Goal: Task Accomplishment & Management: Use online tool/utility

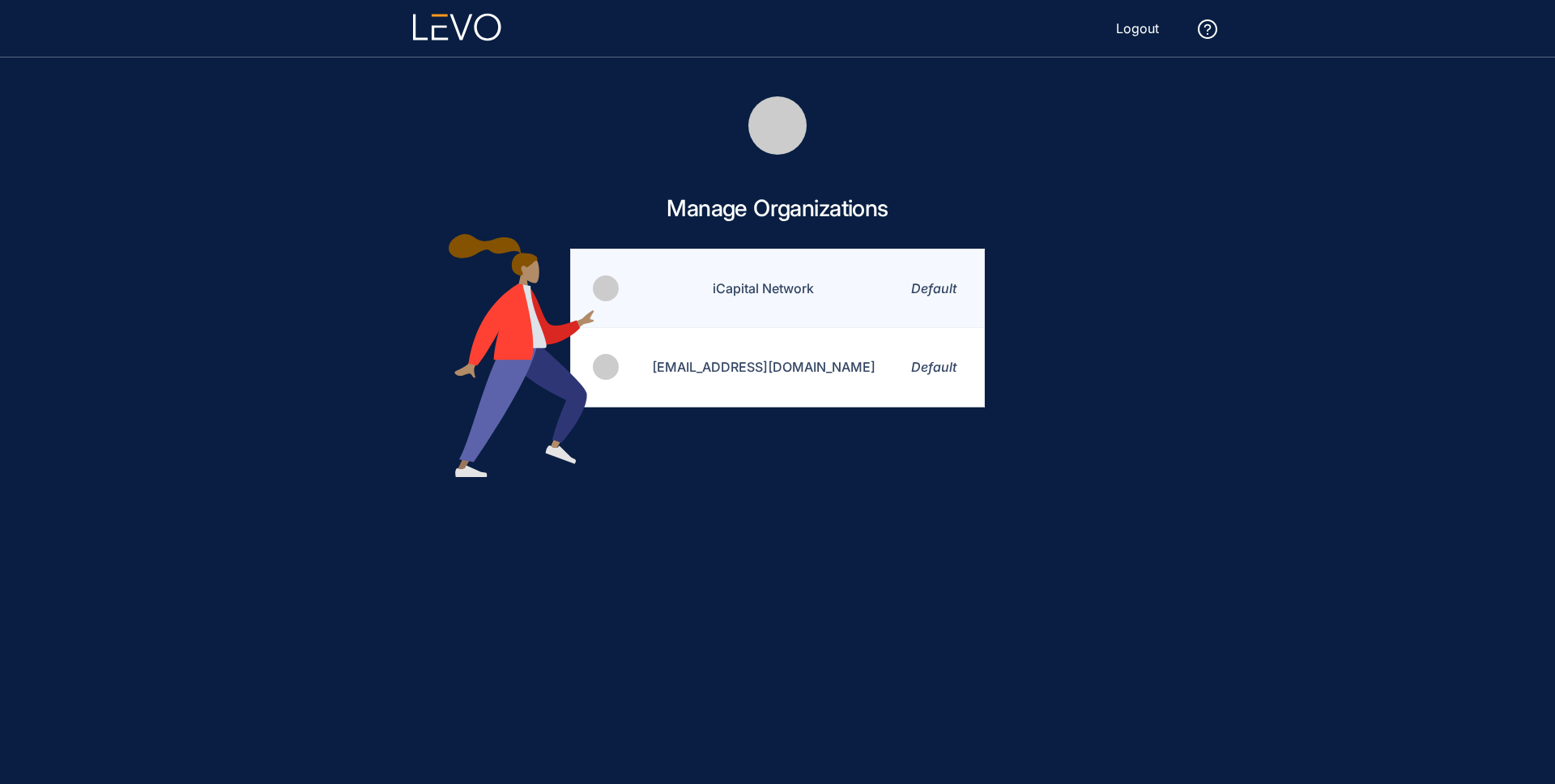
click at [775, 294] on td "iCapital Network" at bounding box center [753, 289] width 266 height 78
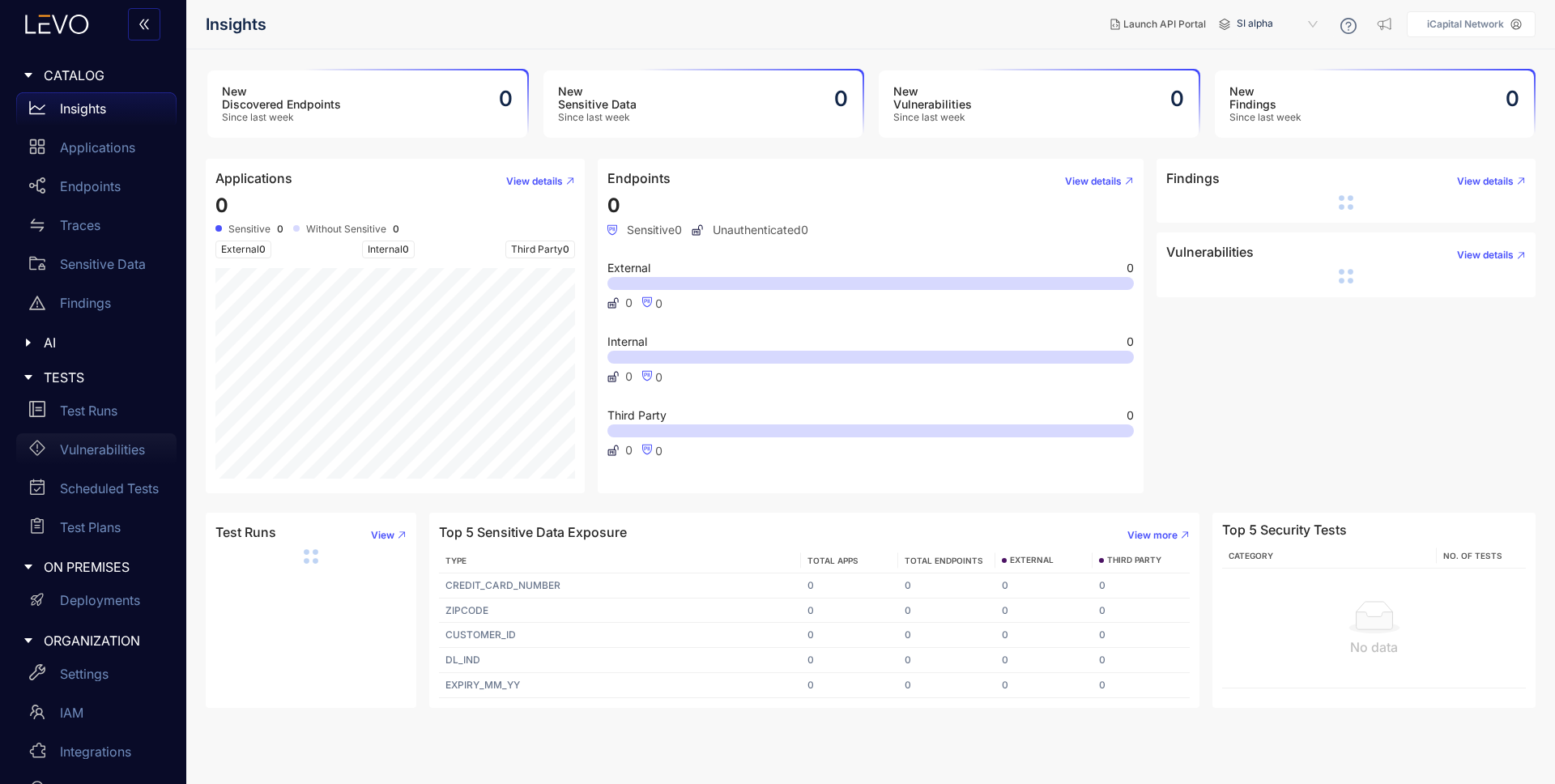
click at [101, 445] on p "Vulnerabilities" at bounding box center [102, 450] width 85 height 15
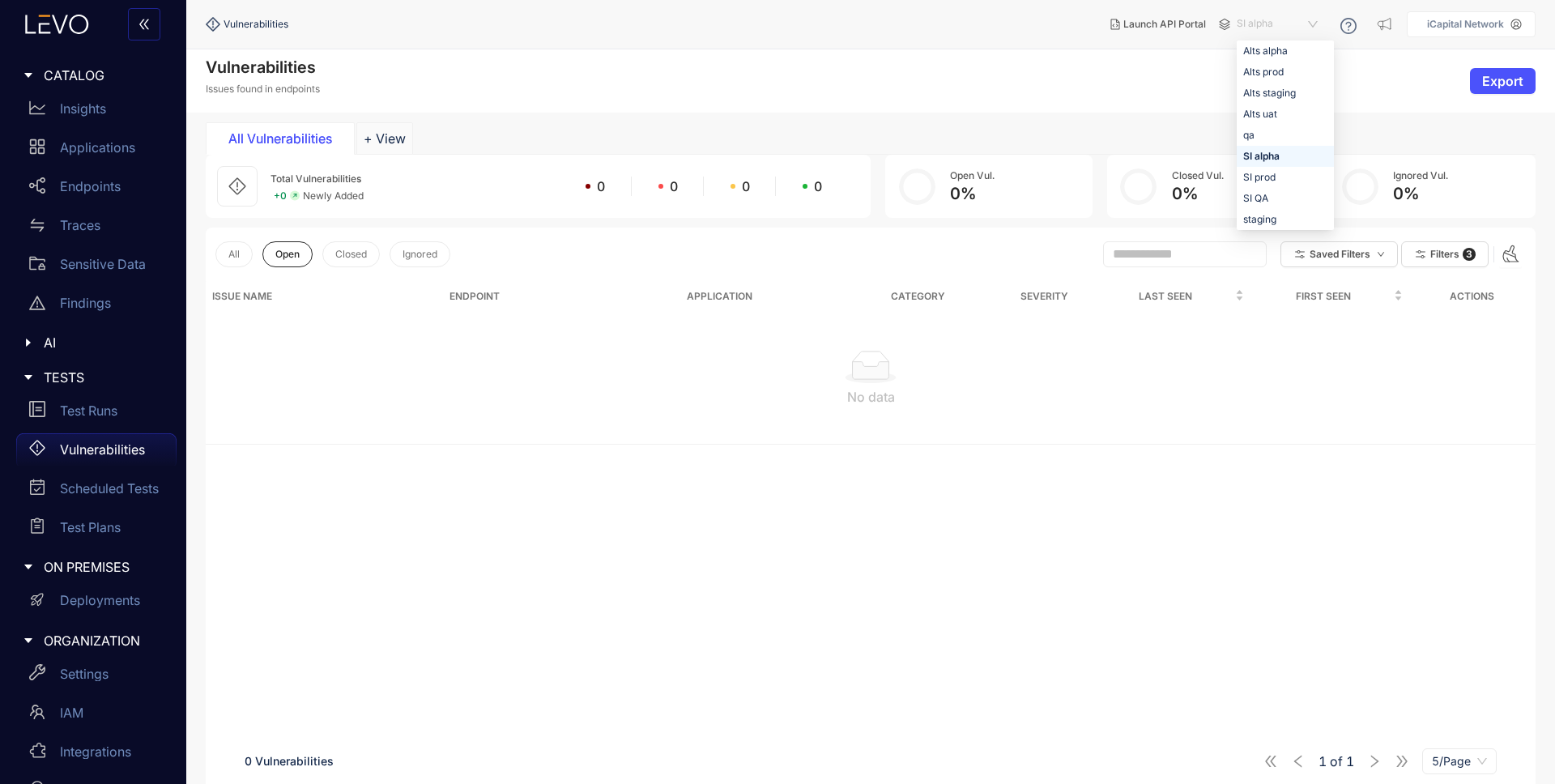
click at [1251, 27] on span "SI alpha" at bounding box center [1278, 24] width 84 height 26
click at [1293, 91] on div "Alts staging" at bounding box center [1285, 93] width 84 height 18
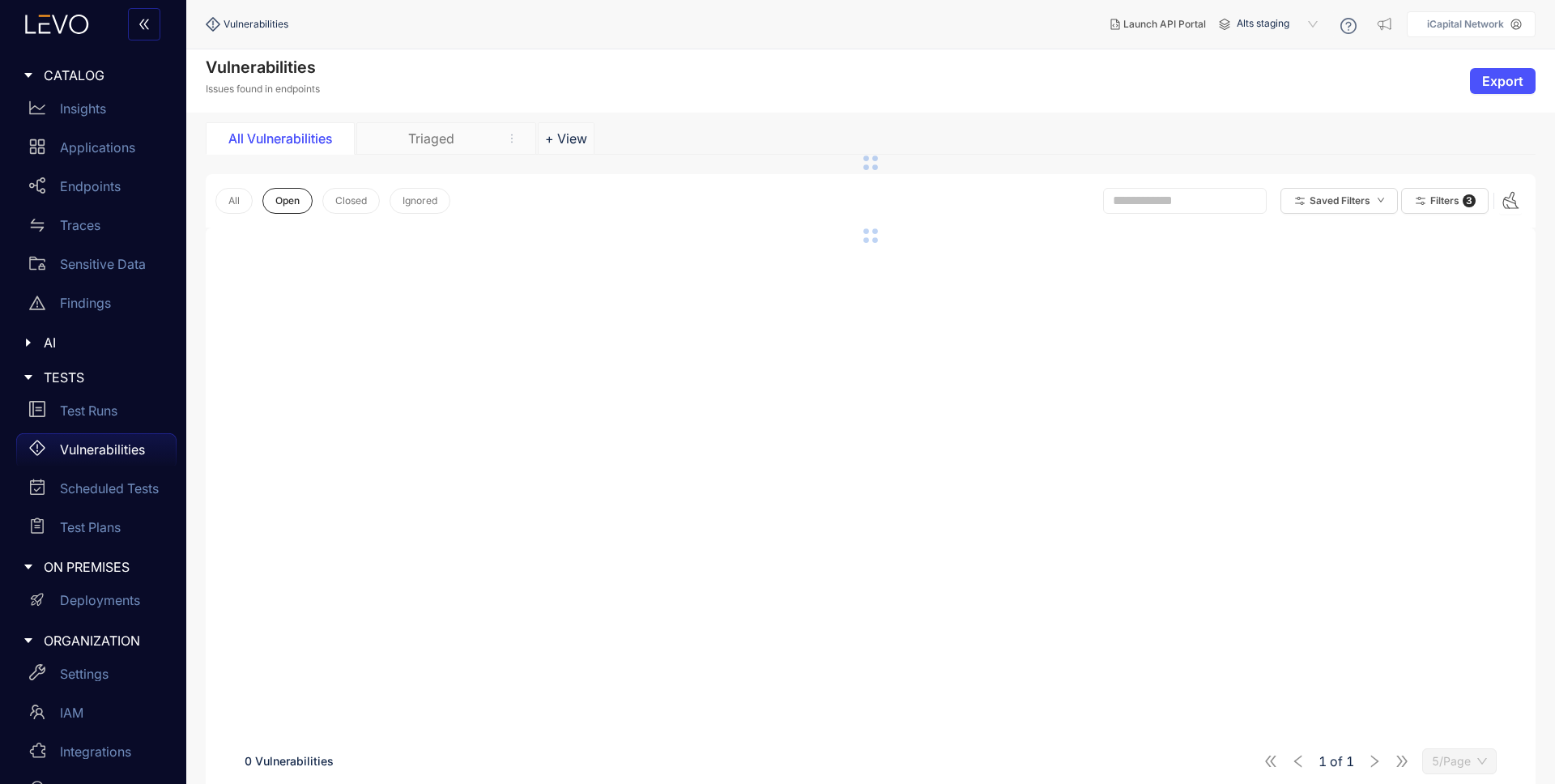
click at [429, 135] on div "Triaged" at bounding box center [431, 139] width 122 height 15
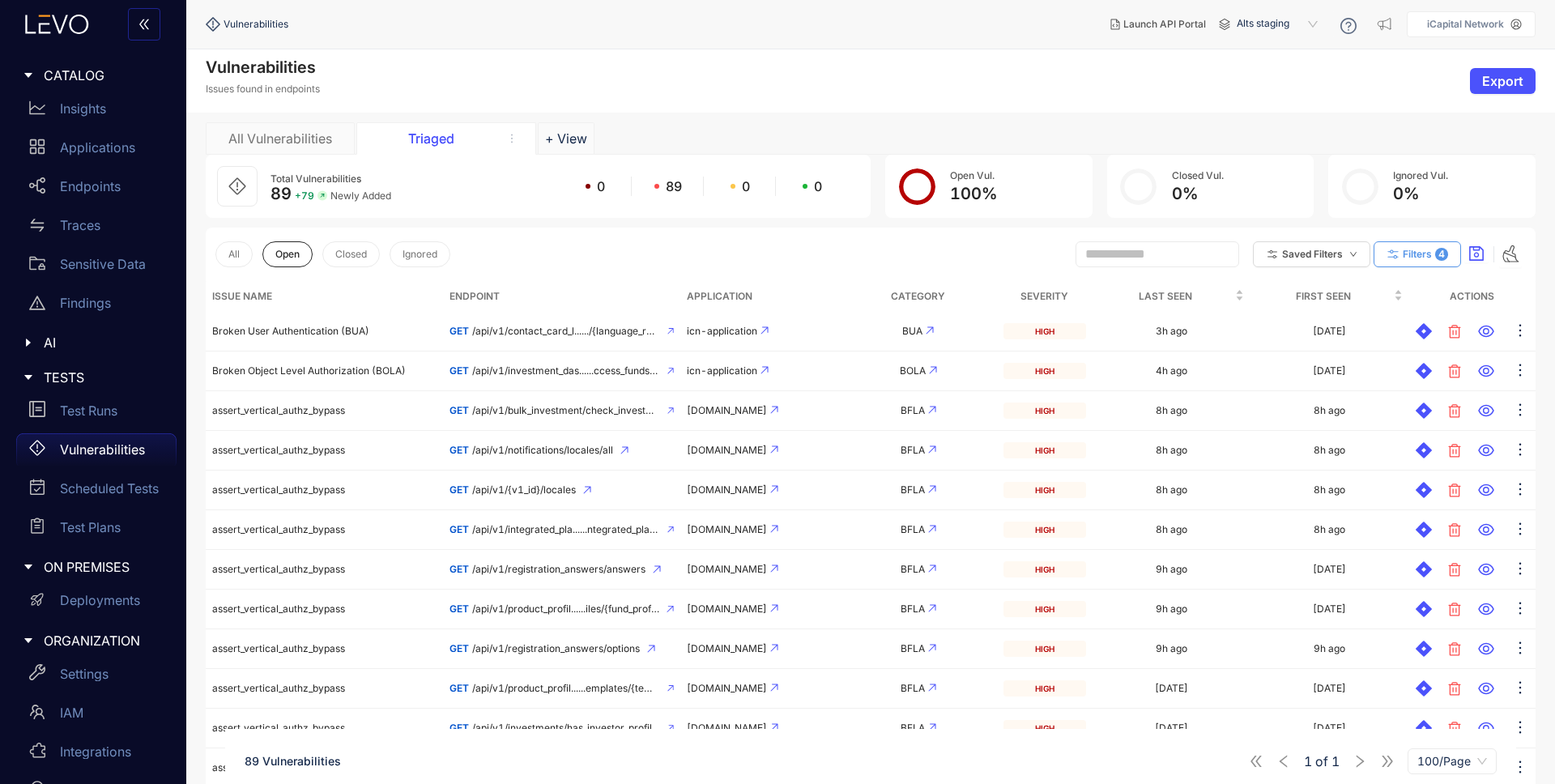
click at [1399, 255] on icon "button" at bounding box center [1393, 255] width 15 height 15
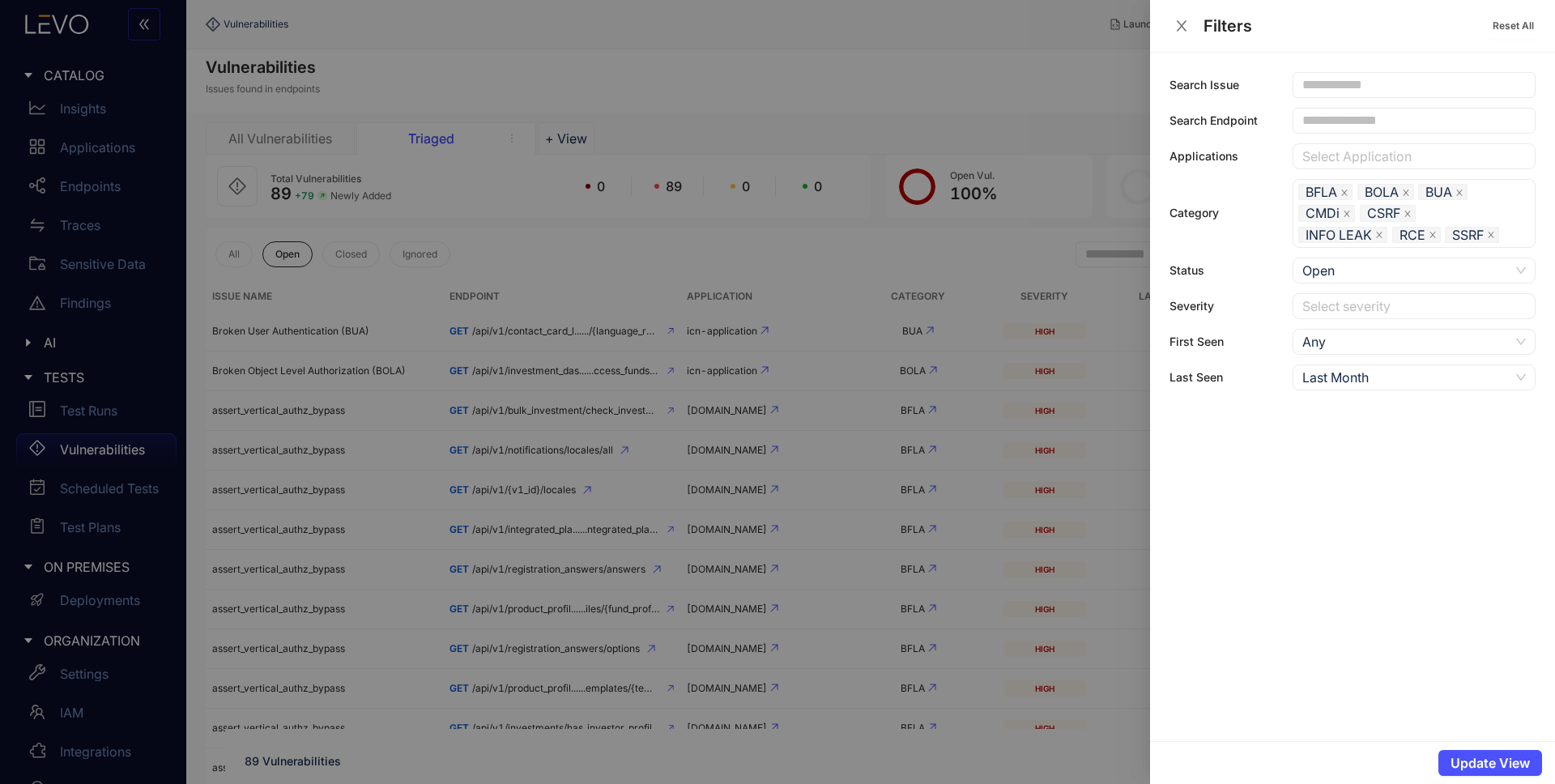
click at [683, 251] on div at bounding box center [777, 392] width 1555 height 784
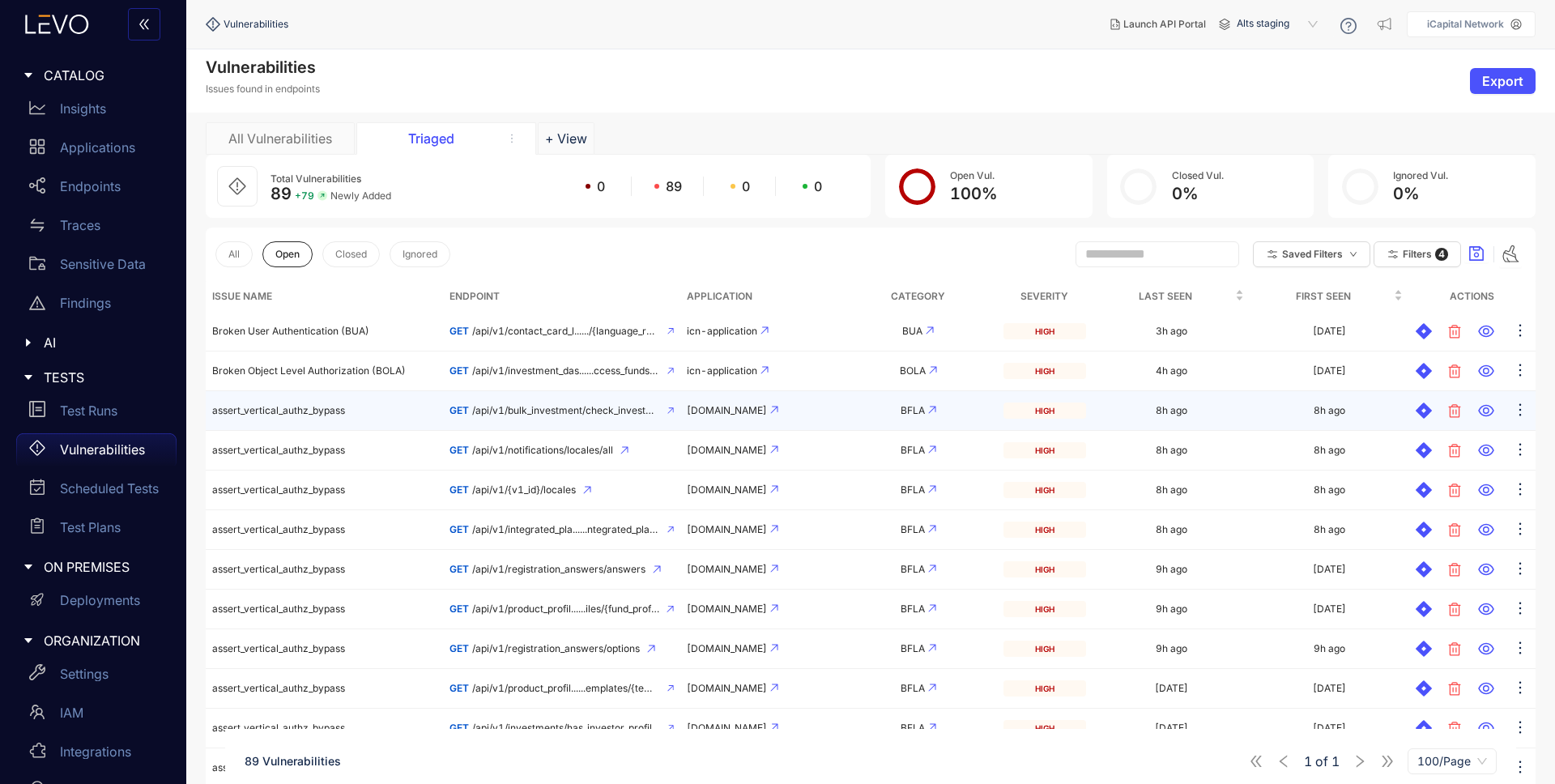
click at [350, 414] on td "assert_vertical_authz_bypass" at bounding box center [324, 410] width 238 height 40
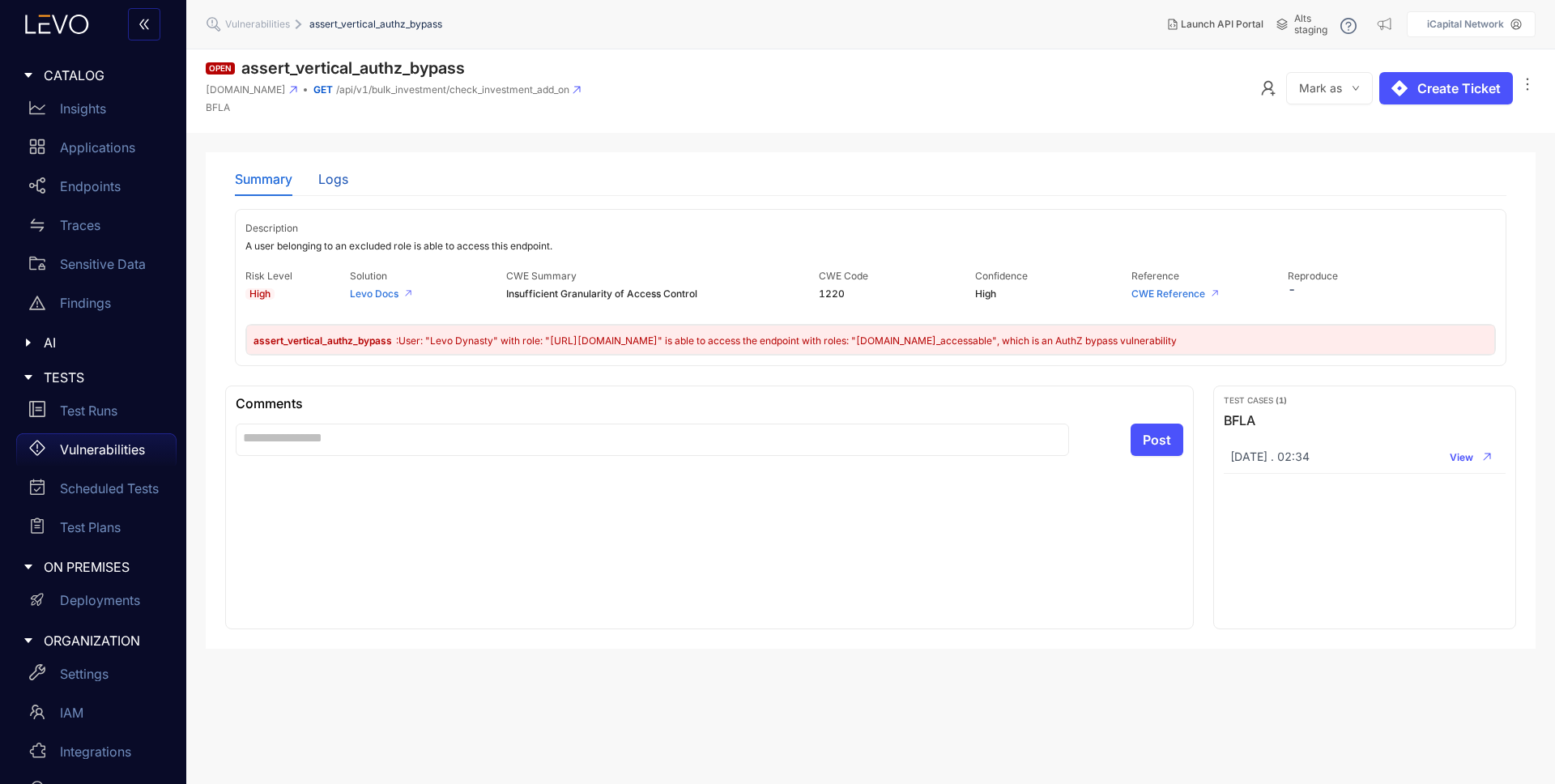
click at [334, 183] on div "Logs" at bounding box center [333, 179] width 30 height 15
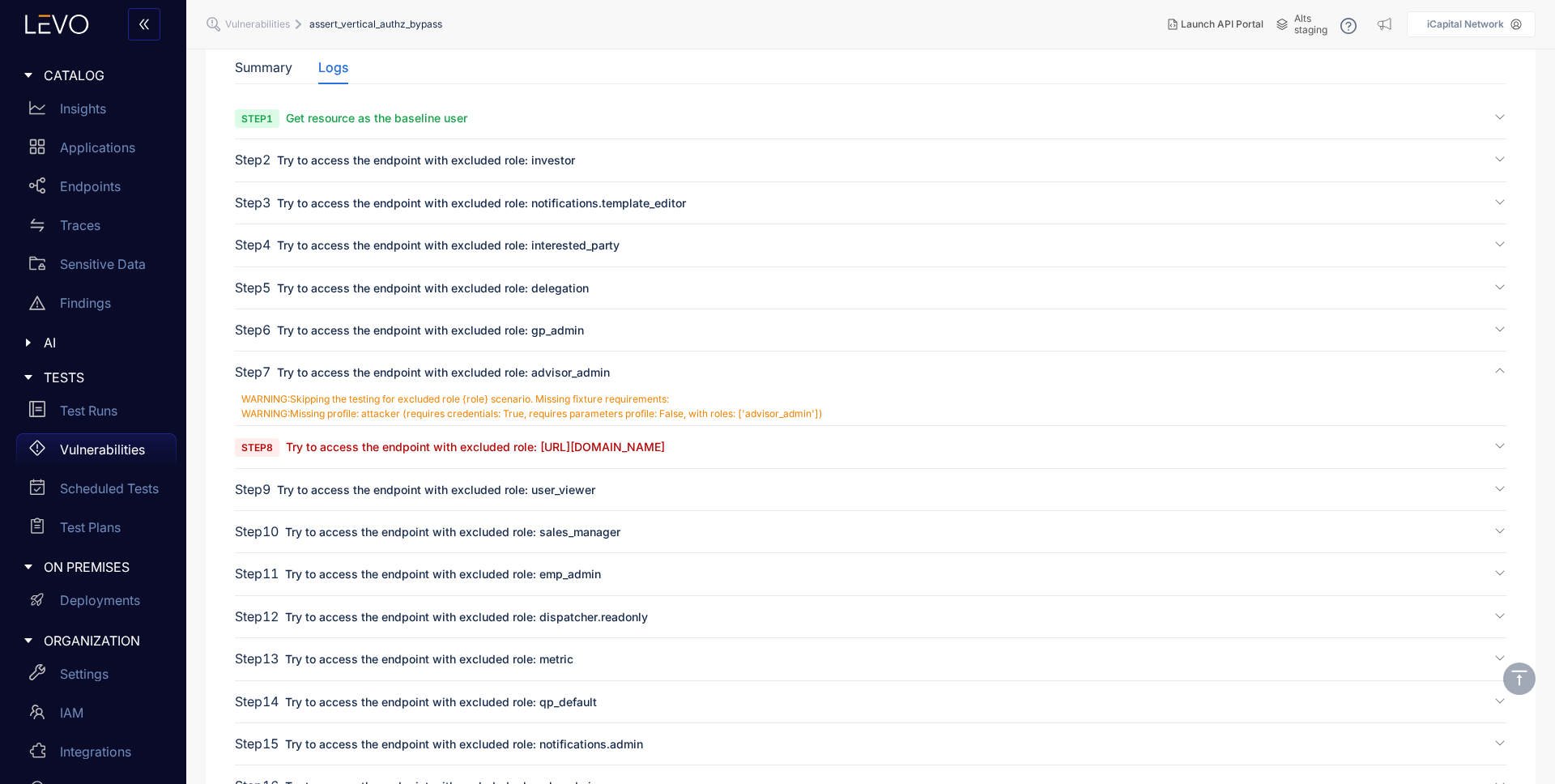
scroll to position [126, 0]
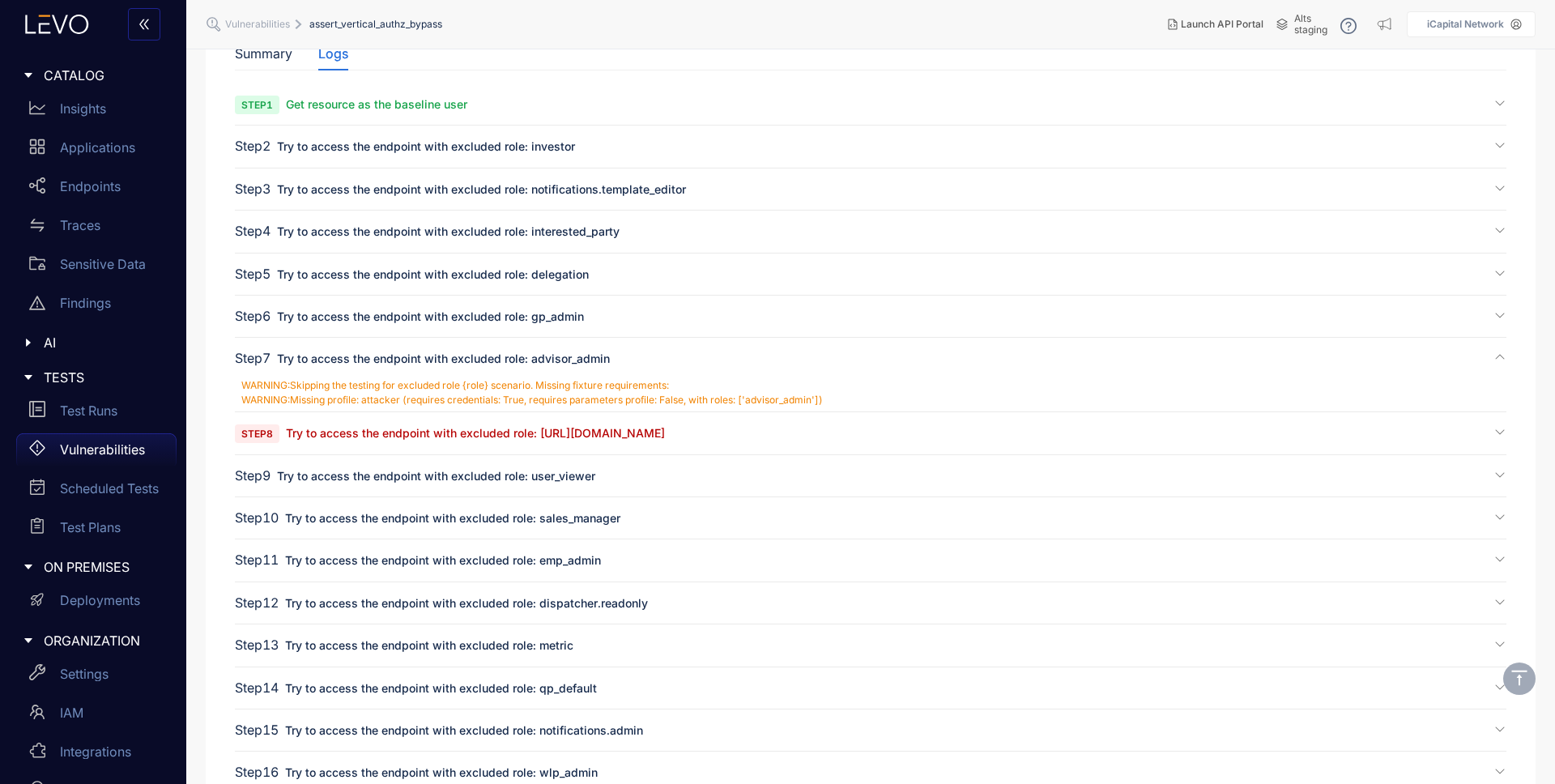
click at [497, 436] on span "Try to access the endpoint with excluded role: [URL][DOMAIN_NAME]" at bounding box center [475, 432] width 379 height 14
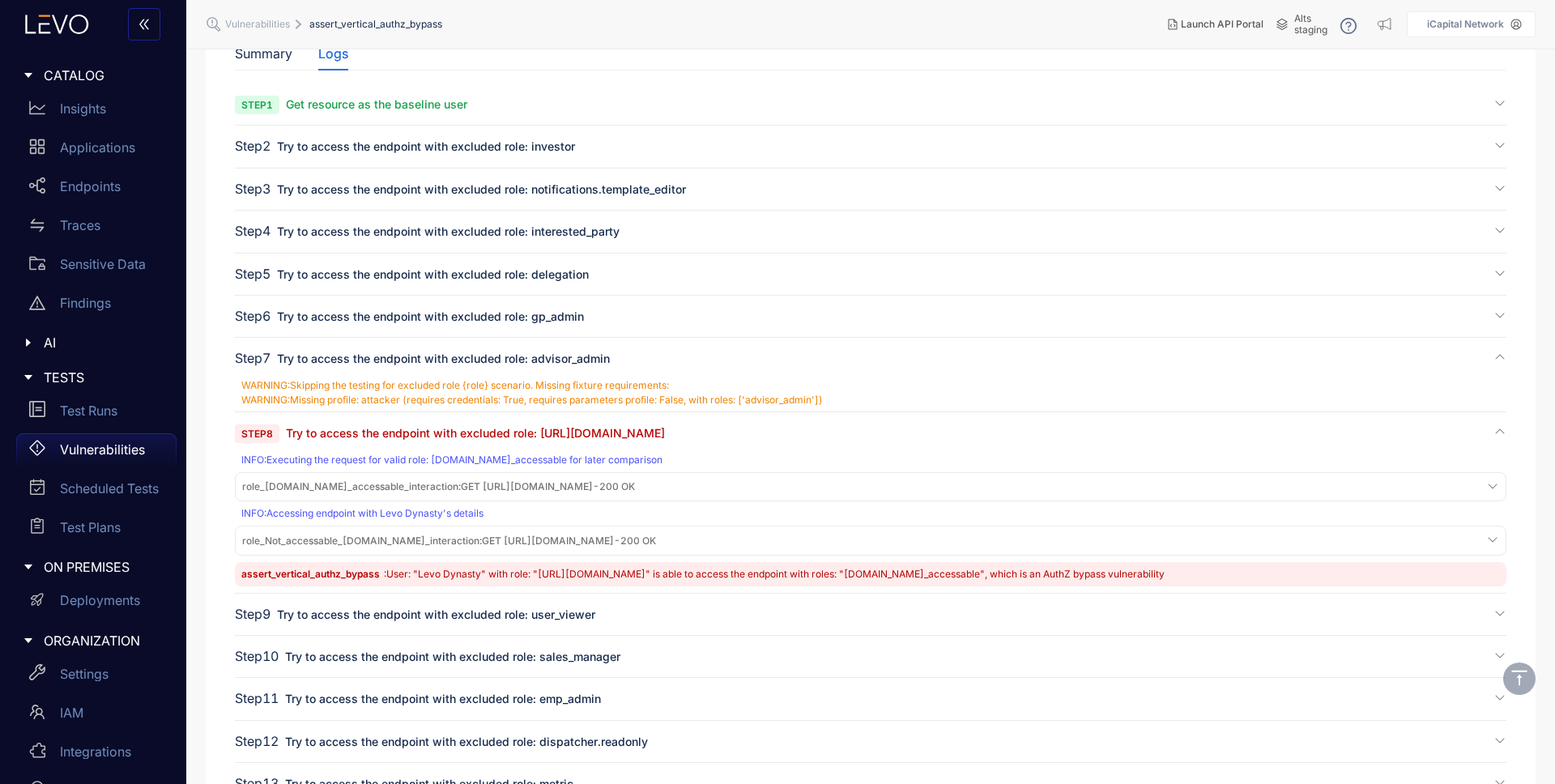
click at [438, 540] on span "role_Not_accessable_[DOMAIN_NAME]_interaction :" at bounding box center [362, 540] width 240 height 12
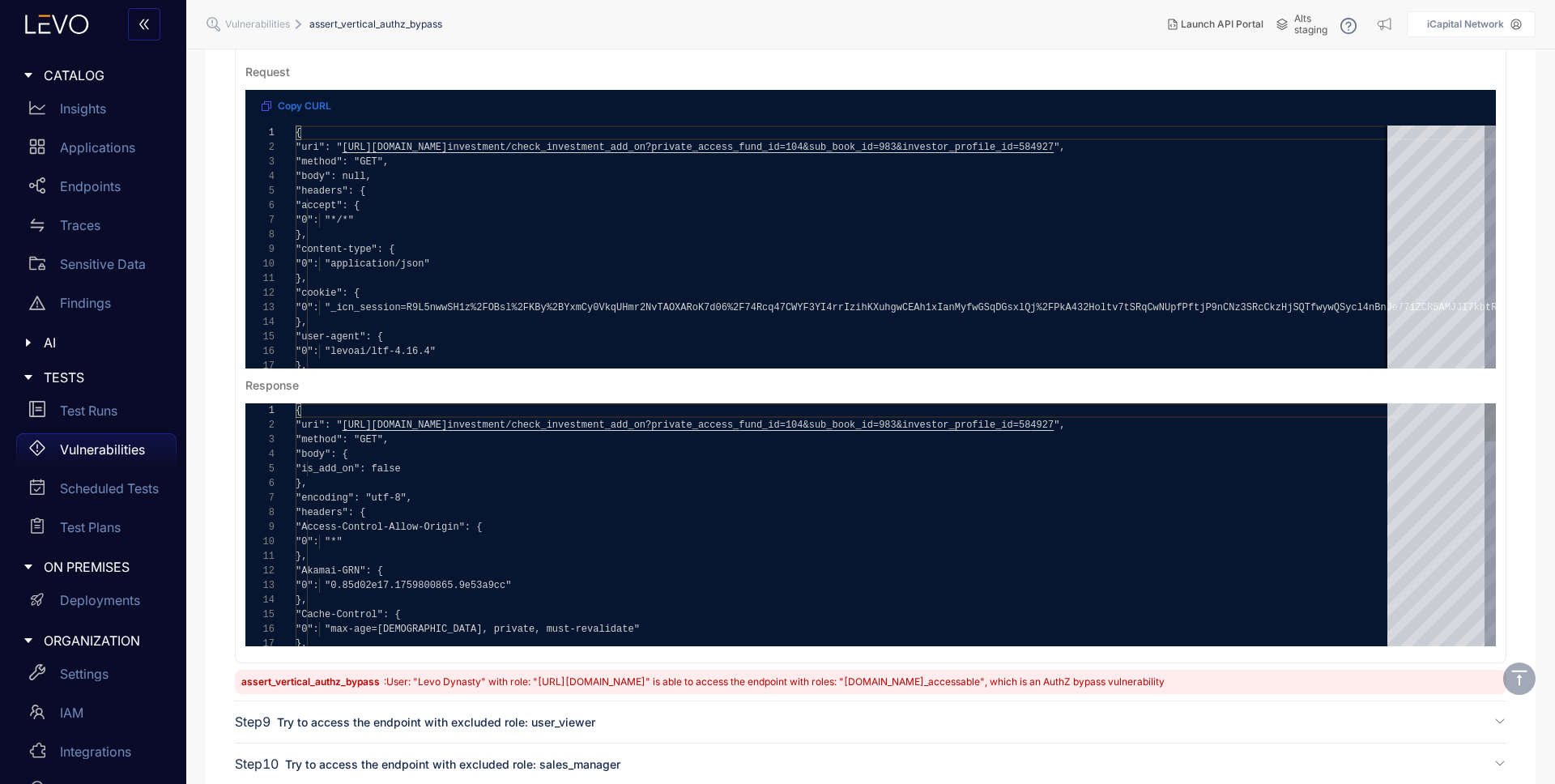
scroll to position [0, 0]
click at [359, 467] on div "**********" at bounding box center [871, 525] width 1251 height 243
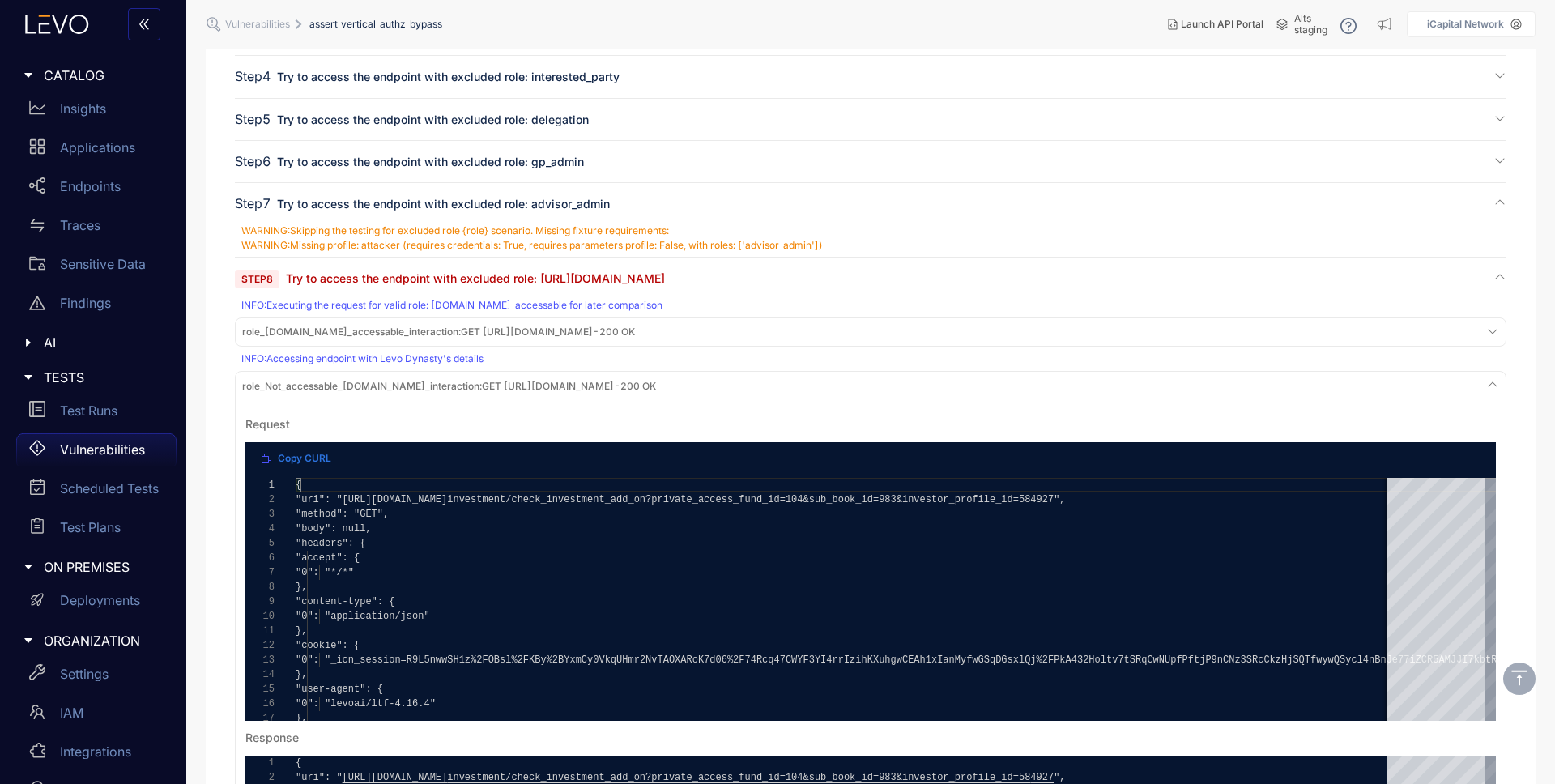
click at [461, 331] on span "role_[DOMAIN_NAME]_accessable_interaction :" at bounding box center [352, 331] width 219 height 12
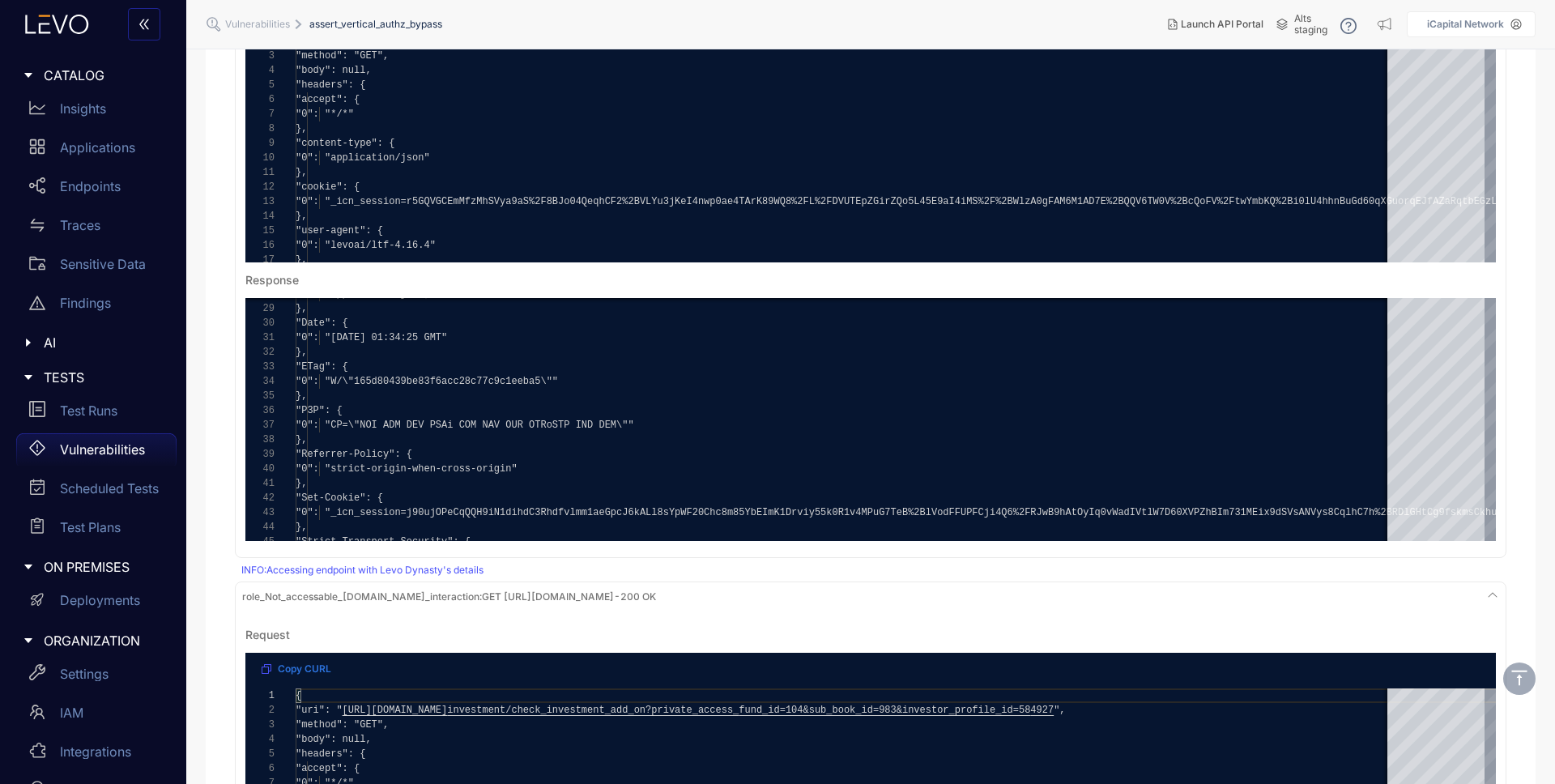
scroll to position [936, 0]
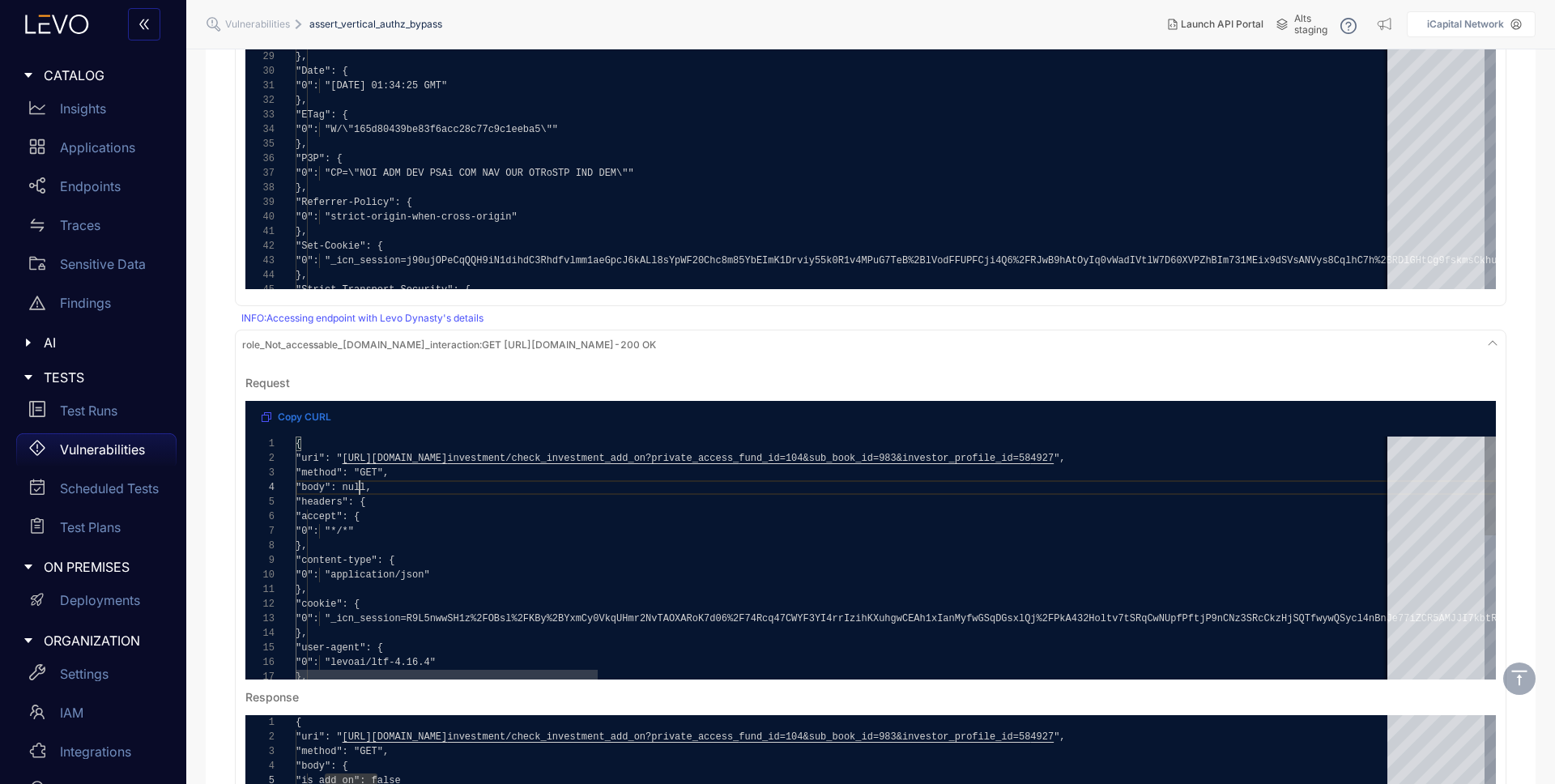
click at [361, 487] on span ""body": null," at bounding box center [333, 487] width 76 height 11
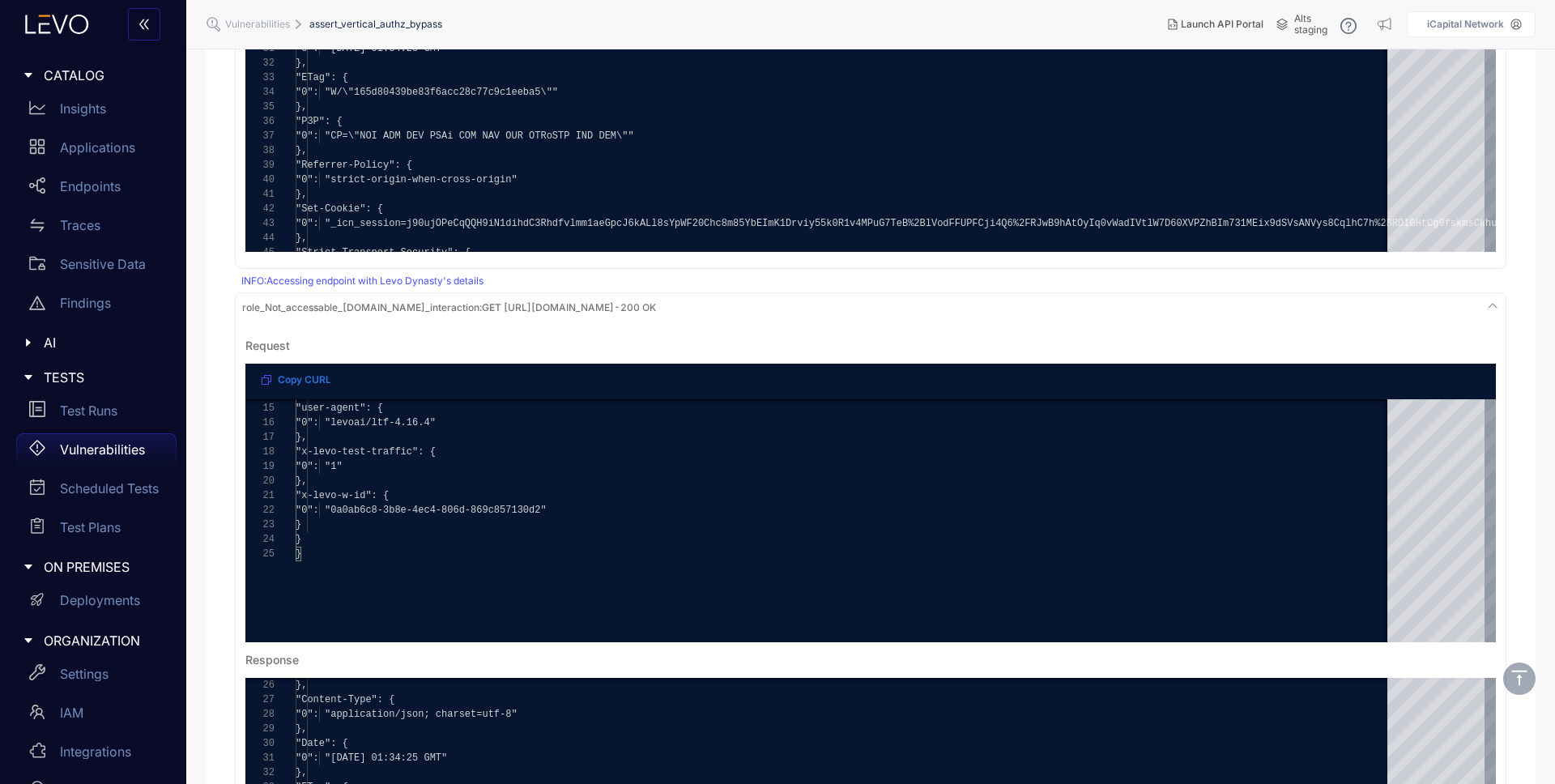
scroll to position [1180, 0]
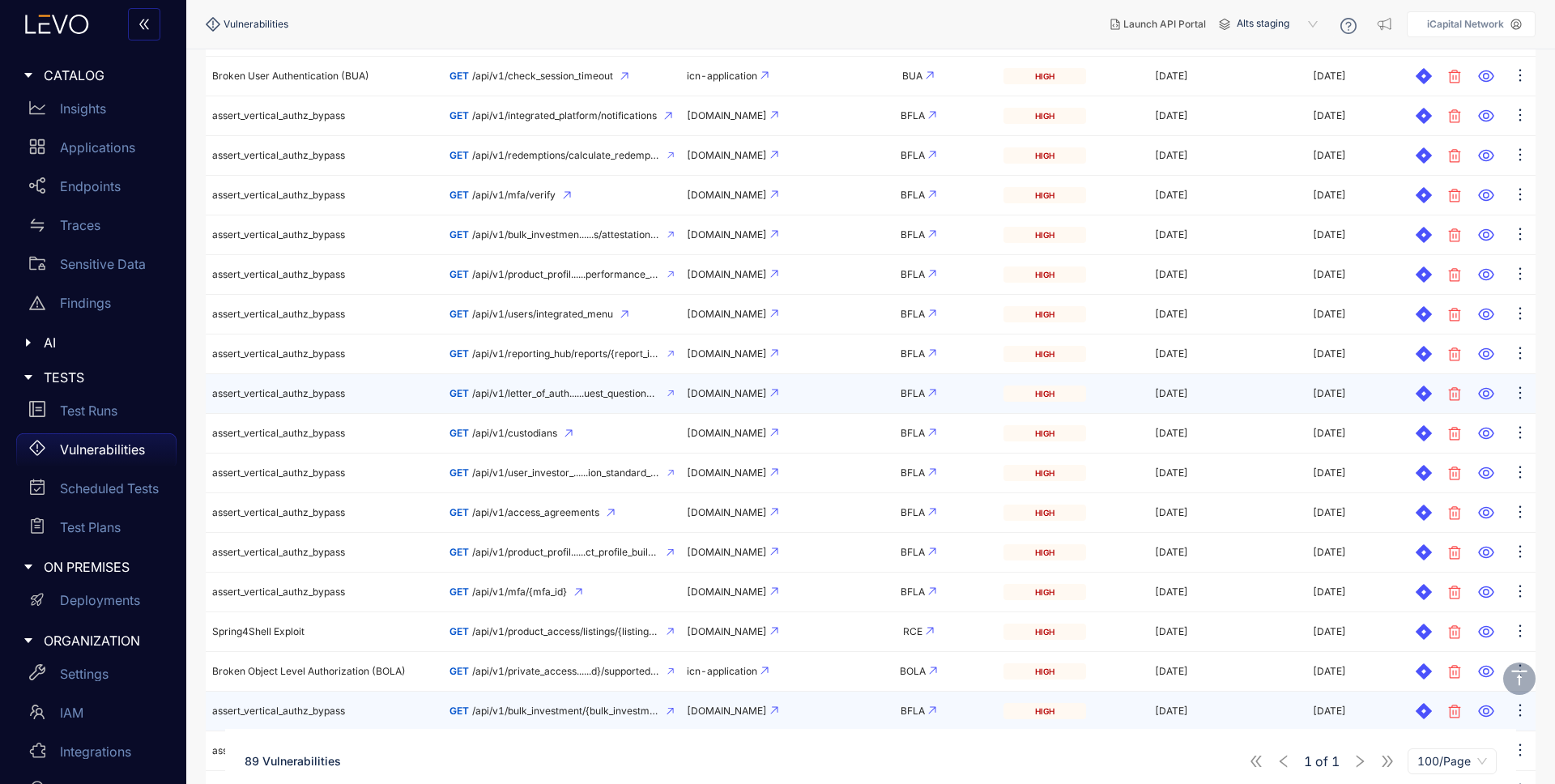
scroll to position [889, 0]
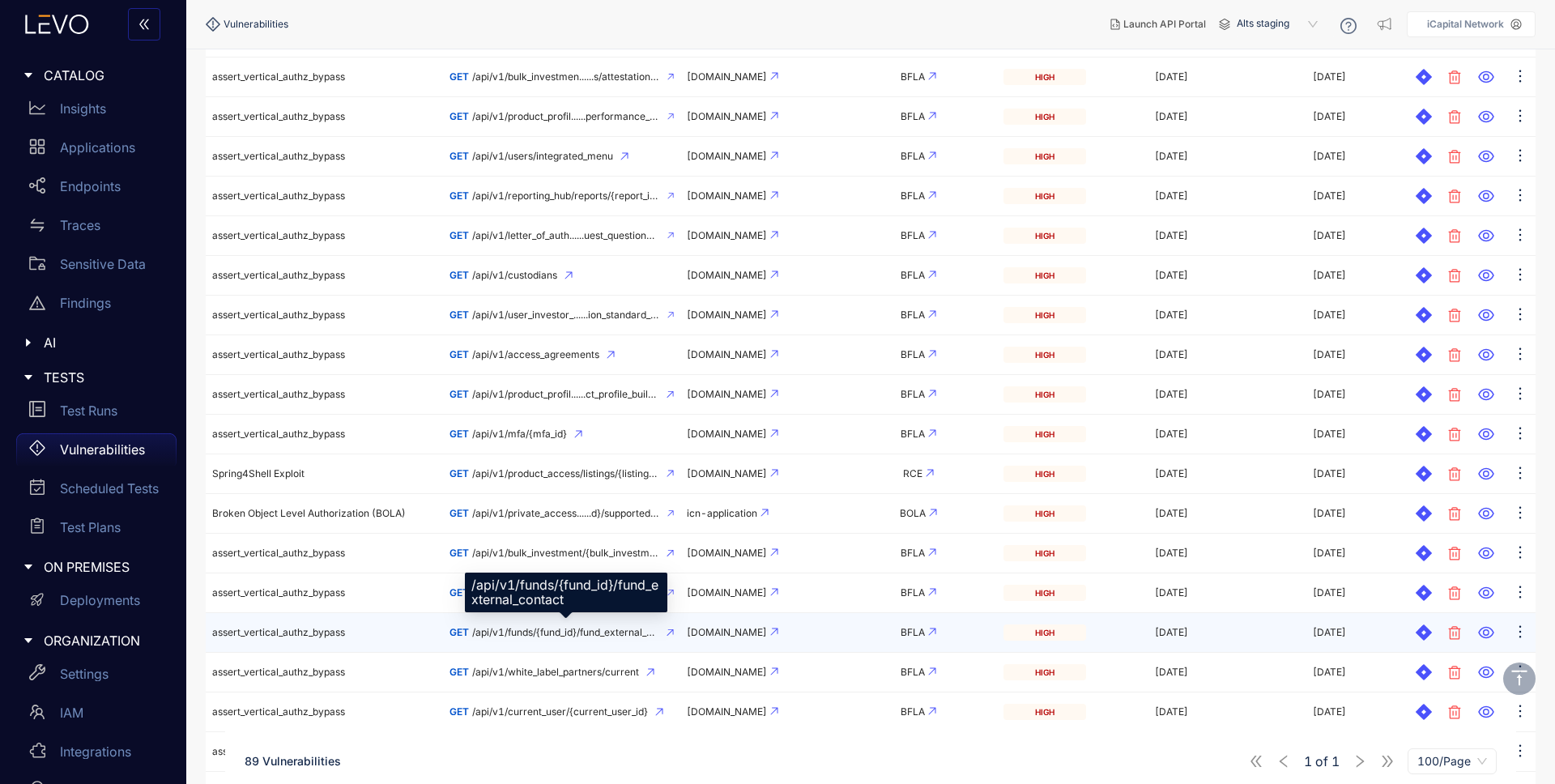
click at [542, 631] on span "/api/v1/funds/{fund_id}/fund_external_contact" at bounding box center [566, 632] width 187 height 11
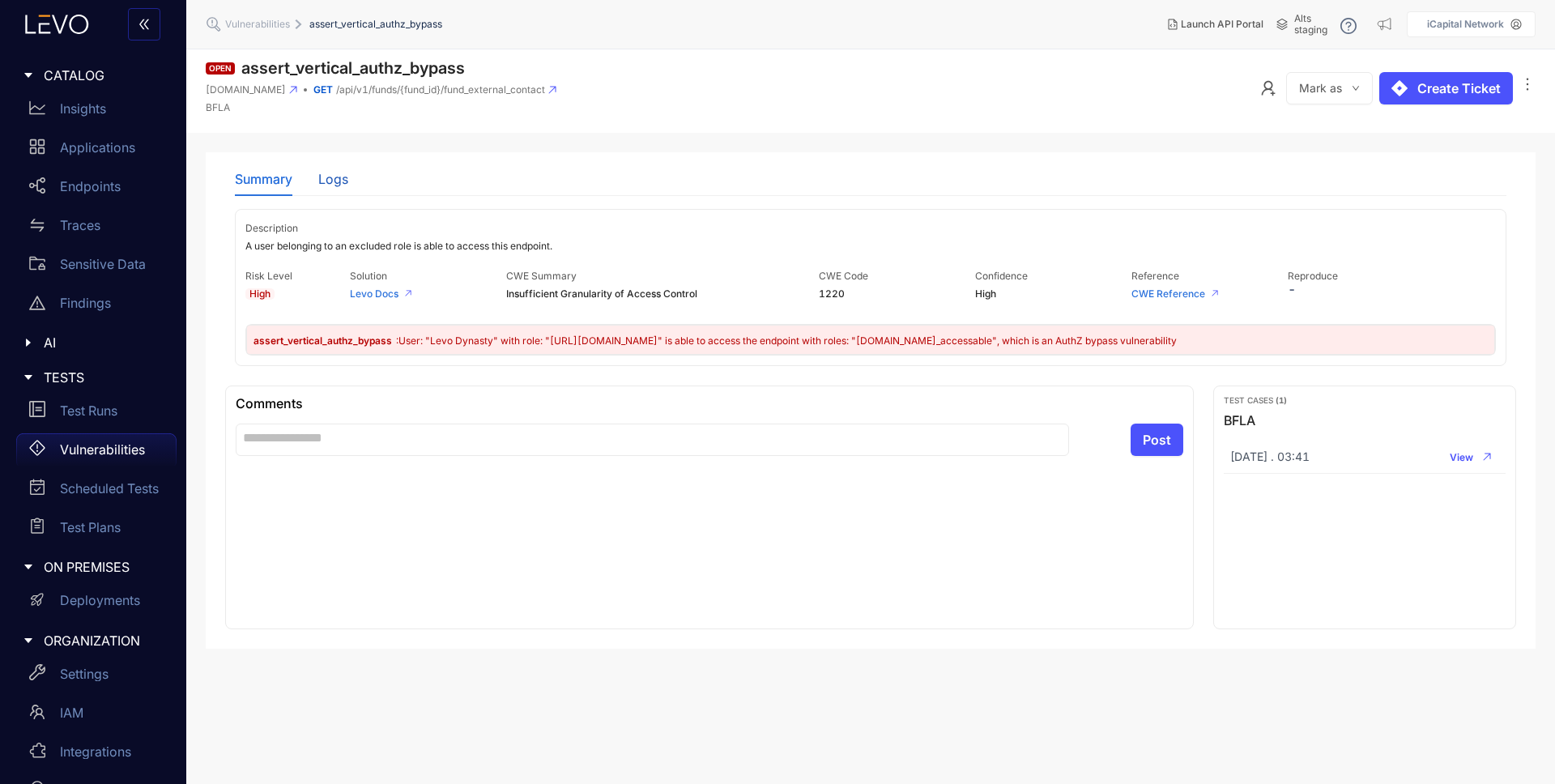
click at [342, 179] on div "Logs" at bounding box center [333, 179] width 30 height 15
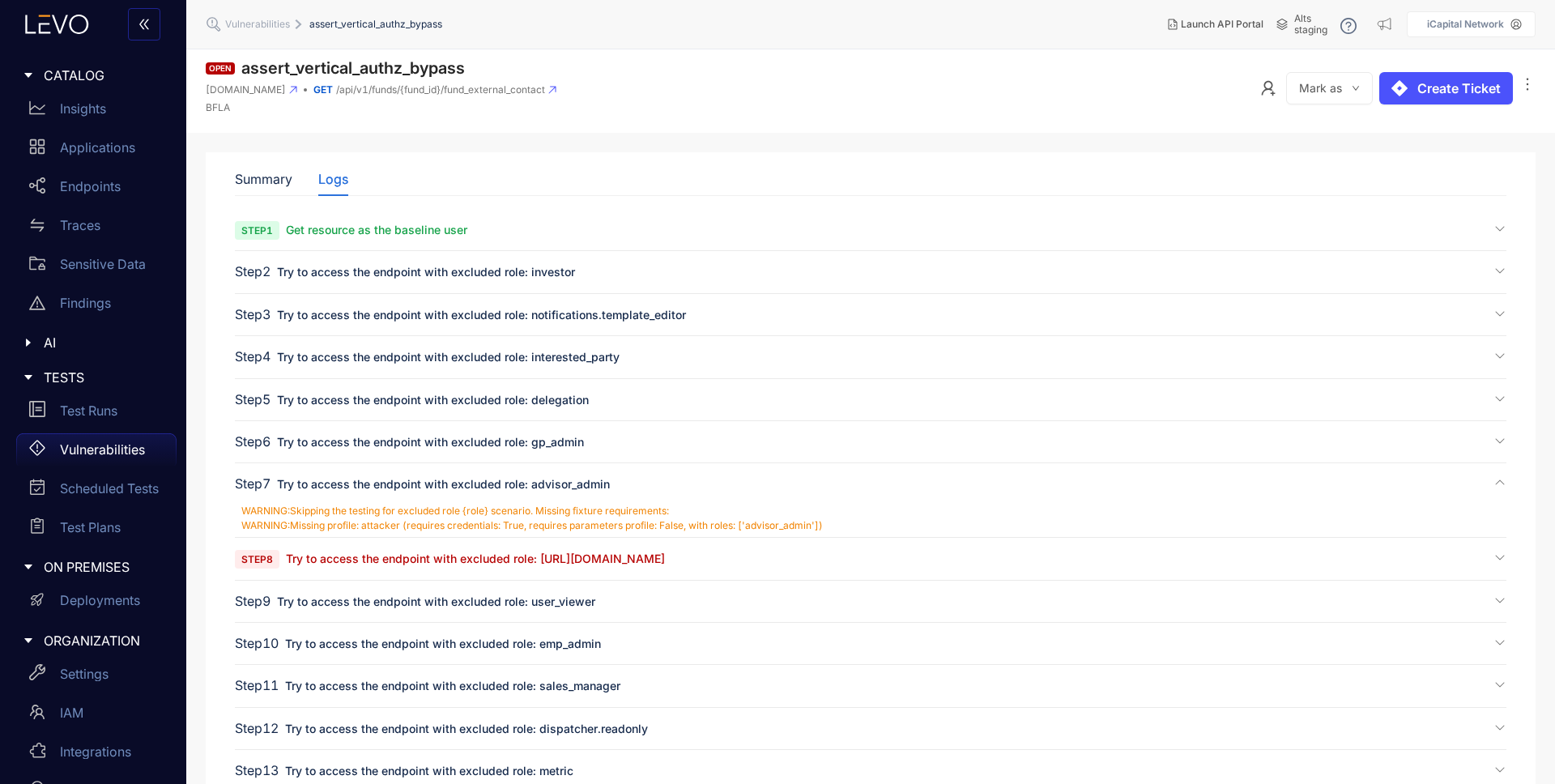
click at [664, 562] on span "Try to access the endpoint with excluded role: [URL][DOMAIN_NAME]" at bounding box center [475, 558] width 379 height 14
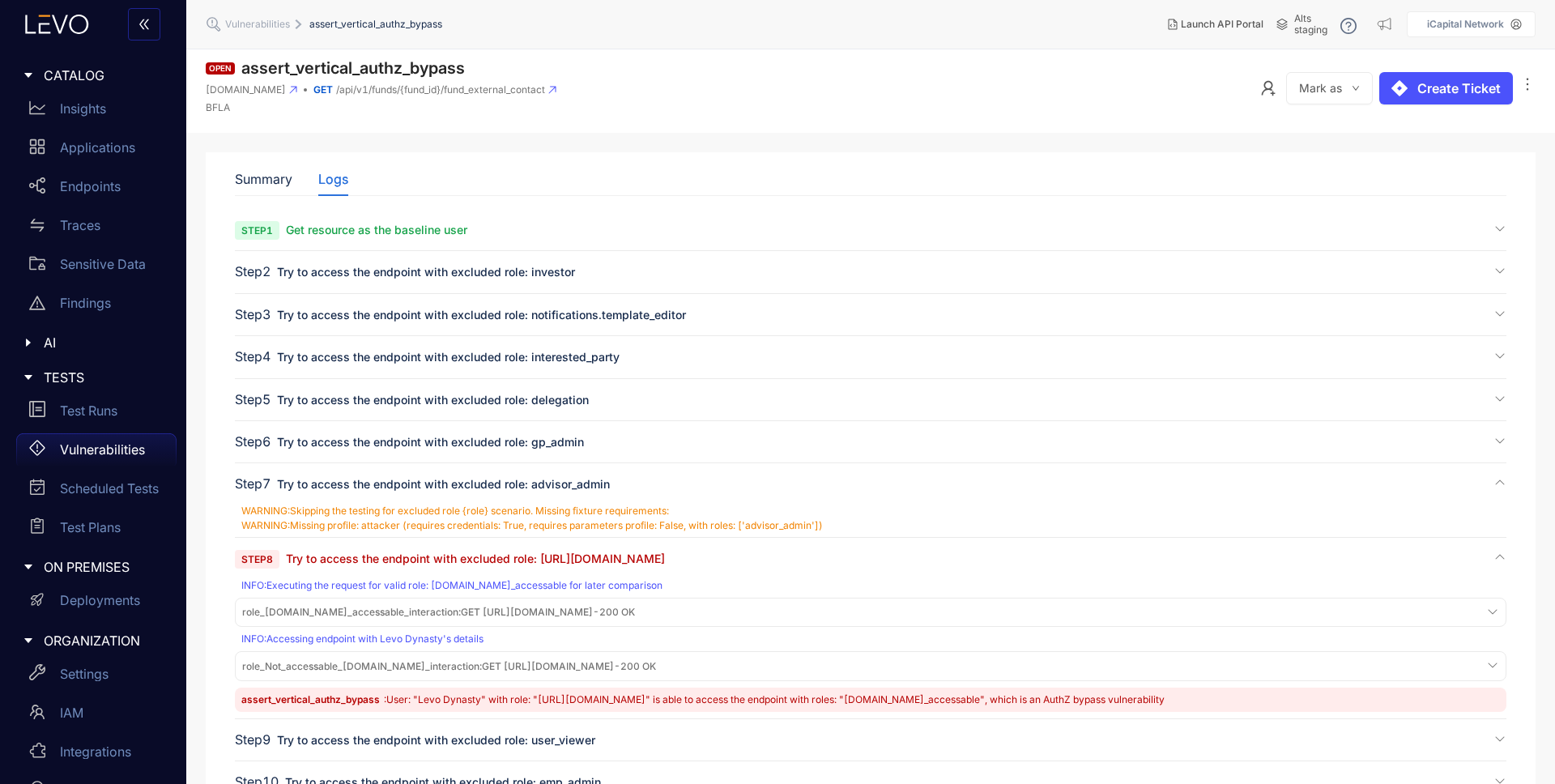
scroll to position [304, 0]
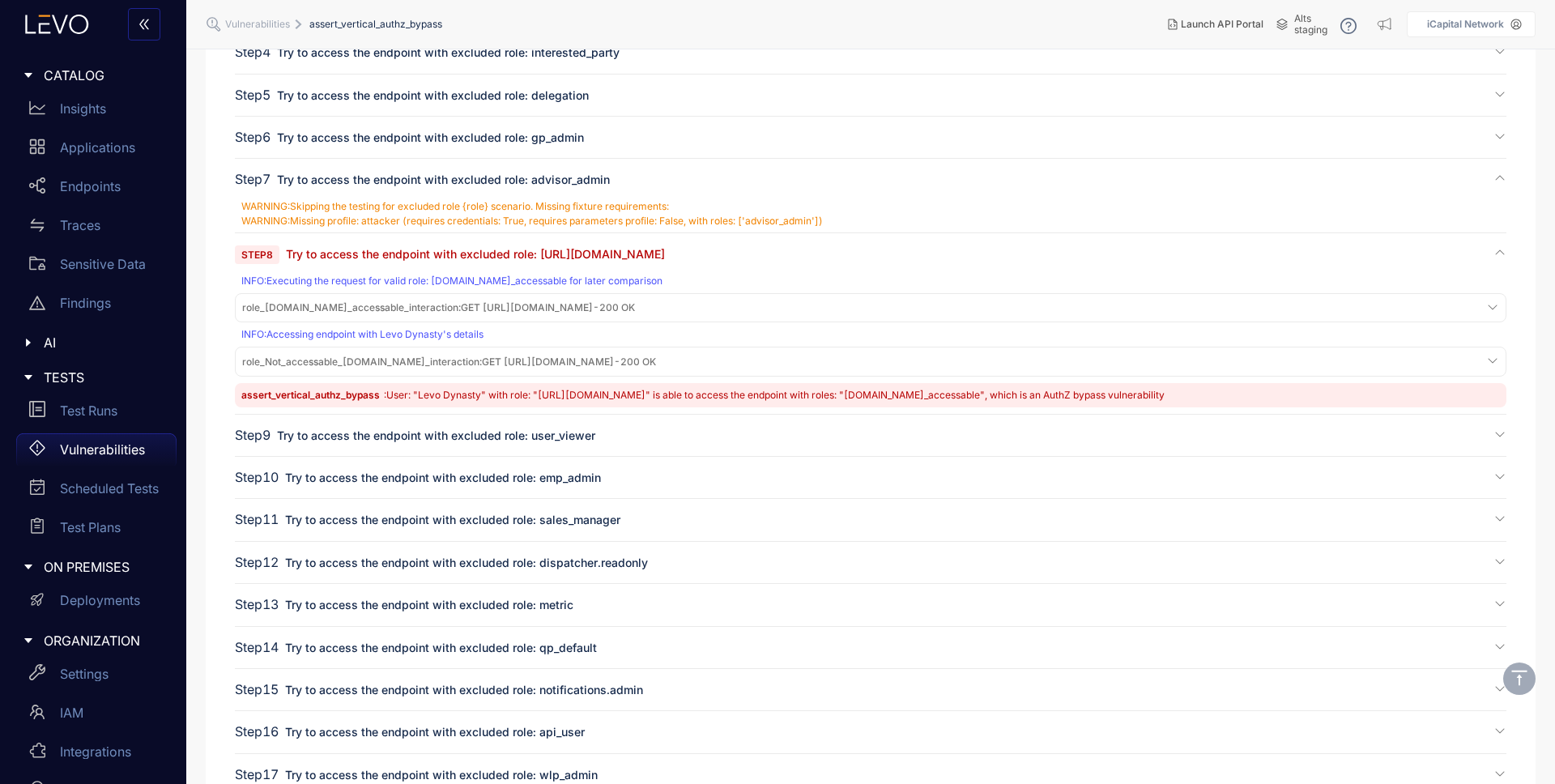
click at [553, 359] on span "role_Not_accessable_[DOMAIN_NAME]_interaction : GET [URL][DOMAIN_NAME] - 200 OK" at bounding box center [449, 362] width 414 height 11
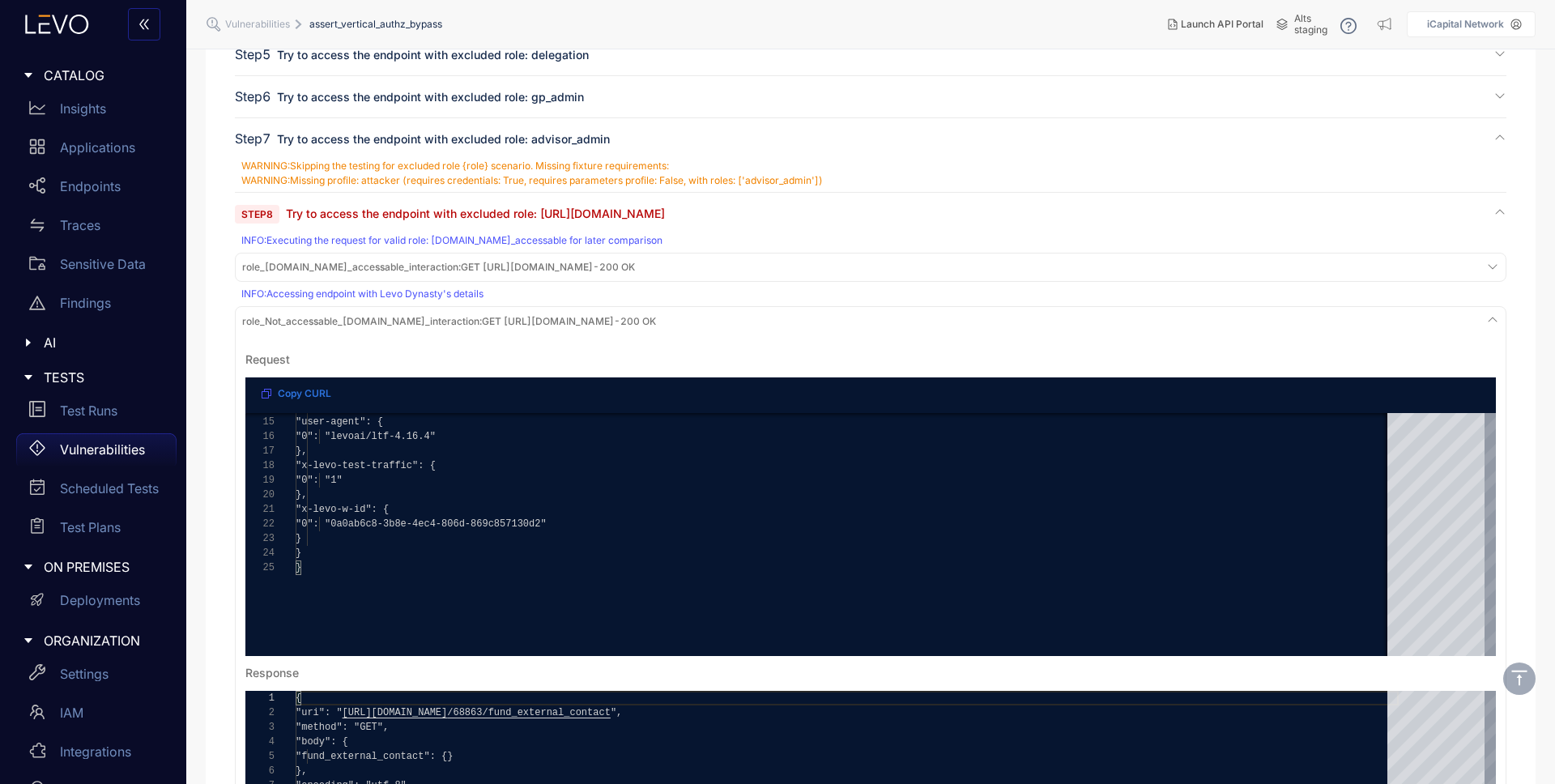
scroll to position [455, 0]
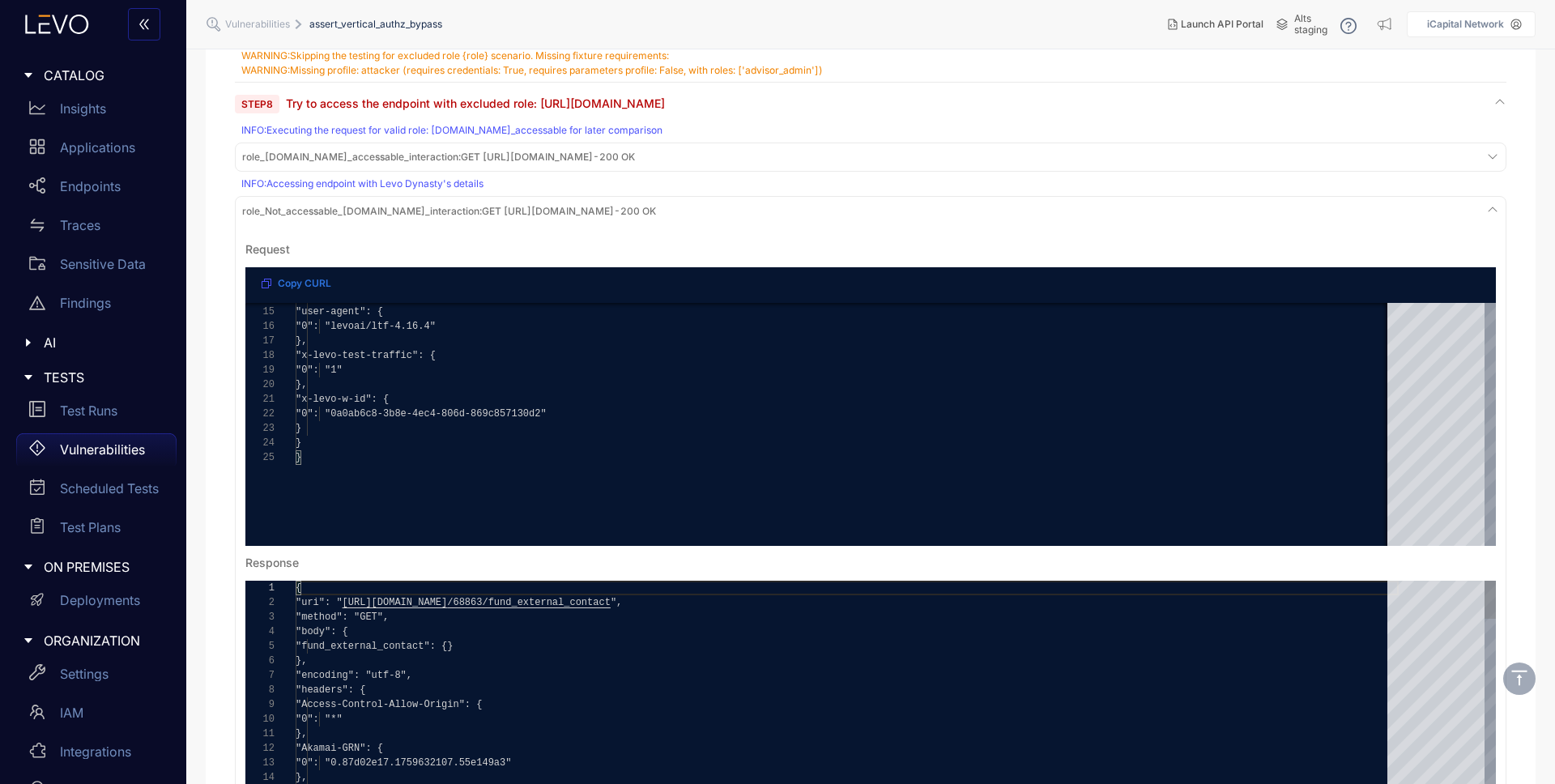
click at [330, 649] on div "**********" at bounding box center [871, 702] width 1251 height 243
click at [331, 648] on div "**********" at bounding box center [871, 702] width 1251 height 243
click at [413, 160] on span "role_[DOMAIN_NAME]_accessable_interaction :" at bounding box center [352, 157] width 219 height 12
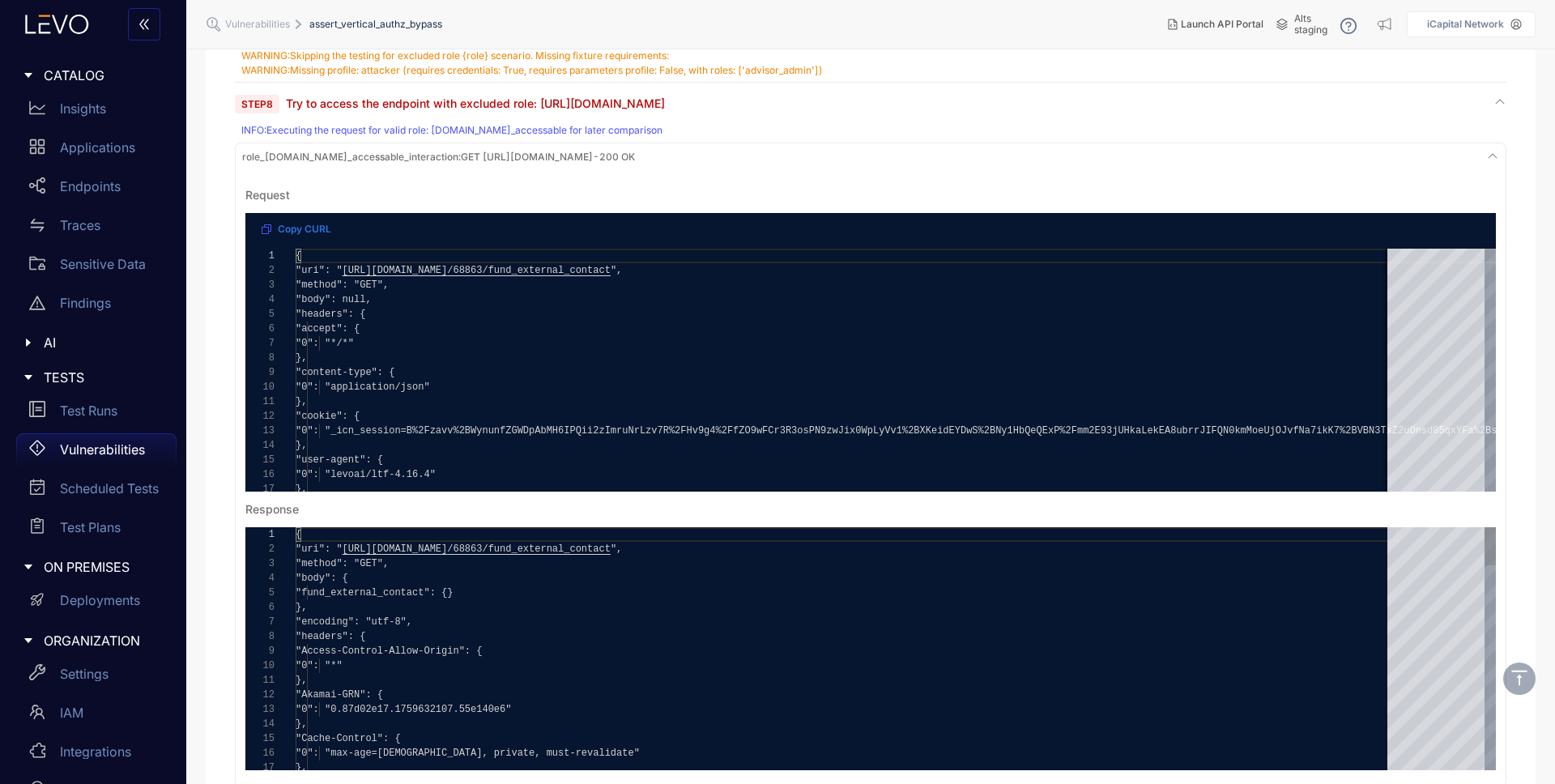
click at [402, 595] on span ""fund_external_contact": {}" at bounding box center [374, 592] width 158 height 11
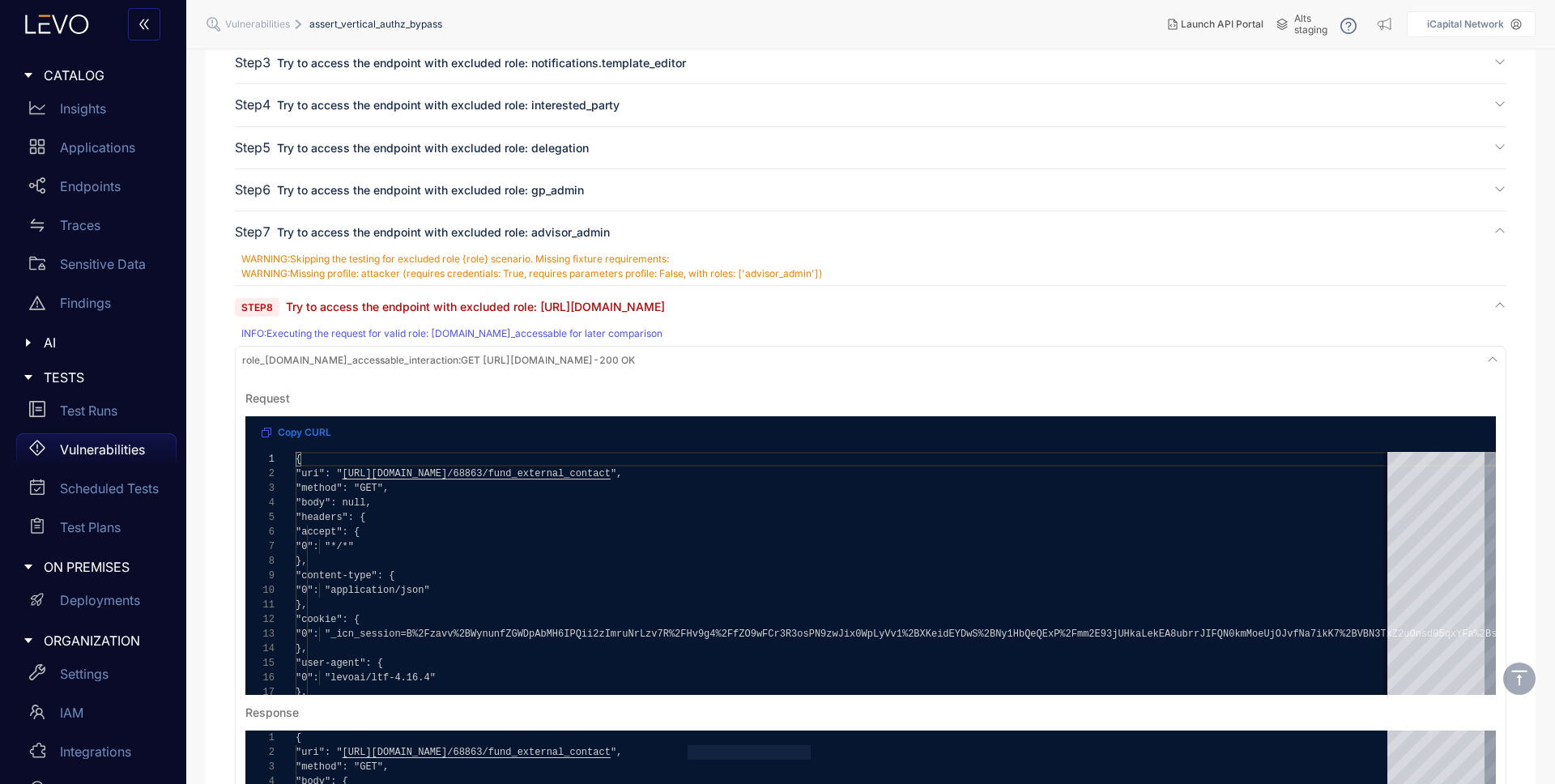
scroll to position [243, 0]
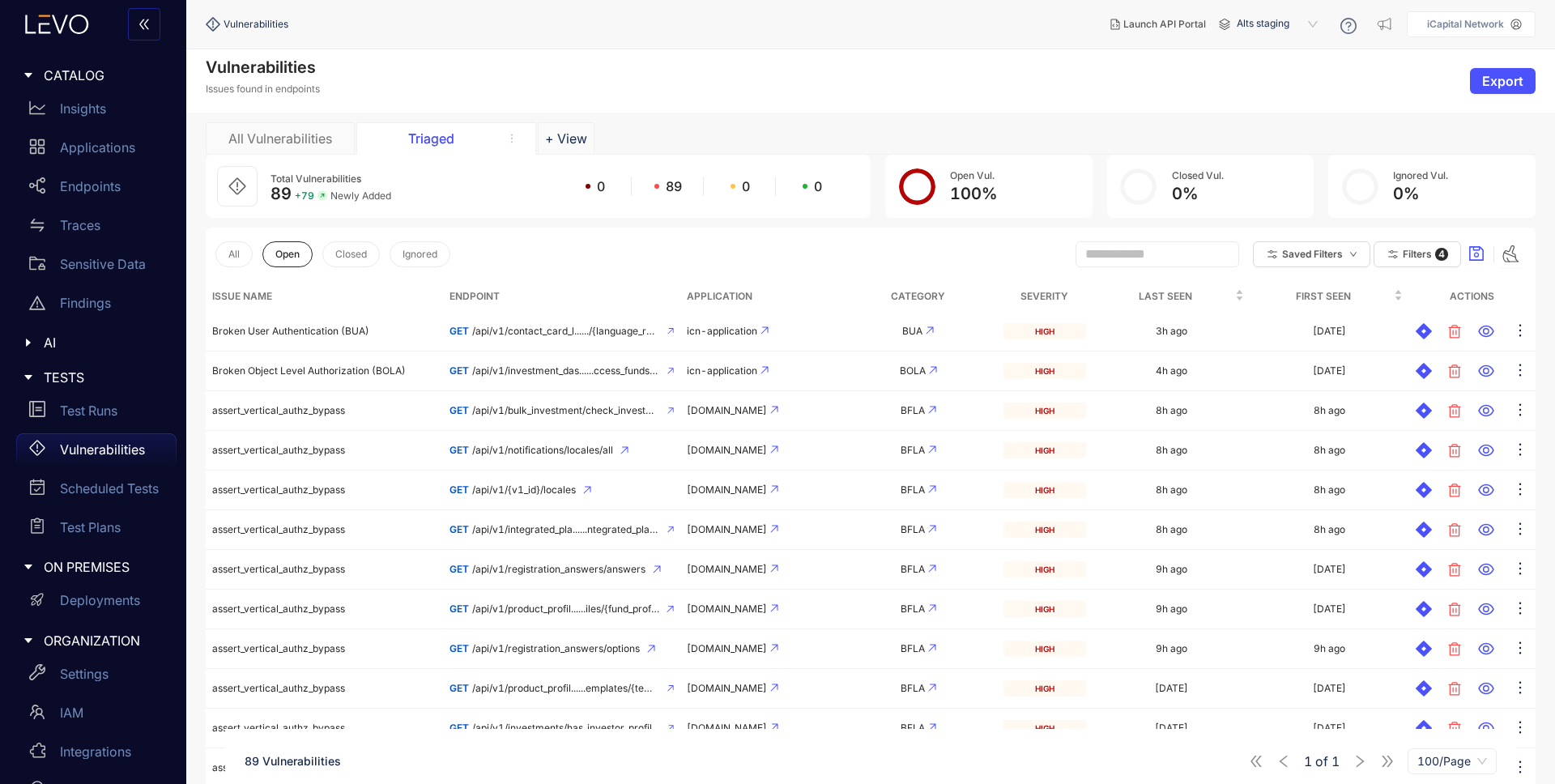
click at [276, 192] on span "89" at bounding box center [281, 193] width 21 height 20
drag, startPoint x: 276, startPoint y: 192, endPoint x: 300, endPoint y: 206, distance: 27.8
click at [276, 193] on span "89" at bounding box center [281, 193] width 21 height 20
click at [1405, 249] on span "Filters" at bounding box center [1418, 255] width 29 height 11
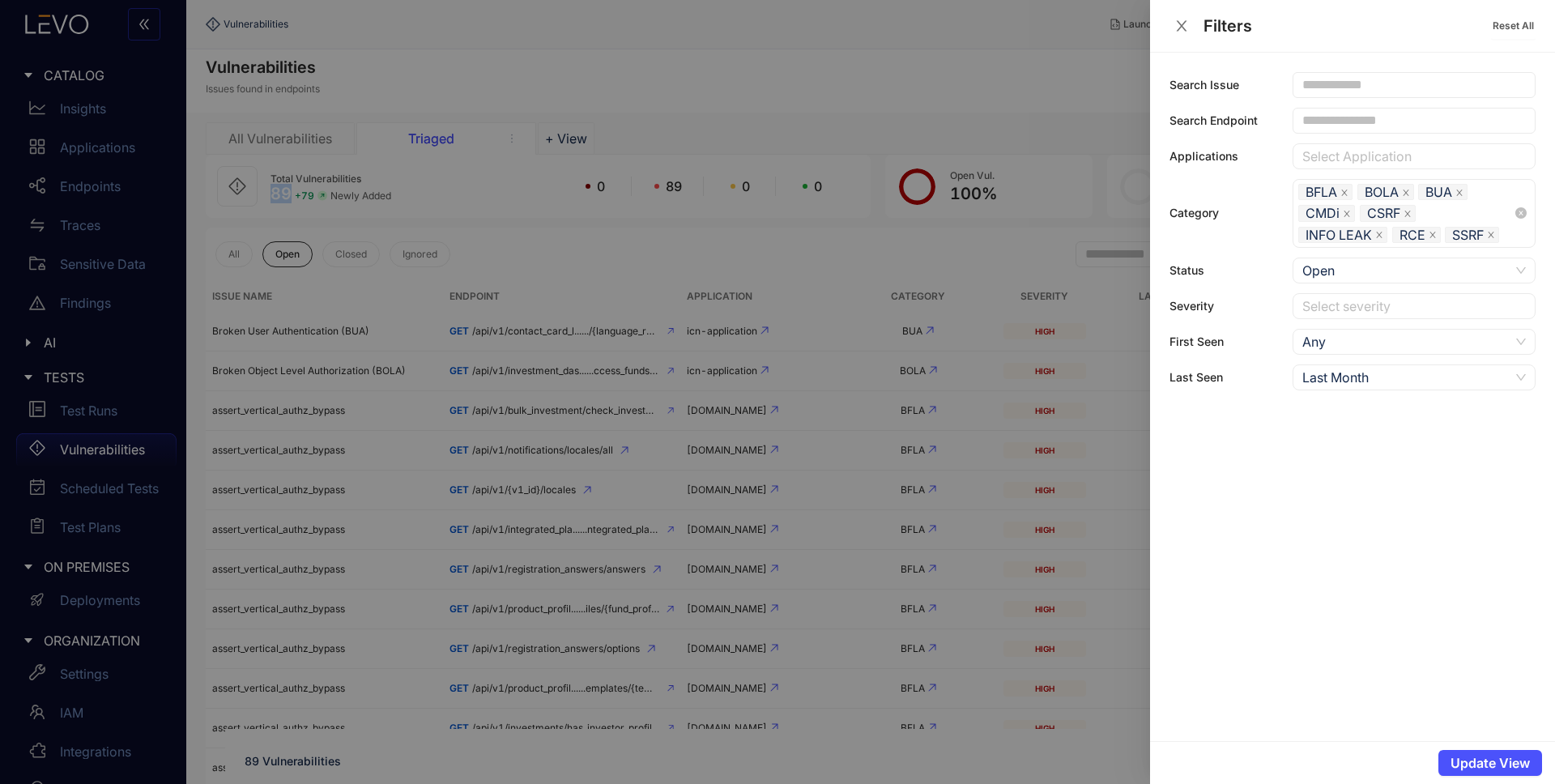
click at [1346, 188] on icon "close" at bounding box center [1344, 193] width 8 height 8
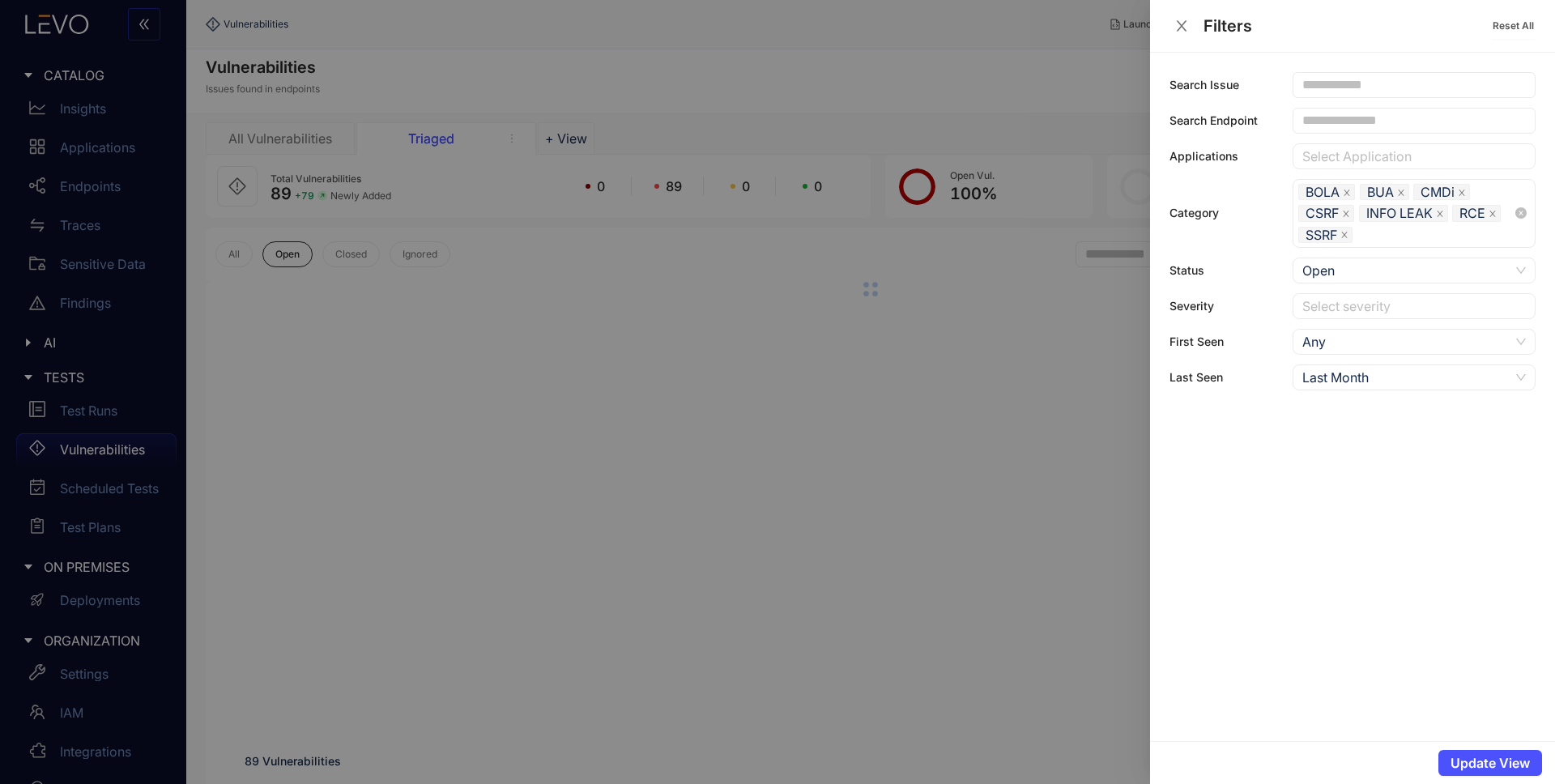
click at [540, 242] on div at bounding box center [777, 392] width 1555 height 784
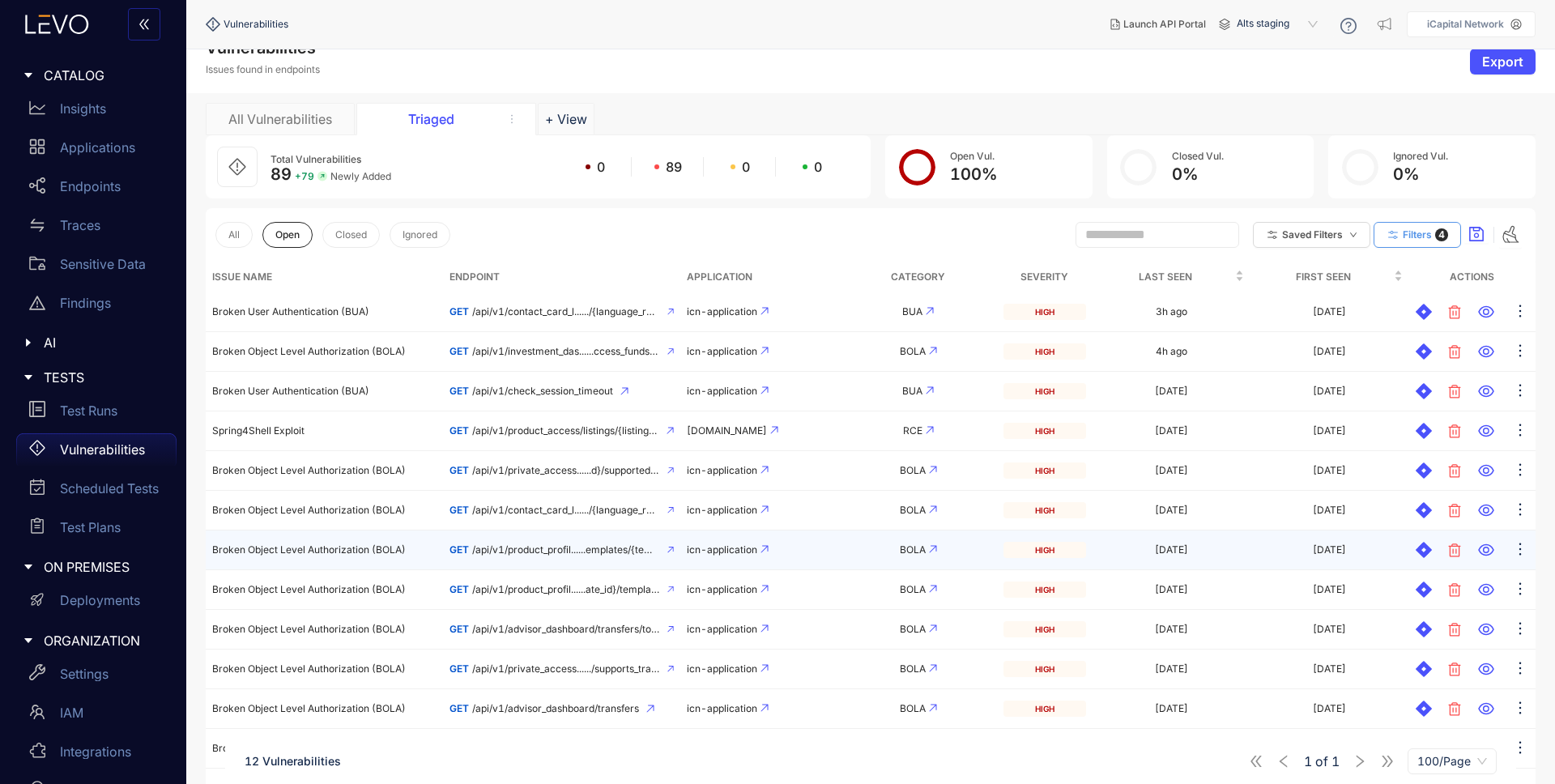
scroll to position [85, 0]
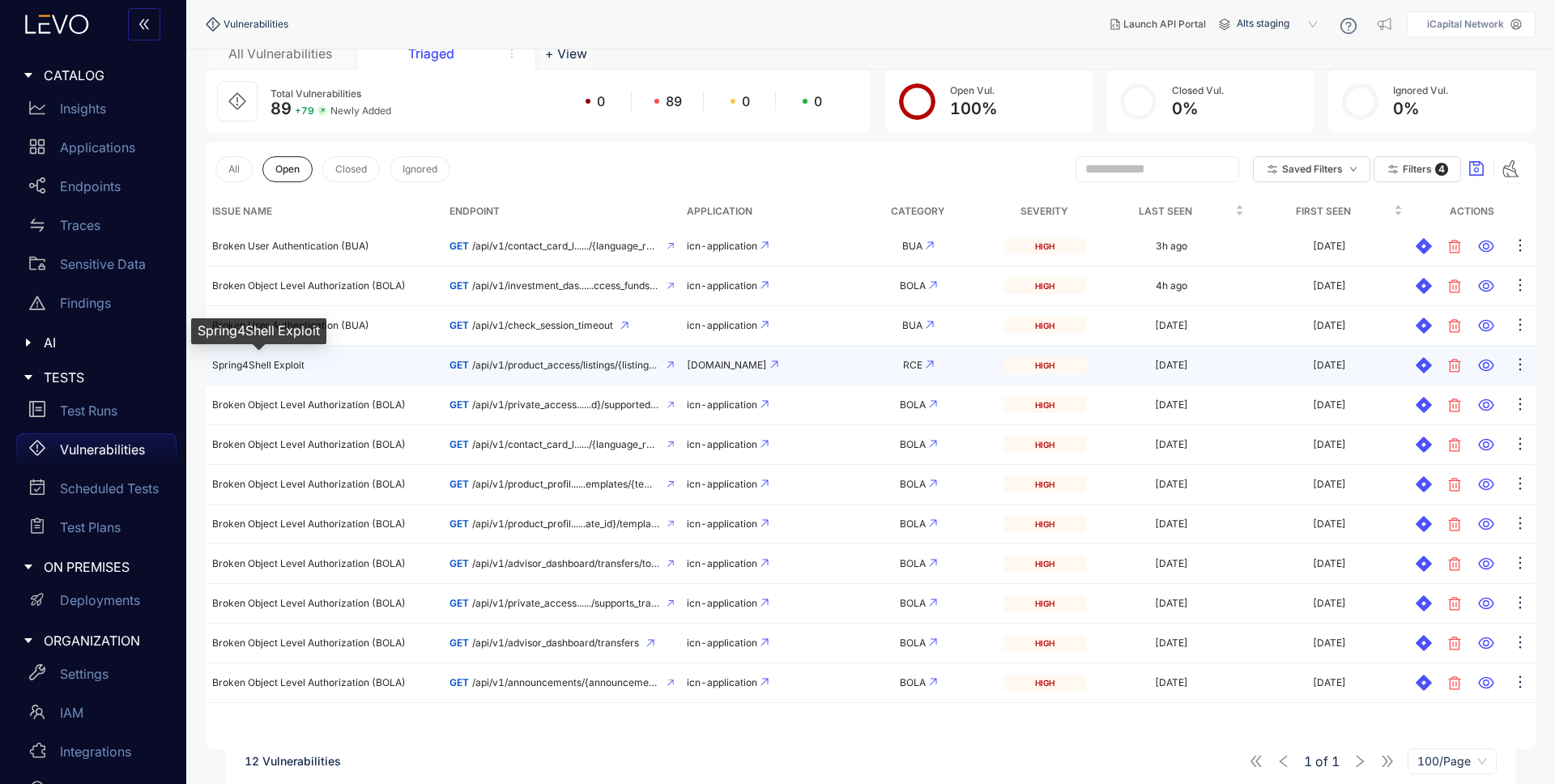
click at [275, 365] on span "Spring4Shell Exploit" at bounding box center [258, 365] width 92 height 12
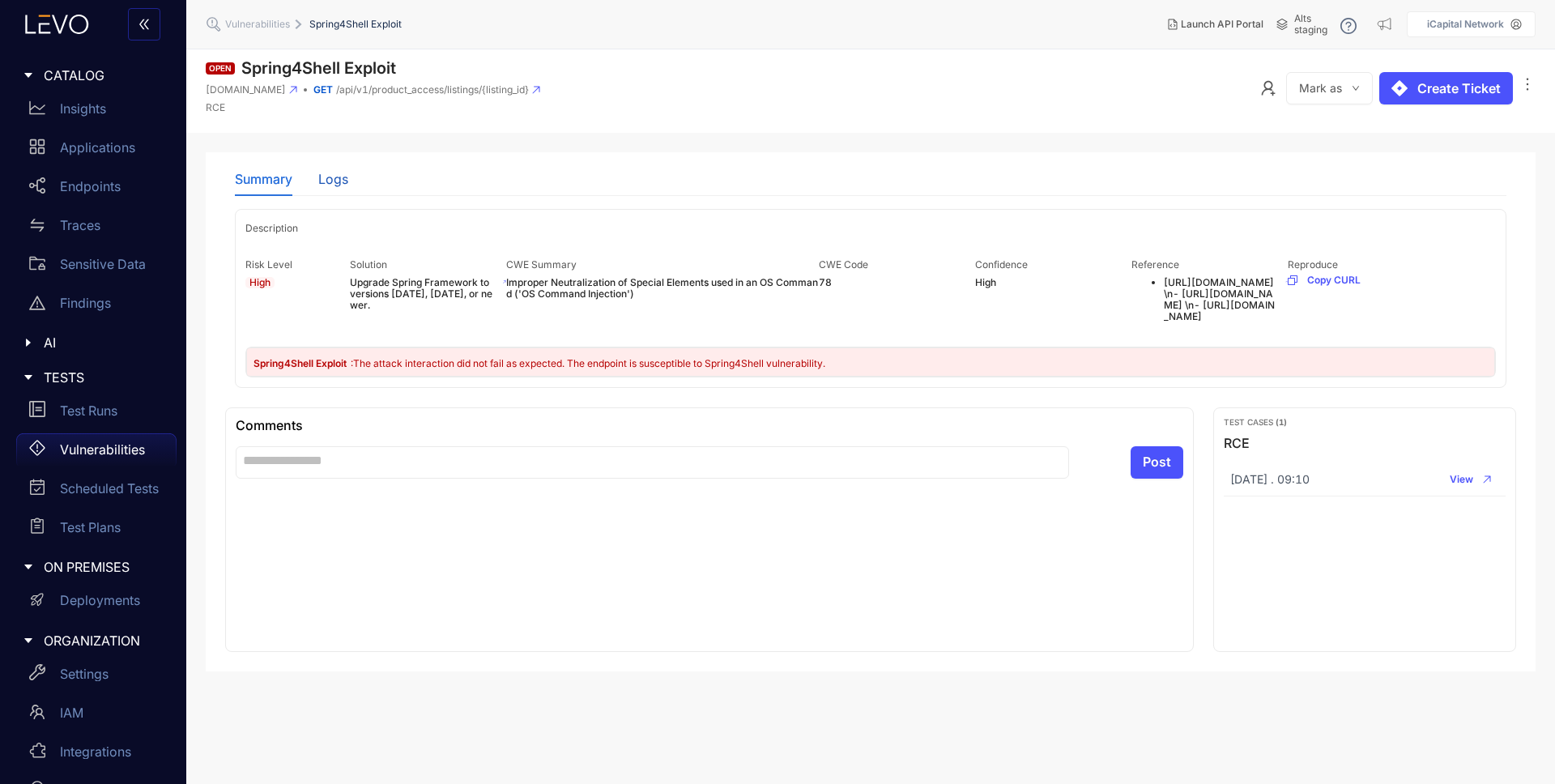
click at [342, 178] on div "Logs" at bounding box center [333, 179] width 30 height 15
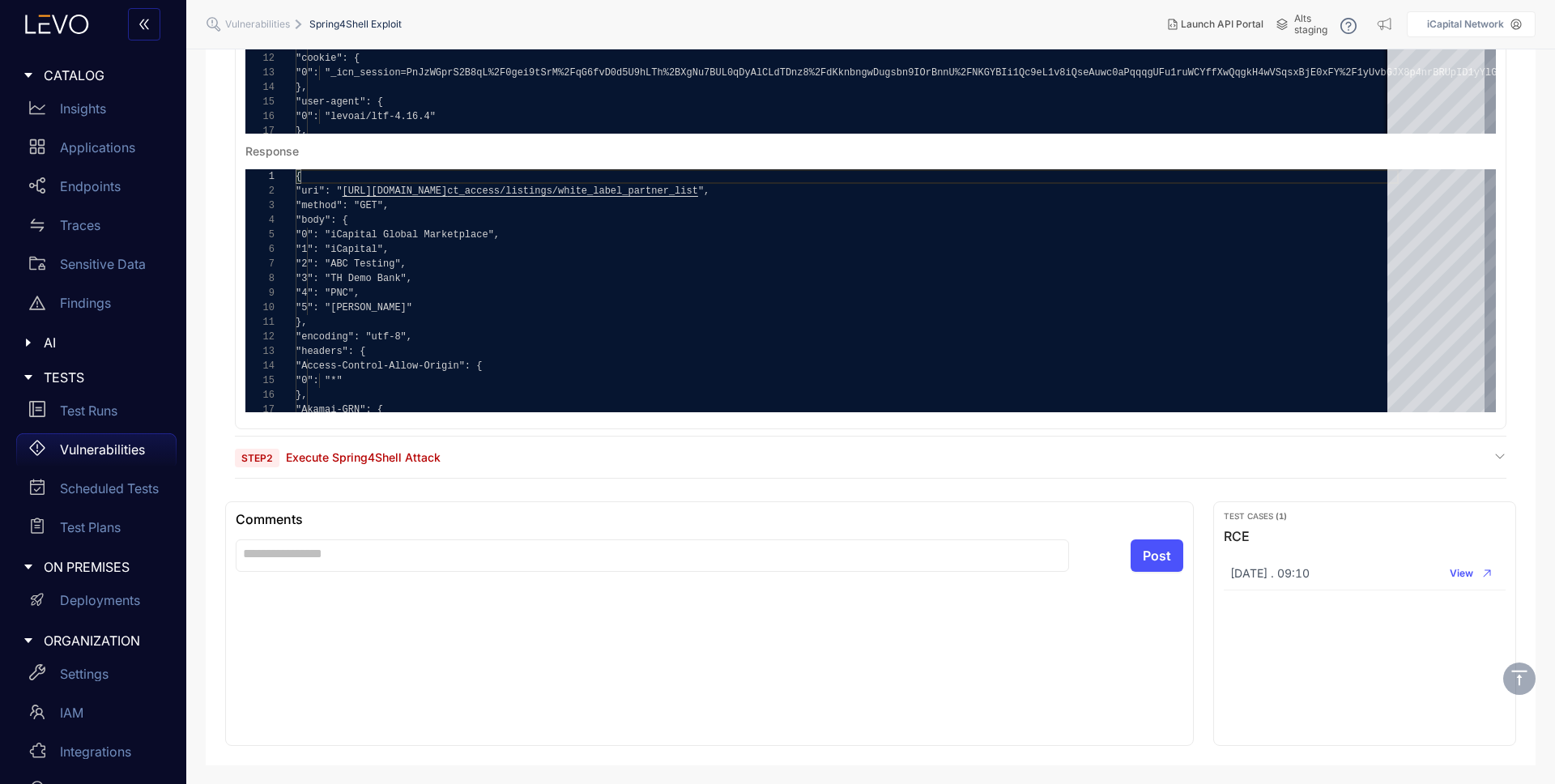
scroll to position [467, 0]
click at [449, 452] on div "Step 2 Execute Spring4Shell Attack" at bounding box center [871, 456] width 1272 height 16
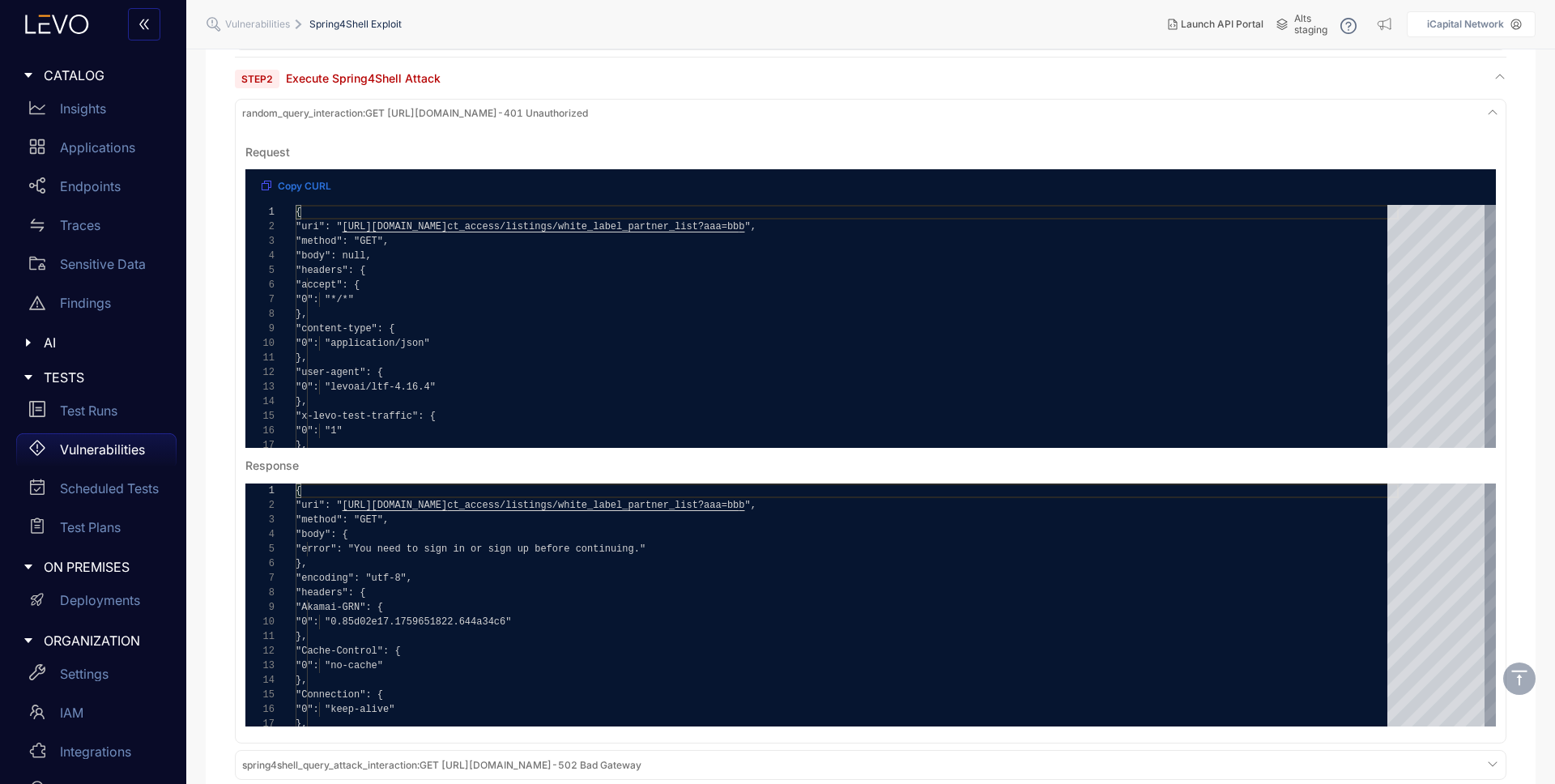
scroll to position [1150, 0]
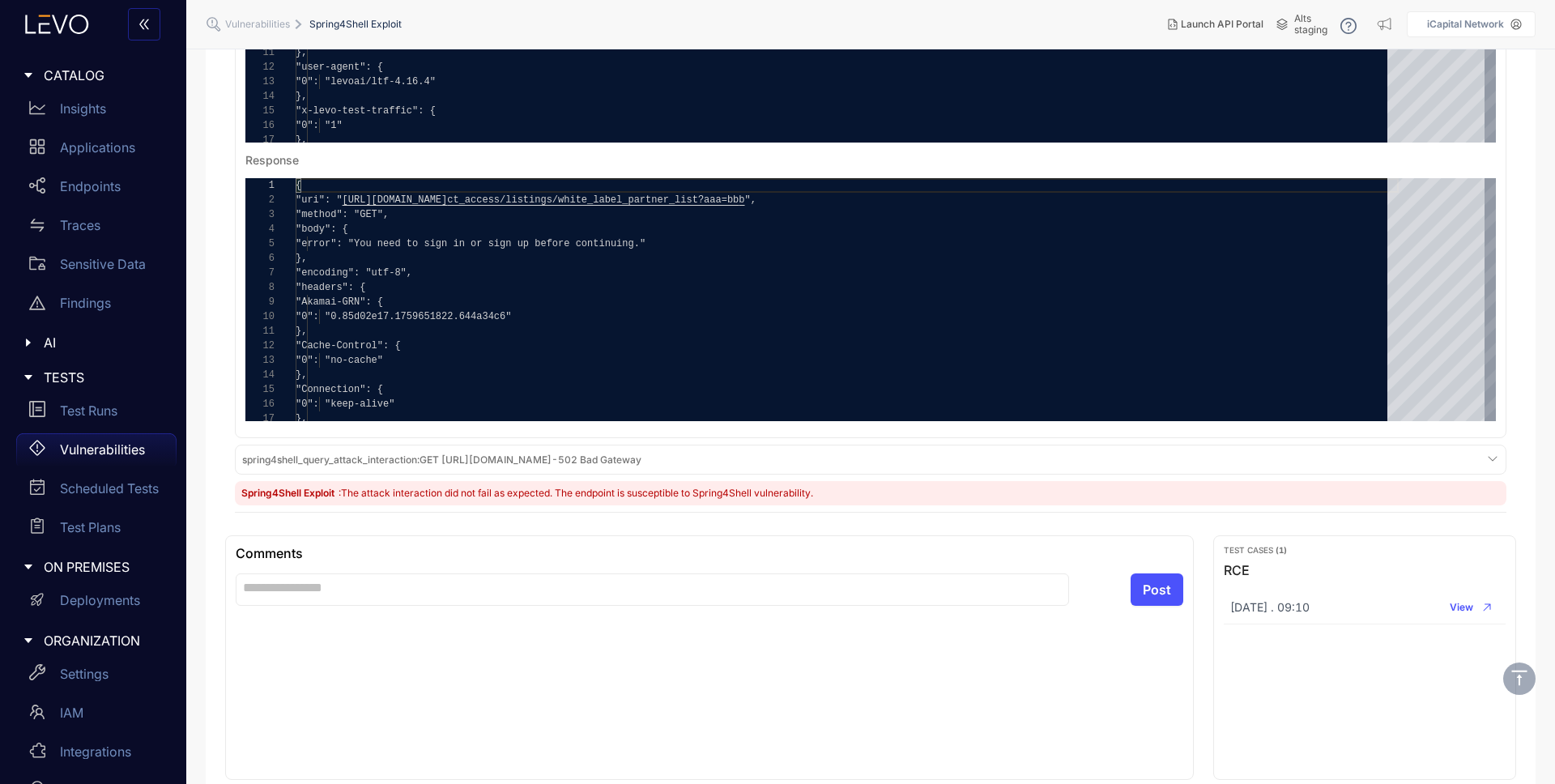
click at [428, 492] on span ": The attack interaction did not fail as expected. The endpoint is susceptible …" at bounding box center [576, 492] width 475 height 12
click at [448, 456] on span "spring4shell_query_attack_interaction : GET [URL][DOMAIN_NAME] - 502 Bad Gateway" at bounding box center [442, 460] width 399 height 11
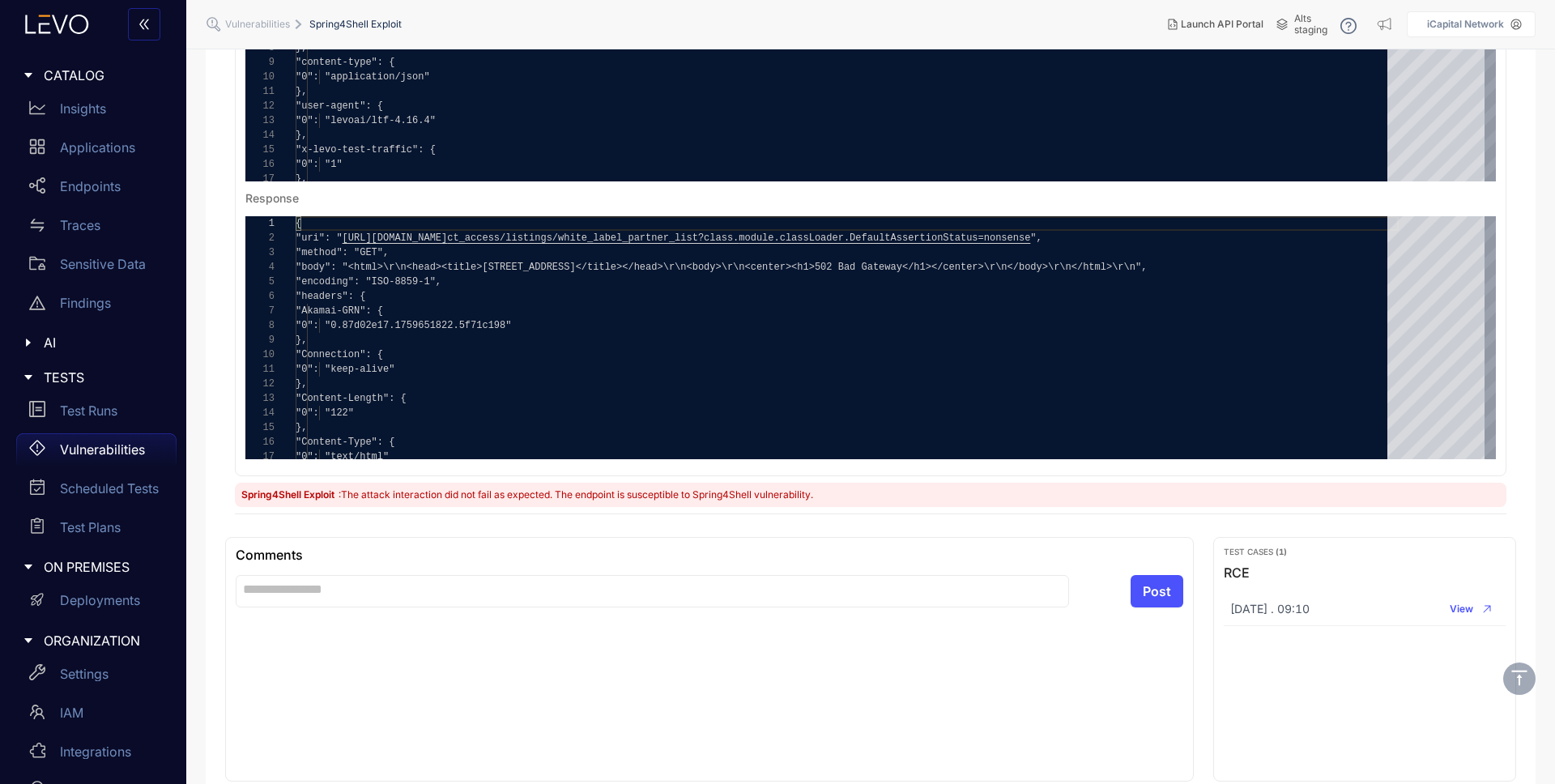
scroll to position [1766, 0]
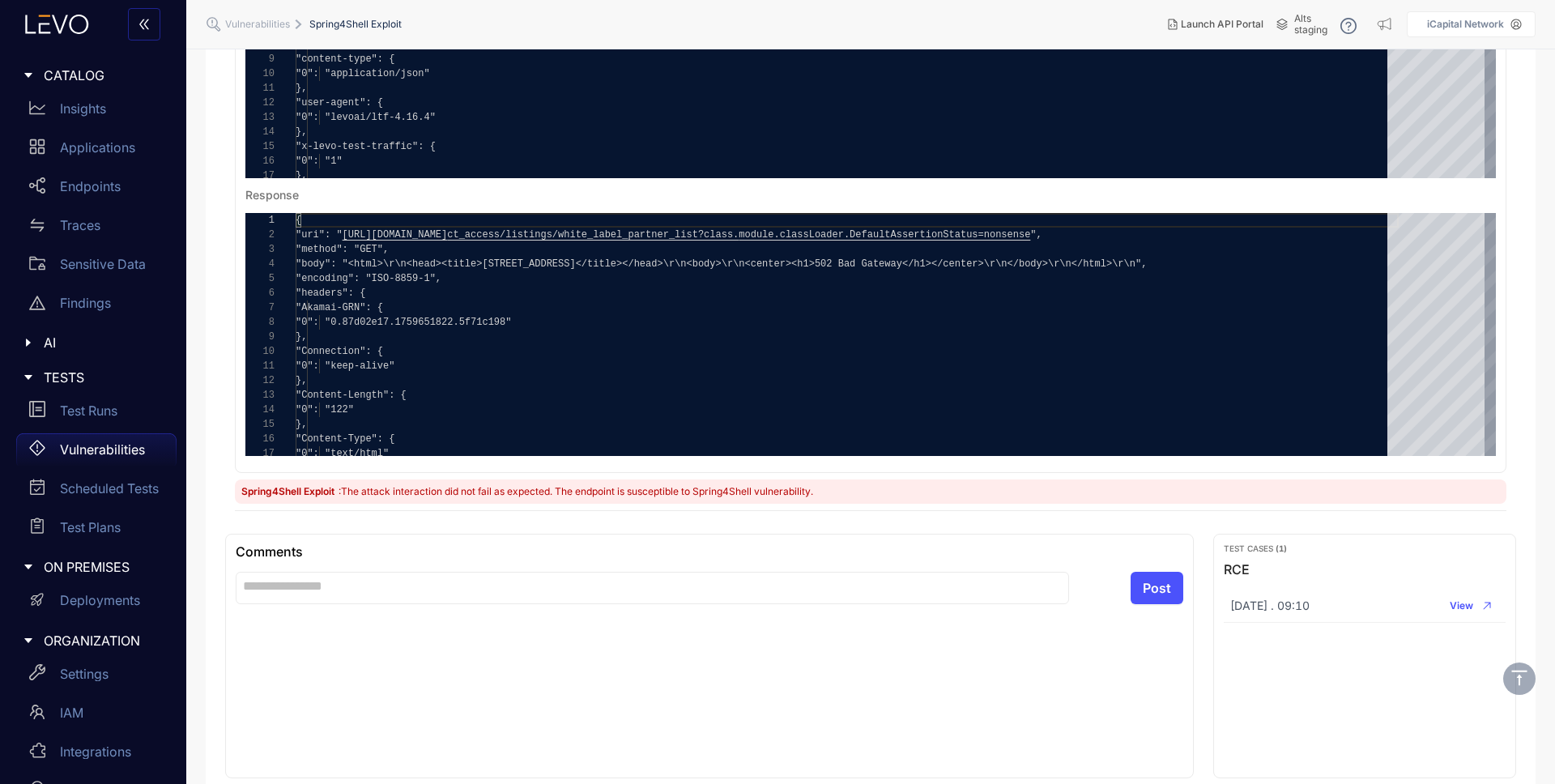
click at [294, 493] on span "Spring4Shell Exploit" at bounding box center [289, 490] width 96 height 12
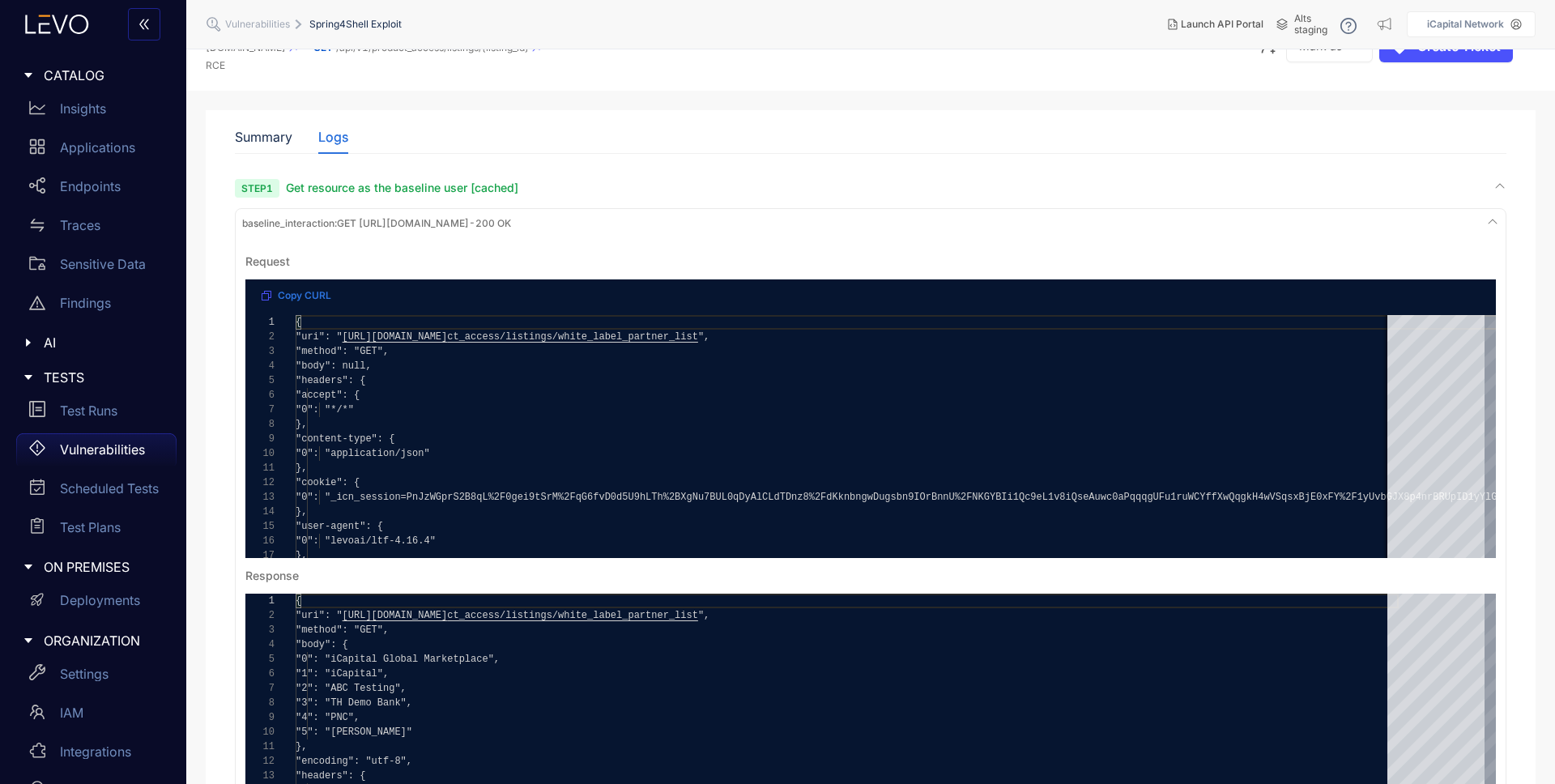
scroll to position [0, 0]
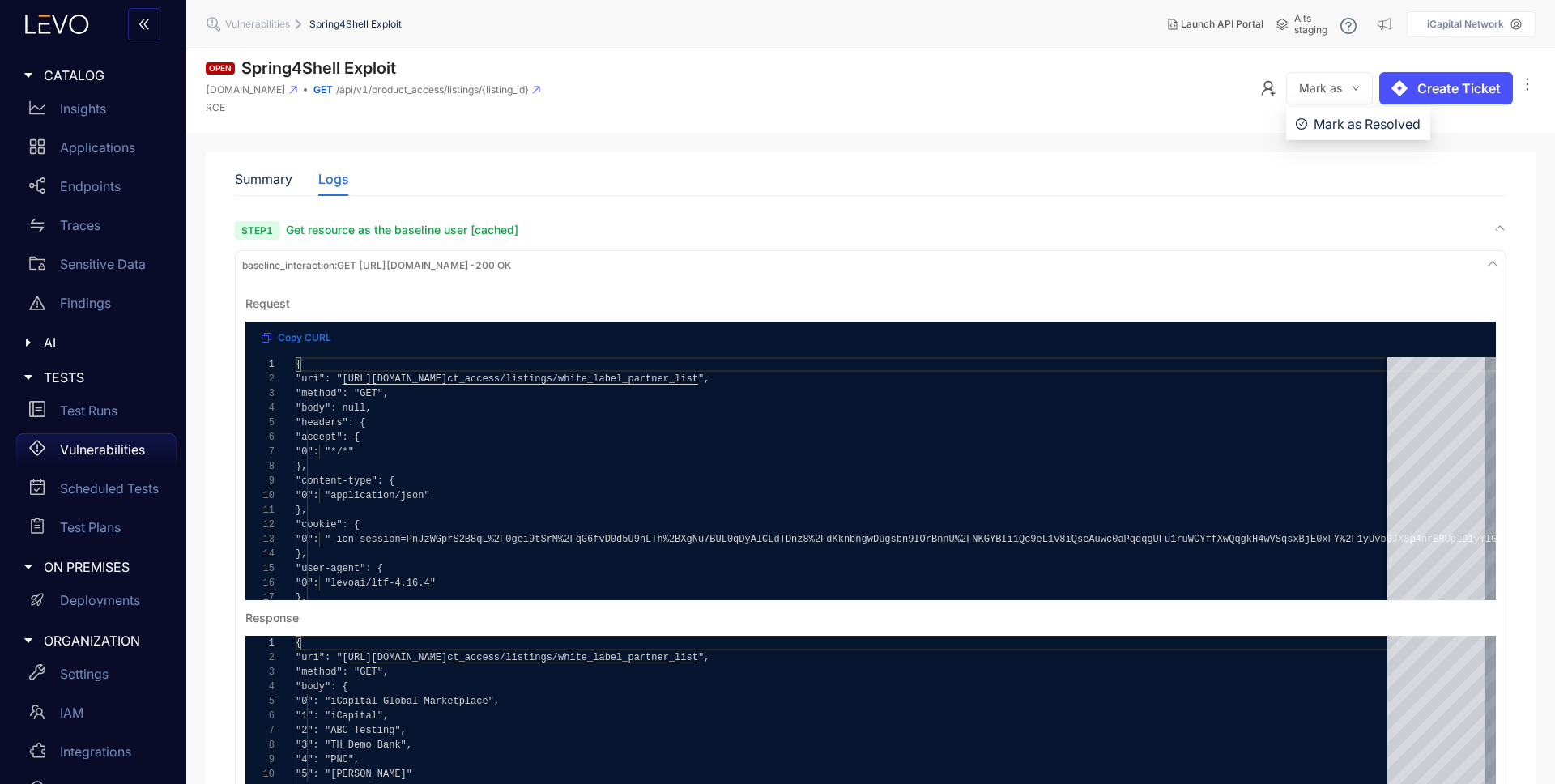
click at [1359, 86] on icon "down" at bounding box center [1356, 88] width 8 height 8
click at [1233, 58] on header "Open Spring4Shell Exploit [DOMAIN_NAME] GET /api/v1/product_access/listings/{li…" at bounding box center [870, 91] width 1369 height 83
click at [1535, 79] on icon "ellipsis" at bounding box center [1528, 84] width 16 height 16
click at [1514, 118] on span "Delete" at bounding box center [1507, 117] width 39 height 18
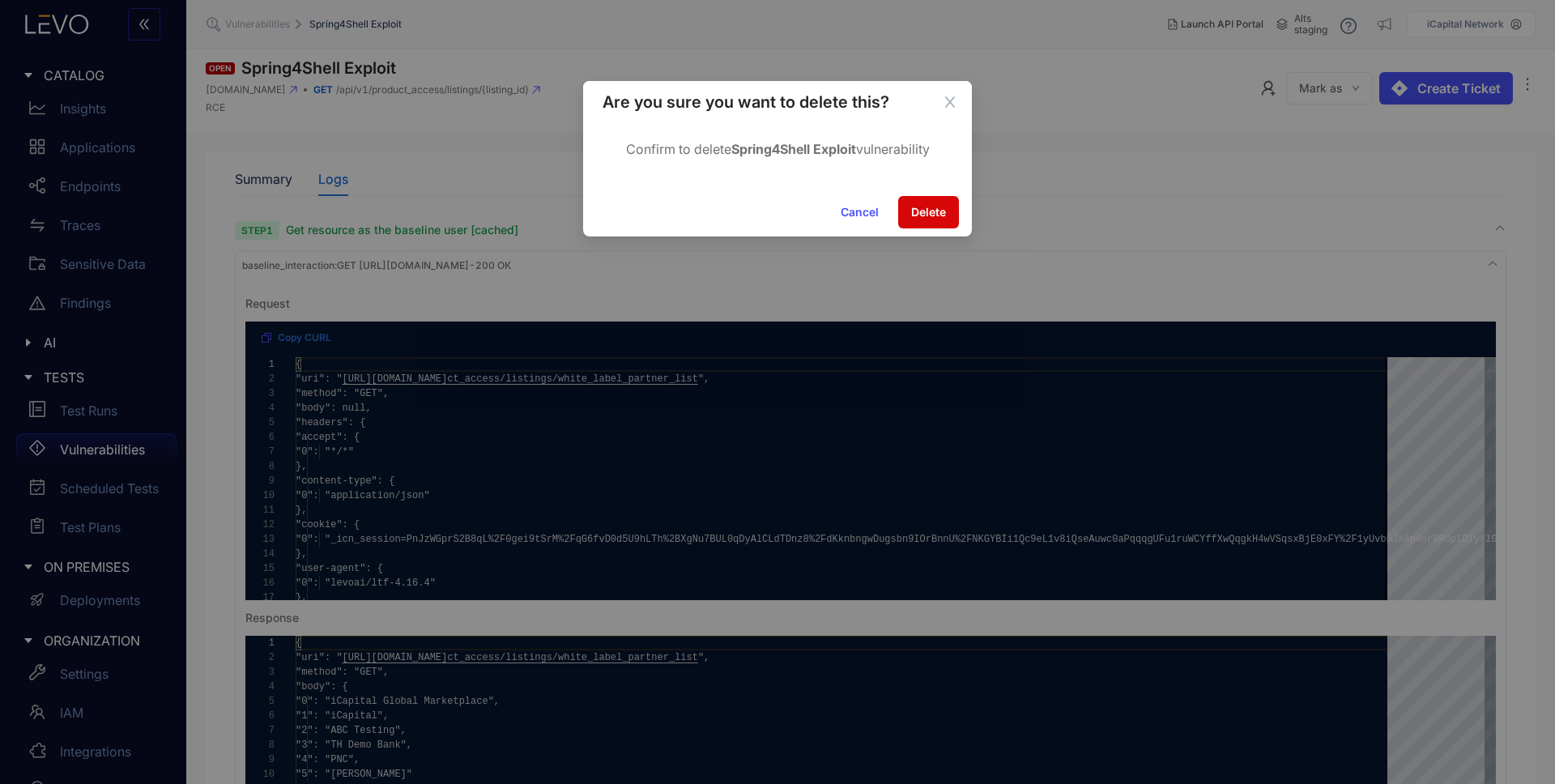
click at [939, 206] on span "Delete" at bounding box center [928, 212] width 35 height 13
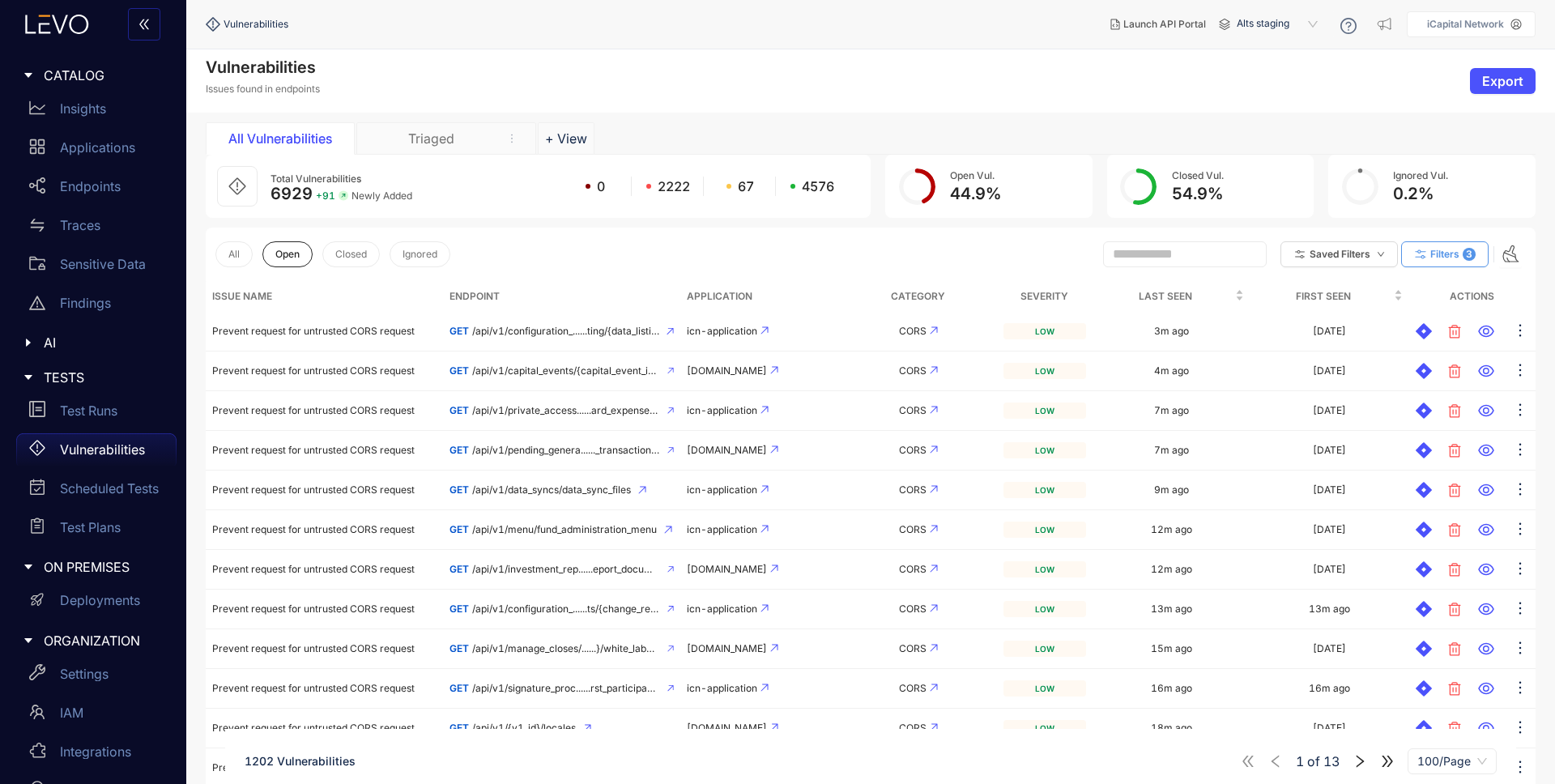
click at [1445, 256] on span "Filters" at bounding box center [1446, 255] width 29 height 11
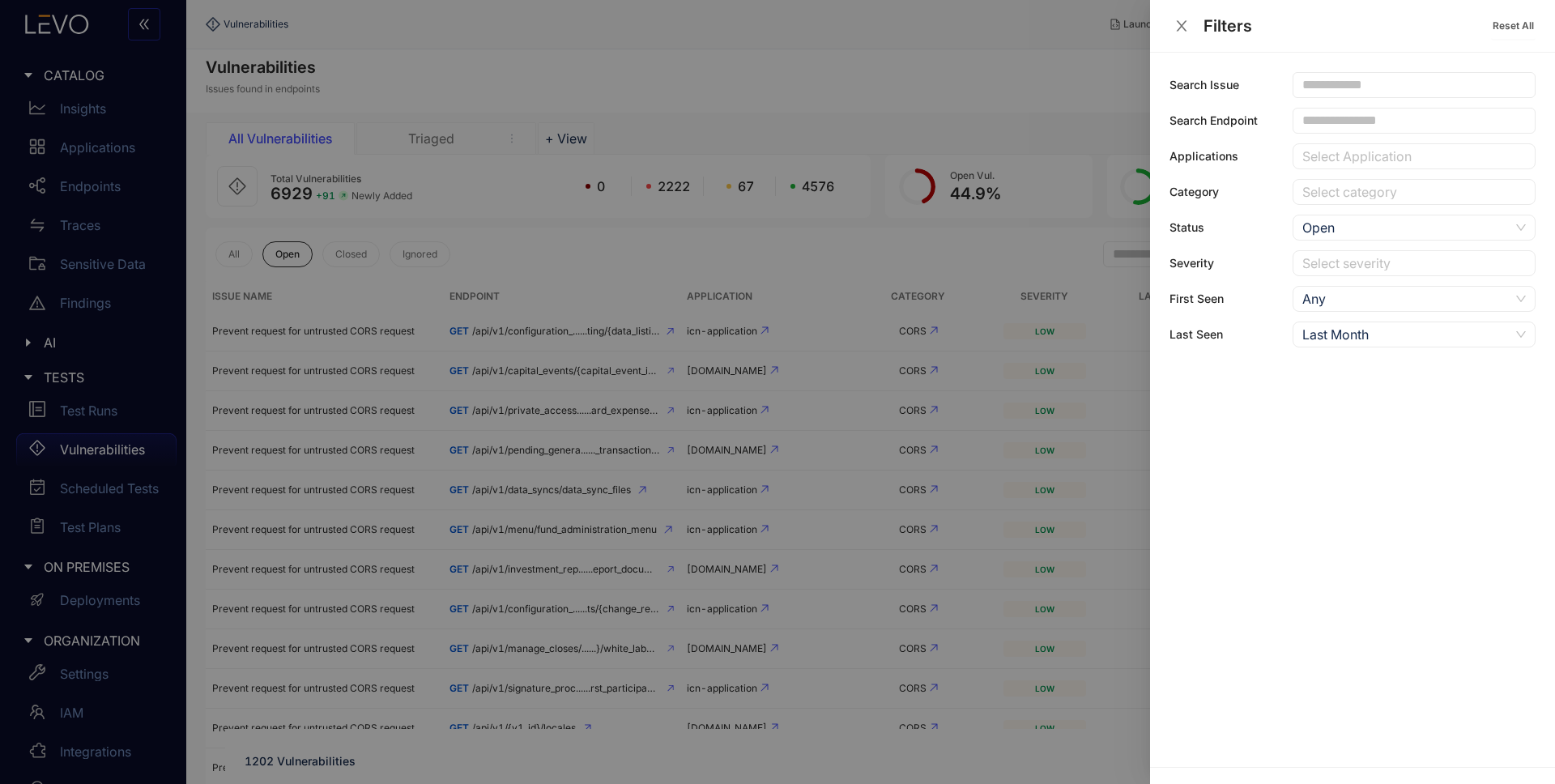
click at [780, 241] on div at bounding box center [777, 392] width 1555 height 784
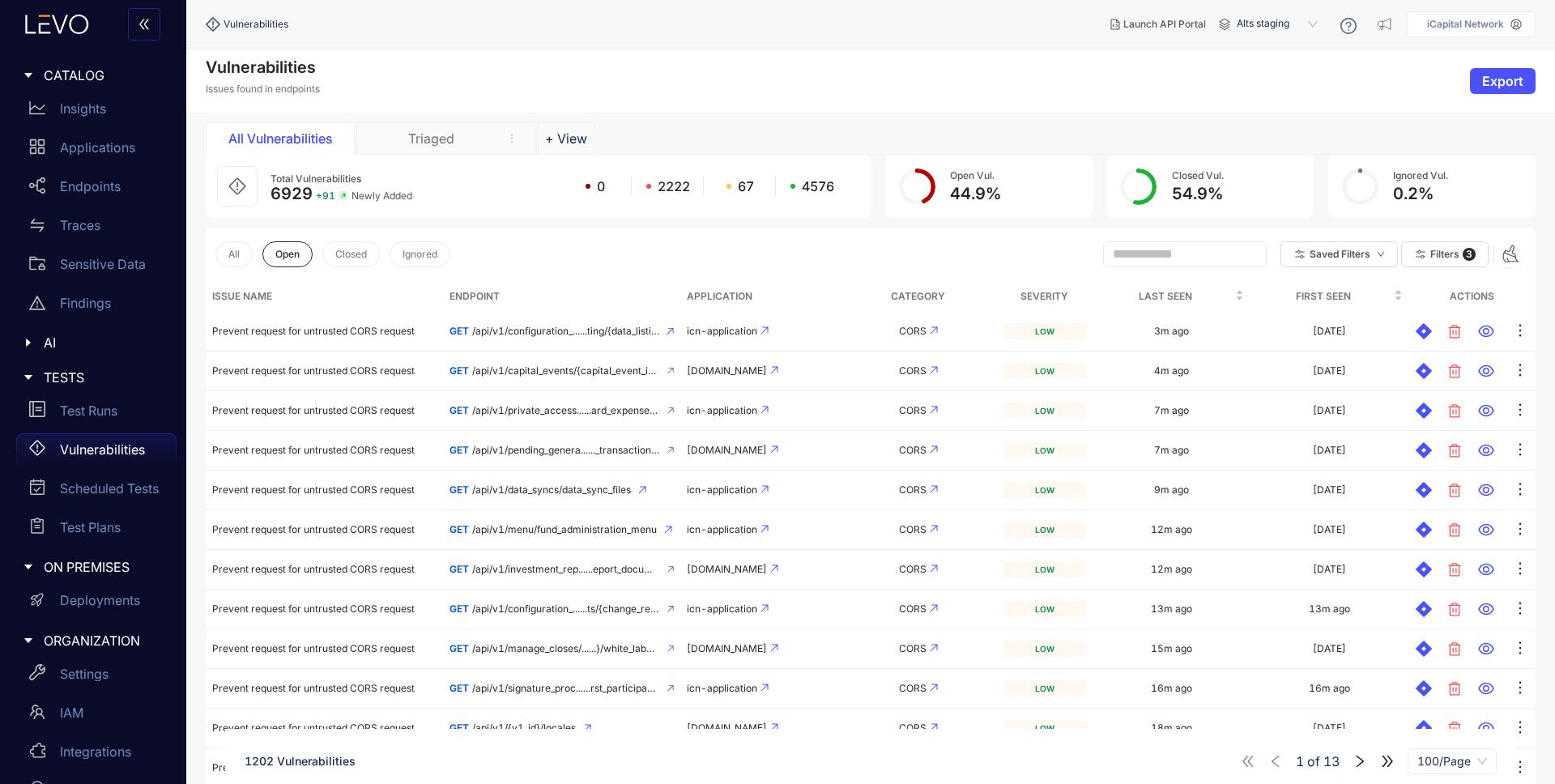
click at [435, 141] on div "Triaged" at bounding box center [431, 139] width 122 height 15
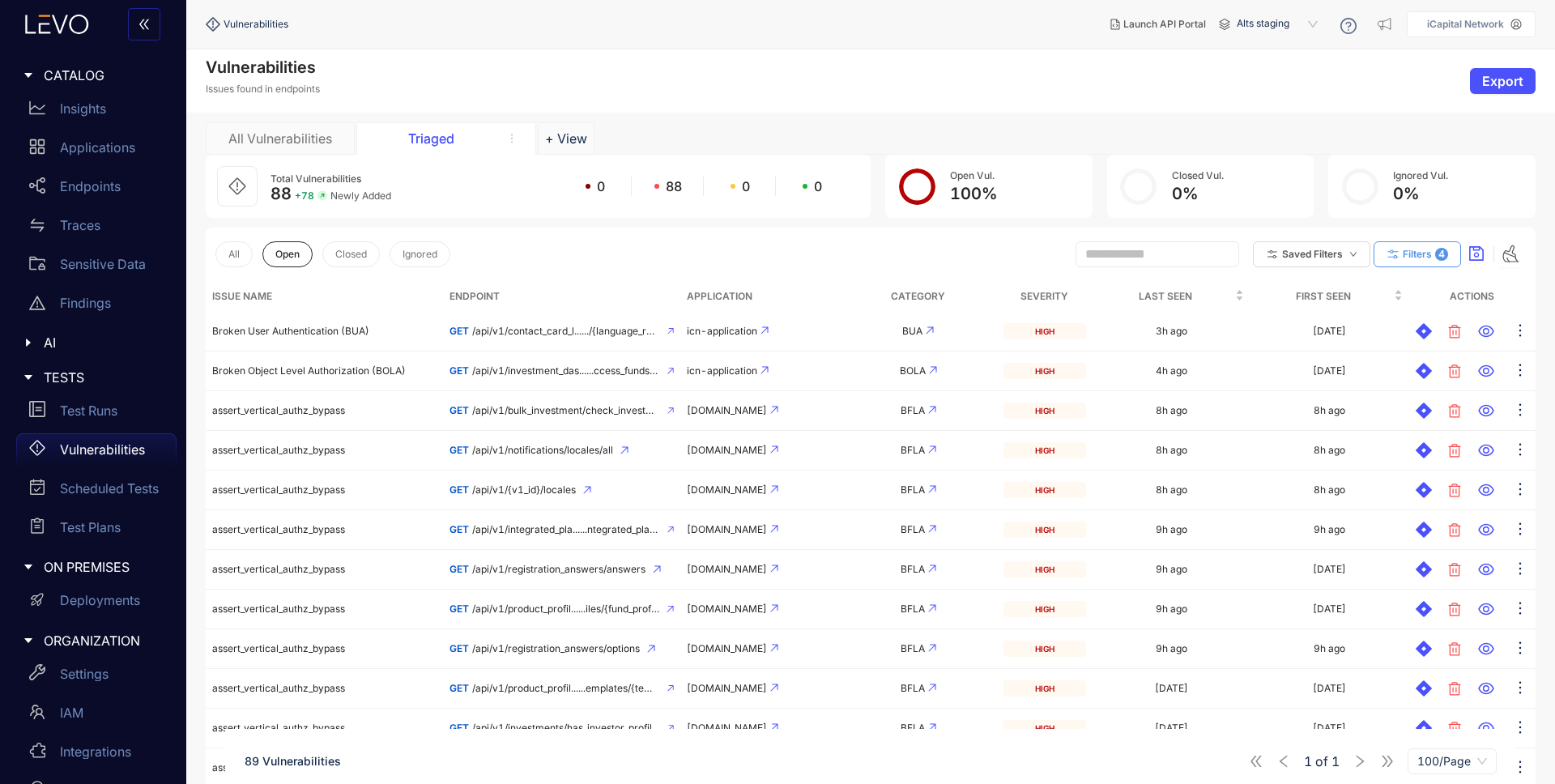
click at [1425, 251] on span "Filters" at bounding box center [1418, 255] width 29 height 11
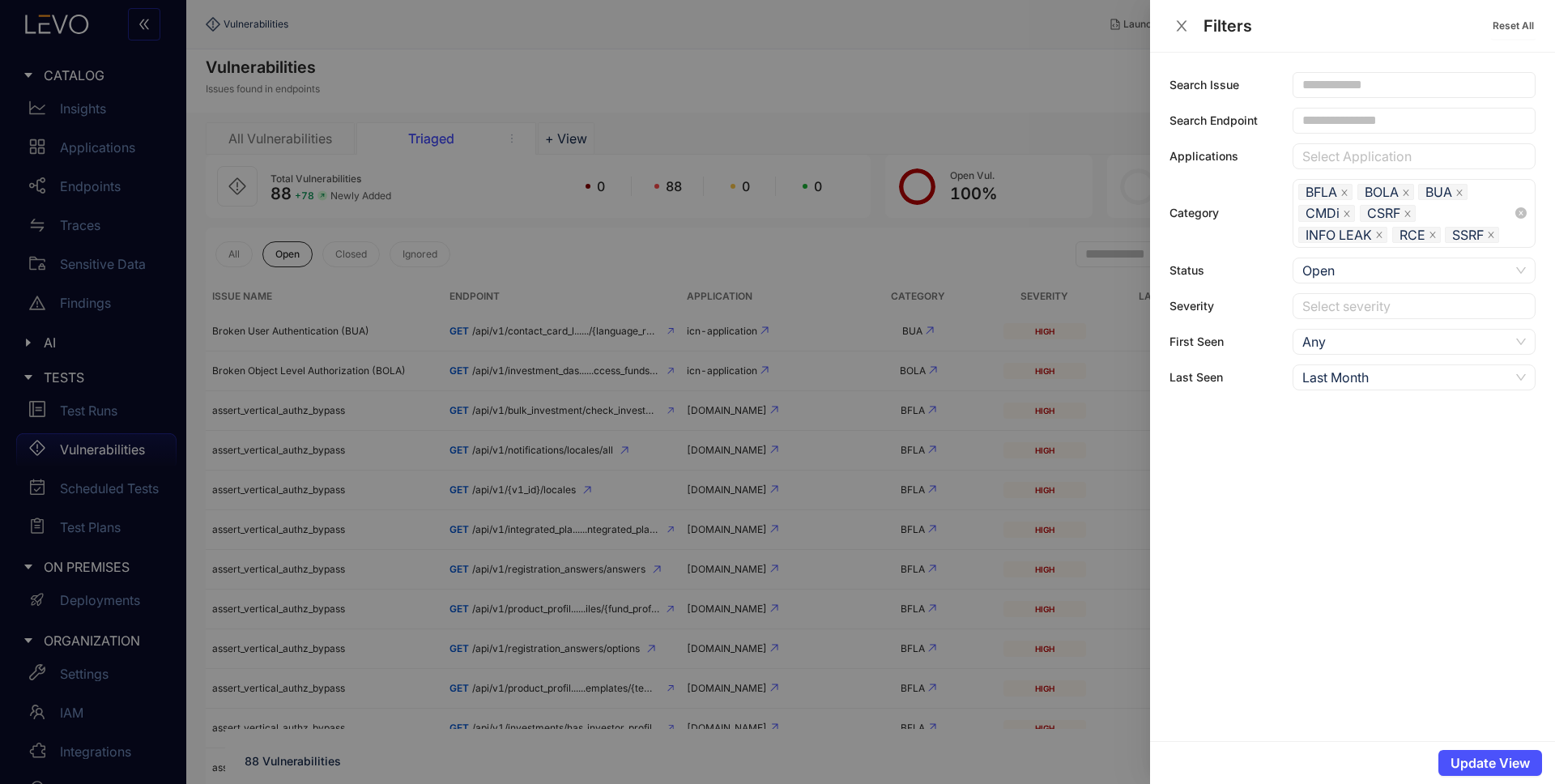
click at [1346, 188] on icon "close" at bounding box center [1344, 193] width 8 height 8
click at [818, 246] on div at bounding box center [777, 392] width 1555 height 784
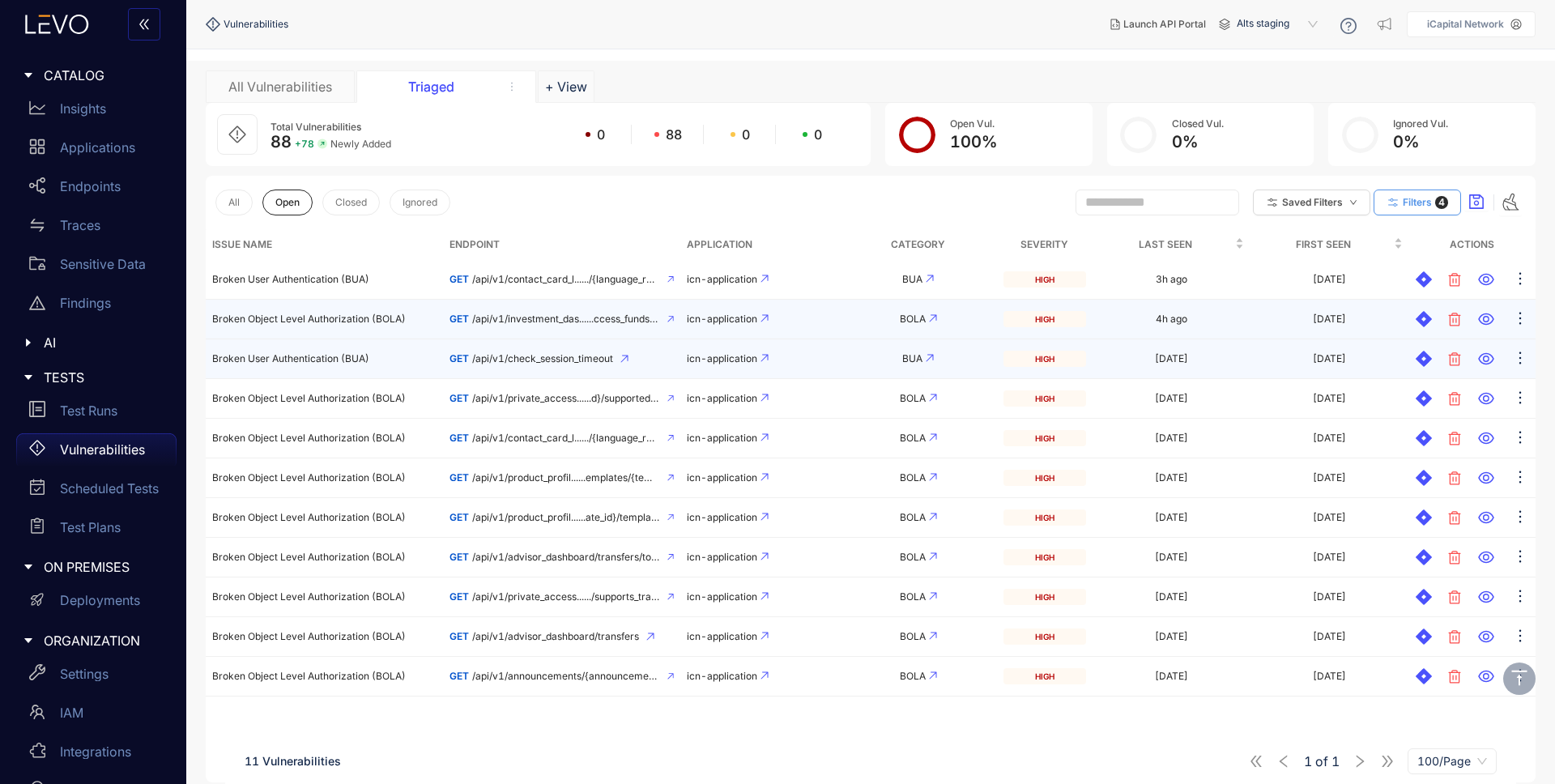
scroll to position [115, 0]
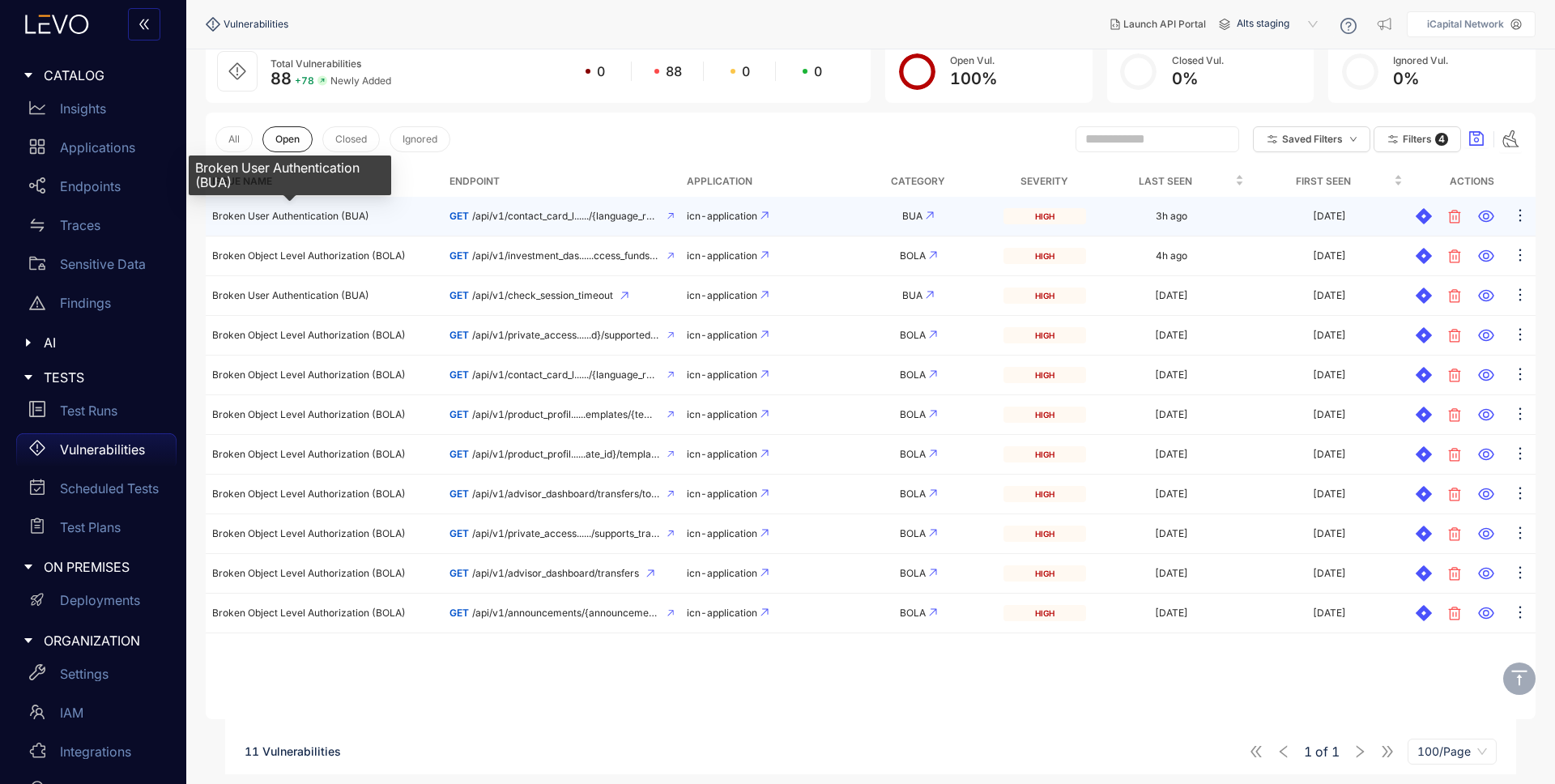
click at [361, 215] on span "Broken User Authentication (BUA)" at bounding box center [291, 215] width 158 height 12
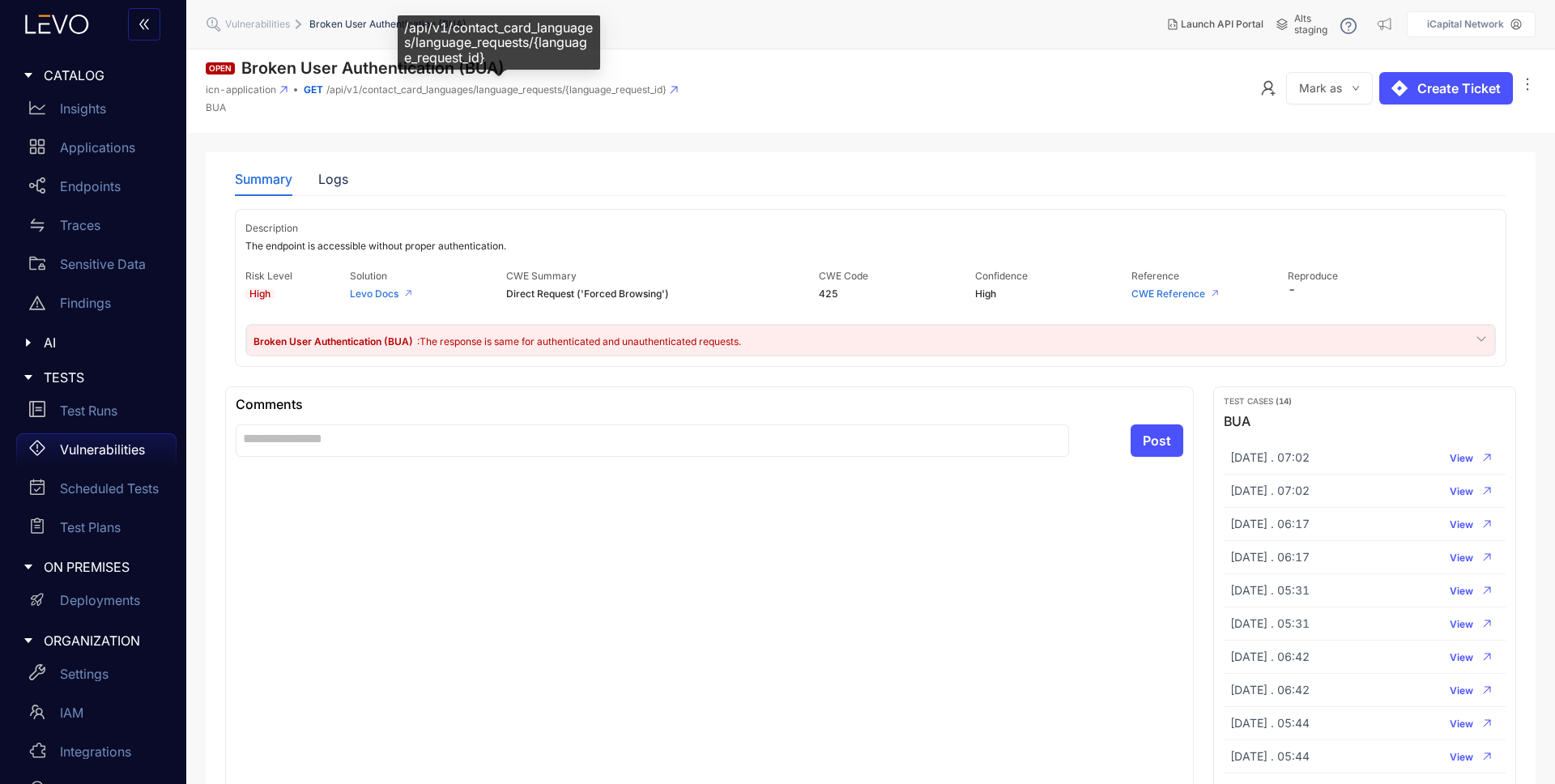
click at [508, 90] on span "/api/v1/contact_card_languages/language_requests/{language_request_id}" at bounding box center [496, 90] width 340 height 11
click at [508, 89] on span "/api/v1/contact_card_languages/language_requests/{language_request_id}" at bounding box center [496, 90] width 340 height 11
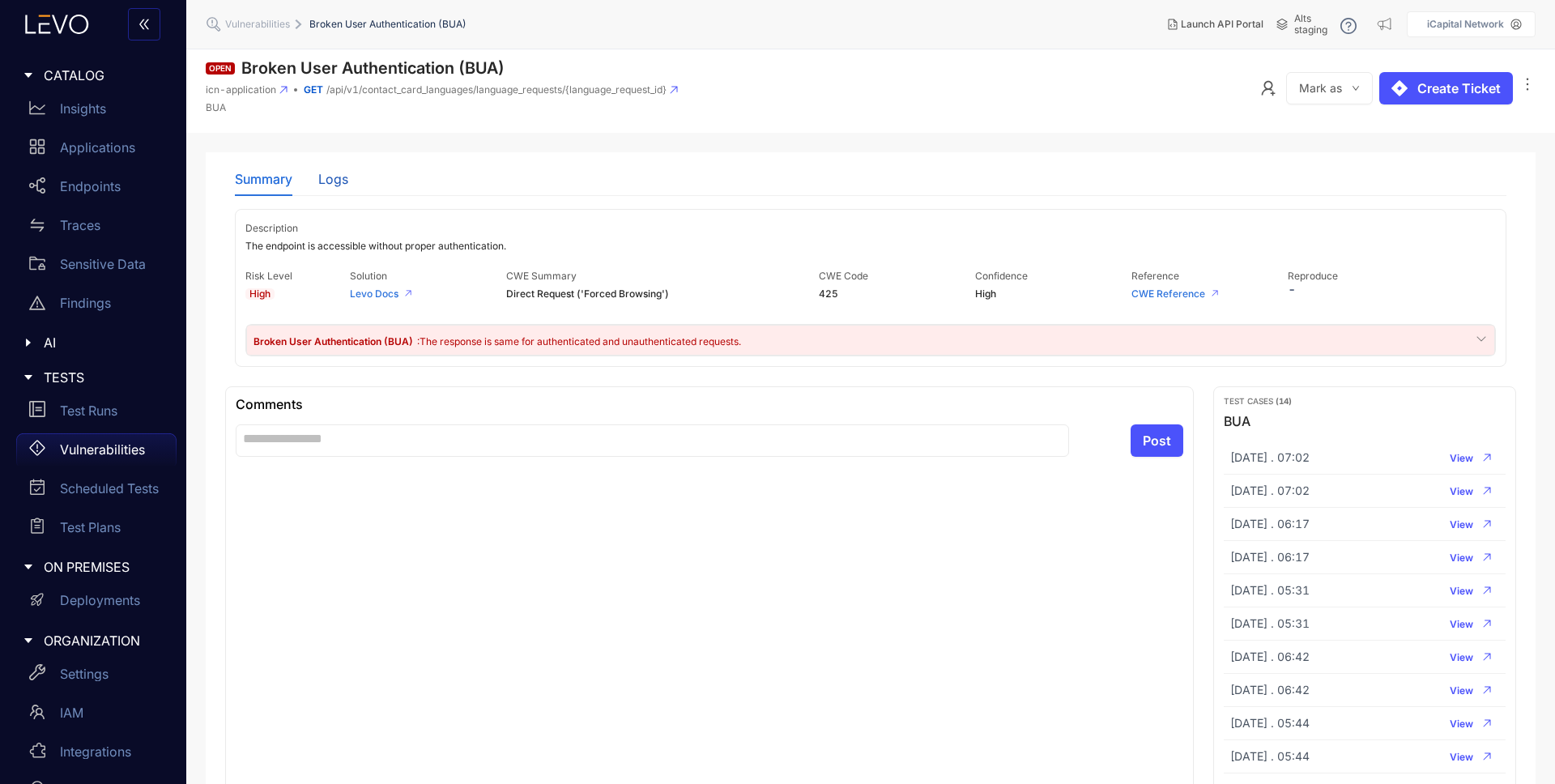
click at [335, 180] on div "Logs" at bounding box center [333, 179] width 30 height 15
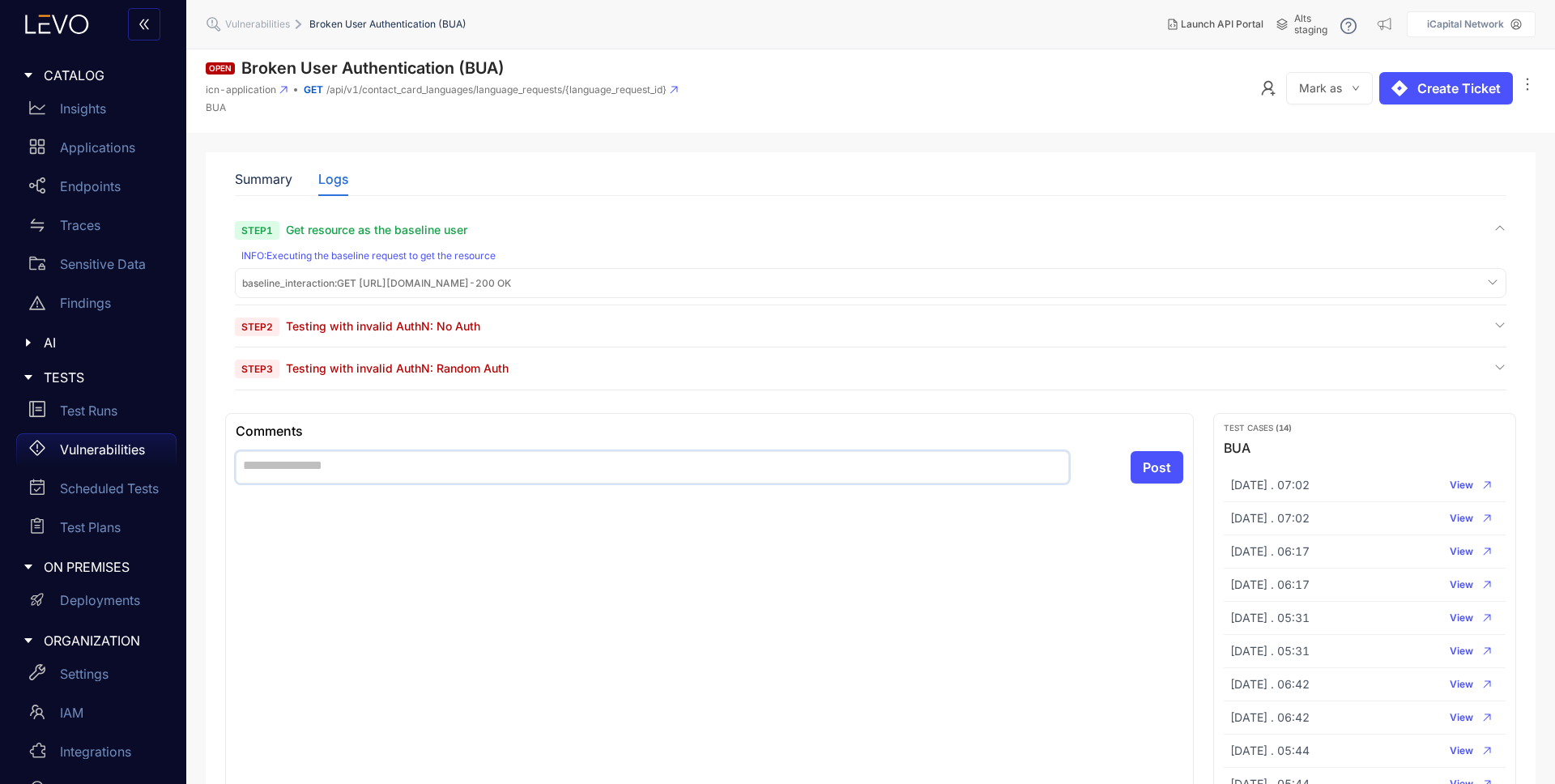
click at [536, 465] on textarea at bounding box center [652, 467] width 833 height 33
type textarea "*"
type textarea "**"
type textarea "***"
type textarea "****"
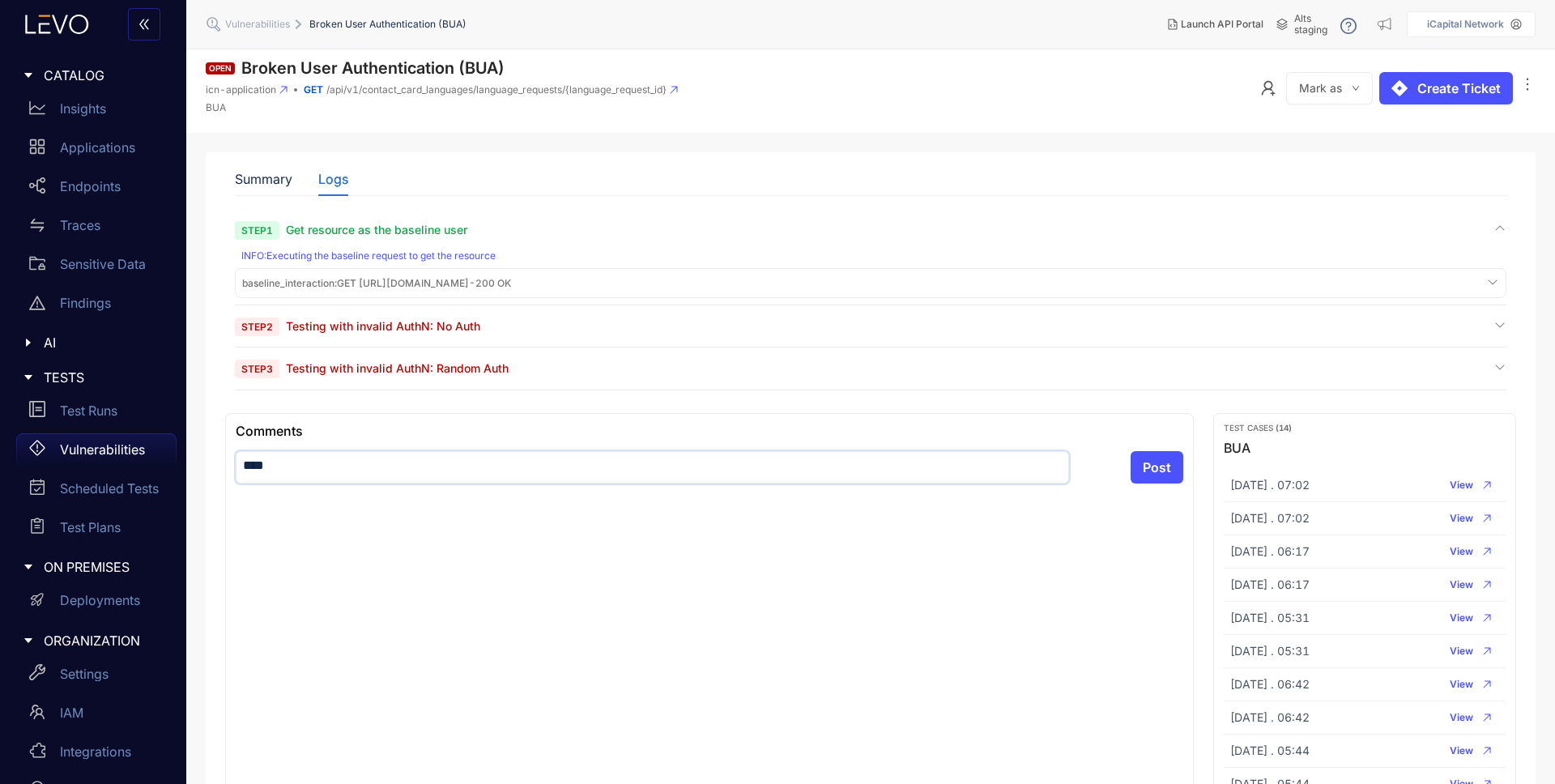
type textarea "*****"
type textarea "*******"
type textarea "********"
type textarea "**********"
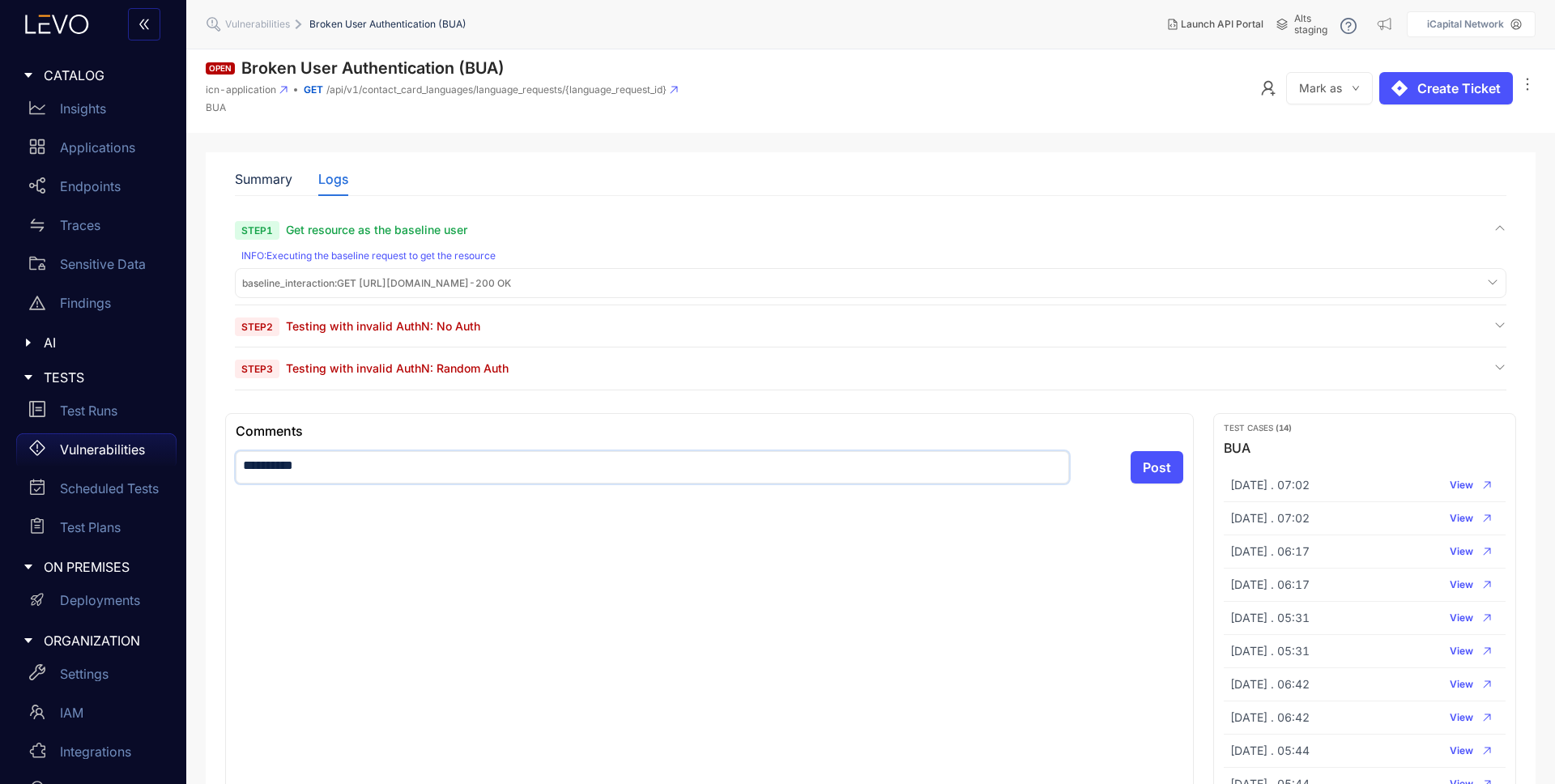
type textarea "**********"
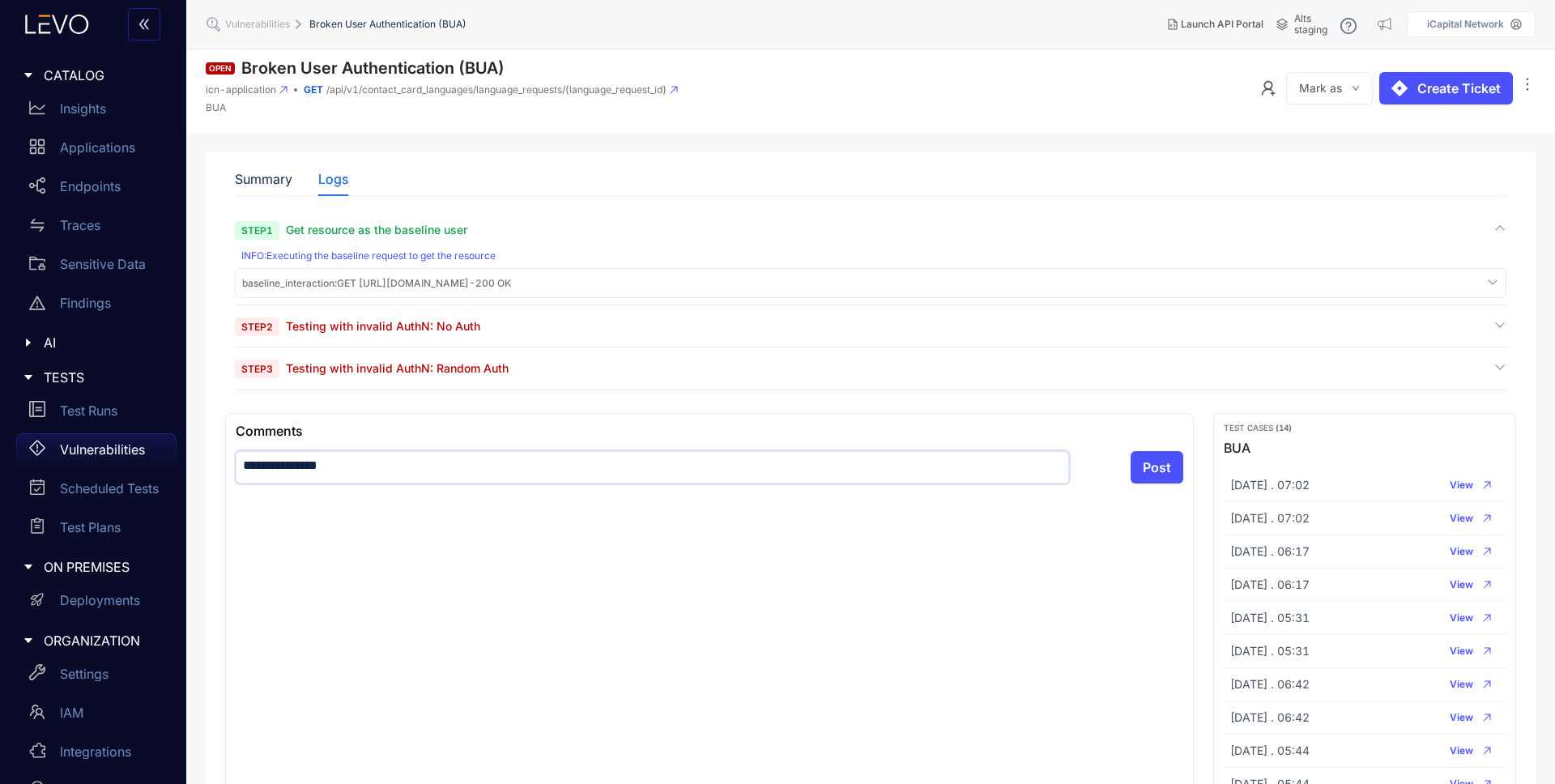
type textarea "**********"
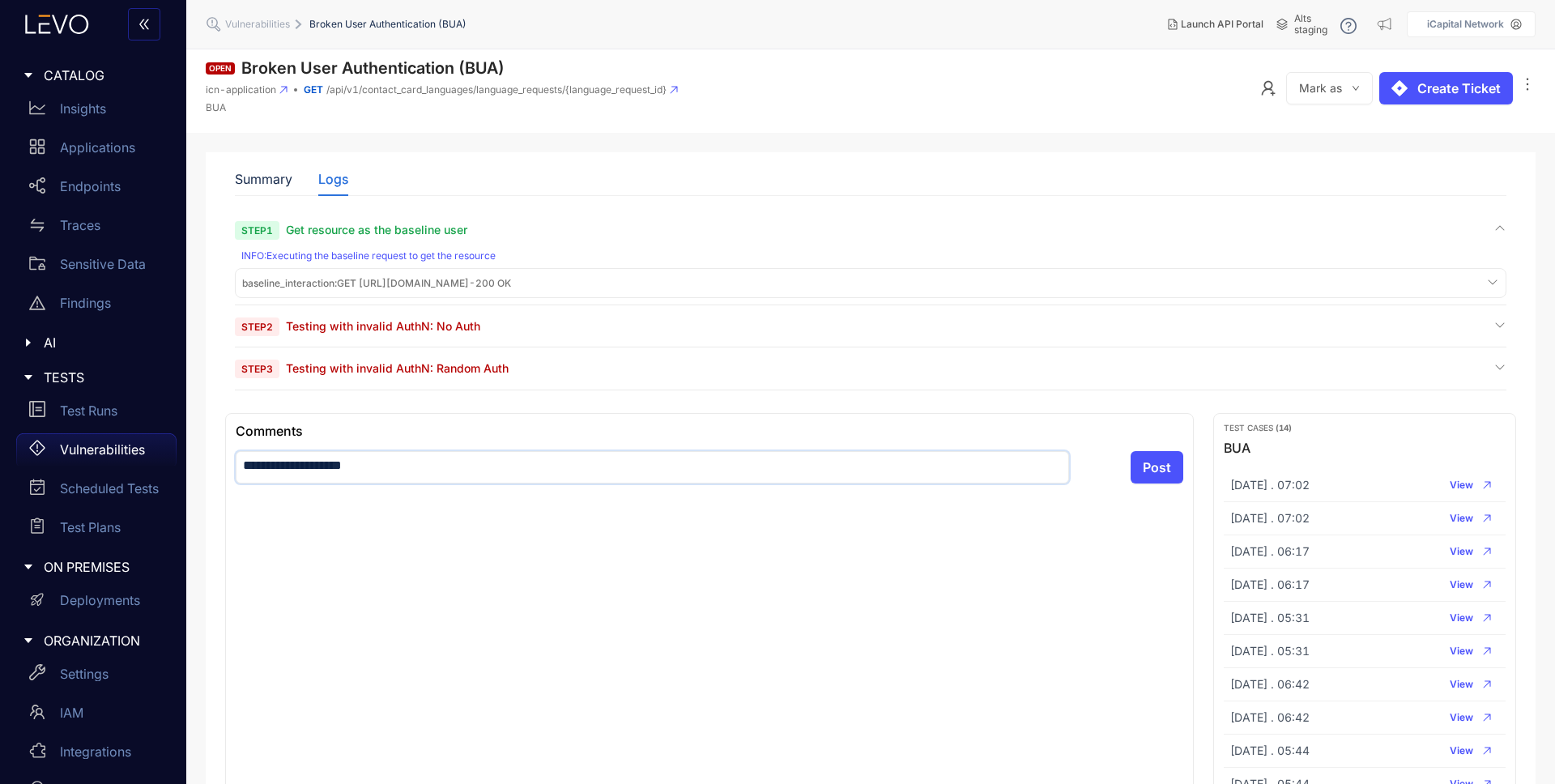
type textarea "**********"
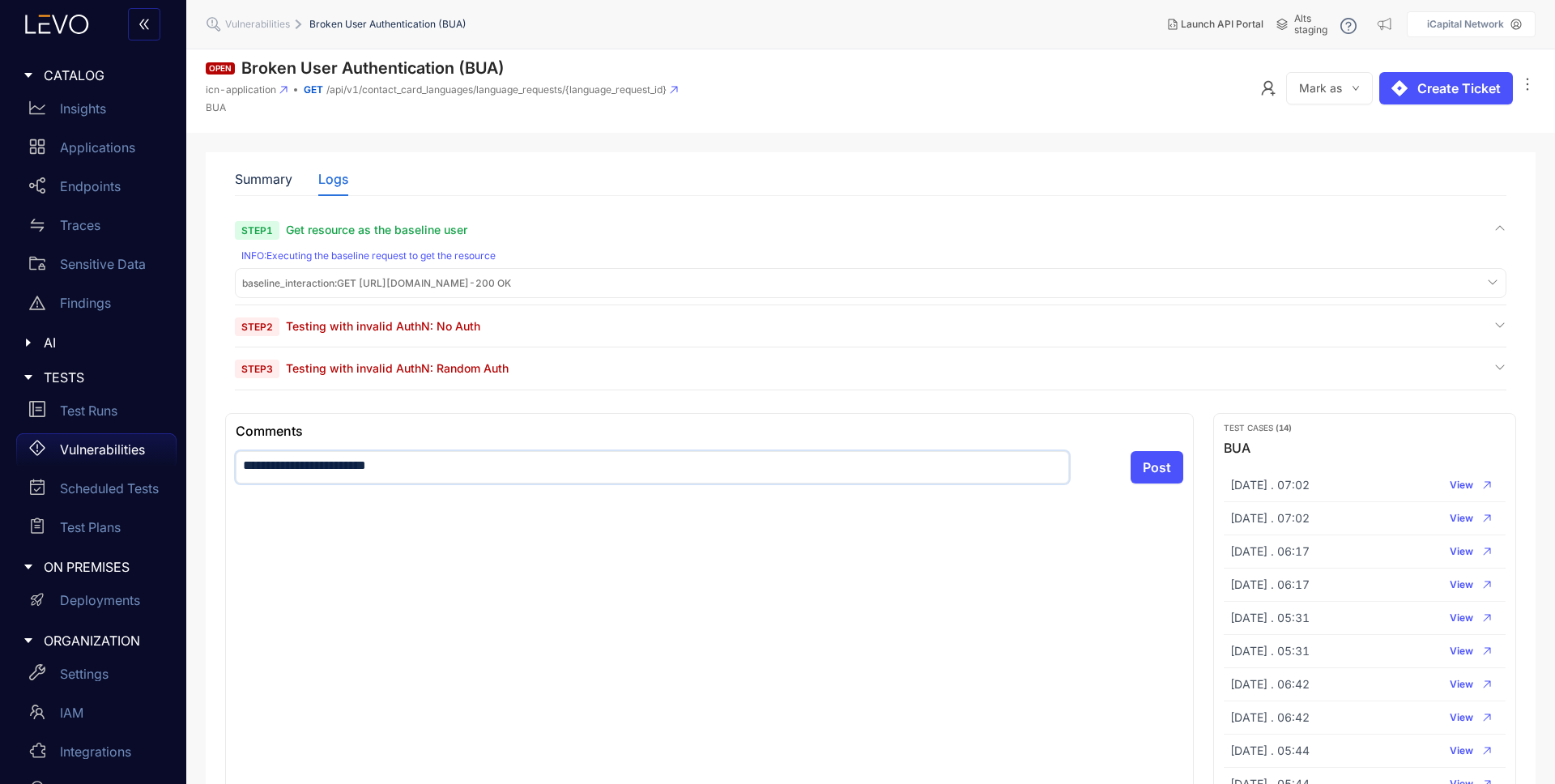
type textarea "**********"
click at [378, 468] on textarea "**********" at bounding box center [652, 467] width 833 height 33
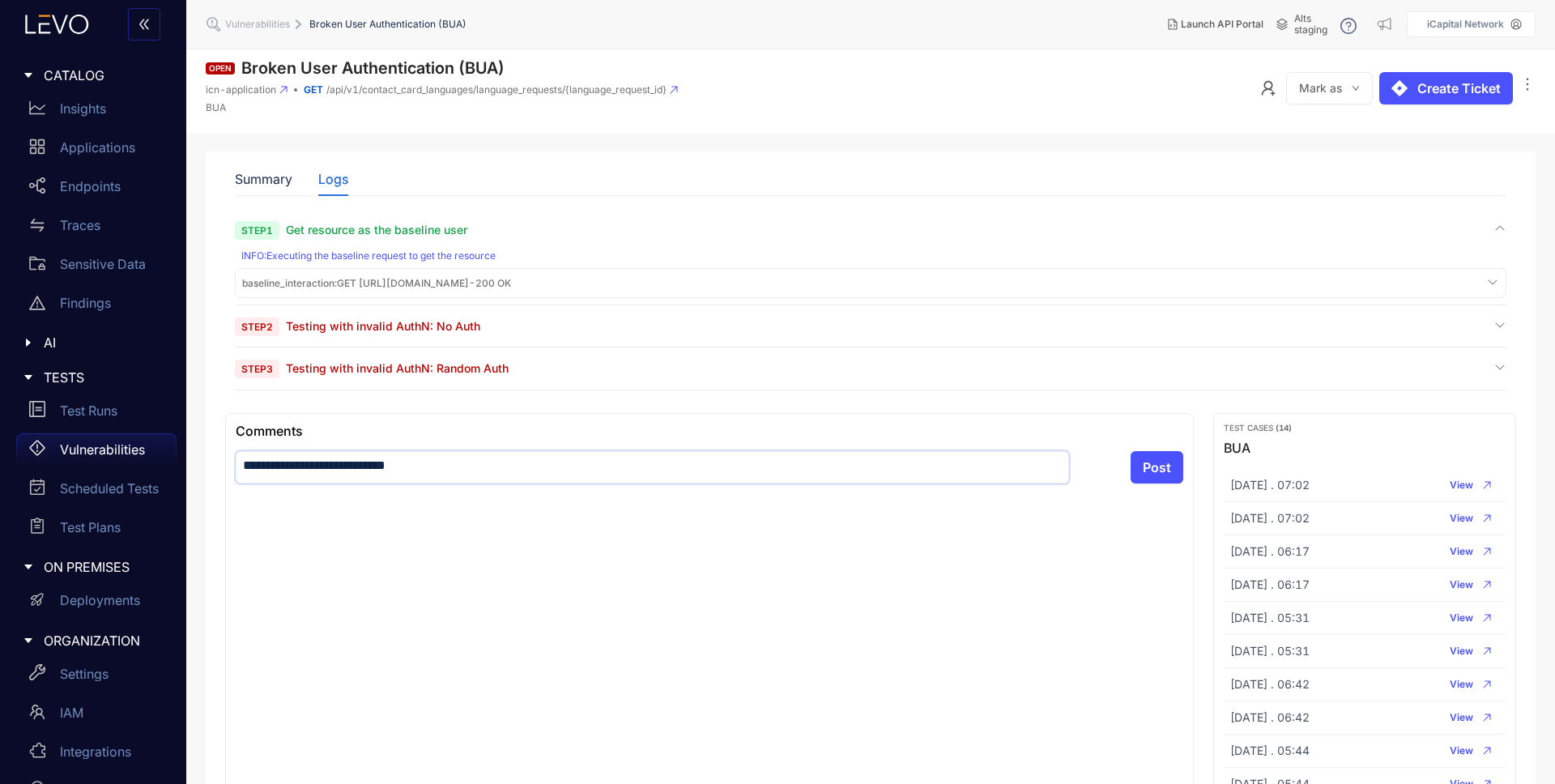
click at [378, 467] on textarea "**********" at bounding box center [652, 467] width 833 height 33
type textarea "**********"
click at [415, 459] on textarea "**********" at bounding box center [652, 467] width 833 height 33
drag, startPoint x: 440, startPoint y: 468, endPoint x: 230, endPoint y: 458, distance: 210.2
click at [230, 458] on div "**********" at bounding box center [709, 616] width 969 height 406
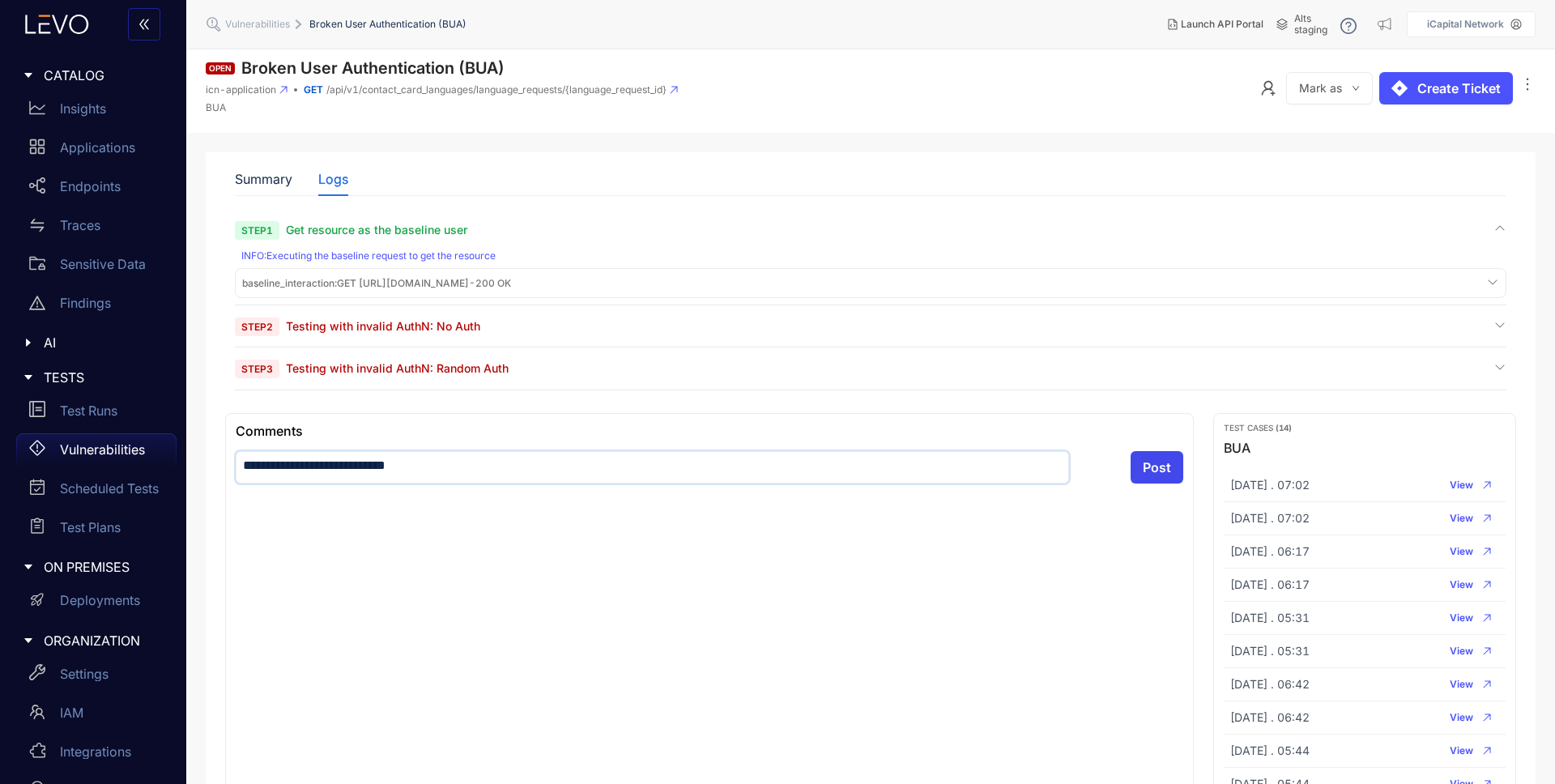
type textarea "**********"
click at [1151, 464] on span "Post" at bounding box center [1157, 467] width 29 height 15
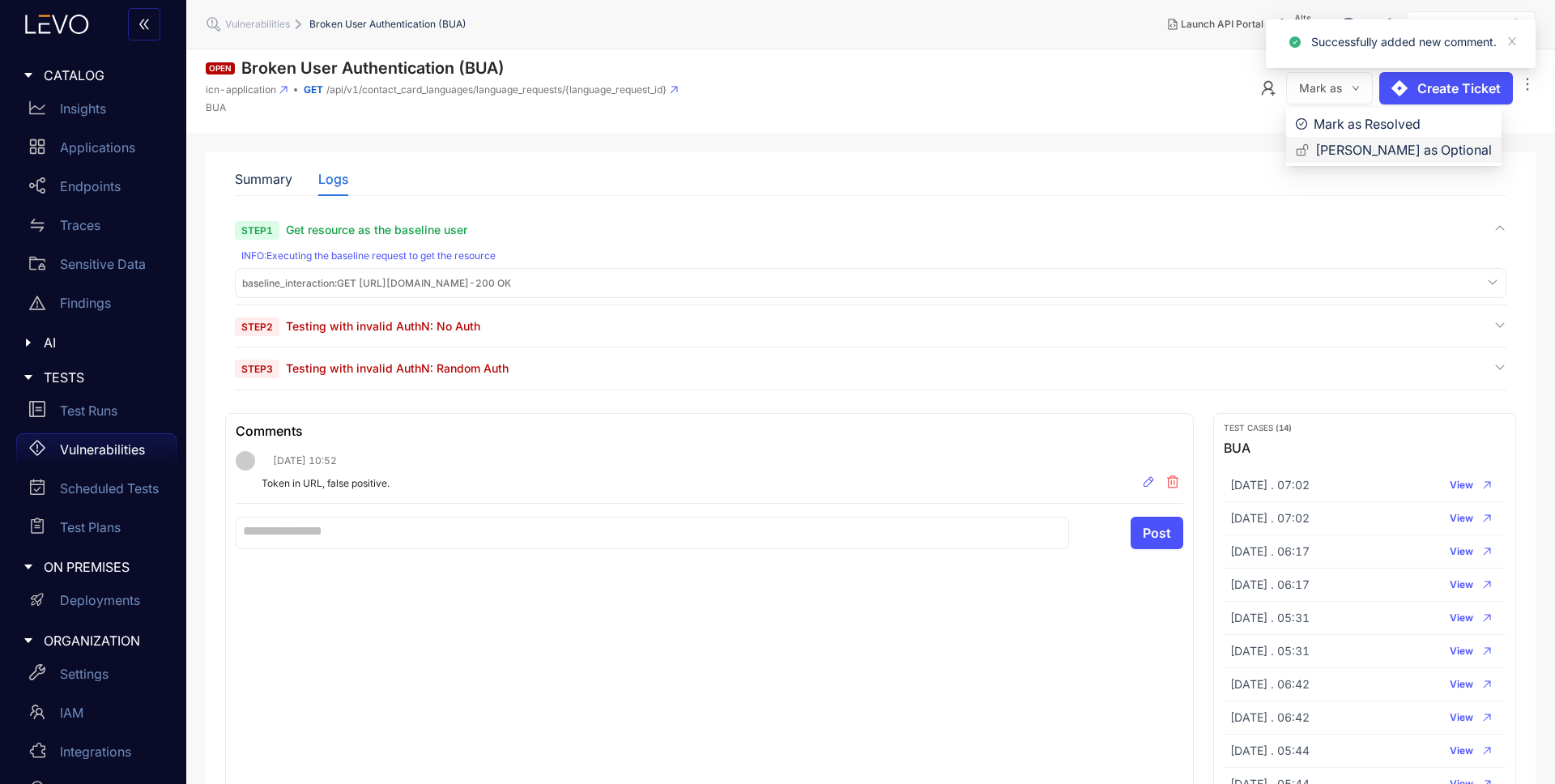
click at [1363, 152] on span "[PERSON_NAME] as Optional" at bounding box center [1404, 150] width 176 height 18
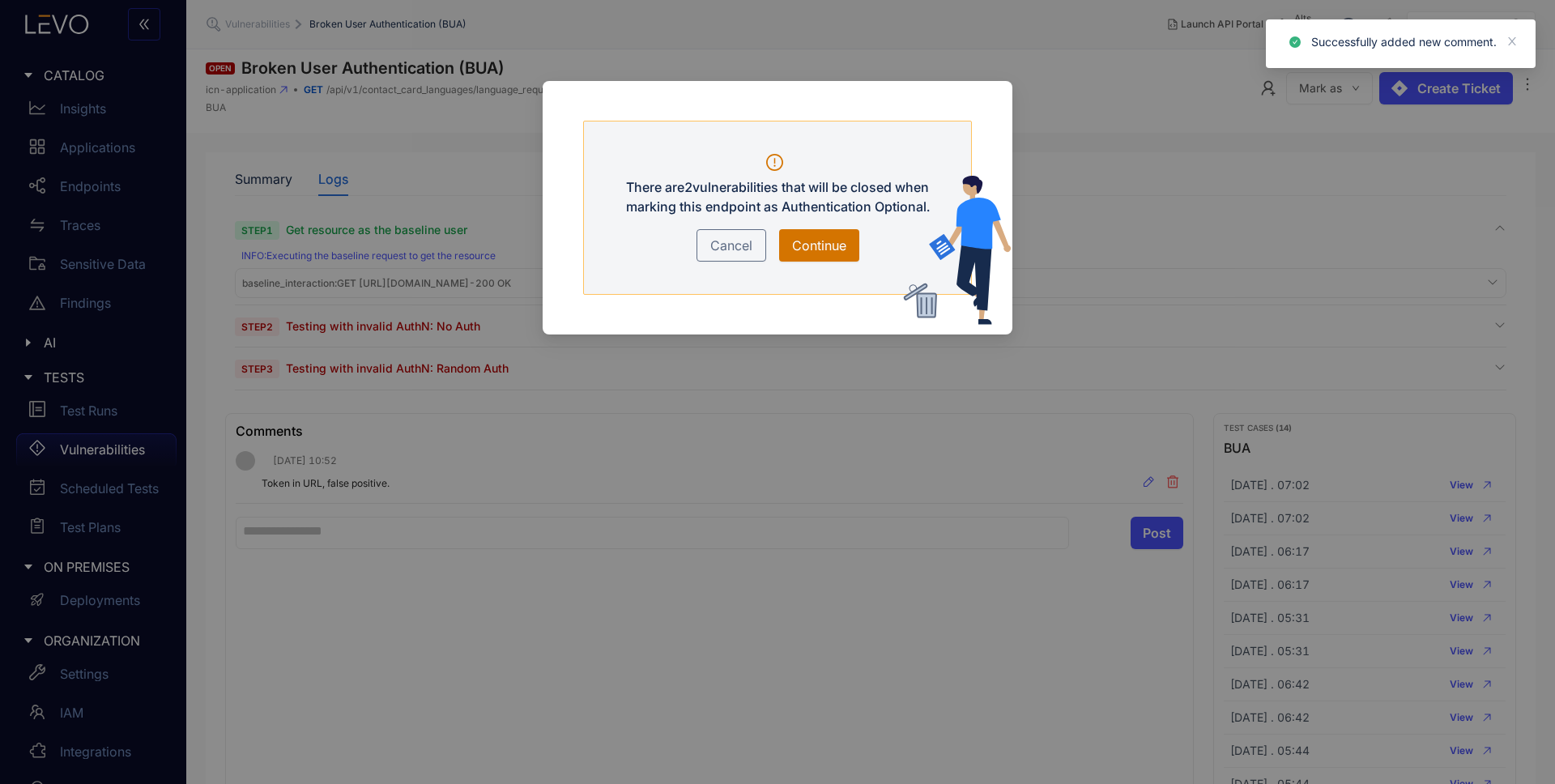
click at [827, 245] on span "Continue" at bounding box center [820, 246] width 54 height 20
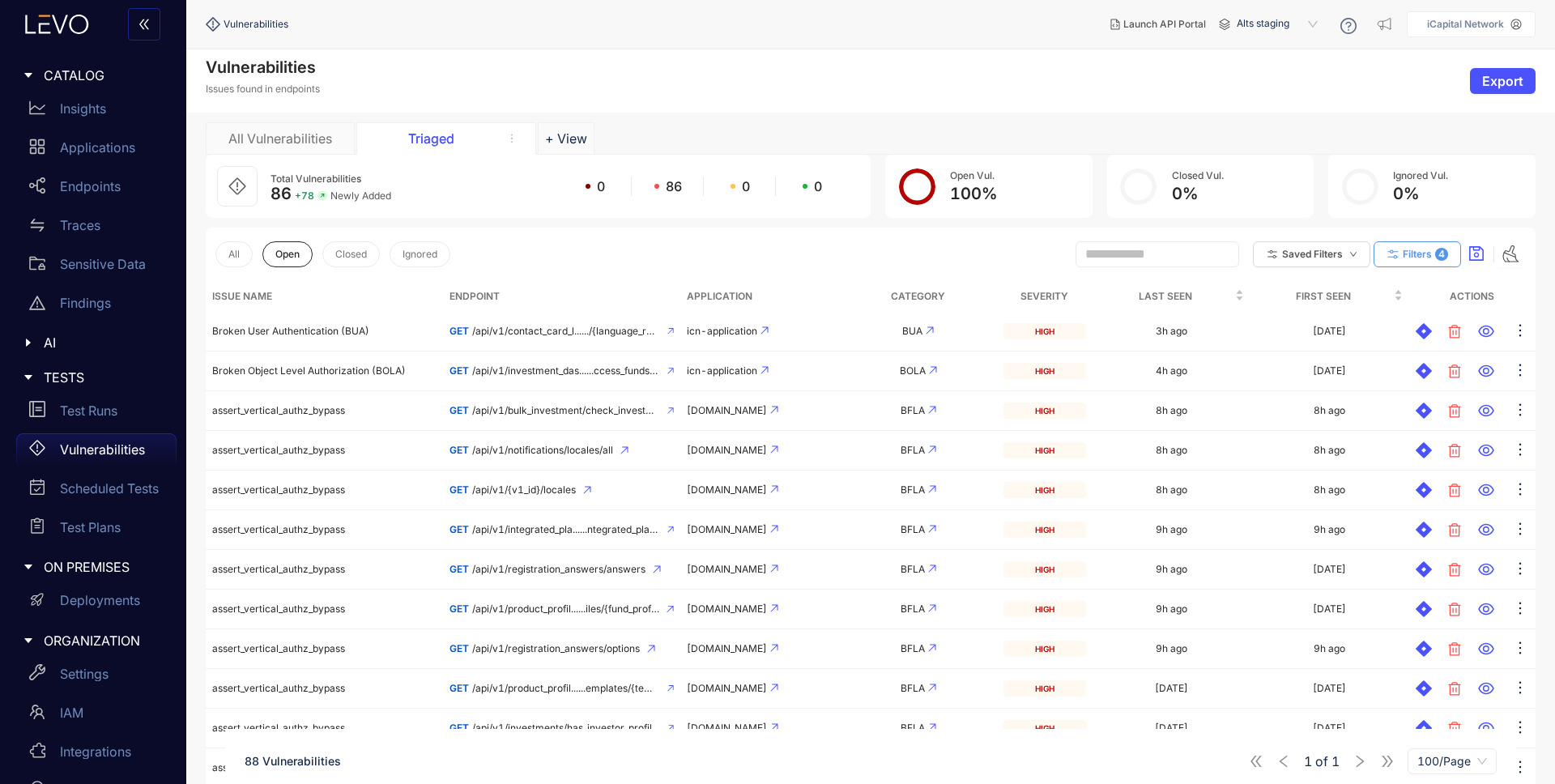
click at [1426, 251] on span "Filters" at bounding box center [1418, 255] width 29 height 11
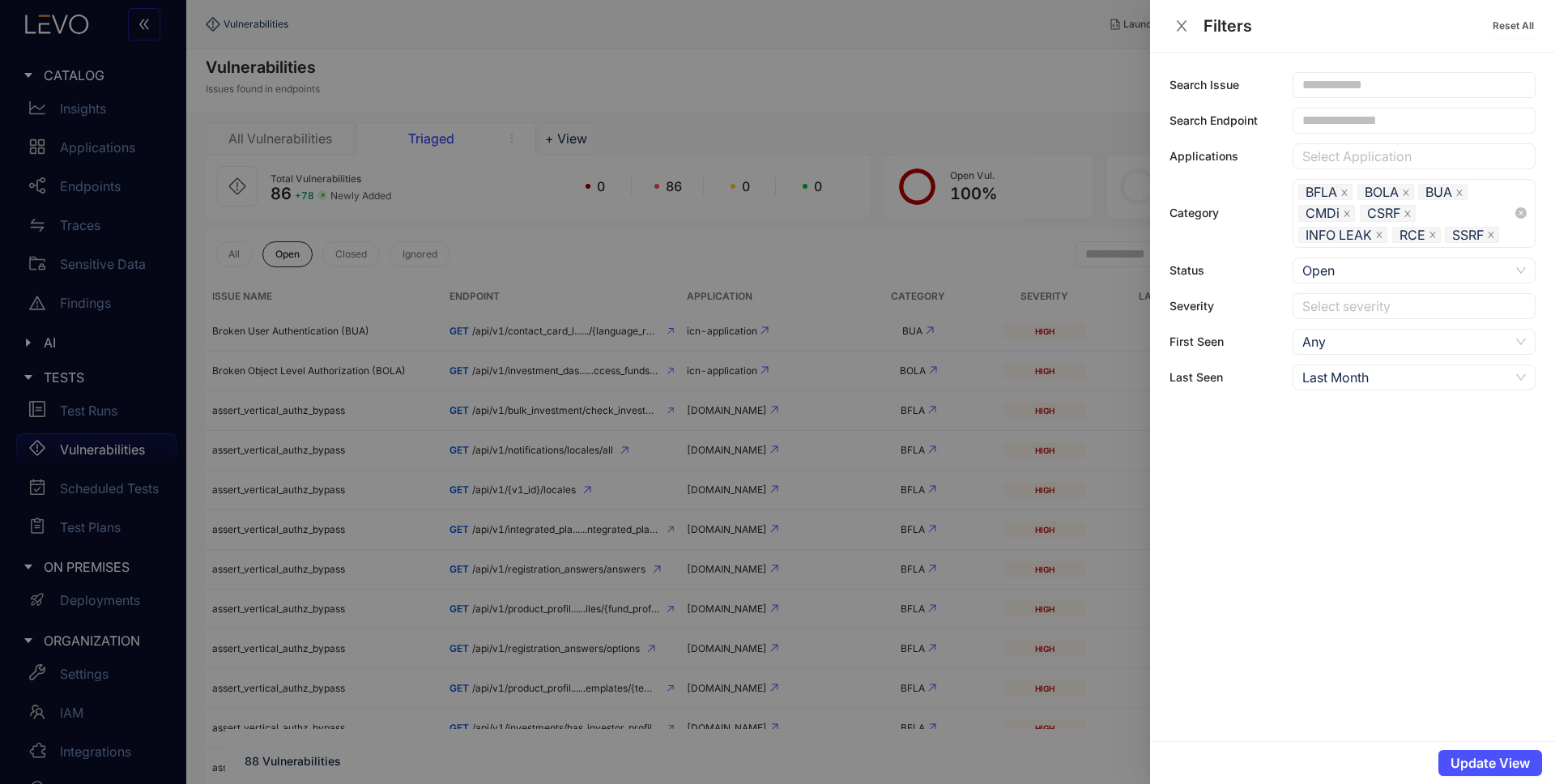
drag, startPoint x: 1342, startPoint y: 193, endPoint x: 1317, endPoint y: 229, distance: 43.8
click at [1343, 193] on icon "close" at bounding box center [1344, 193] width 8 height 8
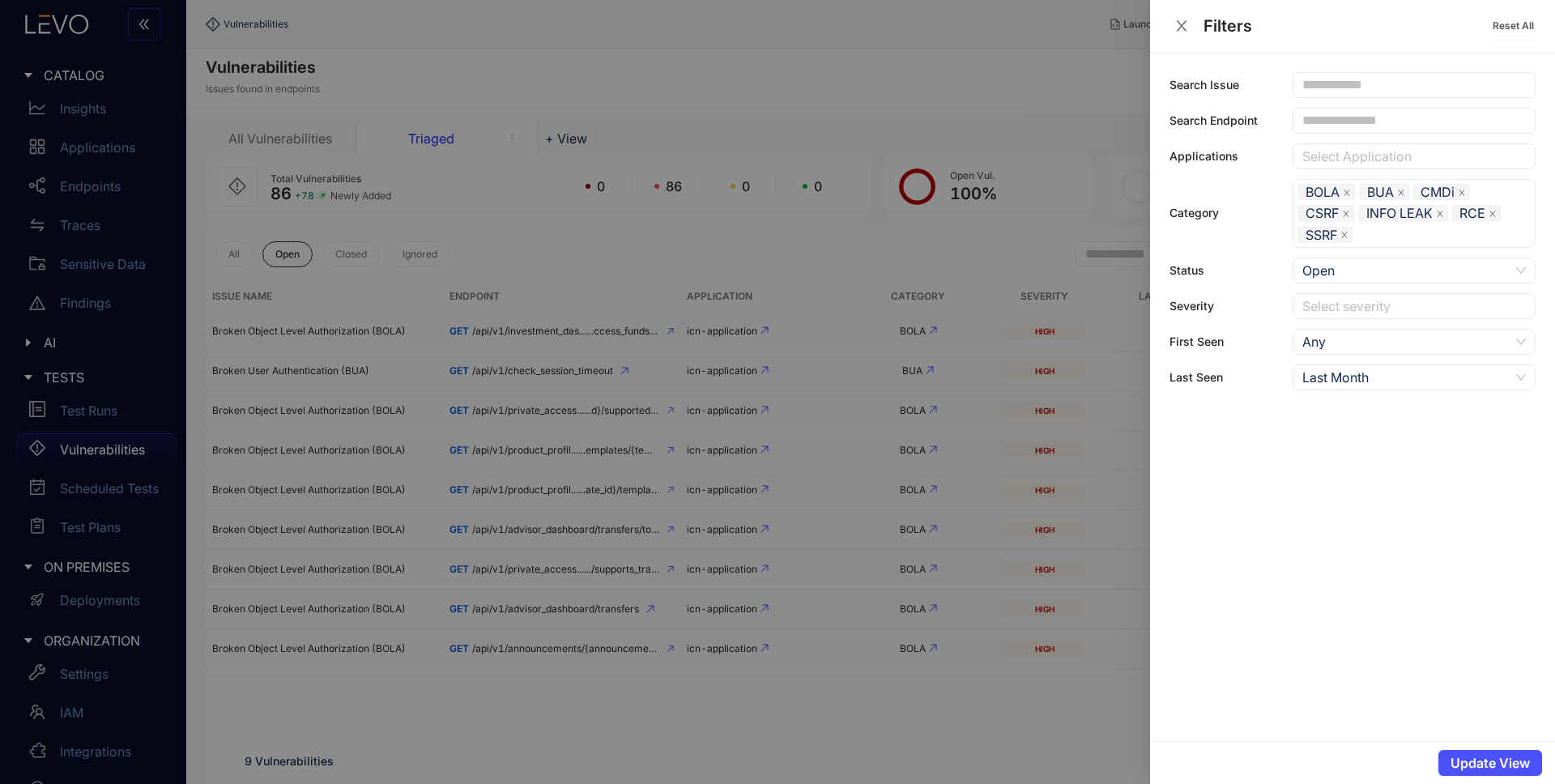
drag, startPoint x: 802, startPoint y: 245, endPoint x: 797, endPoint y: 269, distance: 24.5
click at [802, 245] on div at bounding box center [777, 392] width 1555 height 784
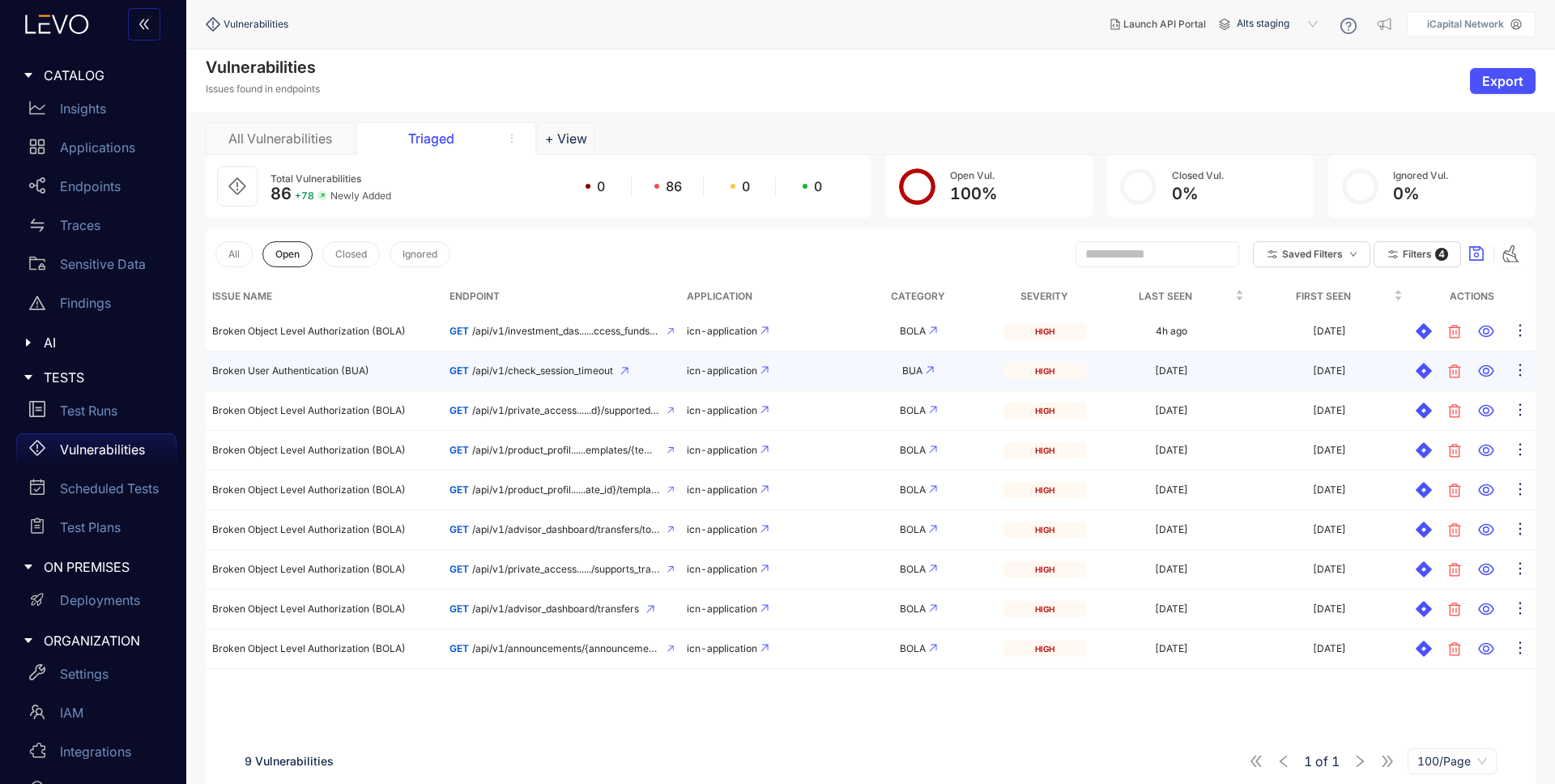
click at [336, 371] on span "Broken User Authentication (BUA)" at bounding box center [291, 370] width 158 height 12
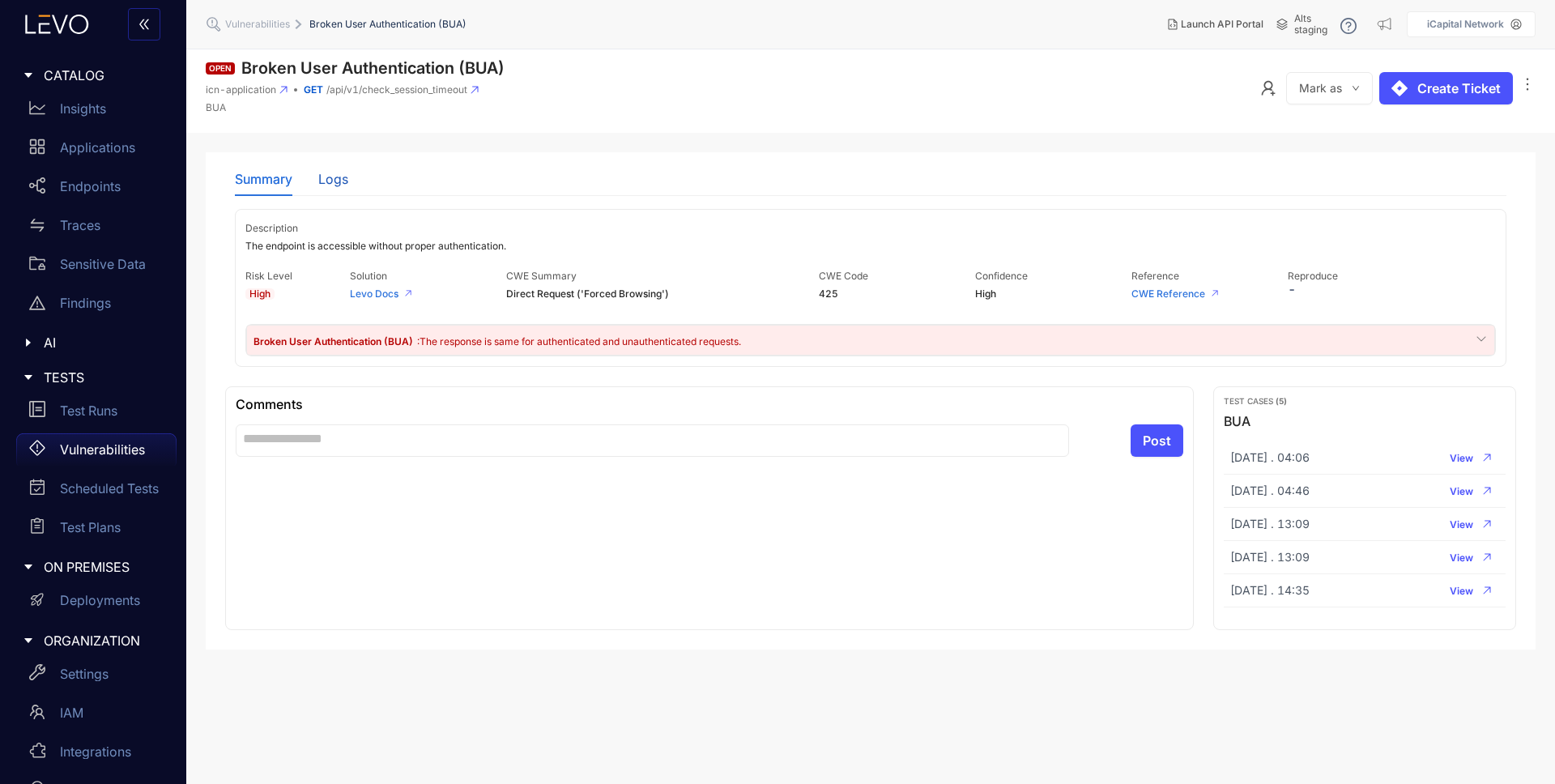
click at [342, 184] on div "Logs" at bounding box center [333, 179] width 30 height 15
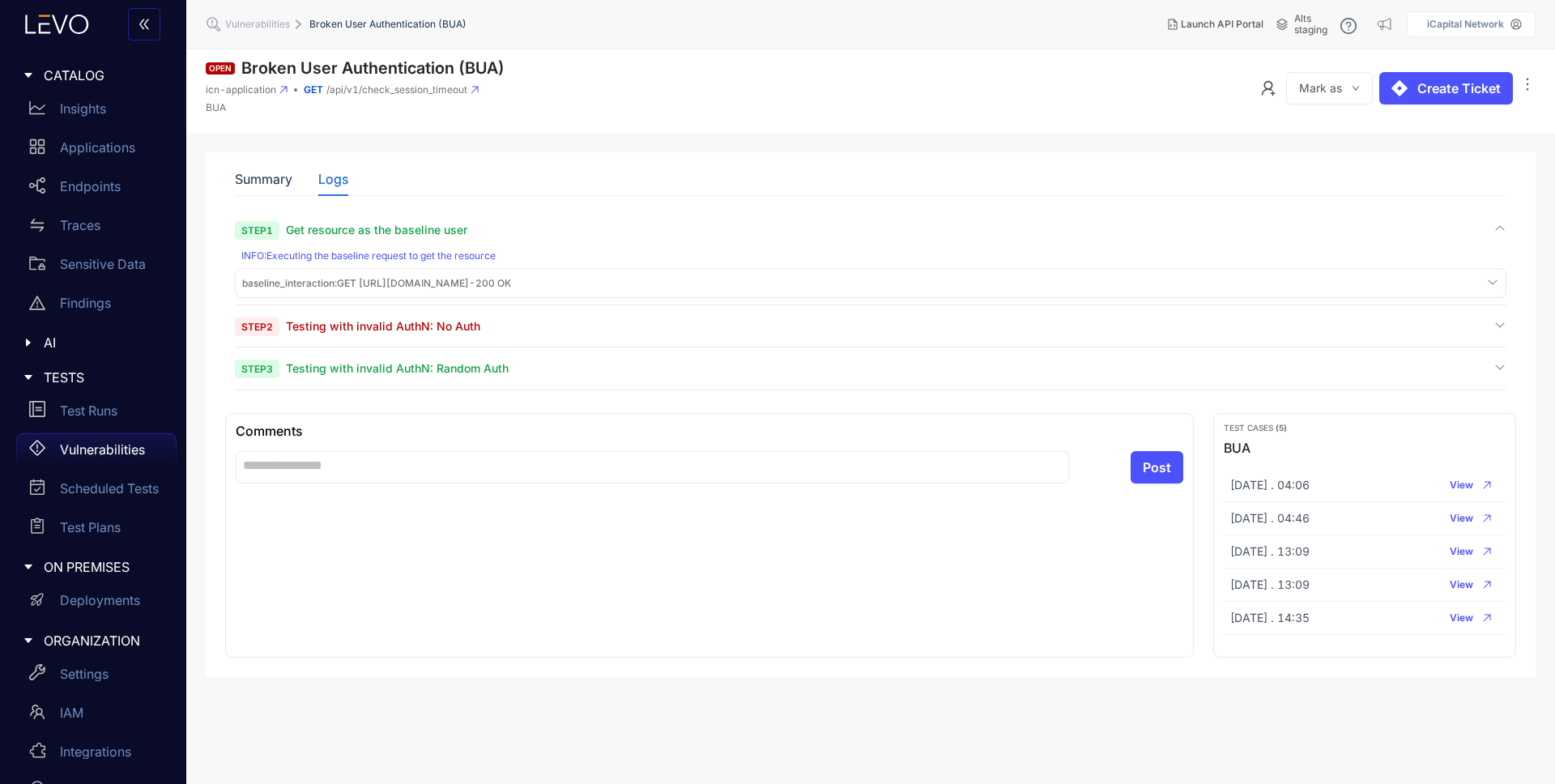
click at [451, 324] on span "Testing with invalid AuthN: No Auth" at bounding box center [383, 326] width 194 height 14
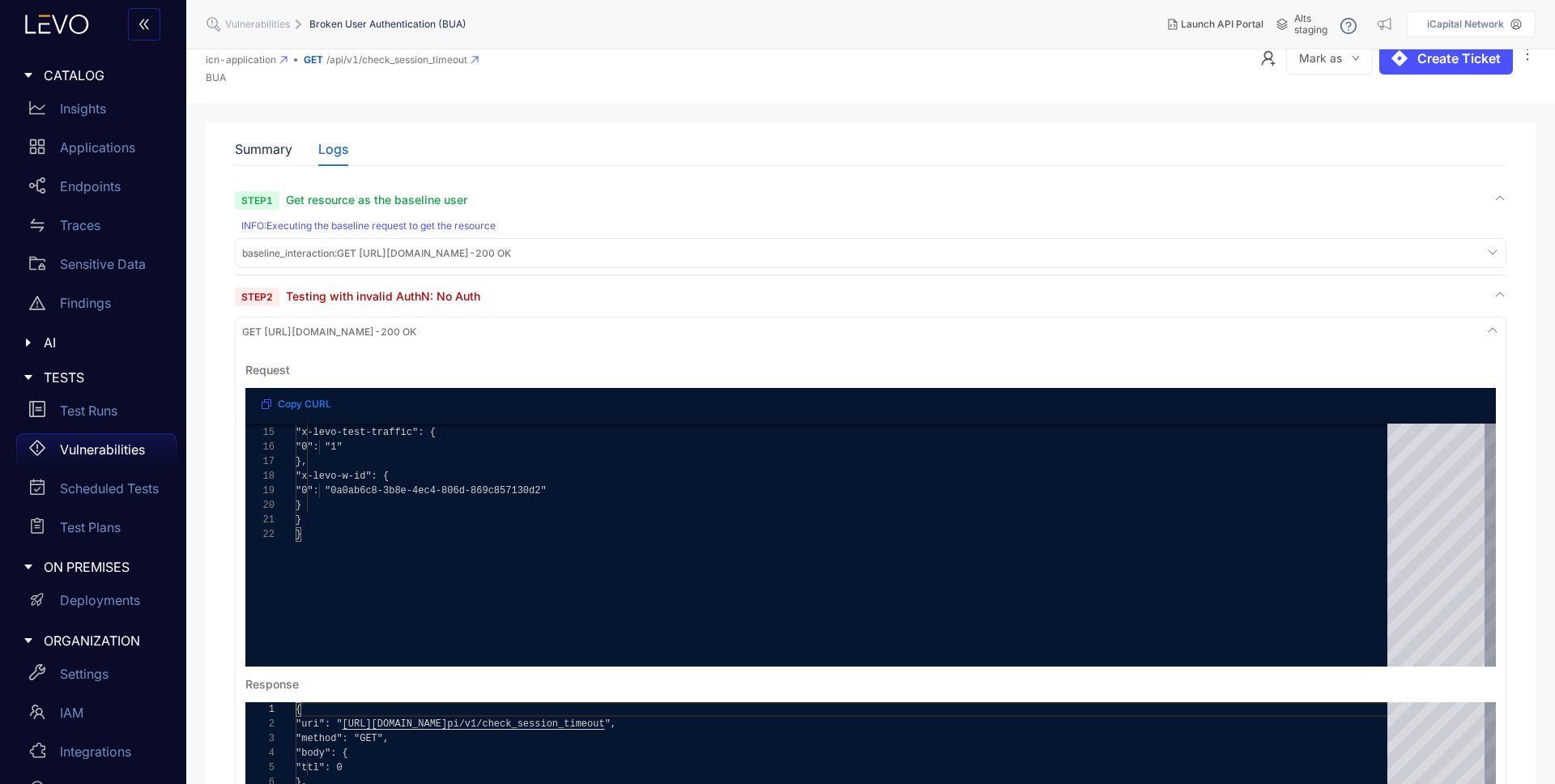
scroll to position [110, 0]
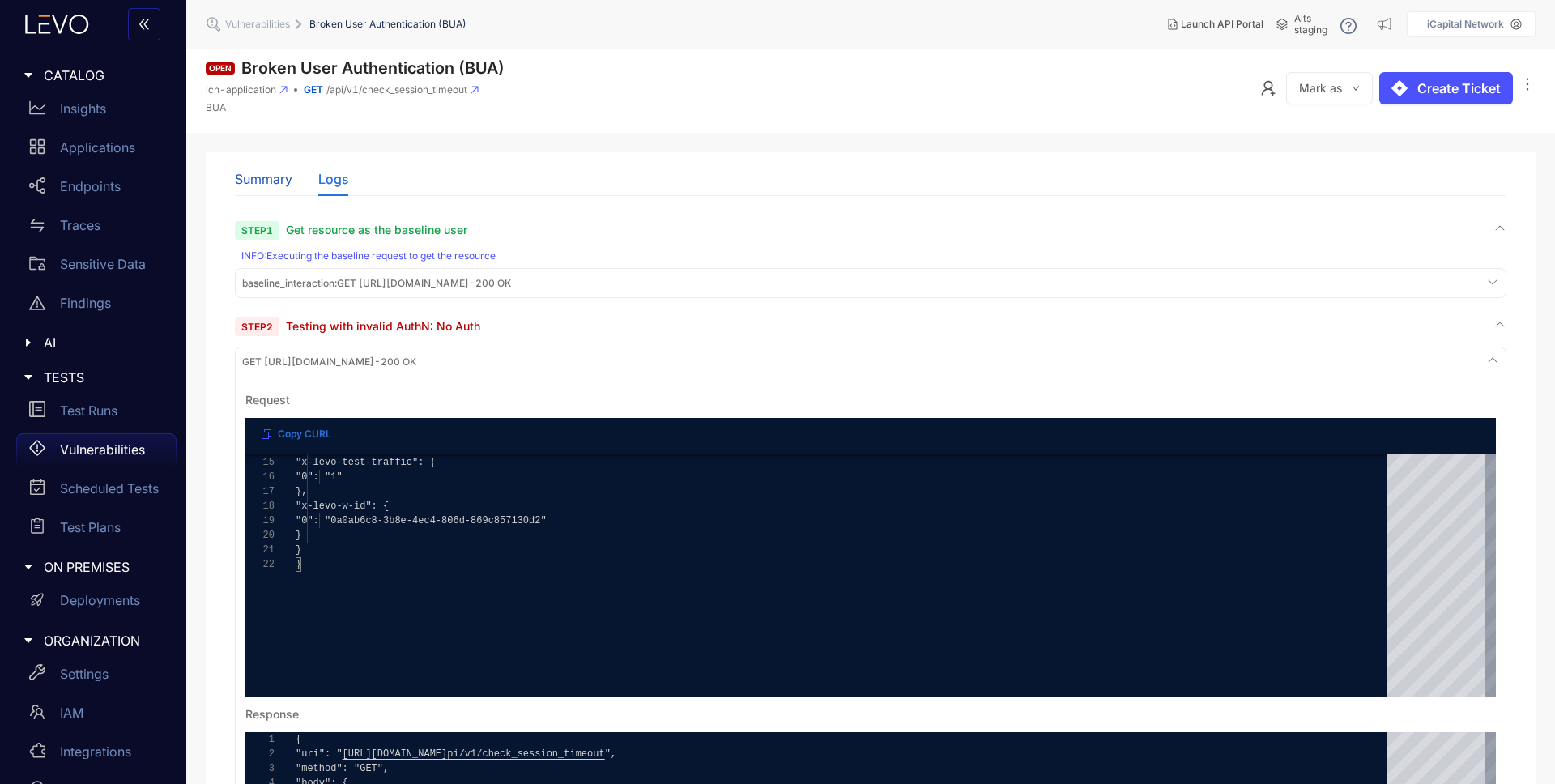
click at [272, 178] on div "Summary" at bounding box center [264, 179] width 57 height 15
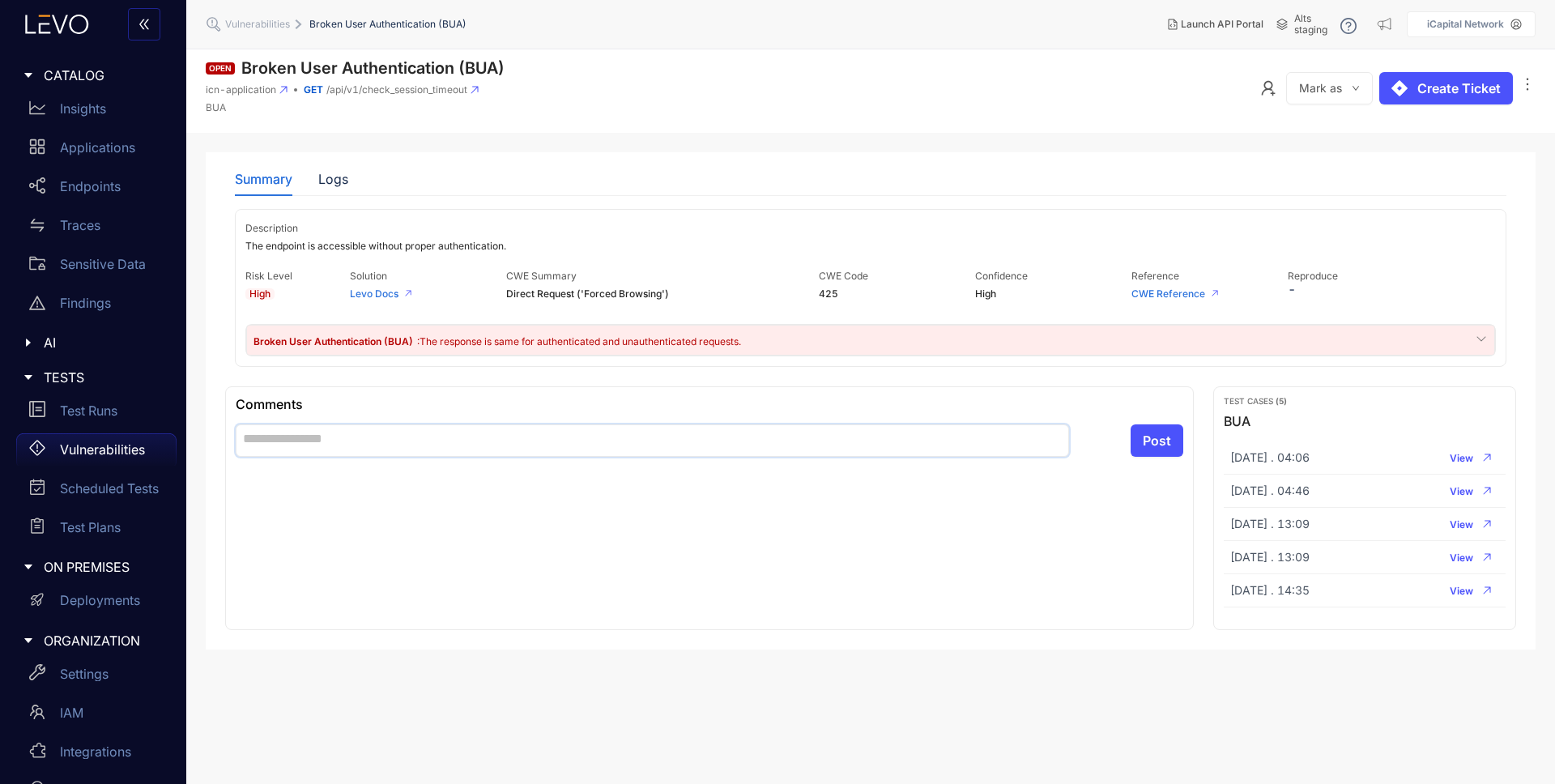
click at [316, 434] on textarea at bounding box center [652, 441] width 833 height 33
type textarea "*"
type textarea "**"
type textarea "***"
type textarea "****"
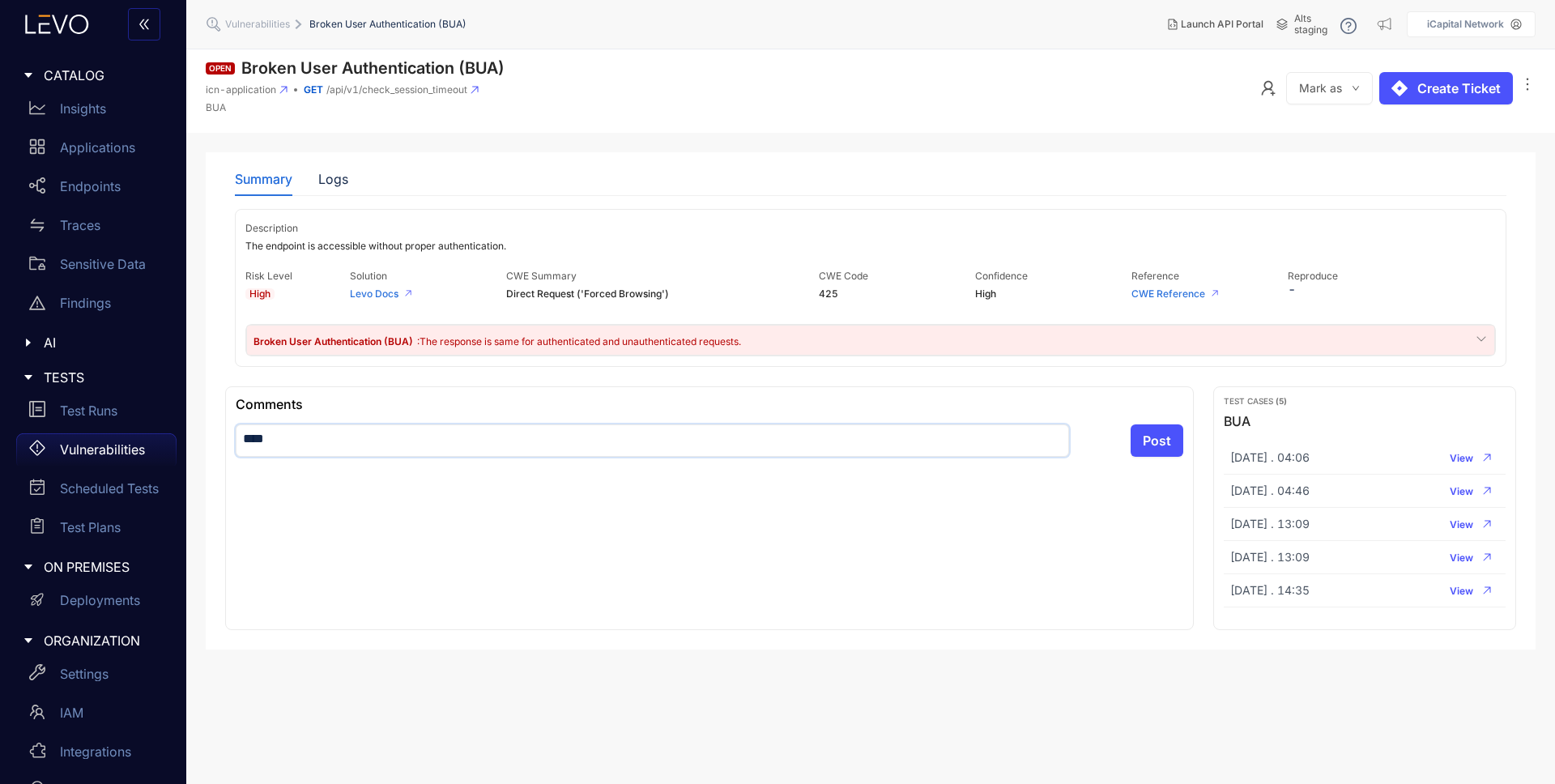
type textarea "****"
type textarea "******"
type textarea "*******"
type textarea "*********"
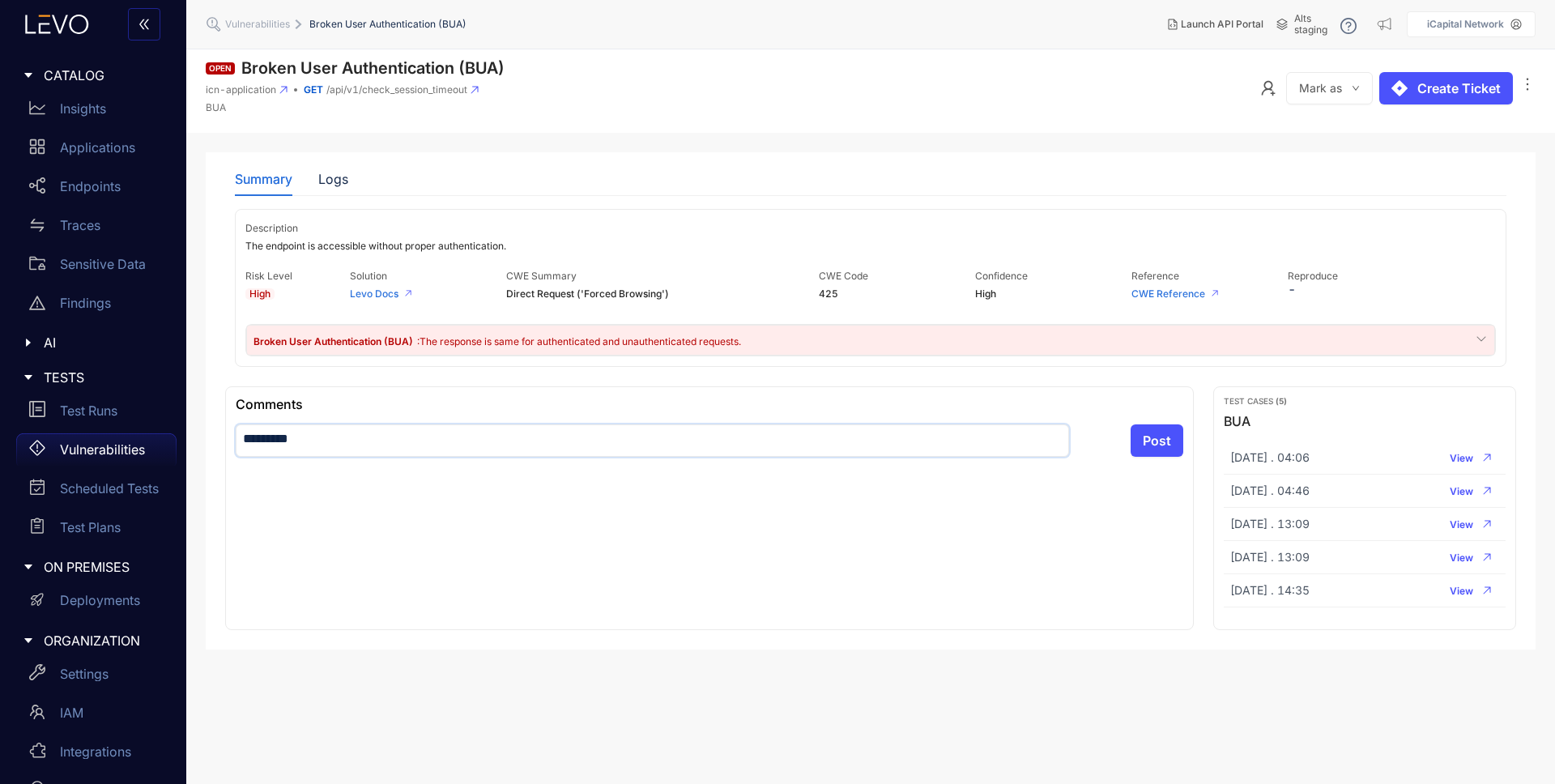
type textarea "**********"
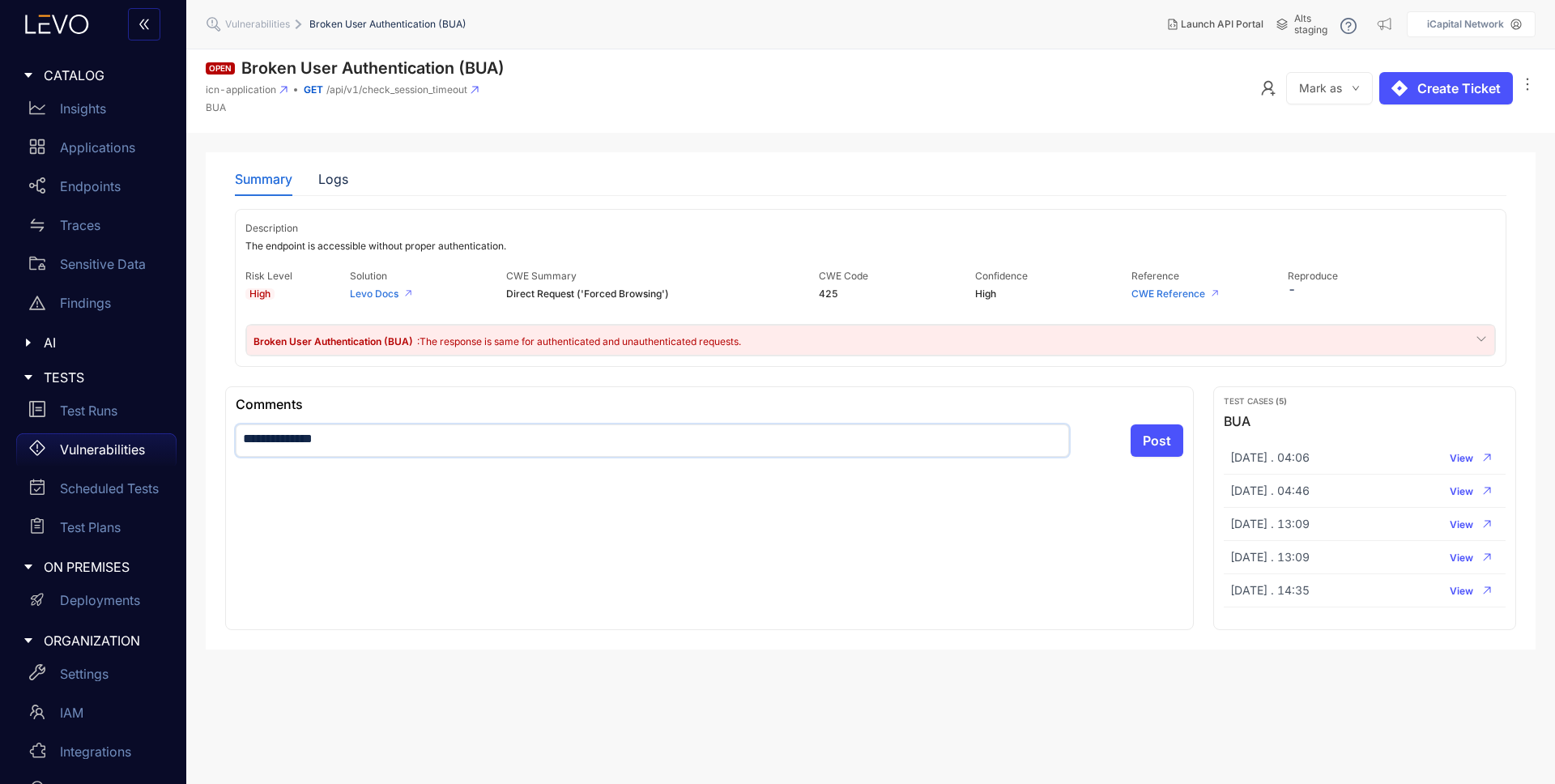
type textarea "**********"
click at [306, 441] on textarea "**********" at bounding box center [652, 441] width 833 height 33
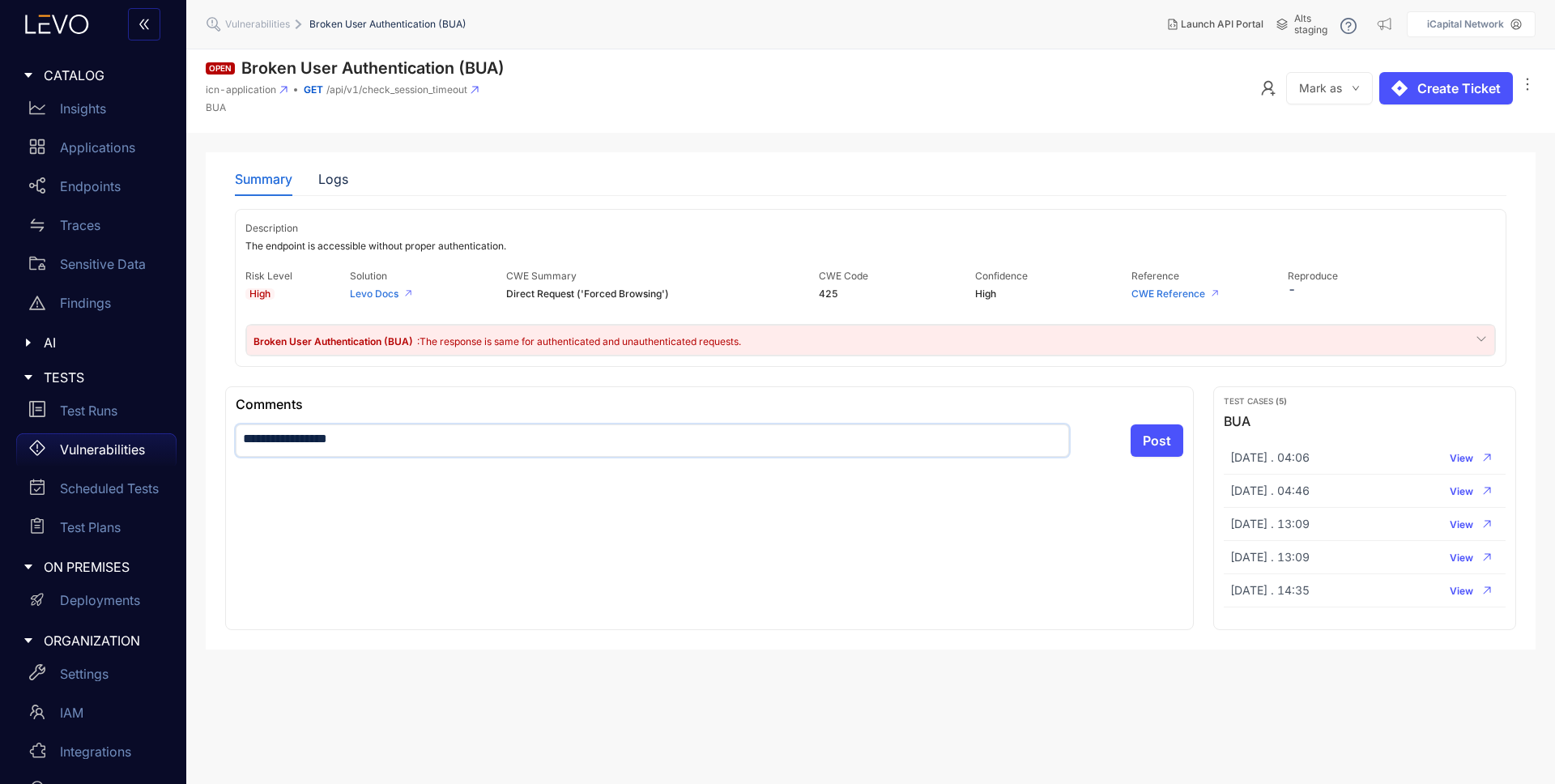
click at [306, 441] on textarea "**********" at bounding box center [652, 441] width 833 height 33
paste textarea "**********"
type textarea "**********"
click at [1148, 431] on button "Post" at bounding box center [1157, 441] width 53 height 33
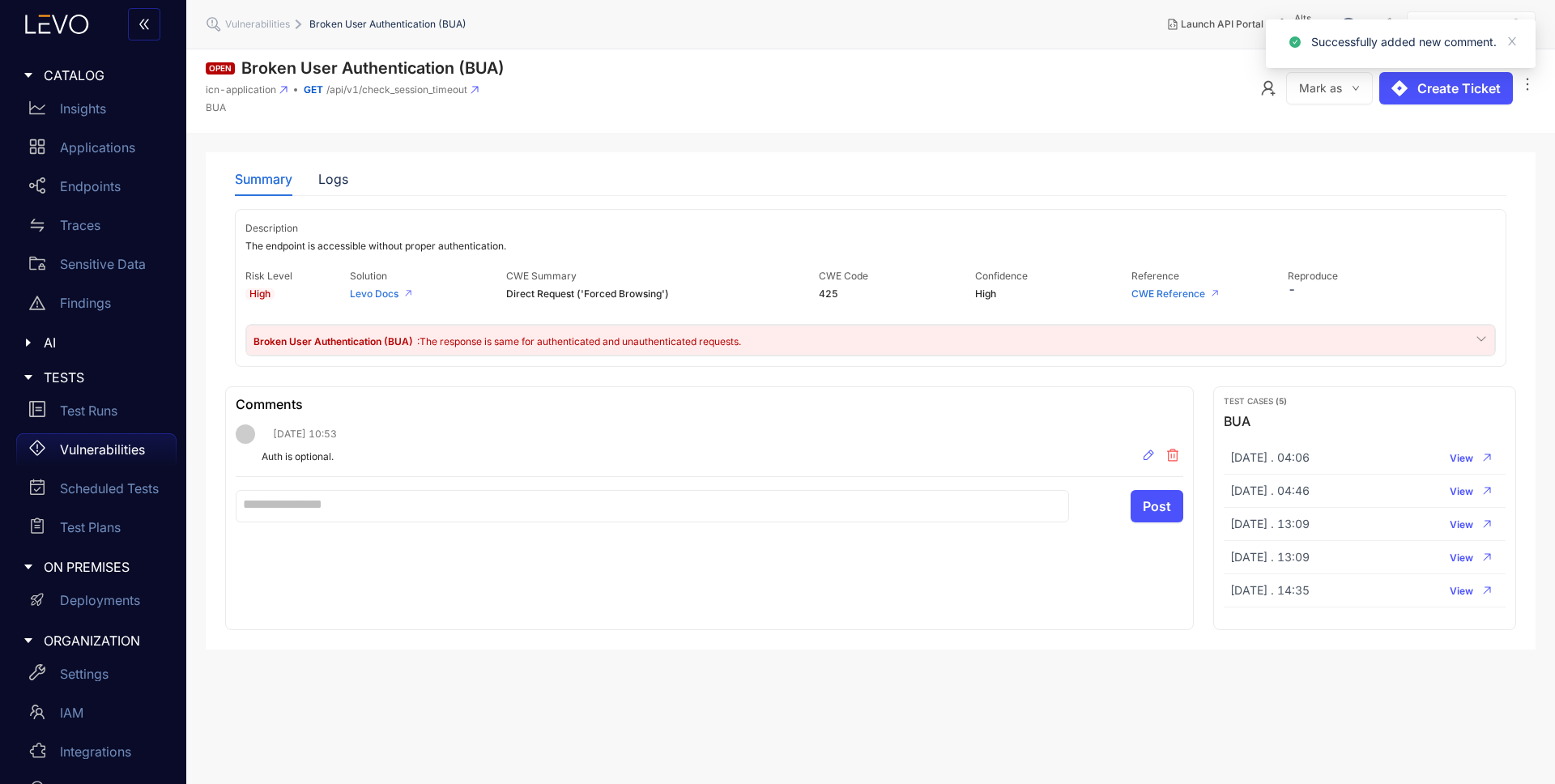
click at [1356, 88] on icon "down" at bounding box center [1356, 88] width 7 height 5
click at [1359, 150] on span "[PERSON_NAME] as Optional" at bounding box center [1404, 150] width 176 height 18
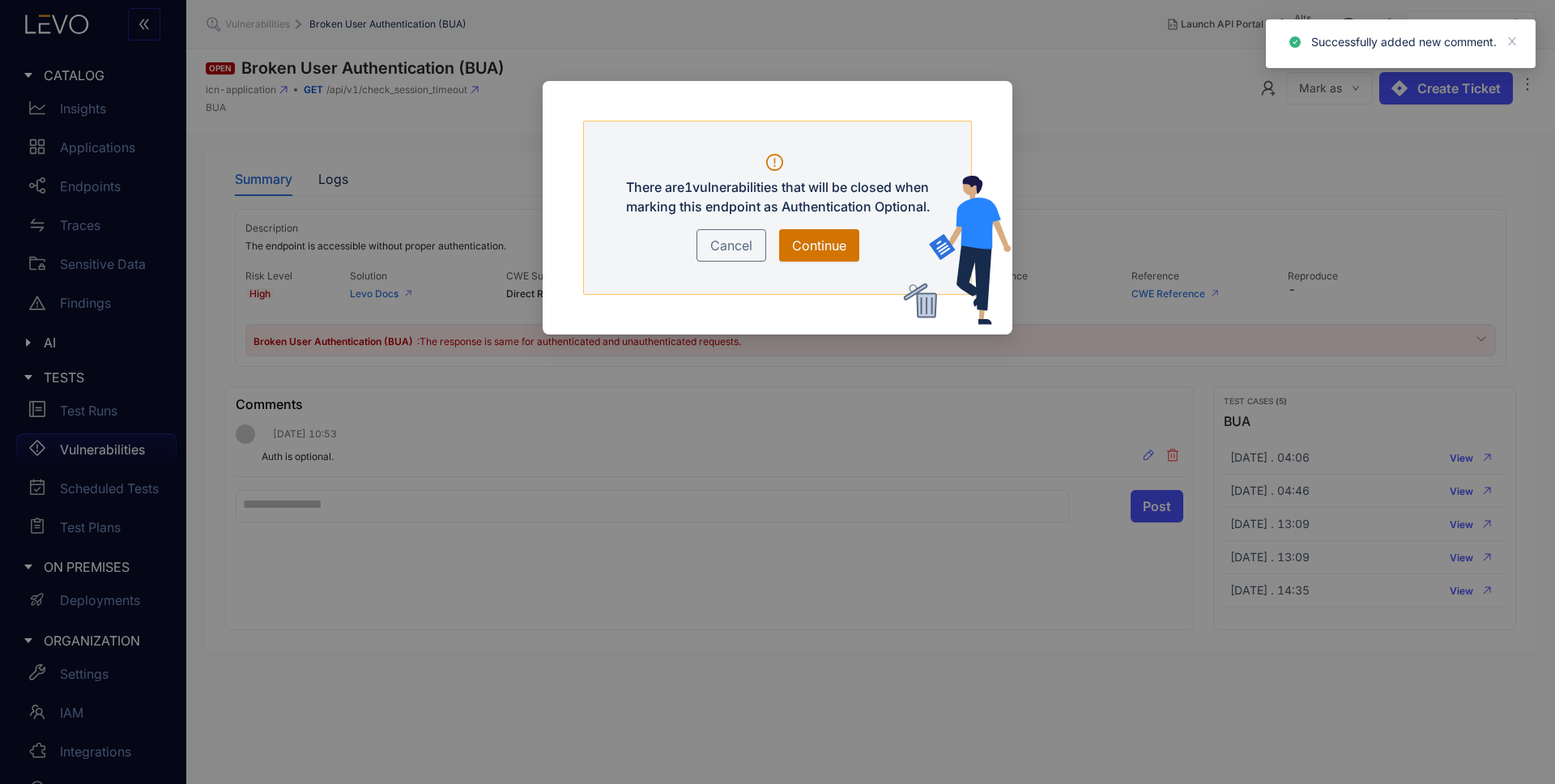
click at [810, 244] on span "Continue" at bounding box center [820, 246] width 54 height 20
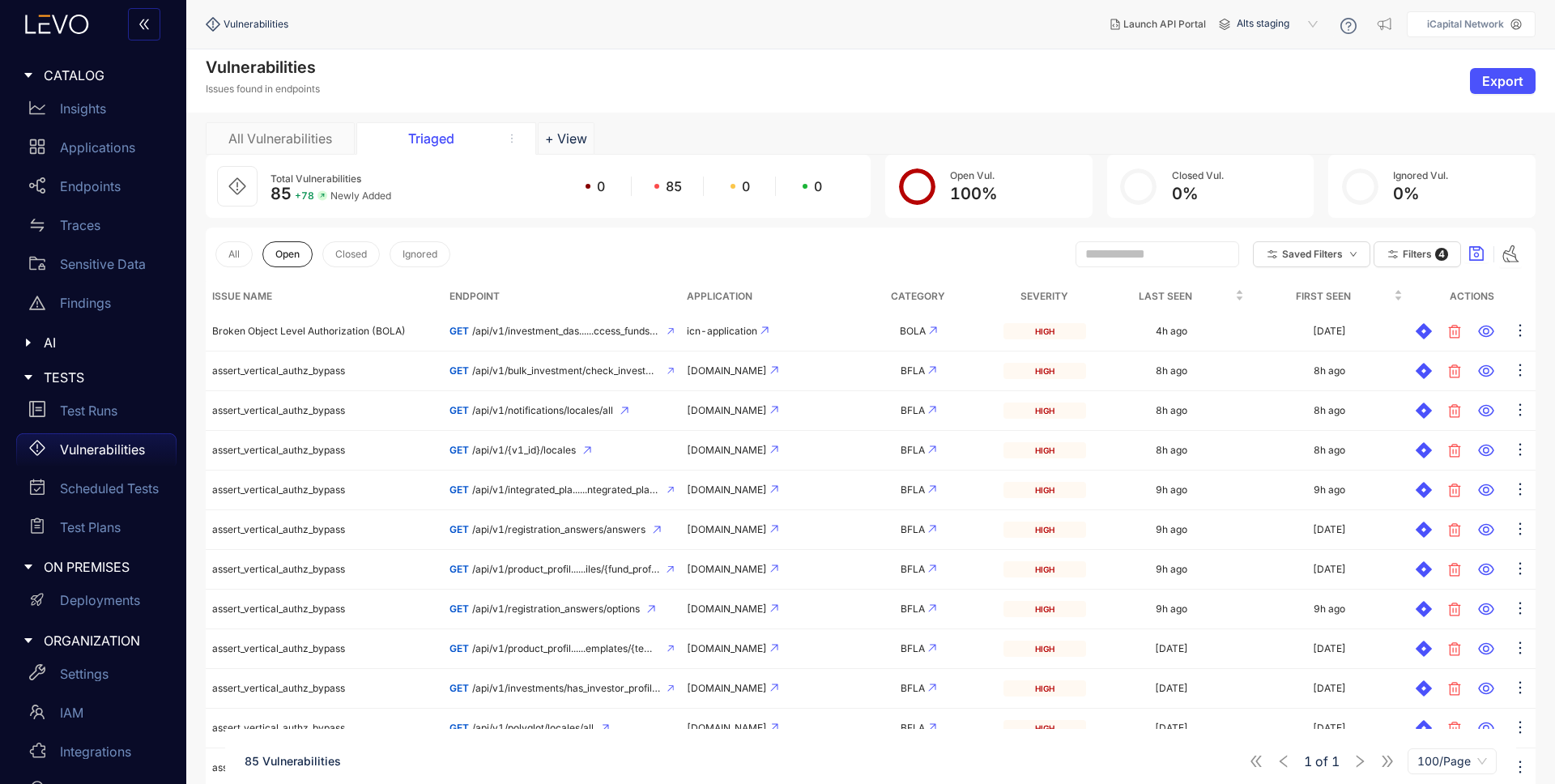
click at [1253, 27] on span "Alts staging" at bounding box center [1278, 24] width 84 height 26
click at [1266, 197] on div "SI QA" at bounding box center [1285, 198] width 84 height 18
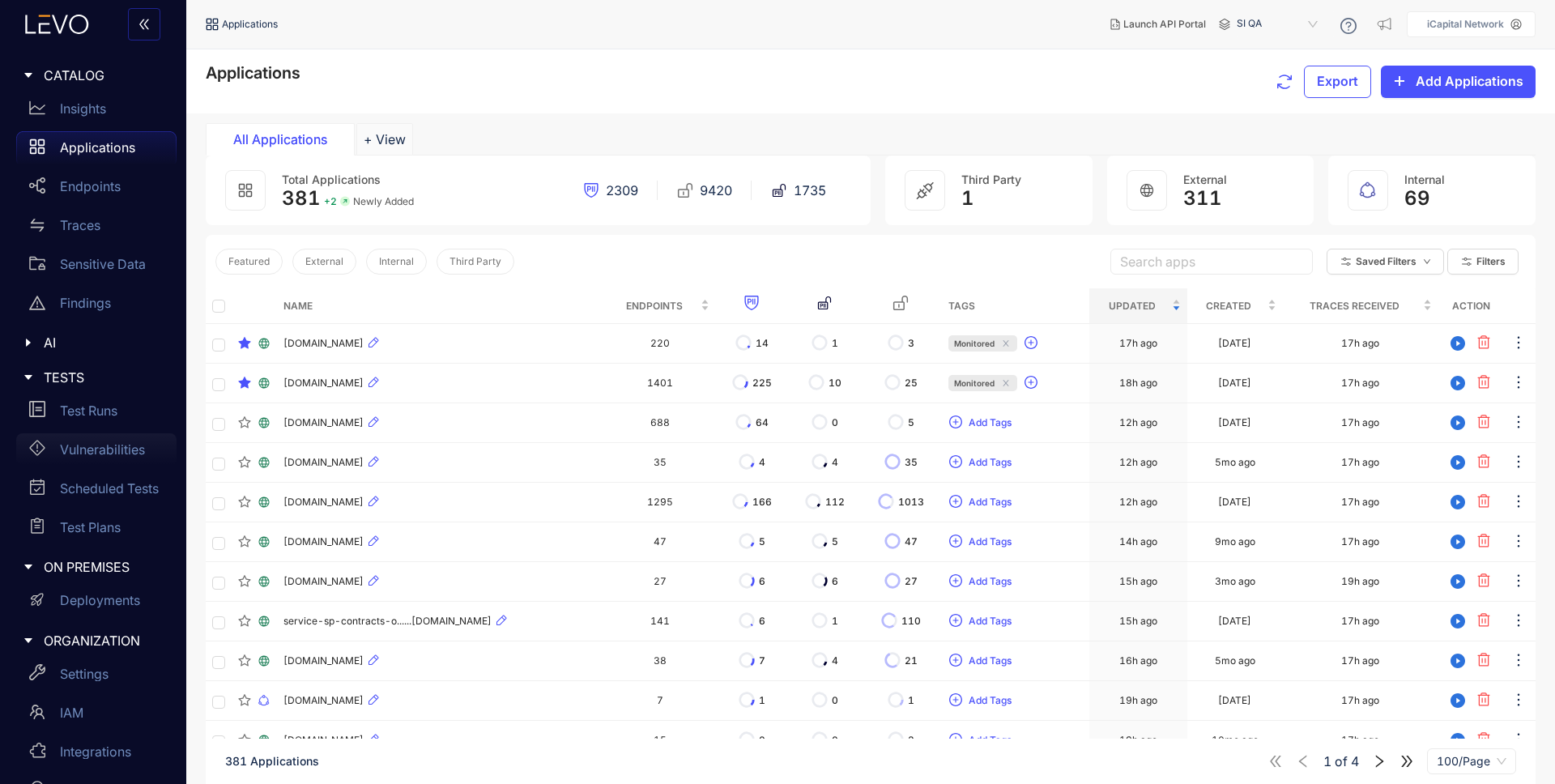
click at [97, 461] on div "Vulnerabilities" at bounding box center [96, 450] width 160 height 33
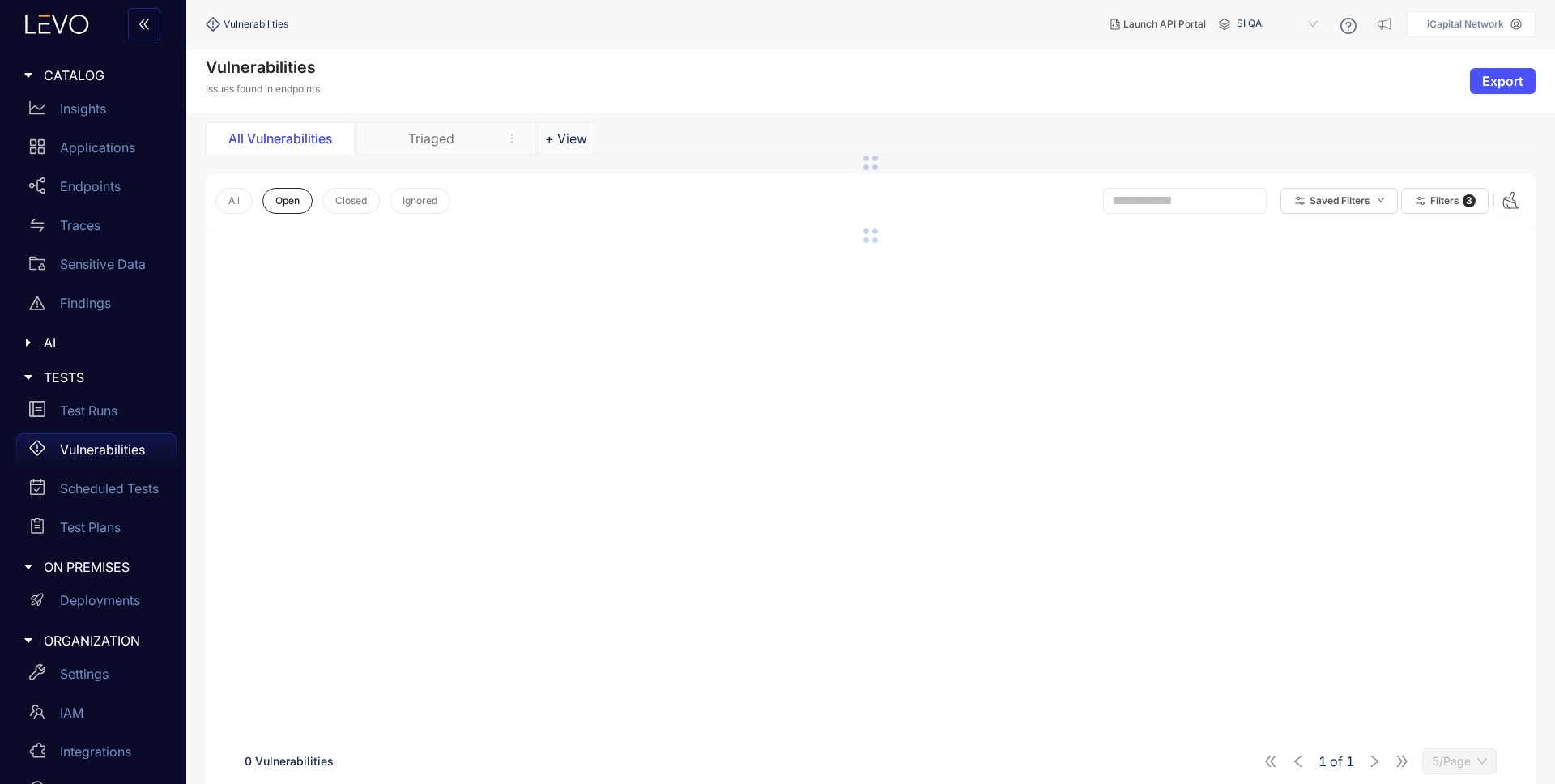
click at [451, 140] on div "Triaged" at bounding box center [431, 139] width 122 height 15
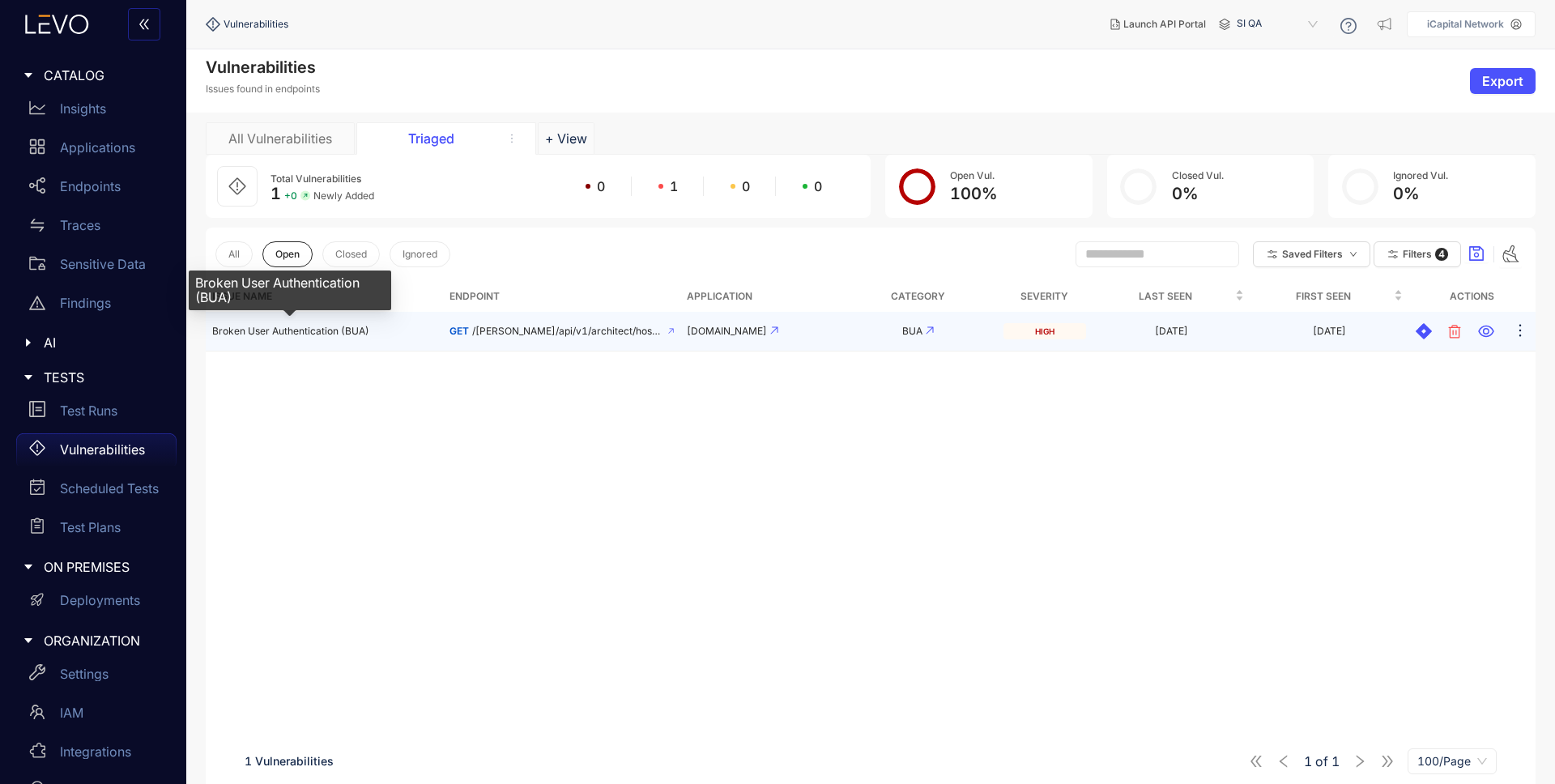
click at [318, 332] on span "Broken User Authentication (BUA)" at bounding box center [291, 330] width 158 height 12
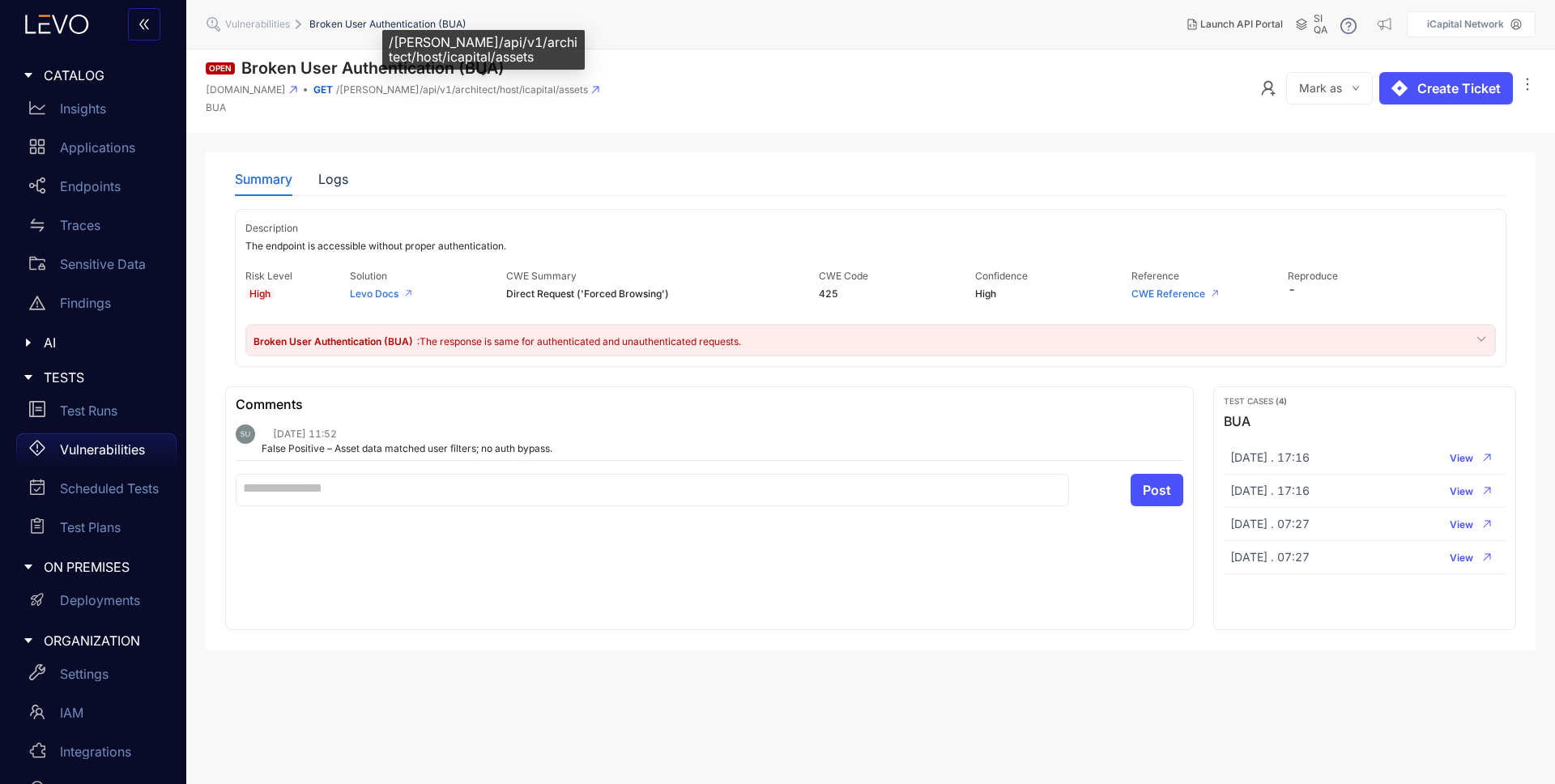
click at [540, 91] on span "/[PERSON_NAME]/api/v1/architect/host/icapital/assets" at bounding box center [462, 90] width 252 height 11
click at [339, 181] on div "Logs" at bounding box center [333, 179] width 30 height 15
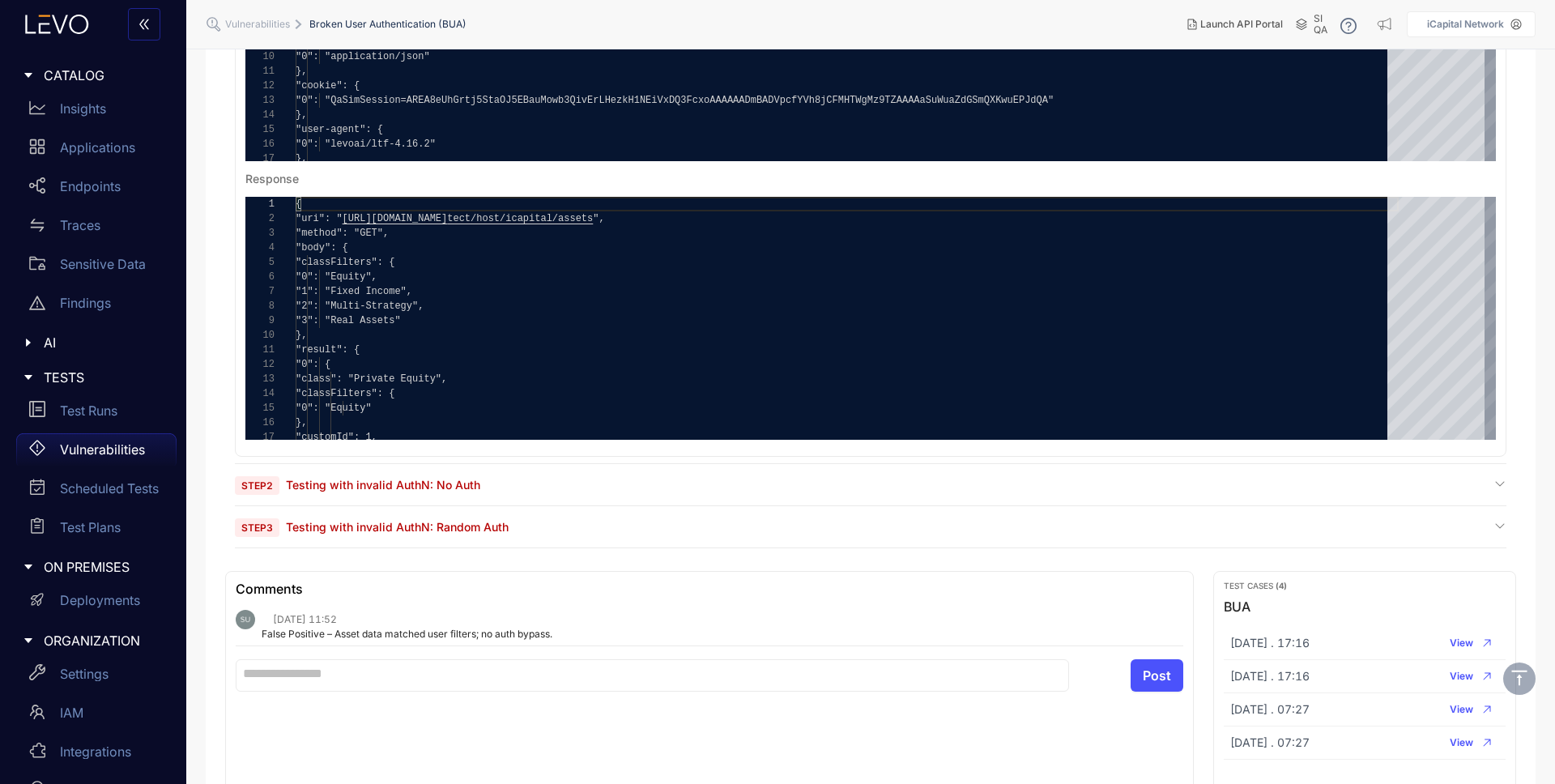
scroll to position [509, 0]
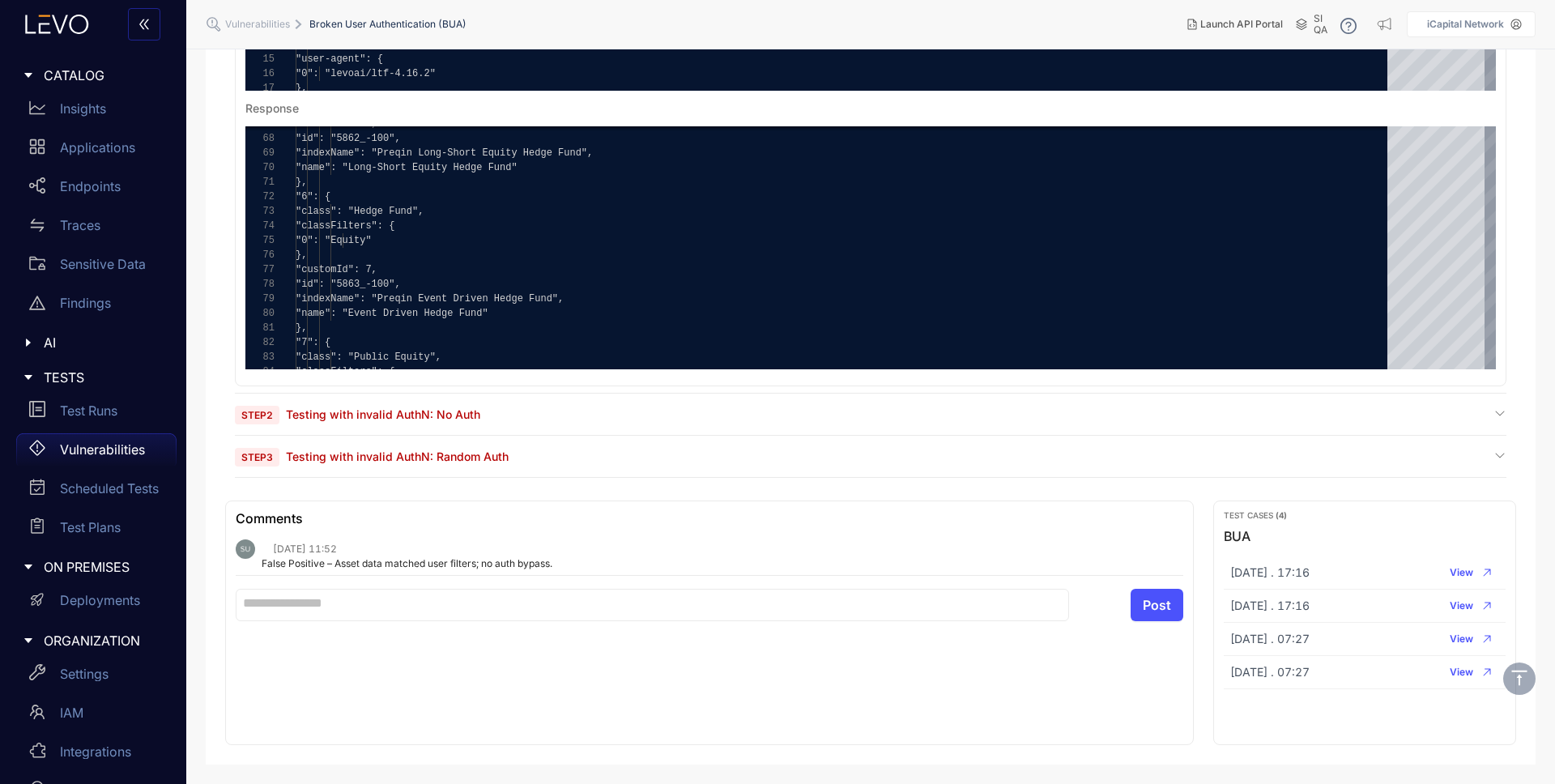
click at [370, 458] on span "Testing with invalid AuthN: Random Auth" at bounding box center [397, 456] width 223 height 14
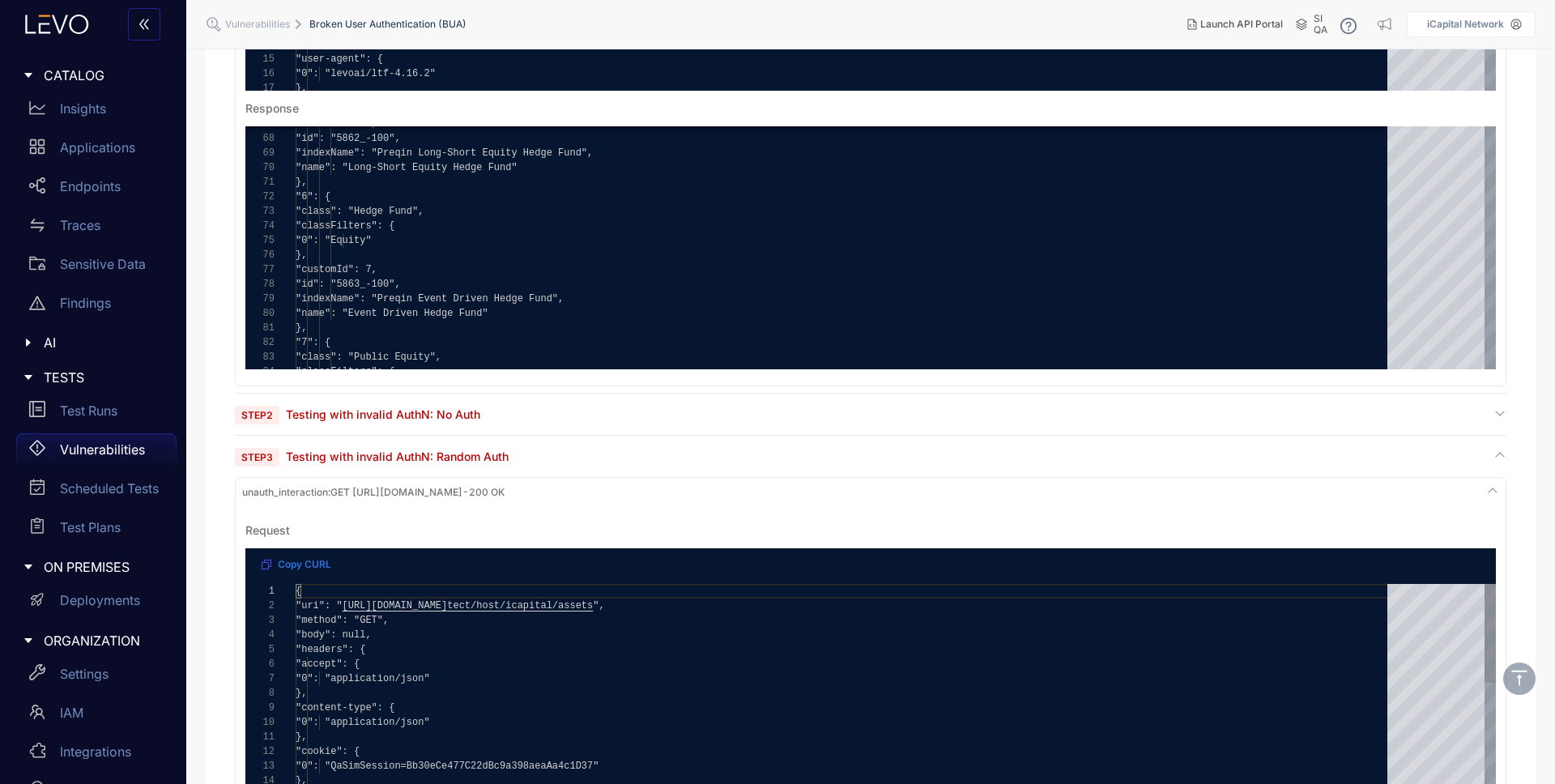
click at [359, 632] on div "**********" at bounding box center [871, 706] width 1251 height 243
click at [404, 398] on section "Step 1 Get resource as the baseline user [cached] baseline_interaction : GET [U…" at bounding box center [871, 439] width 1272 height 1452
click at [402, 410] on span "Testing with invalid AuthN: No Auth" at bounding box center [383, 414] width 194 height 14
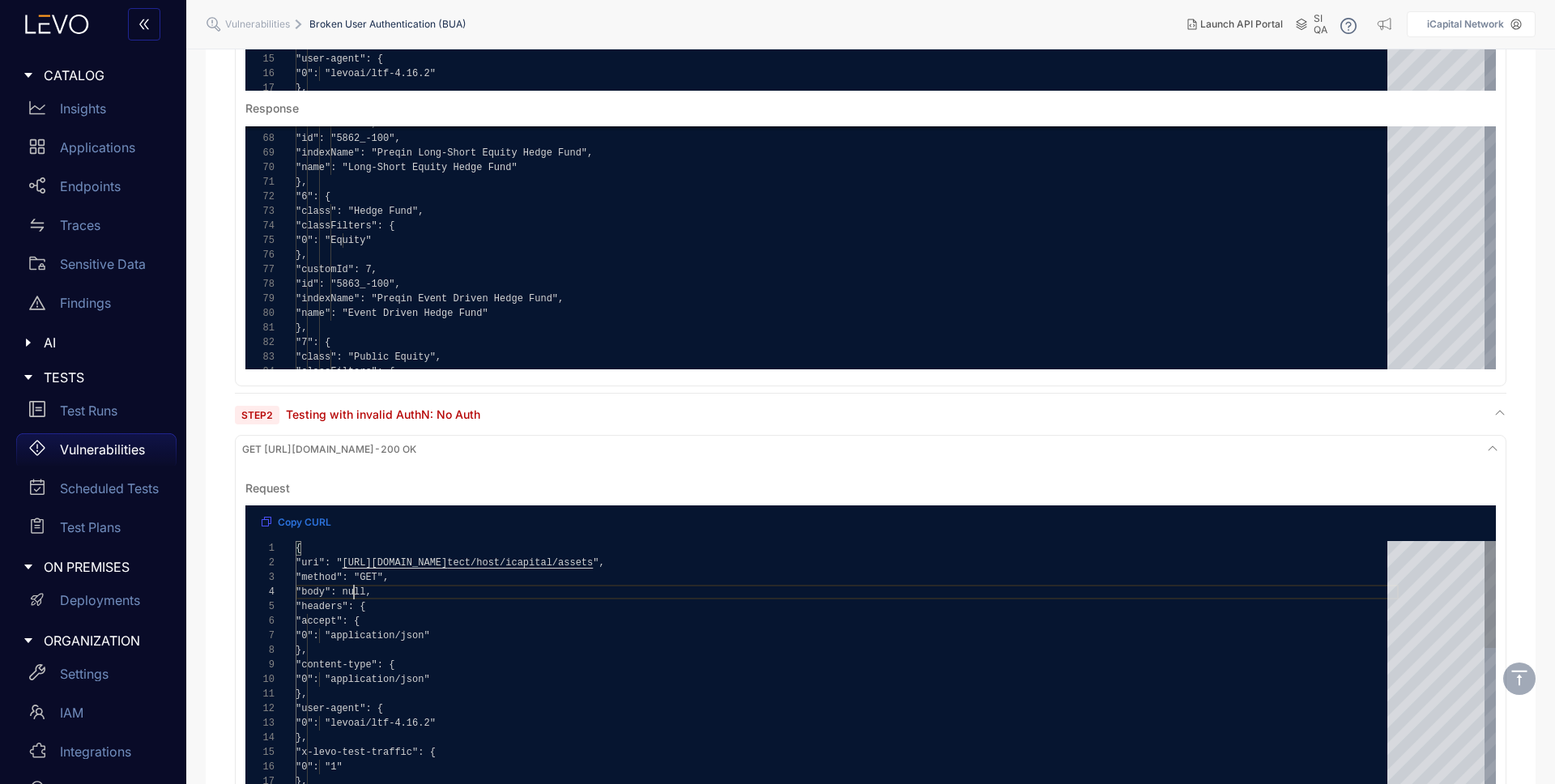
click at [355, 591] on span ""body": null," at bounding box center [333, 591] width 76 height 11
click at [225, 380] on div "Summary Logs Description The endpoint is accessible without proper authenticati…" at bounding box center [871, 754] width 1291 height 2223
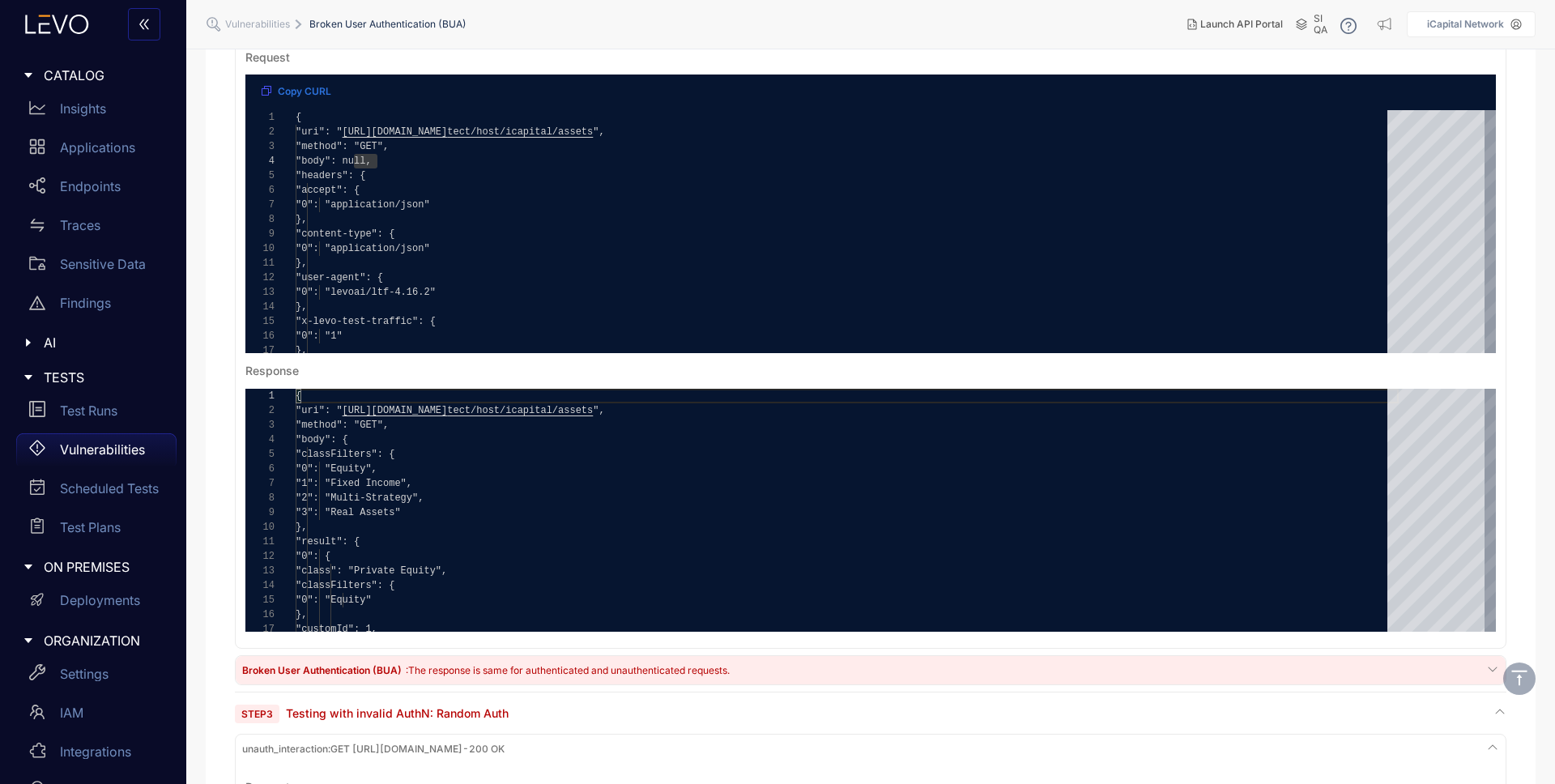
scroll to position [943, 0]
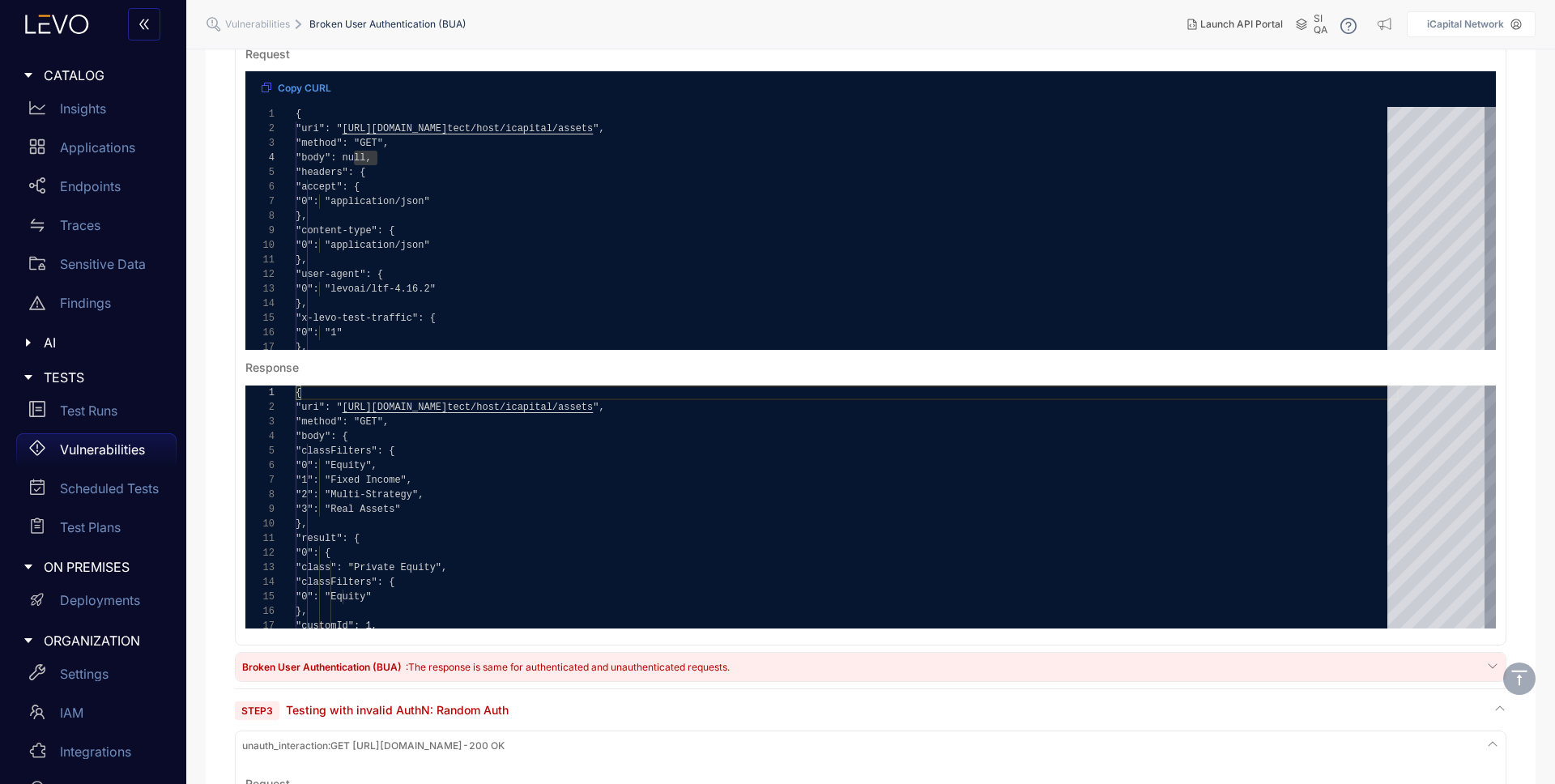
click at [314, 85] on span "Copy CURL" at bounding box center [304, 88] width 53 height 11
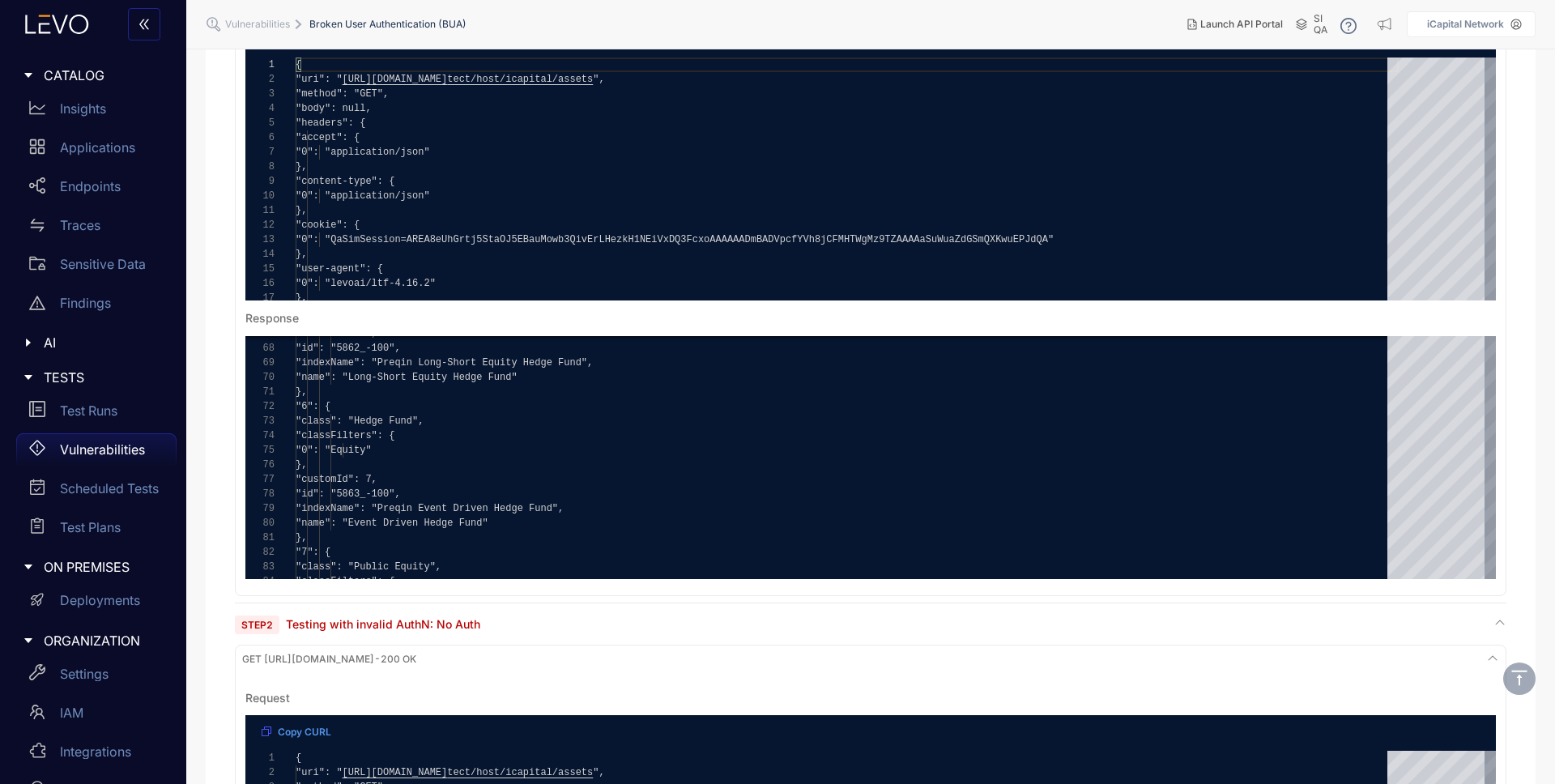
scroll to position [0, 0]
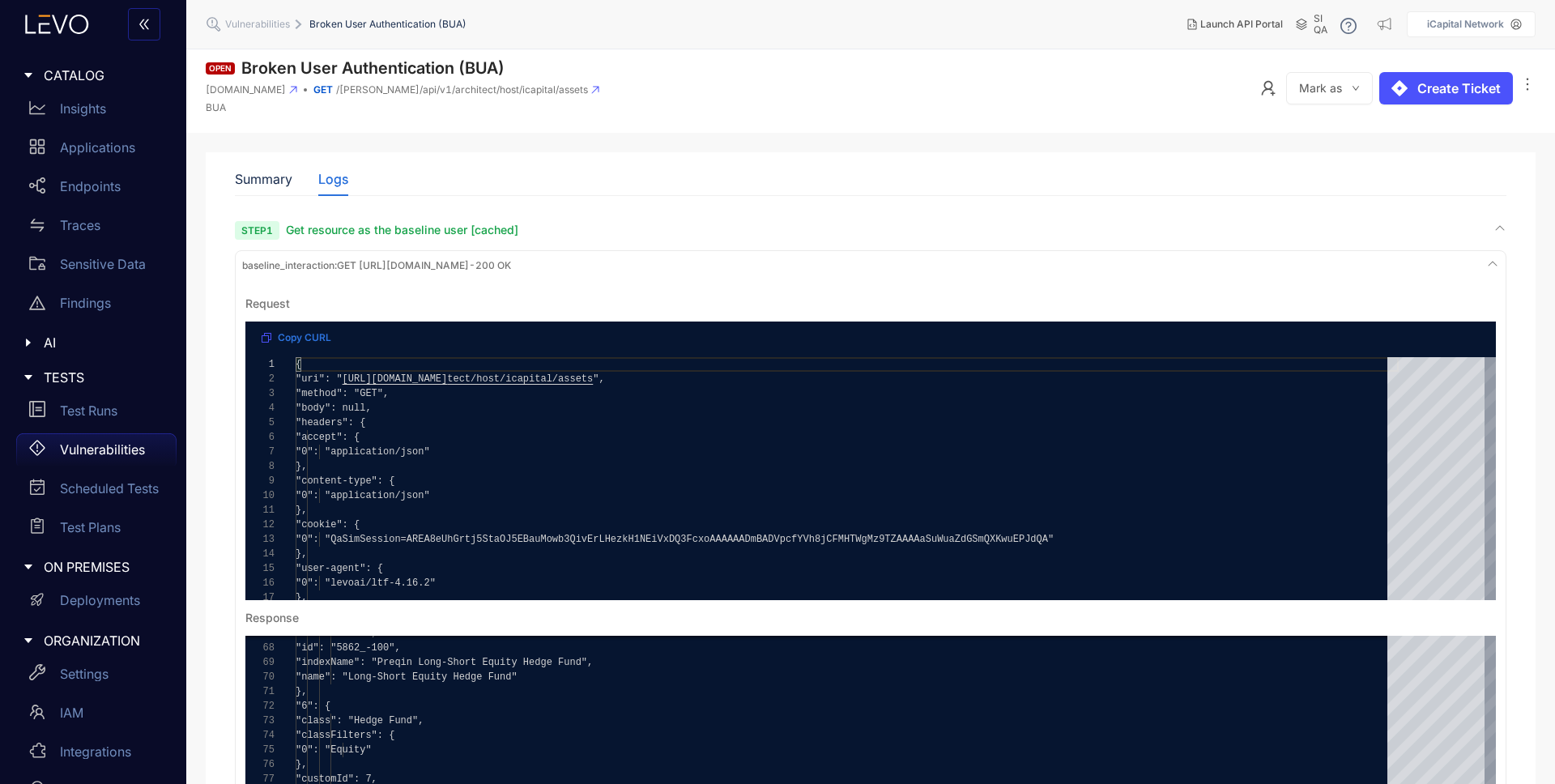
click at [593, 86] on icon at bounding box center [595, 89] width 7 height 7
click at [592, 88] on icon at bounding box center [595, 89] width 7 height 7
click at [284, 29] on span "Vulnerabilities" at bounding box center [257, 24] width 64 height 11
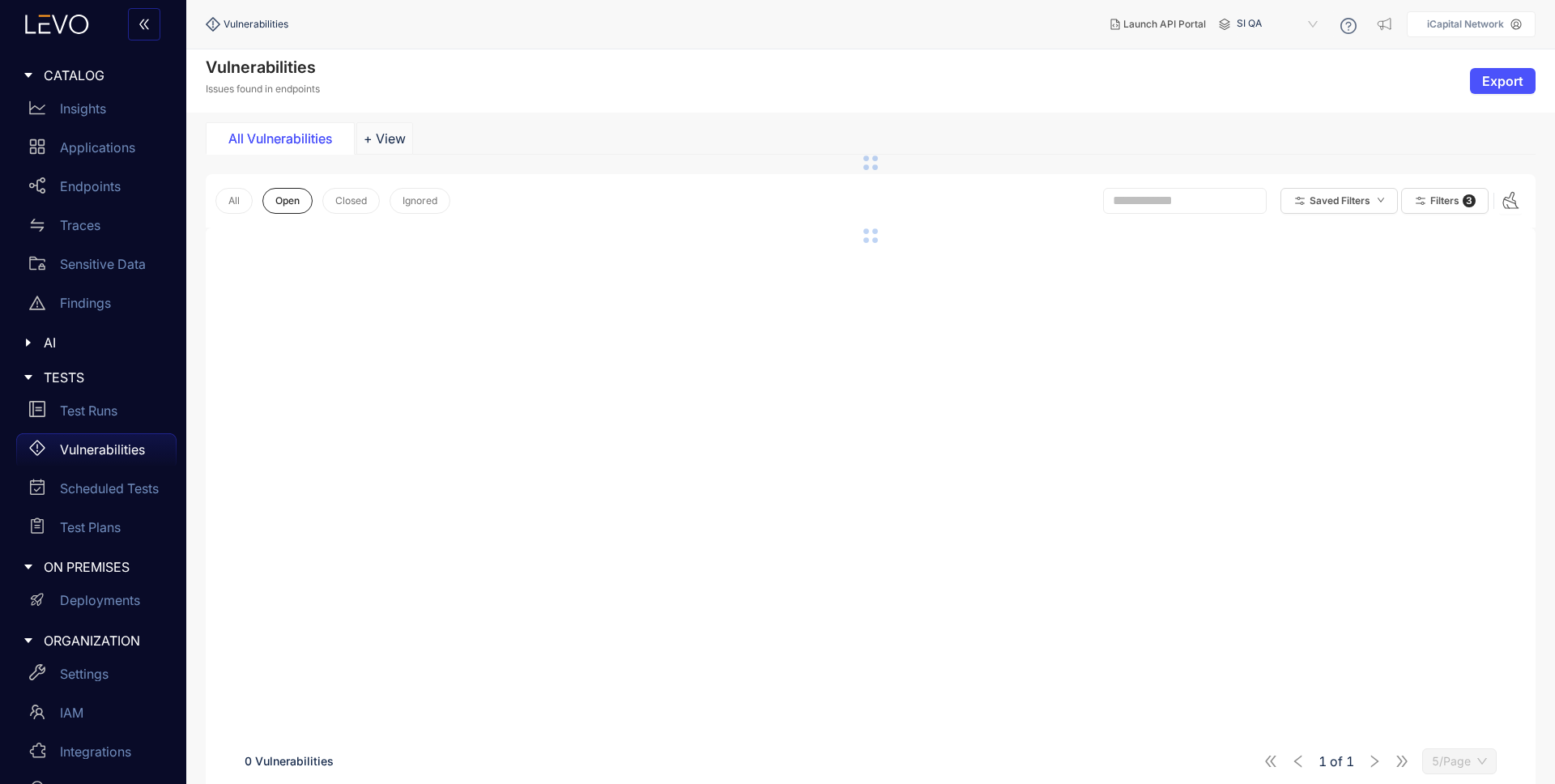
click at [251, 24] on span "Vulnerabilities" at bounding box center [255, 24] width 64 height 11
click at [420, 135] on div "Triaged" at bounding box center [431, 139] width 122 height 15
click at [85, 443] on p "Vulnerabilities" at bounding box center [102, 450] width 85 height 15
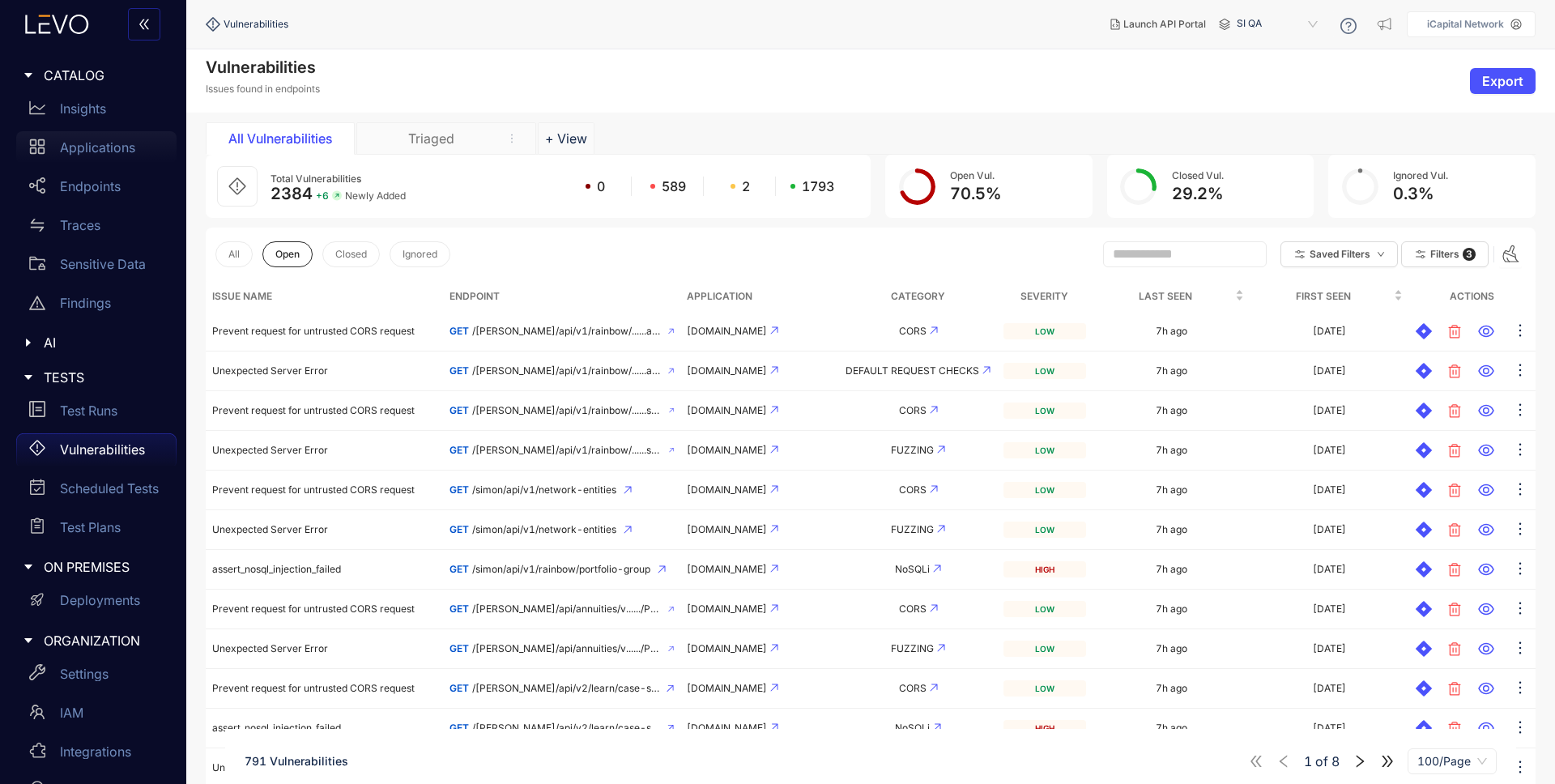
click at [93, 145] on p "Applications" at bounding box center [97, 148] width 75 height 15
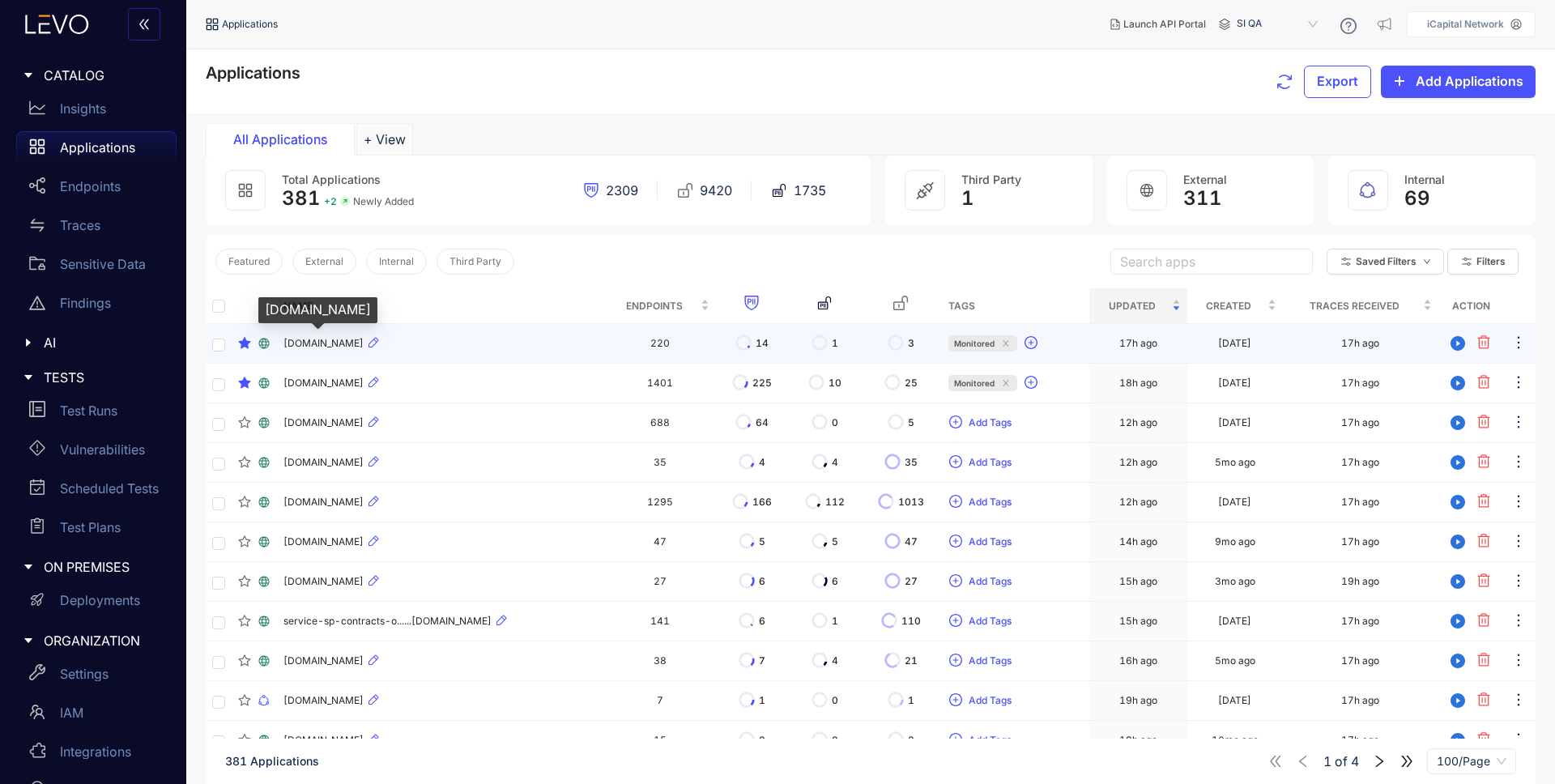
click at [357, 344] on span "[DOMAIN_NAME]" at bounding box center [323, 343] width 80 height 11
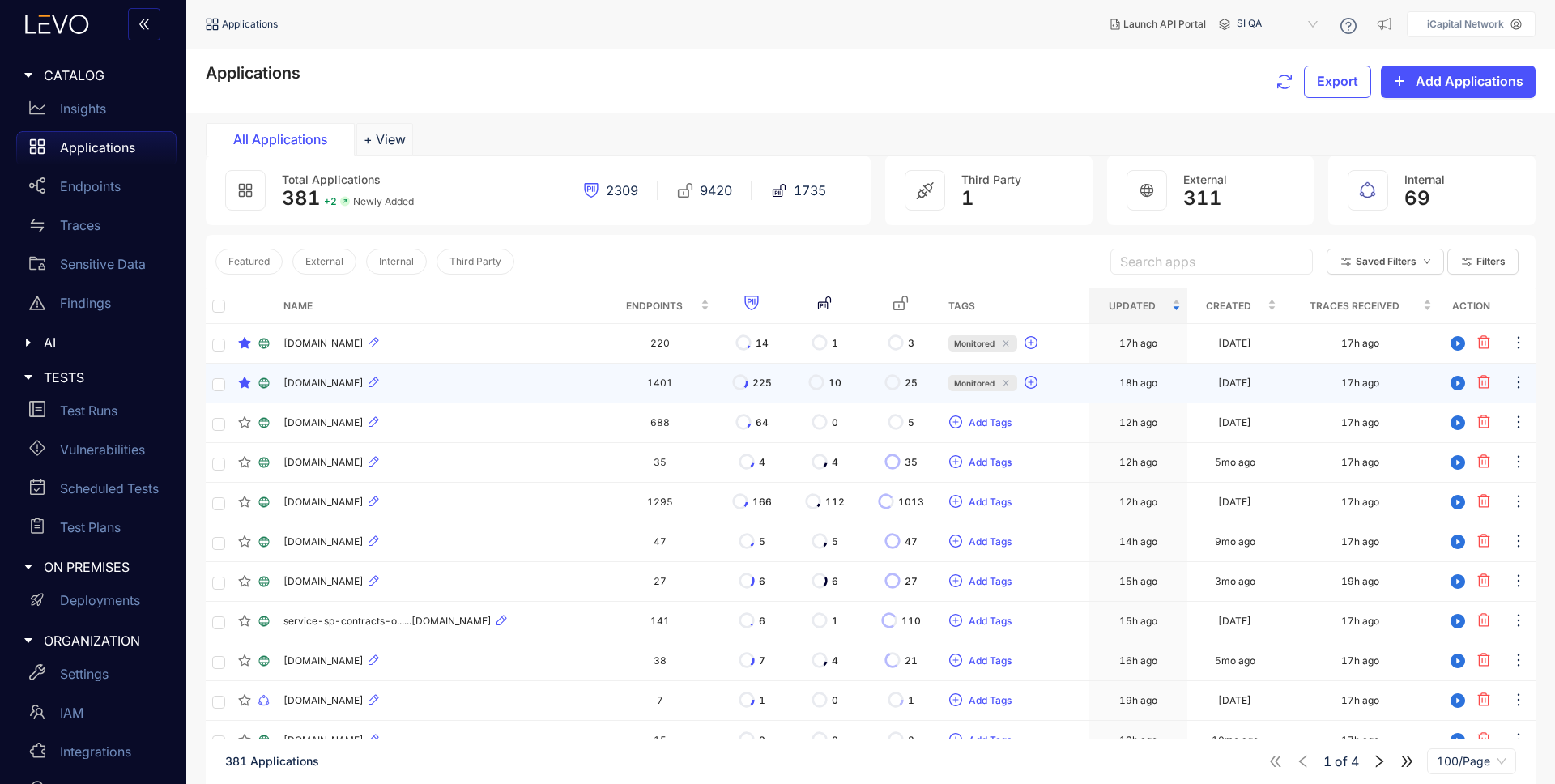
click at [337, 383] on span "[DOMAIN_NAME]" at bounding box center [323, 383] width 80 height 11
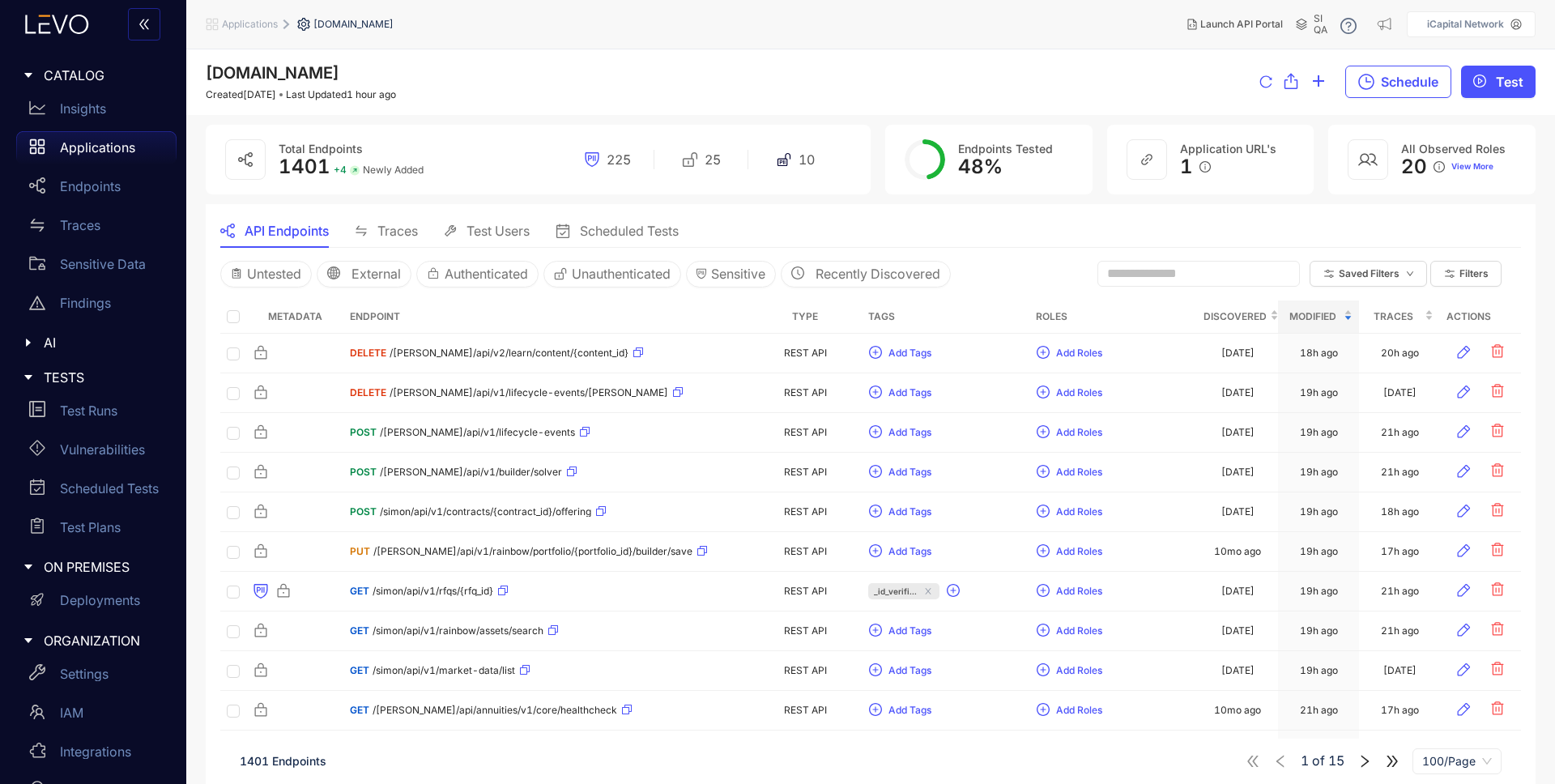
click at [109, 145] on p "Applications" at bounding box center [97, 148] width 75 height 15
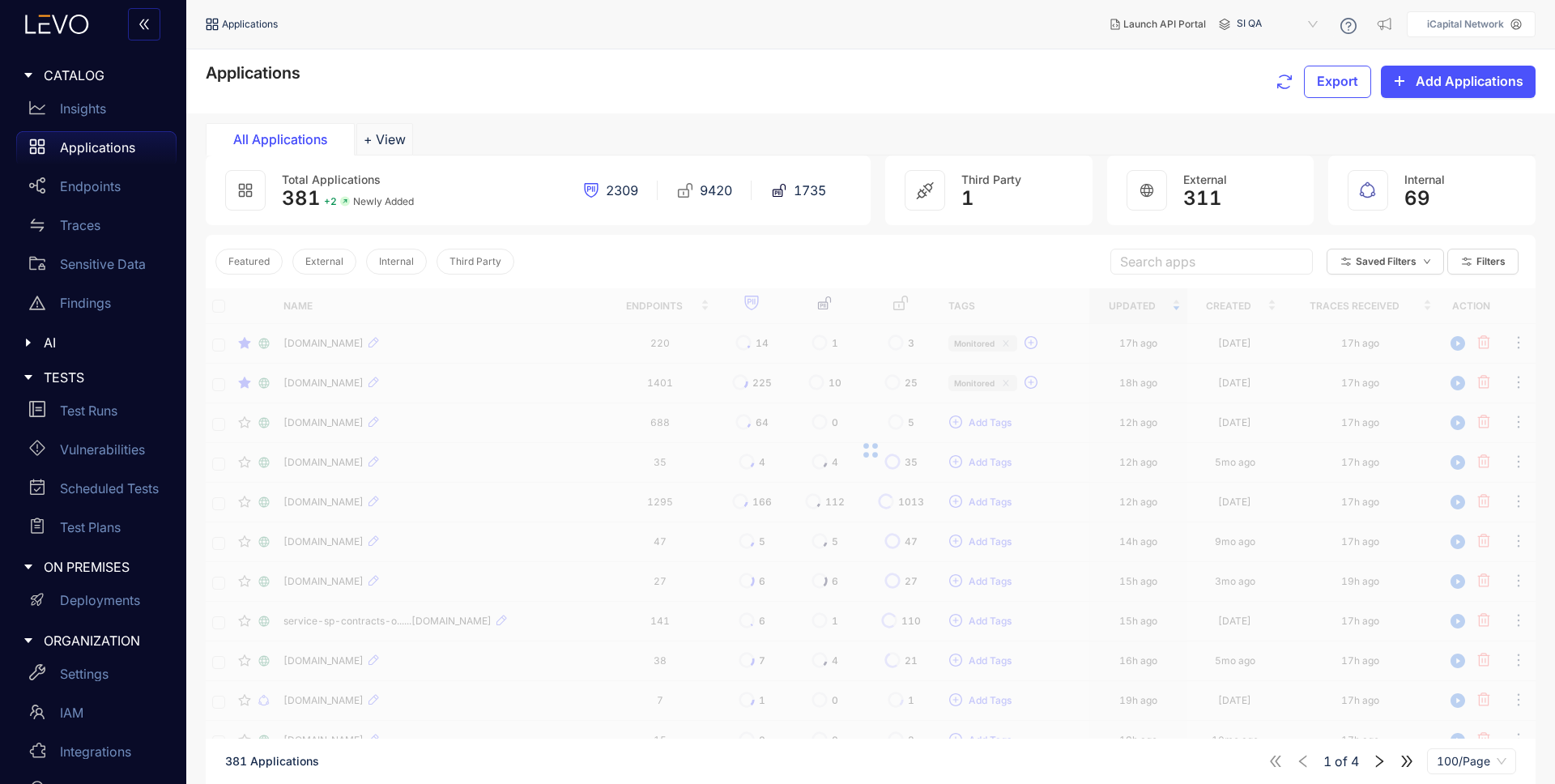
click at [1295, 28] on span "SI QA" at bounding box center [1278, 24] width 84 height 26
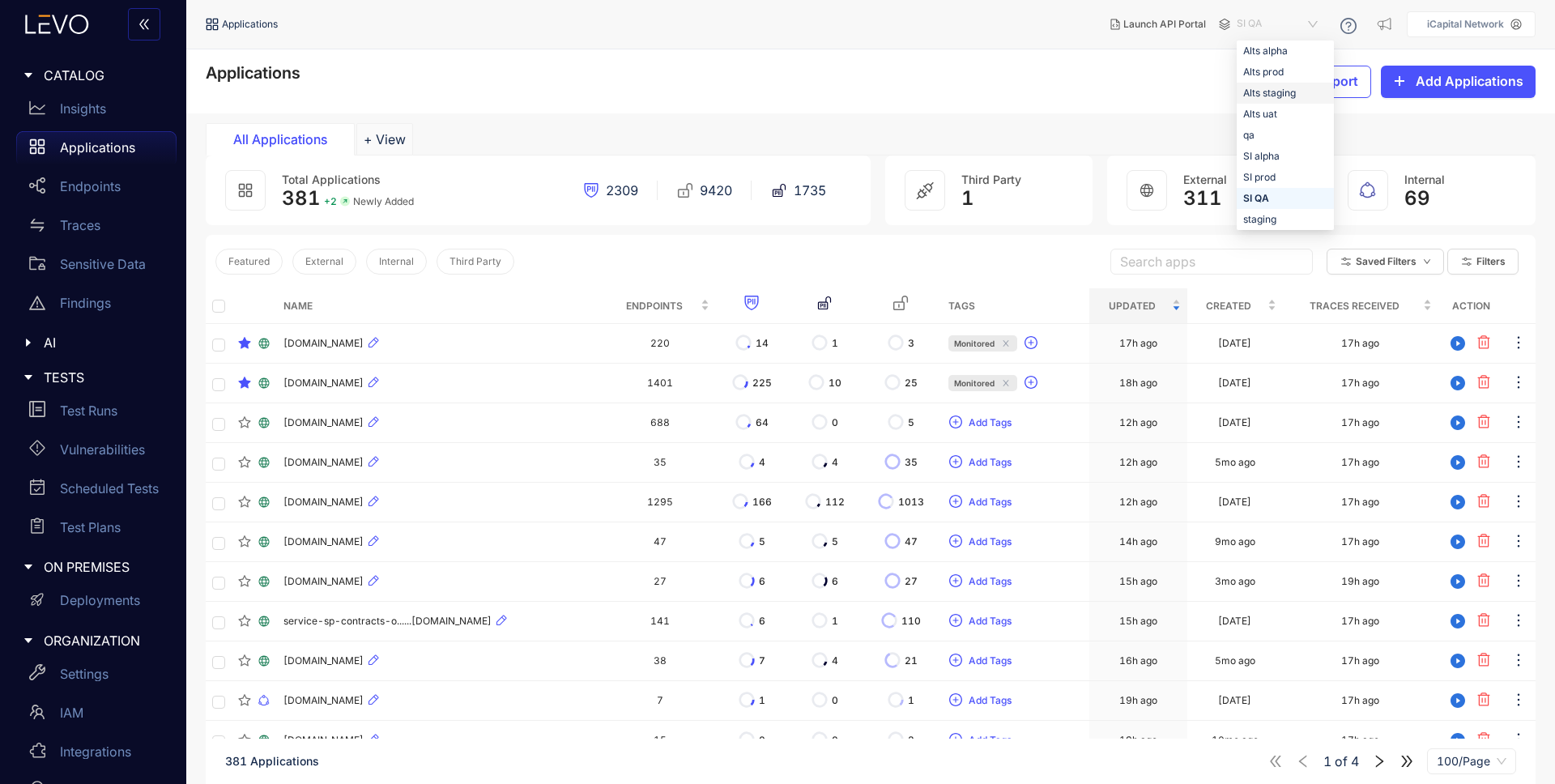
click at [1275, 88] on div "Alts staging" at bounding box center [1285, 93] width 84 height 18
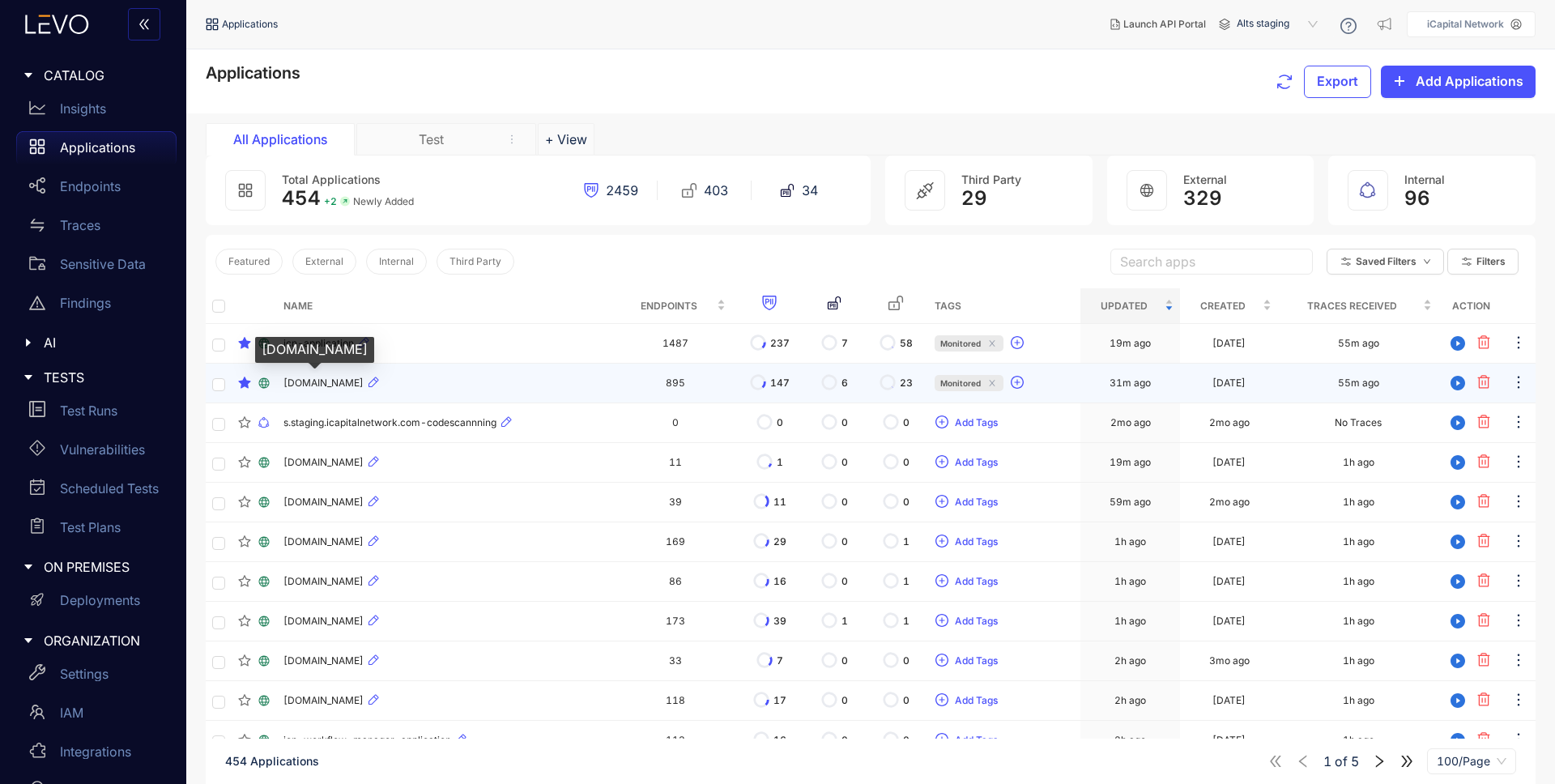
click at [364, 377] on span "[DOMAIN_NAME]" at bounding box center [323, 383] width 80 height 11
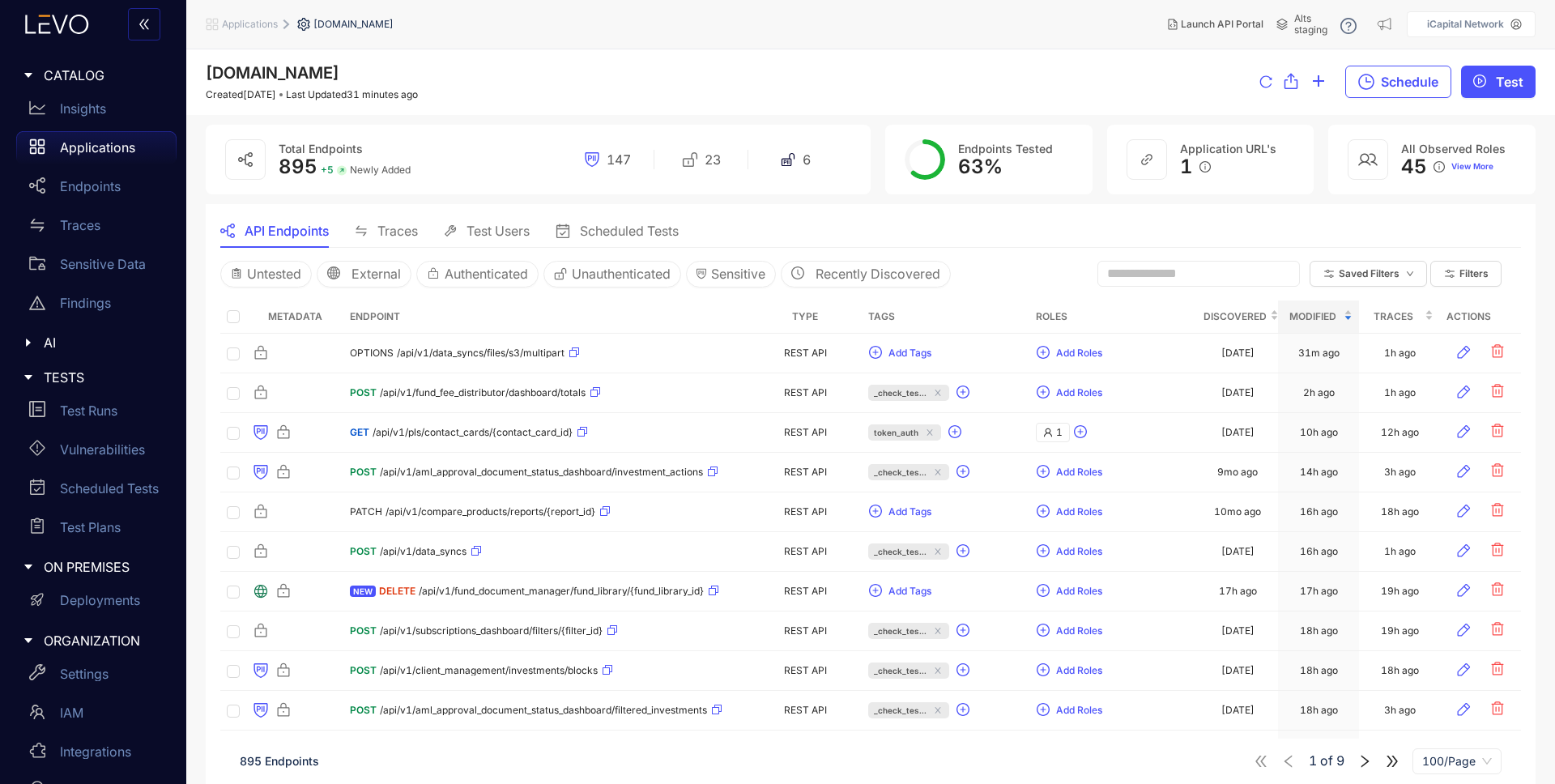
click at [103, 153] on p "Applications" at bounding box center [97, 148] width 75 height 15
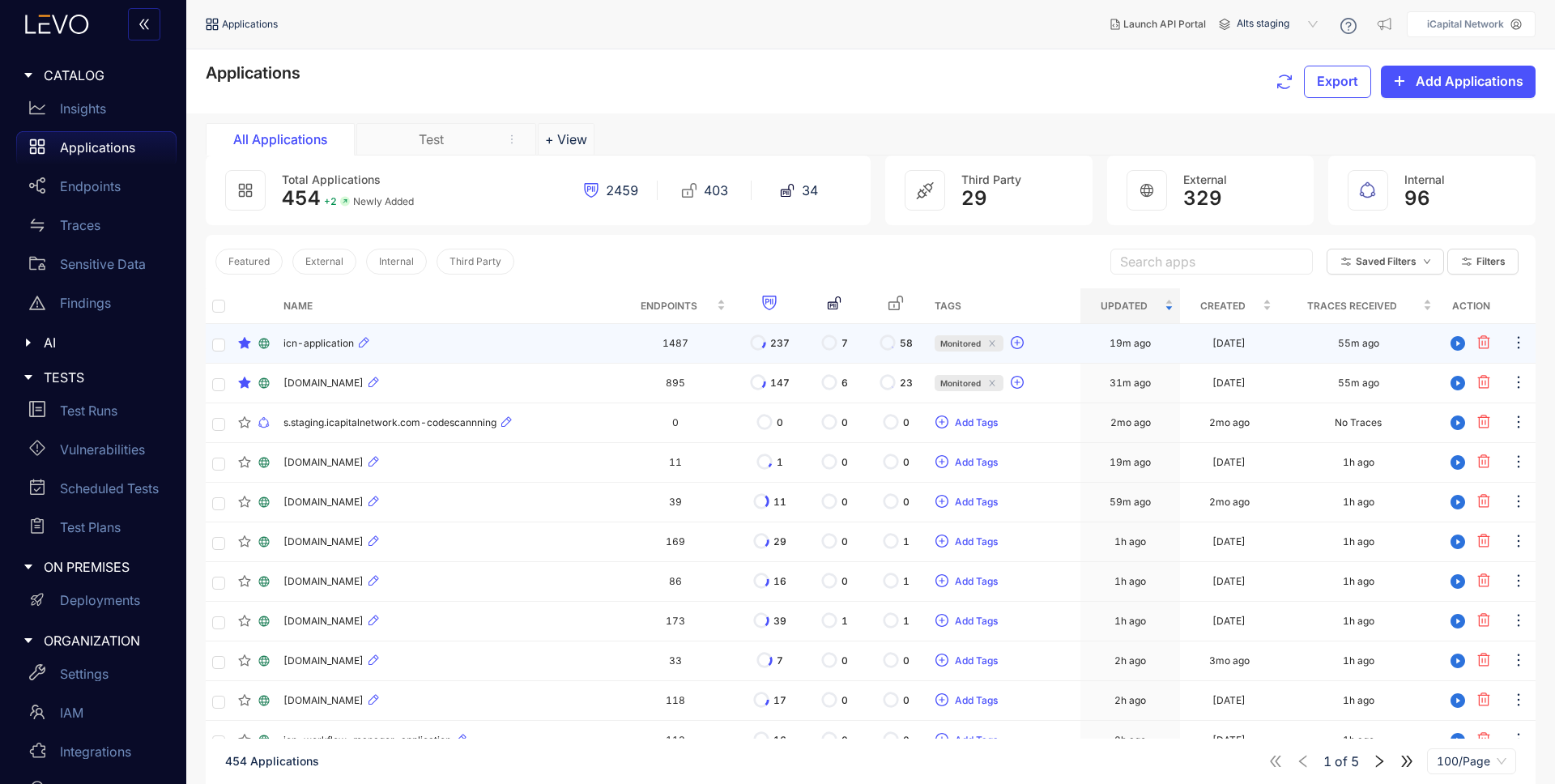
click at [535, 333] on td "icn-application" at bounding box center [447, 343] width 341 height 40
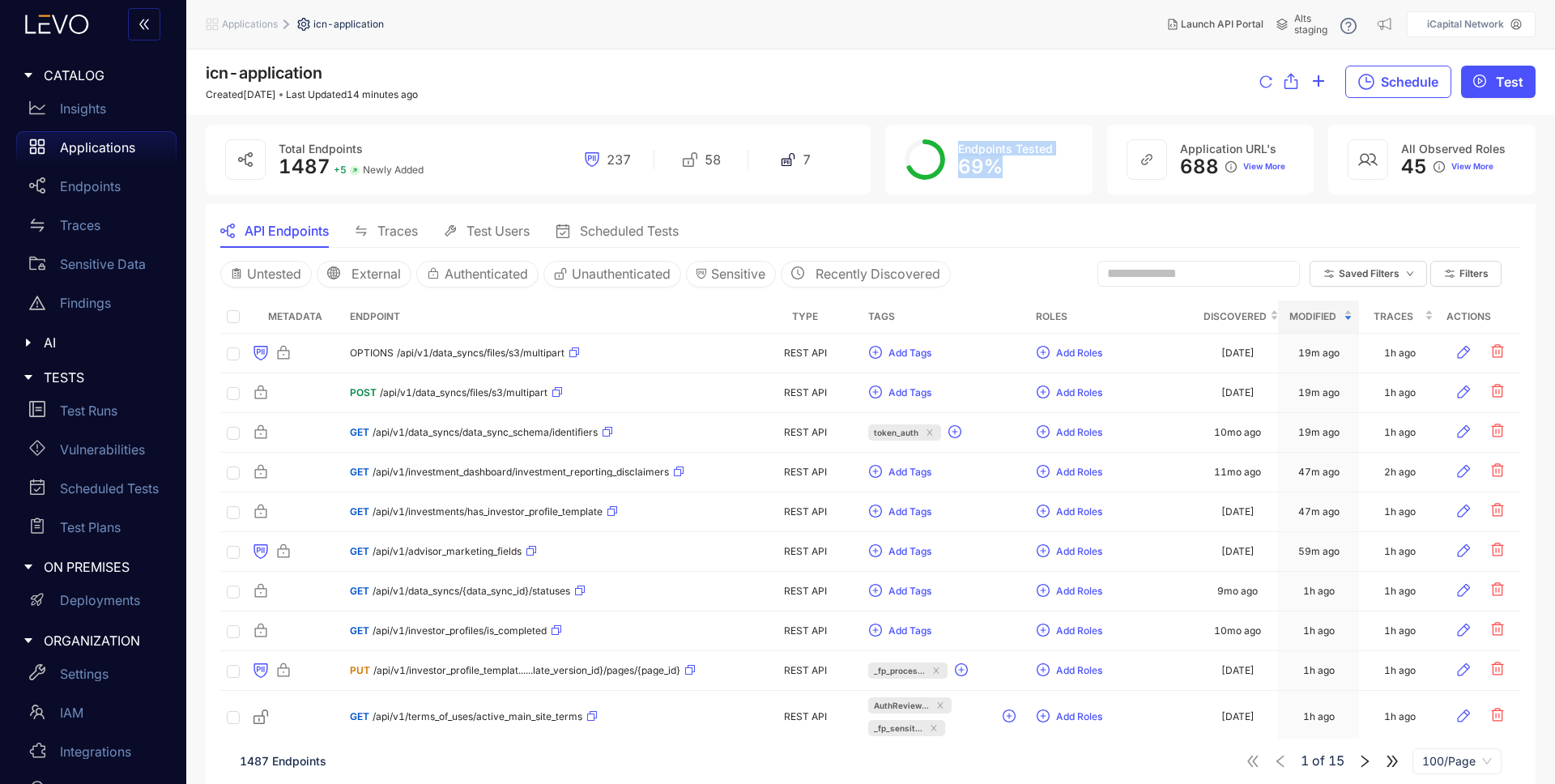
drag, startPoint x: 981, startPoint y: 147, endPoint x: 1075, endPoint y: 163, distance: 95.4
click at [1075, 163] on div "Endpoints Tested 69 %" at bounding box center [989, 159] width 207 height 69
drag, startPoint x: 995, startPoint y: 188, endPoint x: 1005, endPoint y: 169, distance: 21.5
click at [995, 188] on div "Endpoints Tested 69 %" at bounding box center [989, 159] width 207 height 69
drag, startPoint x: 1006, startPoint y: 168, endPoint x: 950, endPoint y: 149, distance: 59.1
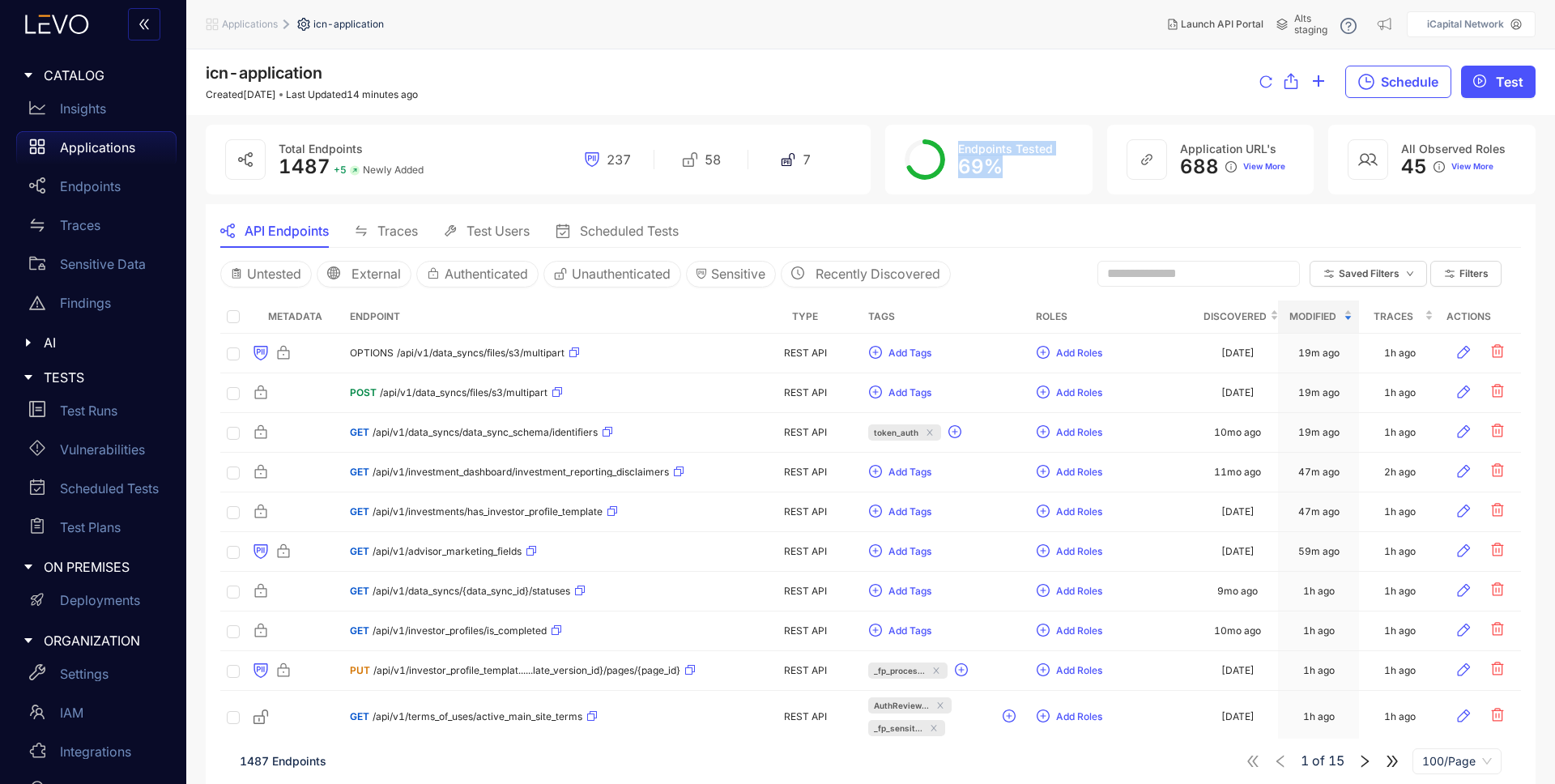
click at [950, 149] on div "Endpoints Tested 69 %" at bounding box center [989, 159] width 207 height 69
click at [984, 238] on div "API Endpoints Traces Test Users Scheduled Tests" at bounding box center [871, 231] width 1301 height 34
click at [291, 170] on span "1487" at bounding box center [304, 166] width 52 height 24
click at [1486, 269] on span "Filters" at bounding box center [1474, 273] width 29 height 11
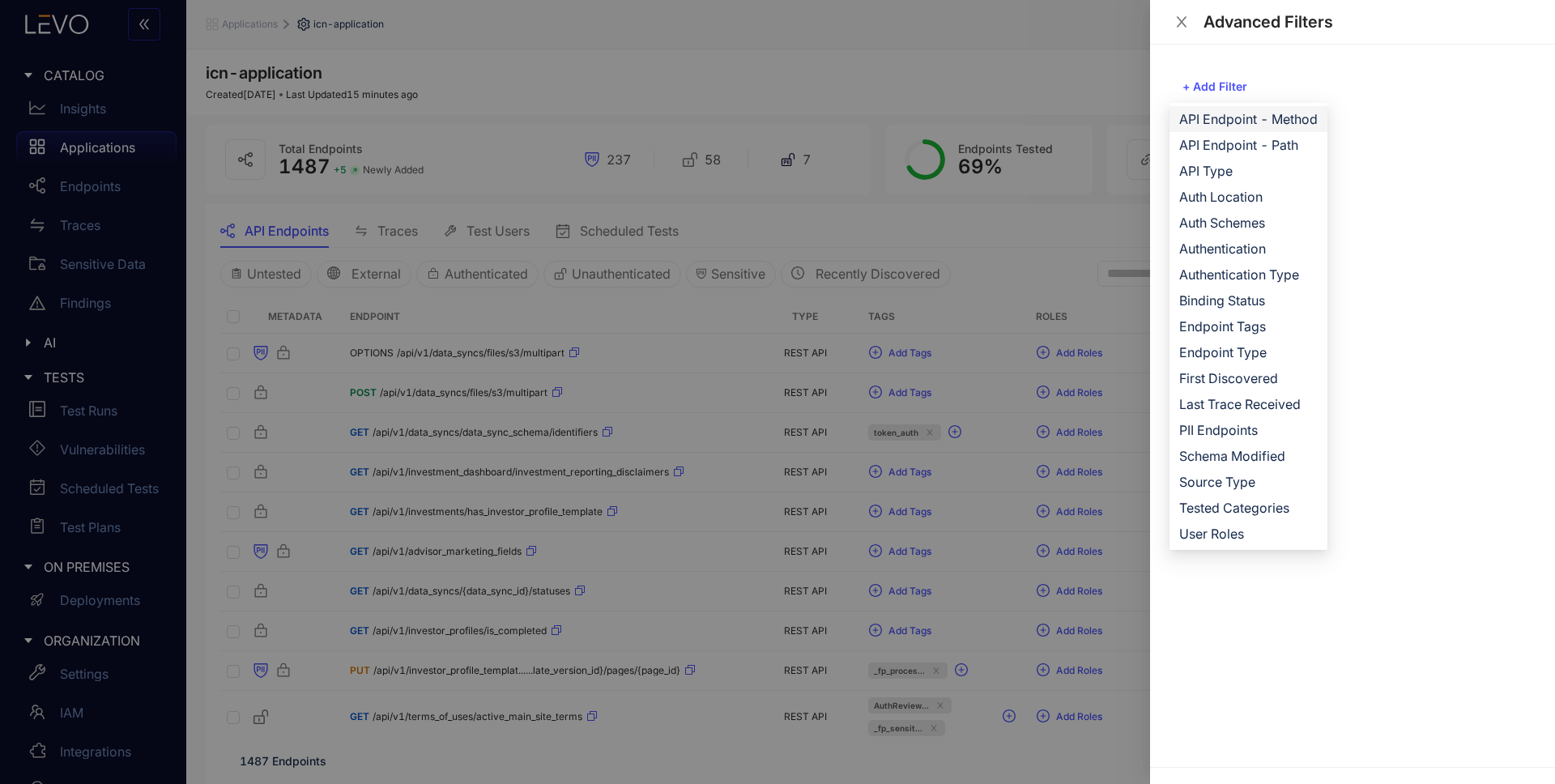
click at [1269, 115] on span "API Endpoint - Method" at bounding box center [1249, 119] width 139 height 18
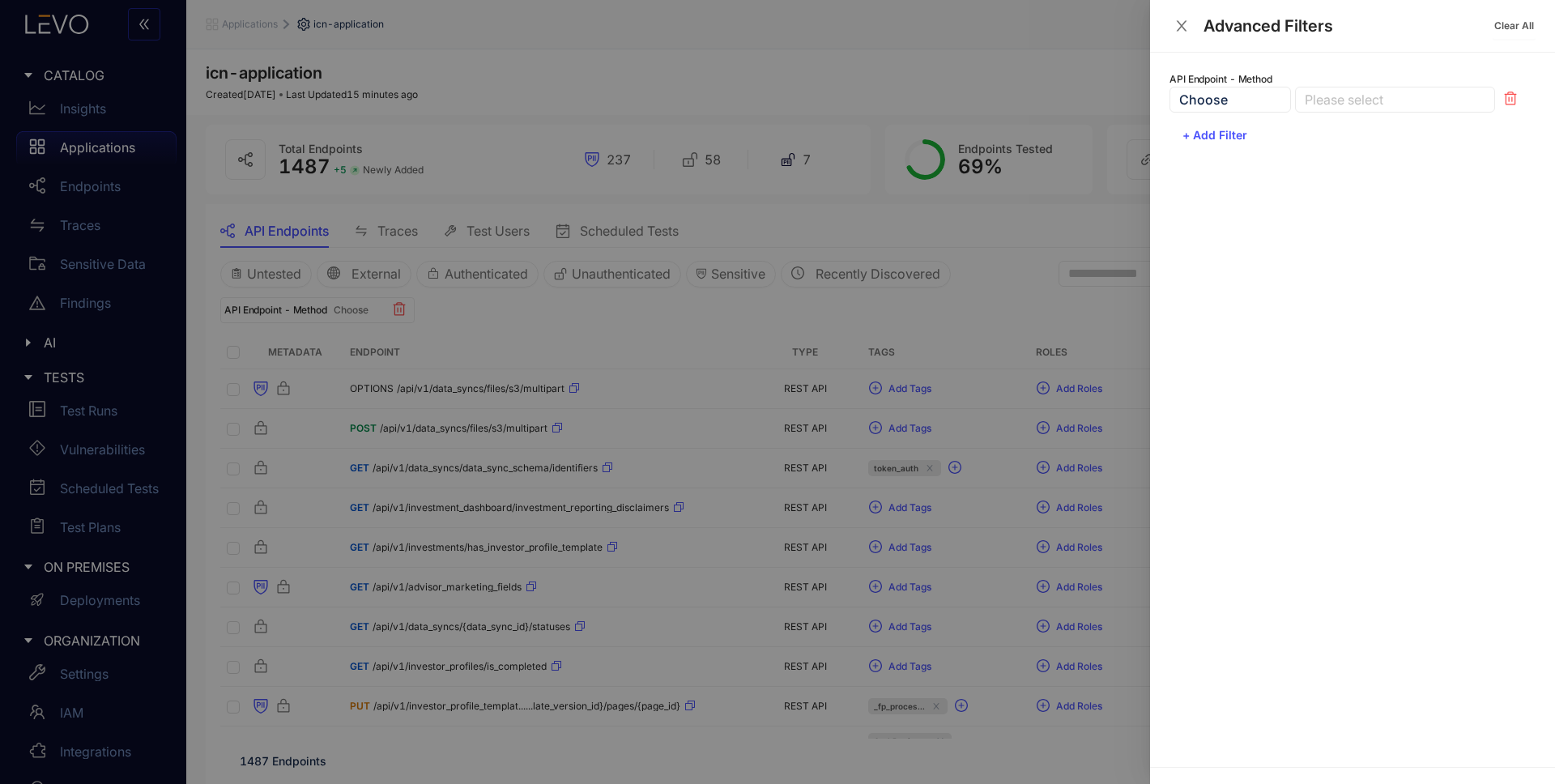
click at [1357, 95] on div at bounding box center [1387, 100] width 172 height 17
click at [1341, 135] on div "GET" at bounding box center [1395, 132] width 180 height 18
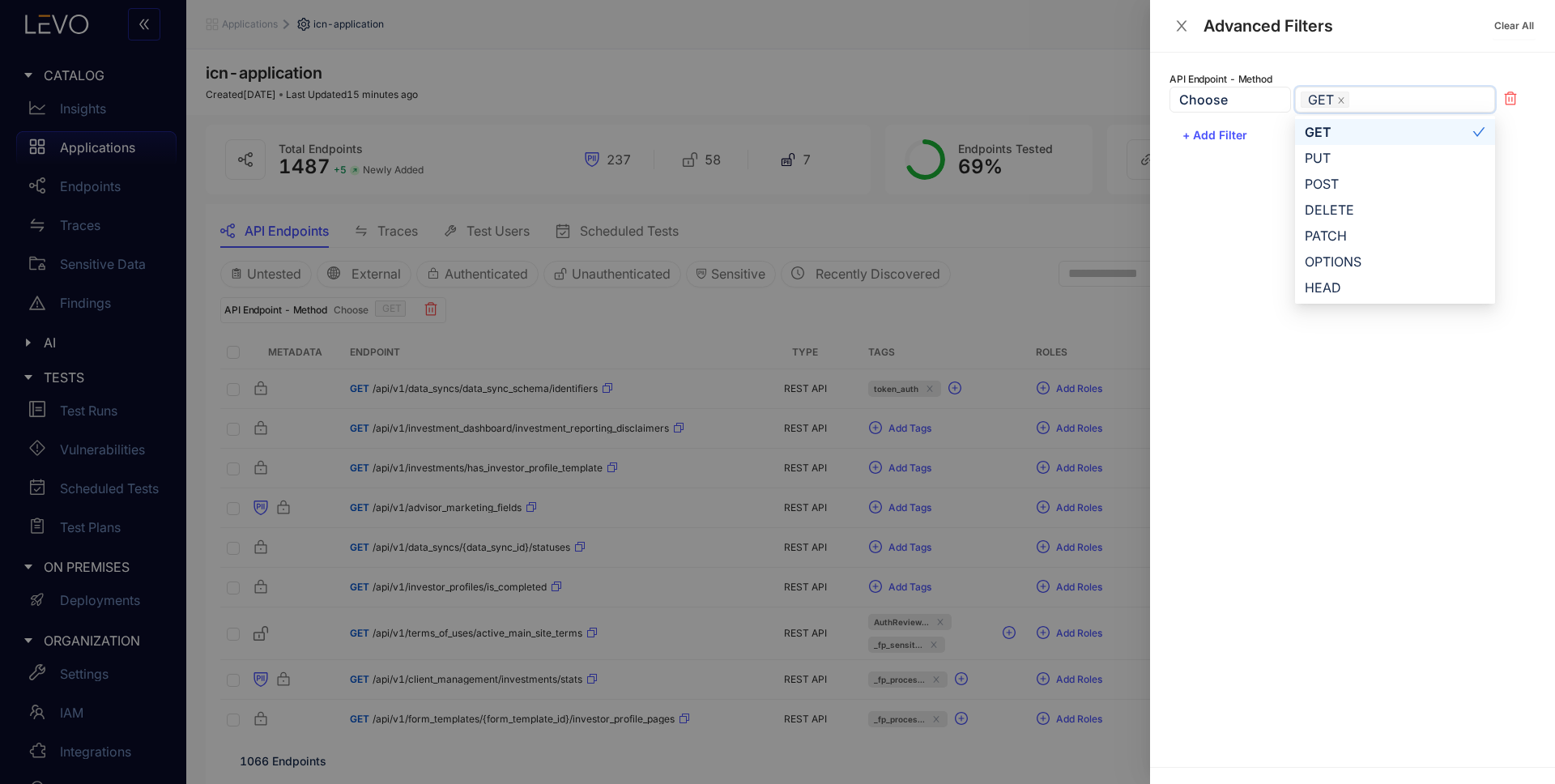
click at [633, 318] on div at bounding box center [777, 392] width 1555 height 784
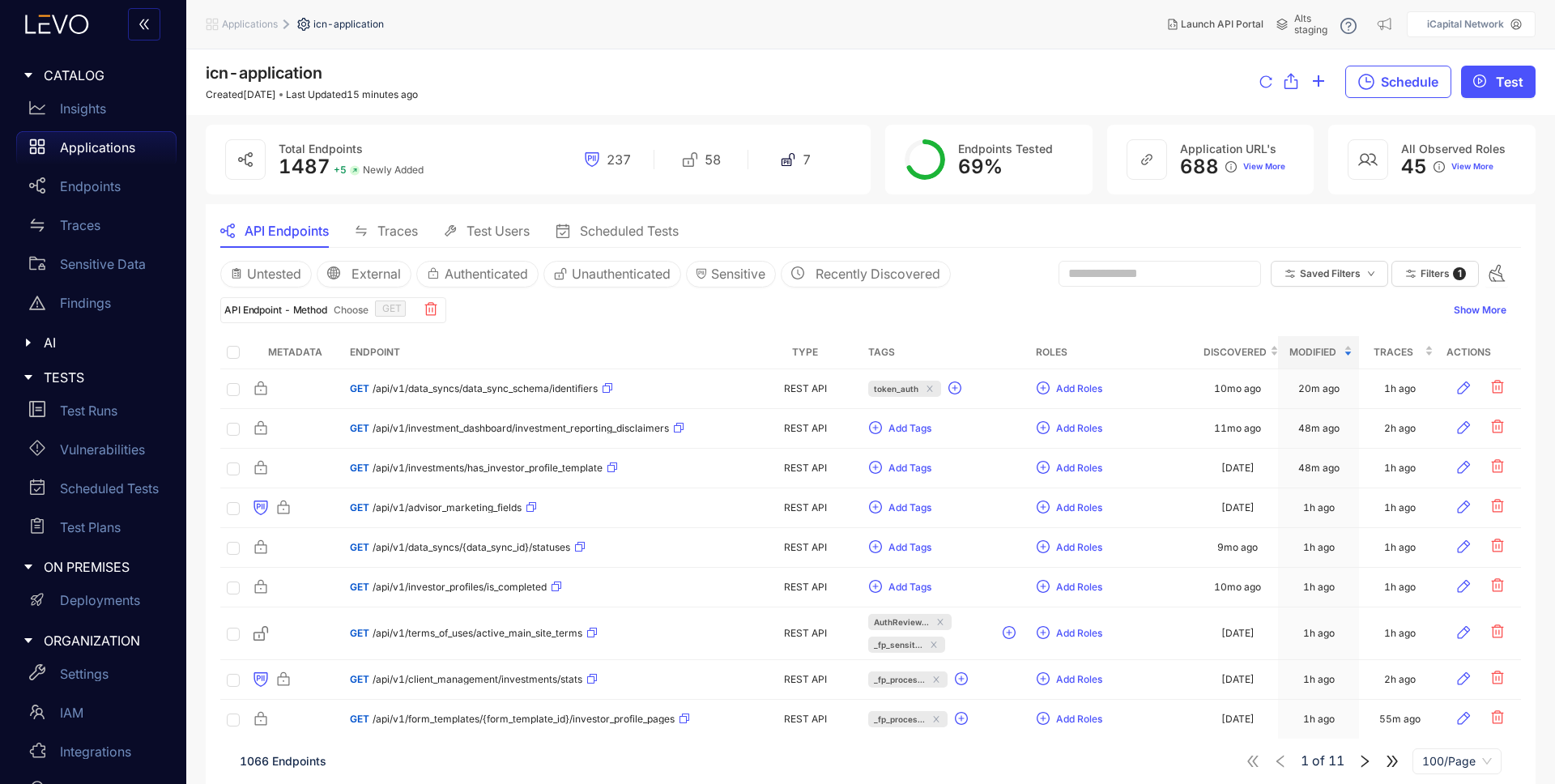
click at [245, 761] on span "1066 Endpoints" at bounding box center [283, 760] width 87 height 14
click at [100, 147] on p "Applications" at bounding box center [97, 148] width 75 height 15
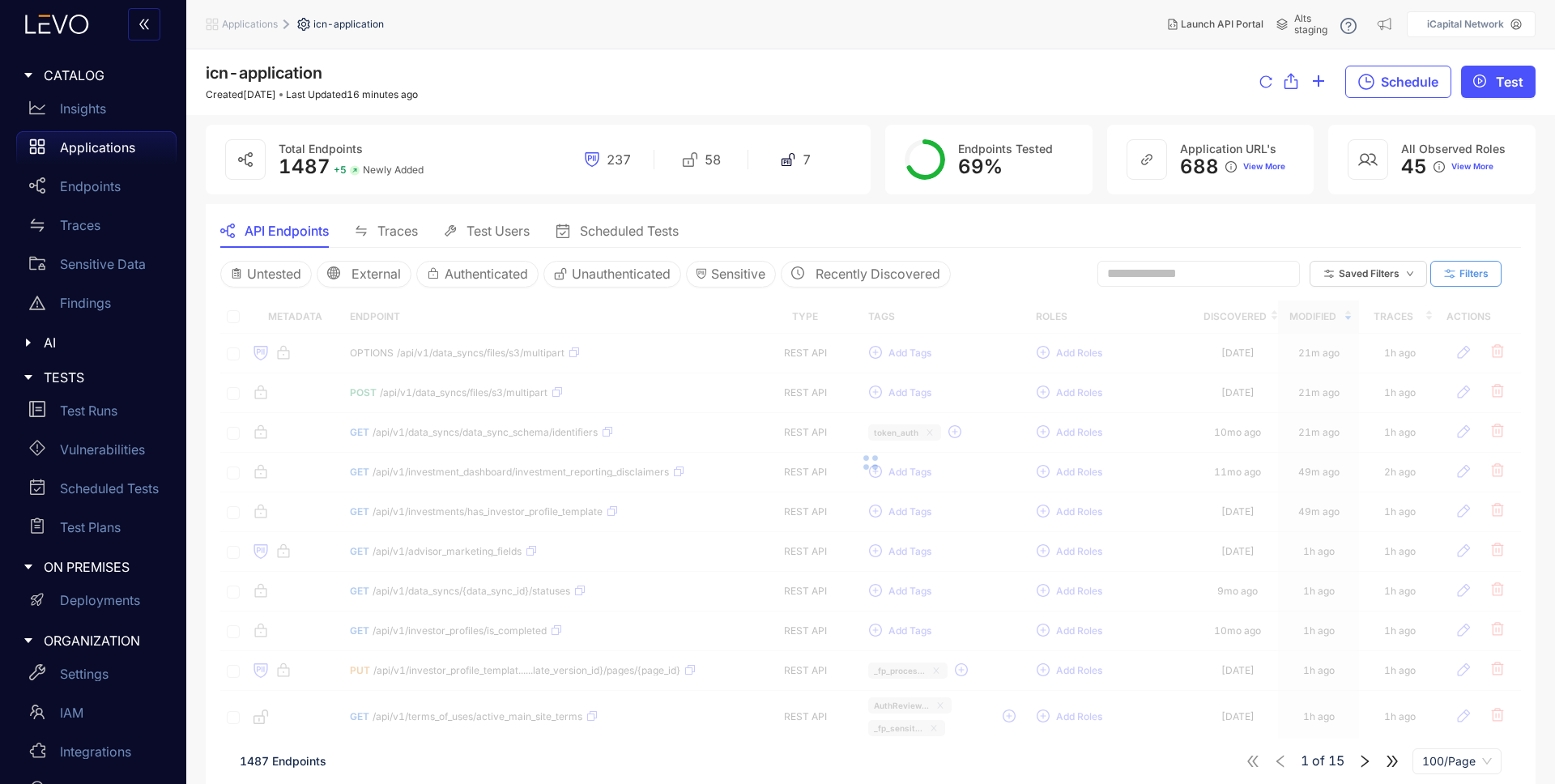
click at [1466, 281] on button "Filters" at bounding box center [1466, 274] width 71 height 26
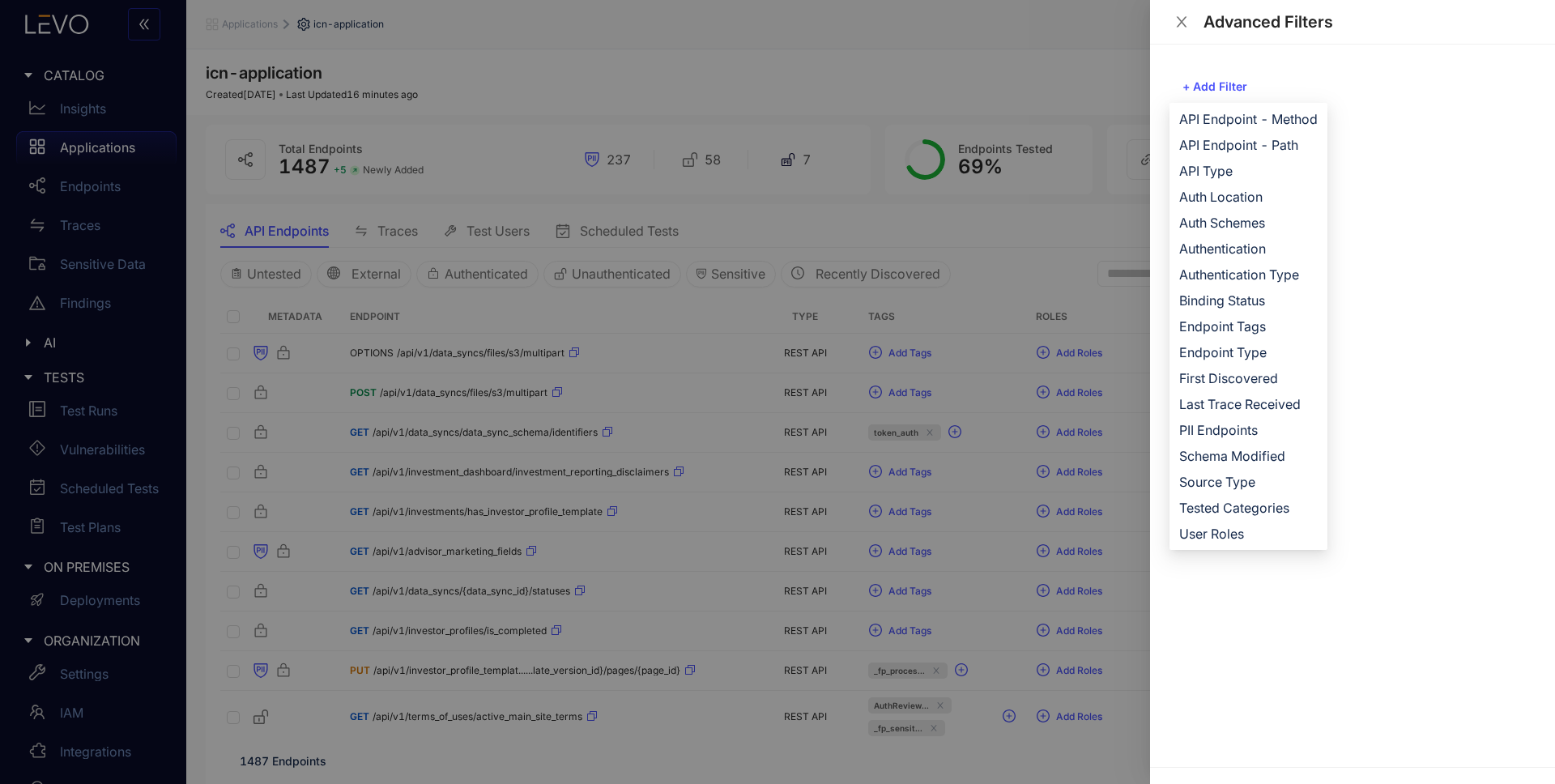
click at [660, 95] on div at bounding box center [777, 392] width 1555 height 784
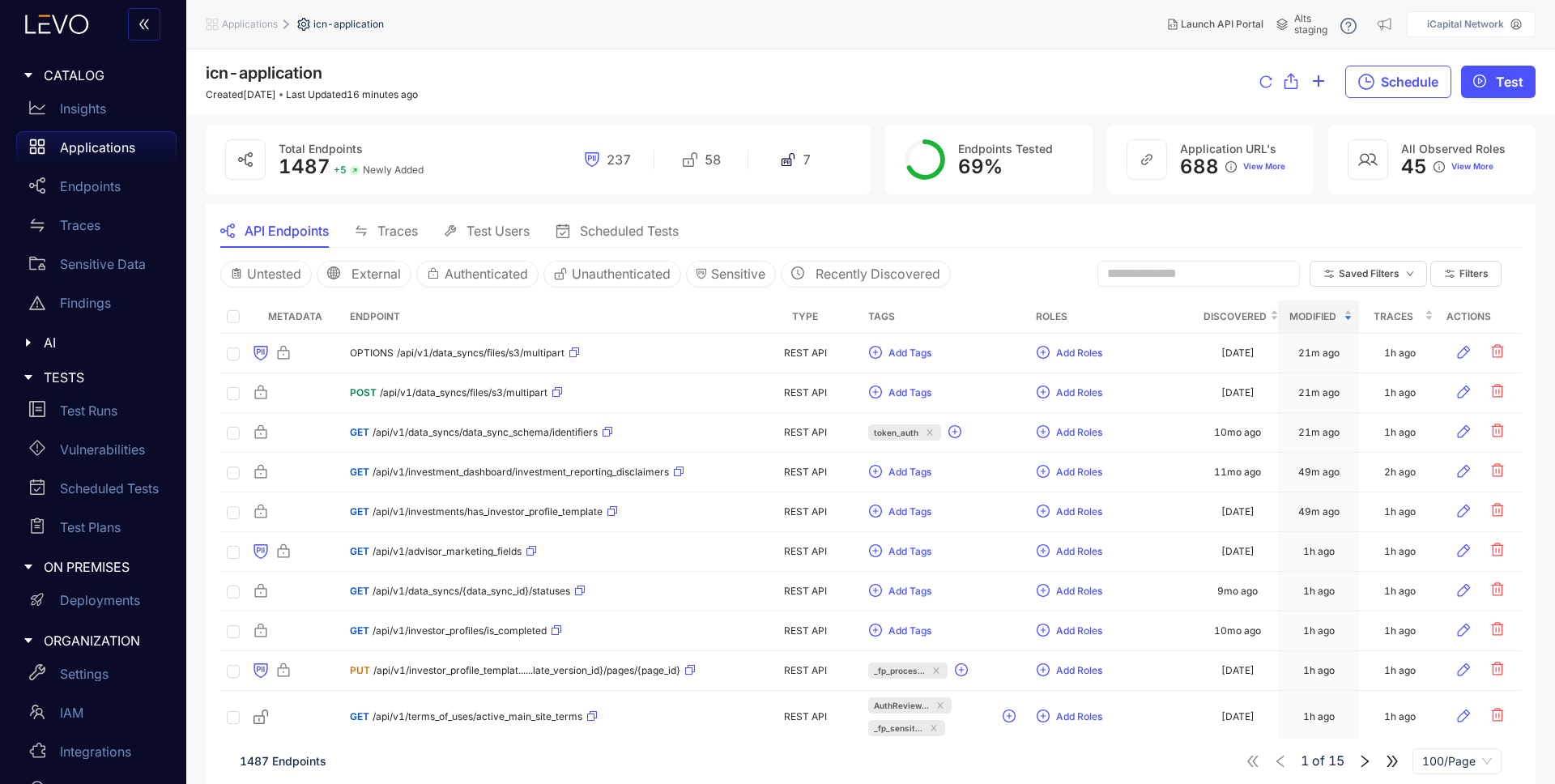
click at [107, 142] on p "Applications" at bounding box center [97, 148] width 75 height 15
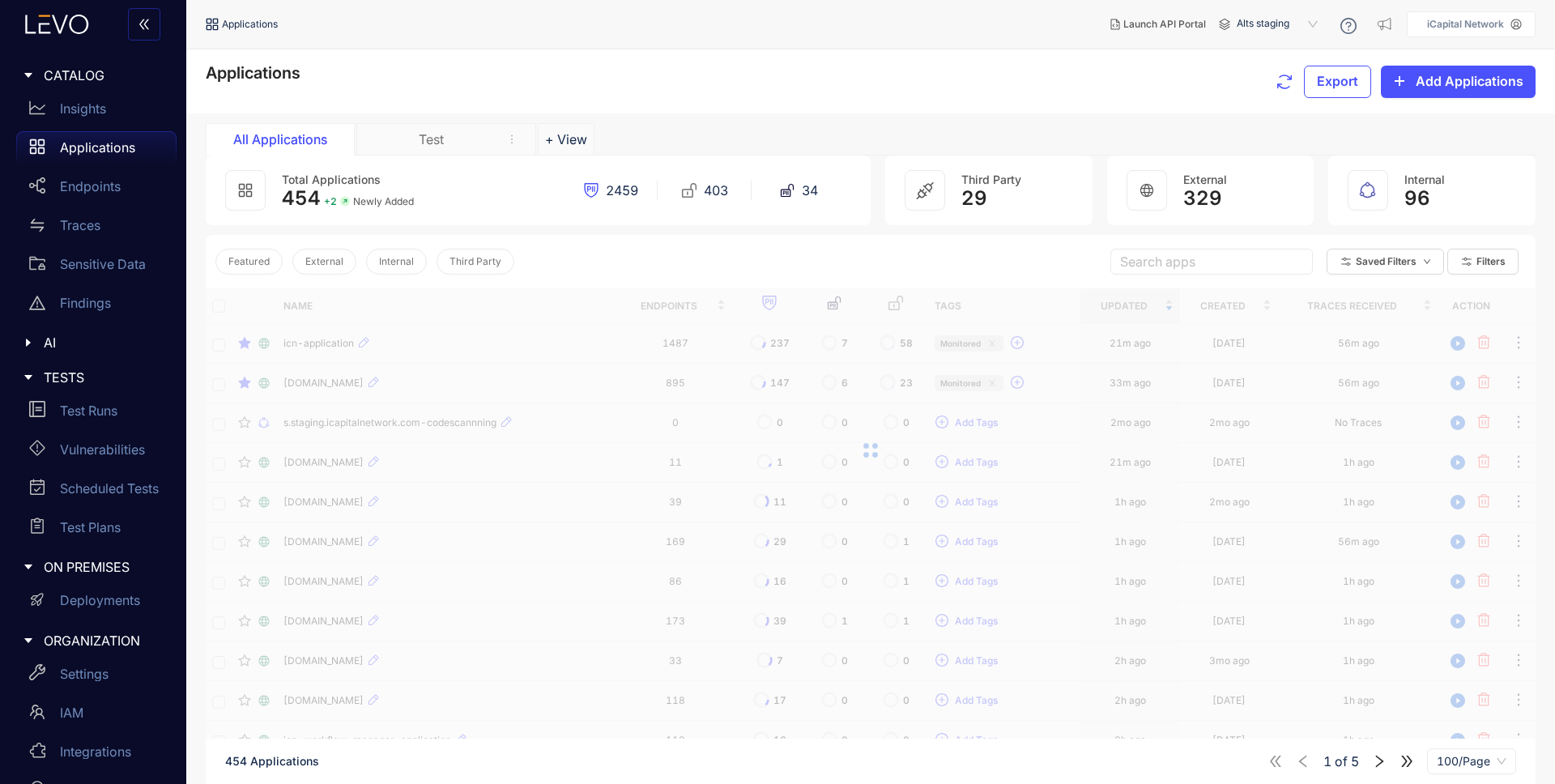
click at [1297, 20] on span "Alts staging" at bounding box center [1278, 24] width 84 height 26
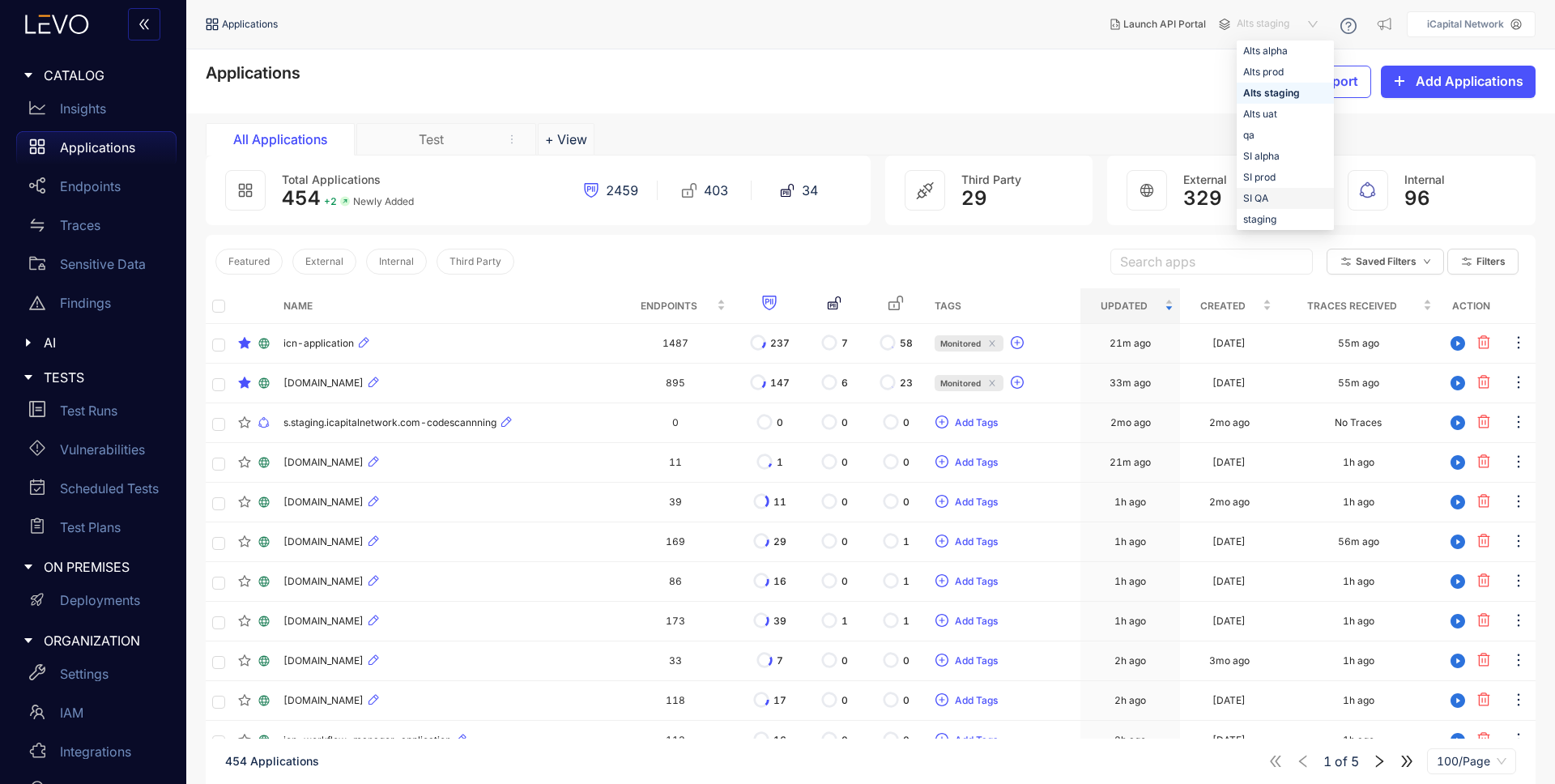
click at [1277, 198] on div "SI QA" at bounding box center [1285, 198] width 84 height 18
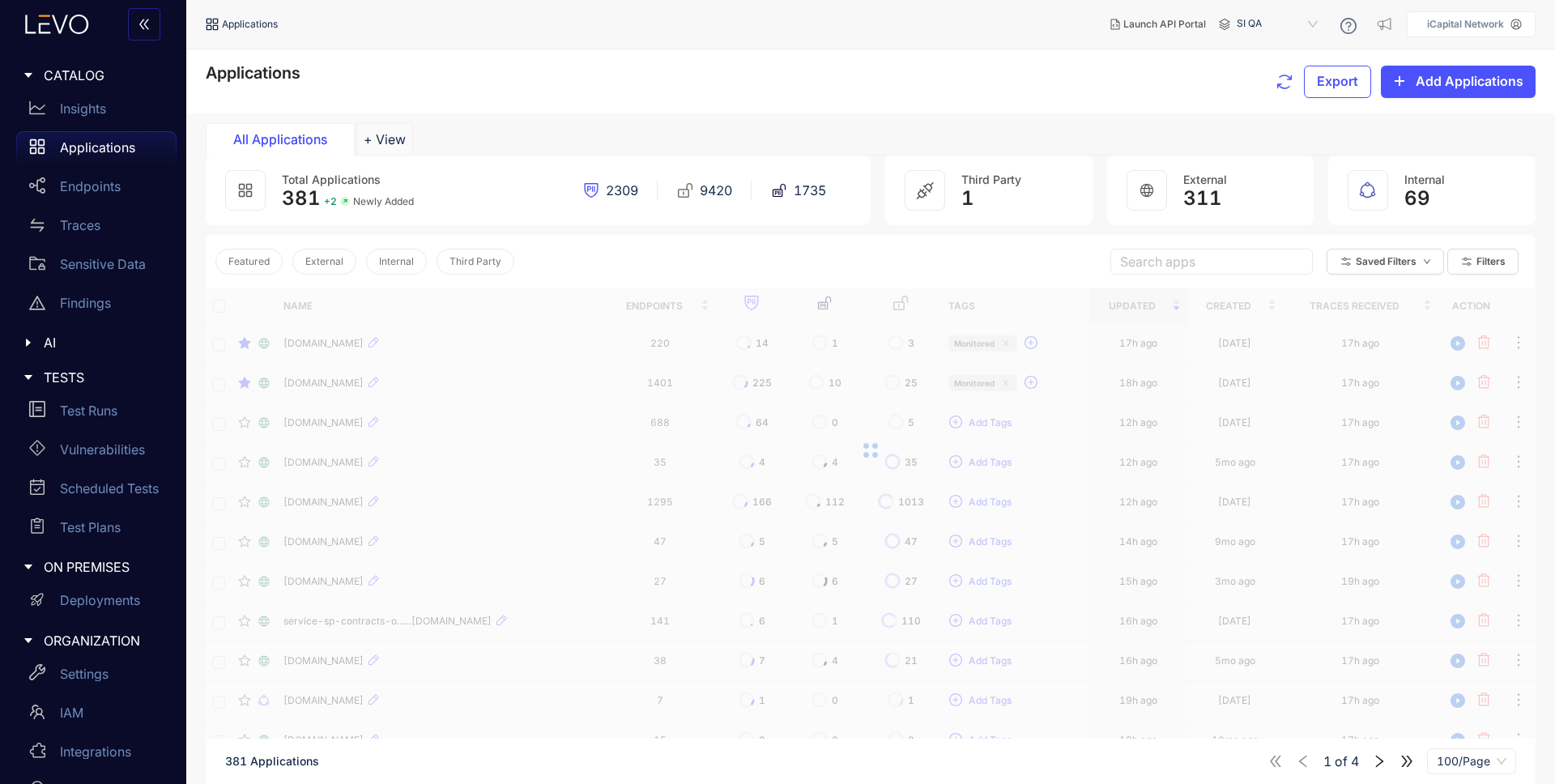
click at [646, 264] on div "Featured External Internal Third Party Search apps Saved Filters Filters" at bounding box center [870, 261] width 1330 height 53
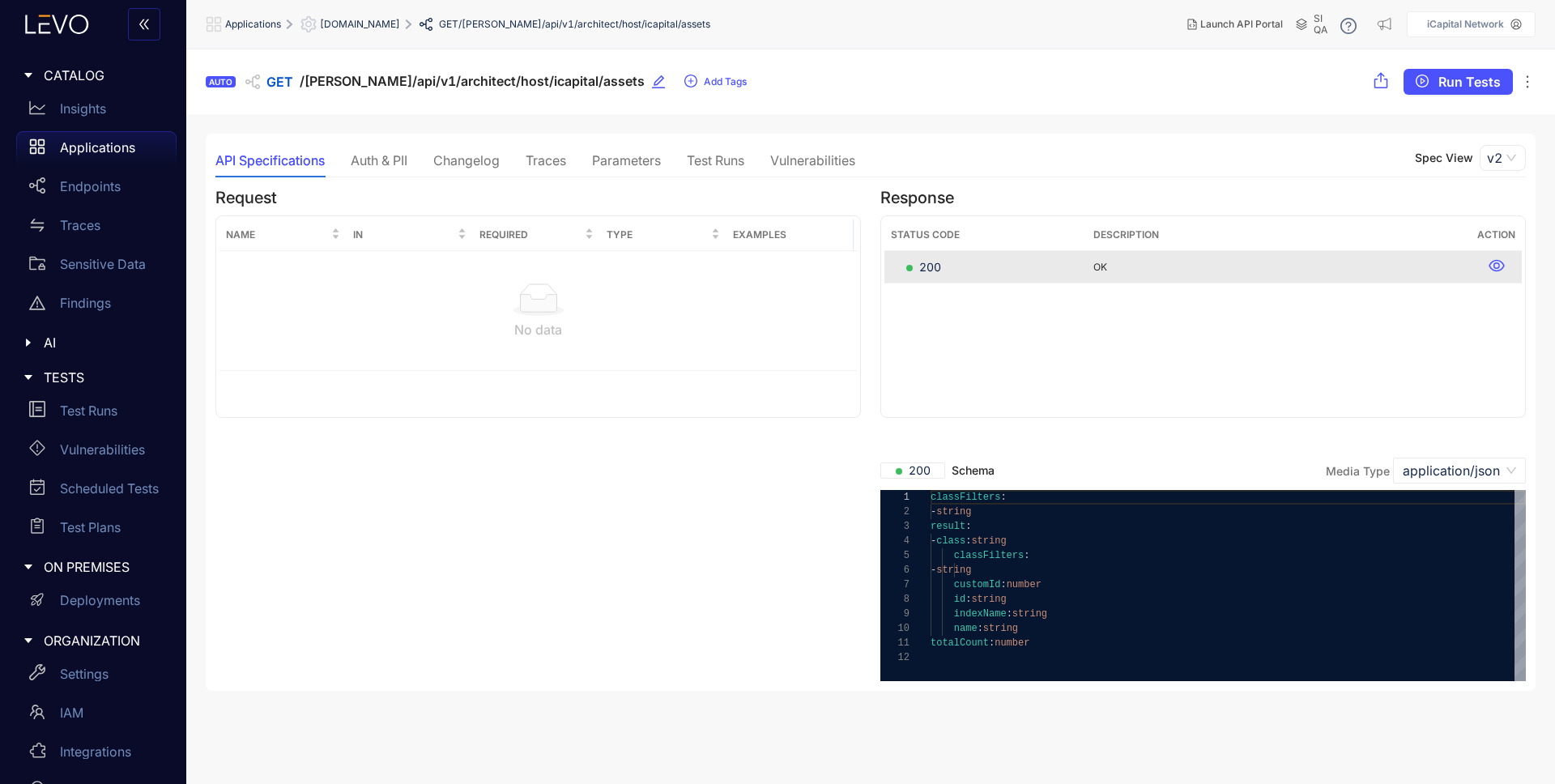
click at [549, 167] on div "Traces" at bounding box center [546, 161] width 41 height 15
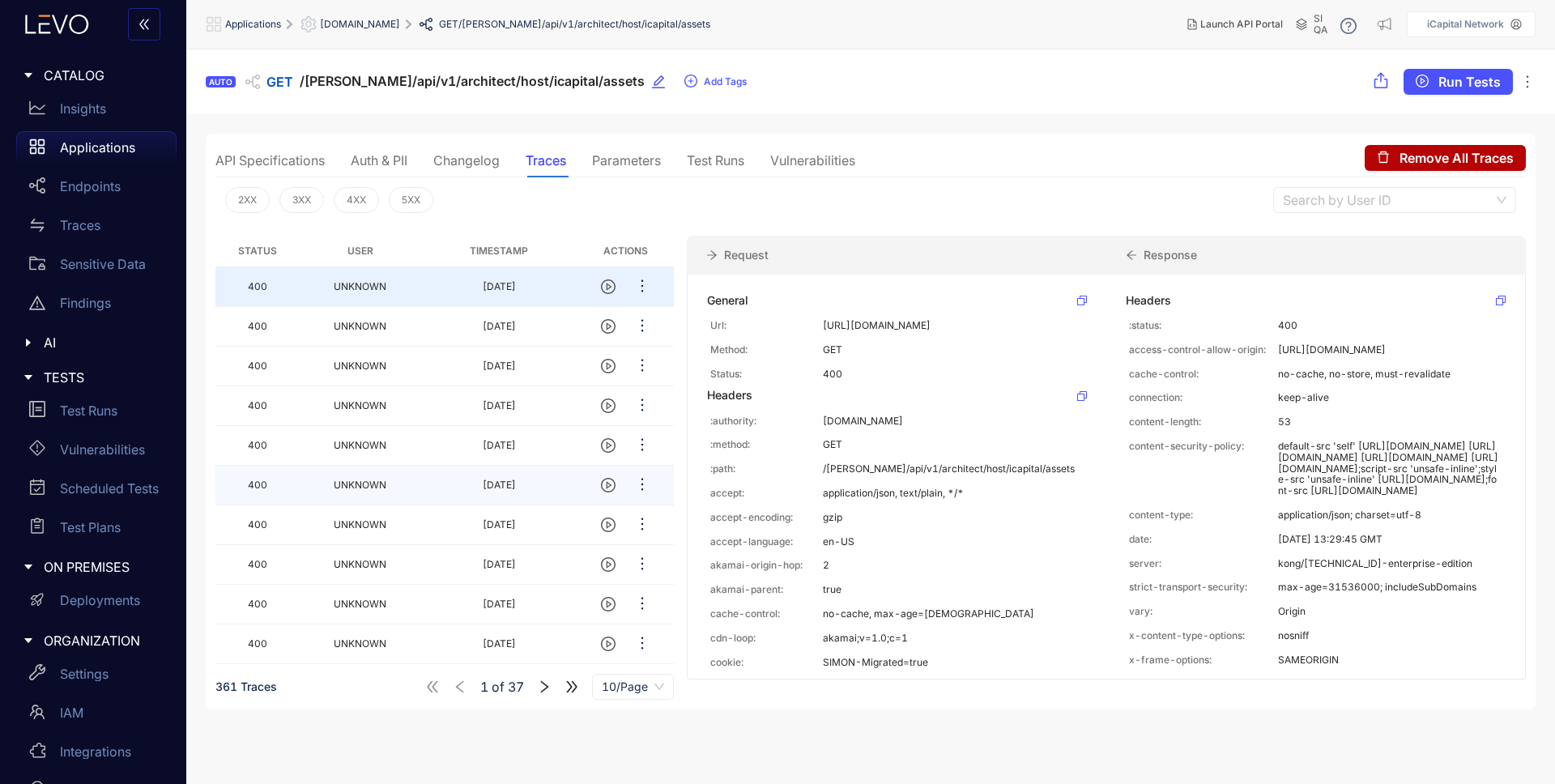
scroll to position [1, 0]
click at [242, 195] on span "2XX" at bounding box center [247, 199] width 19 height 11
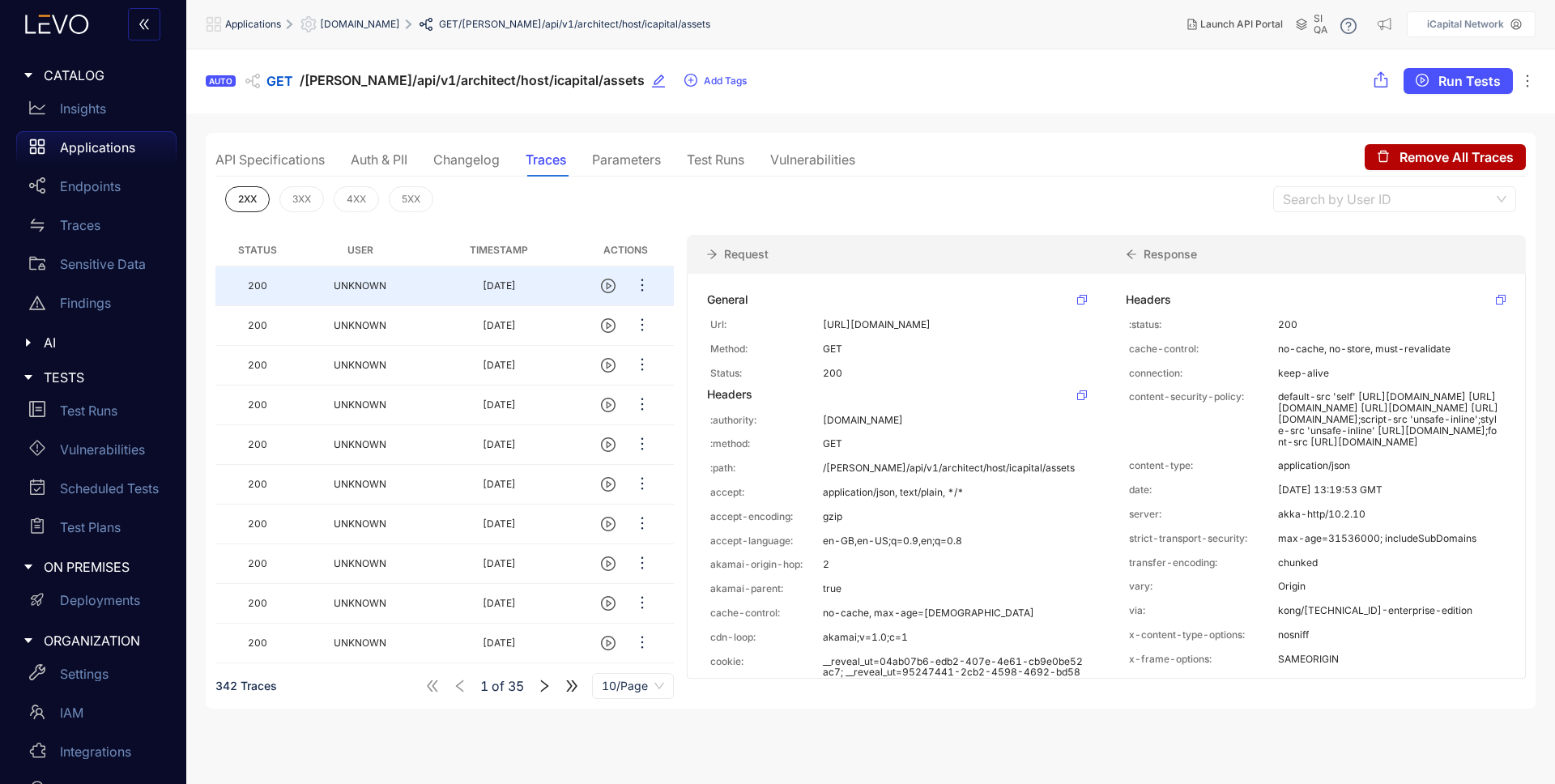
click at [644, 264] on th "Actions" at bounding box center [626, 250] width 96 height 32
click at [638, 277] on icon "ellipsis" at bounding box center [642, 285] width 16 height 16
click at [969, 211] on div "2XX 3XX 4XX 5XX Search by User ID" at bounding box center [871, 199] width 1311 height 46
click at [1457, 82] on span "Run Tests" at bounding box center [1469, 81] width 62 height 15
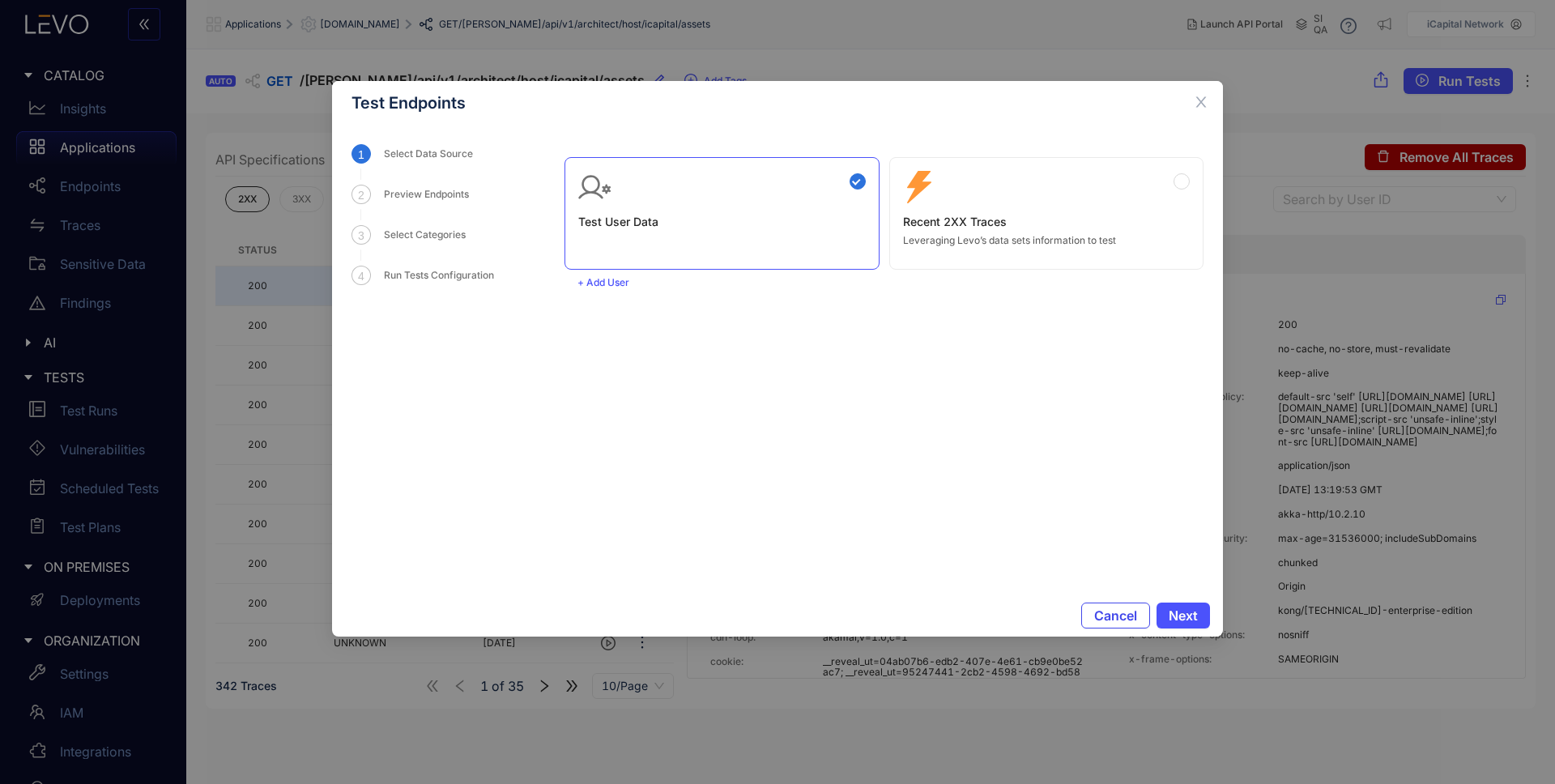
click at [1106, 609] on span "Cancel" at bounding box center [1116, 615] width 43 height 15
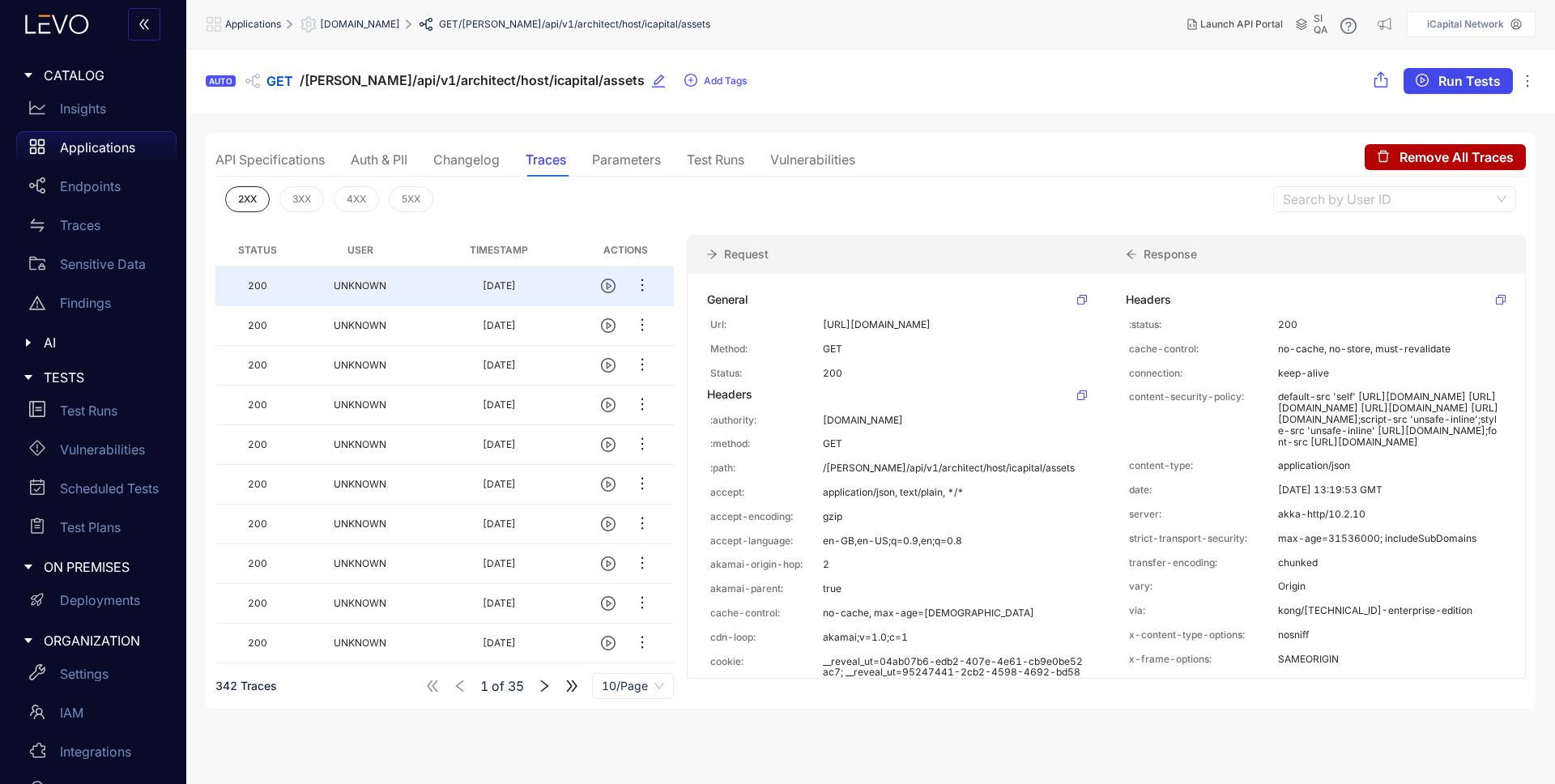
click at [1448, 73] on span "Run Tests" at bounding box center [1469, 81] width 62 height 15
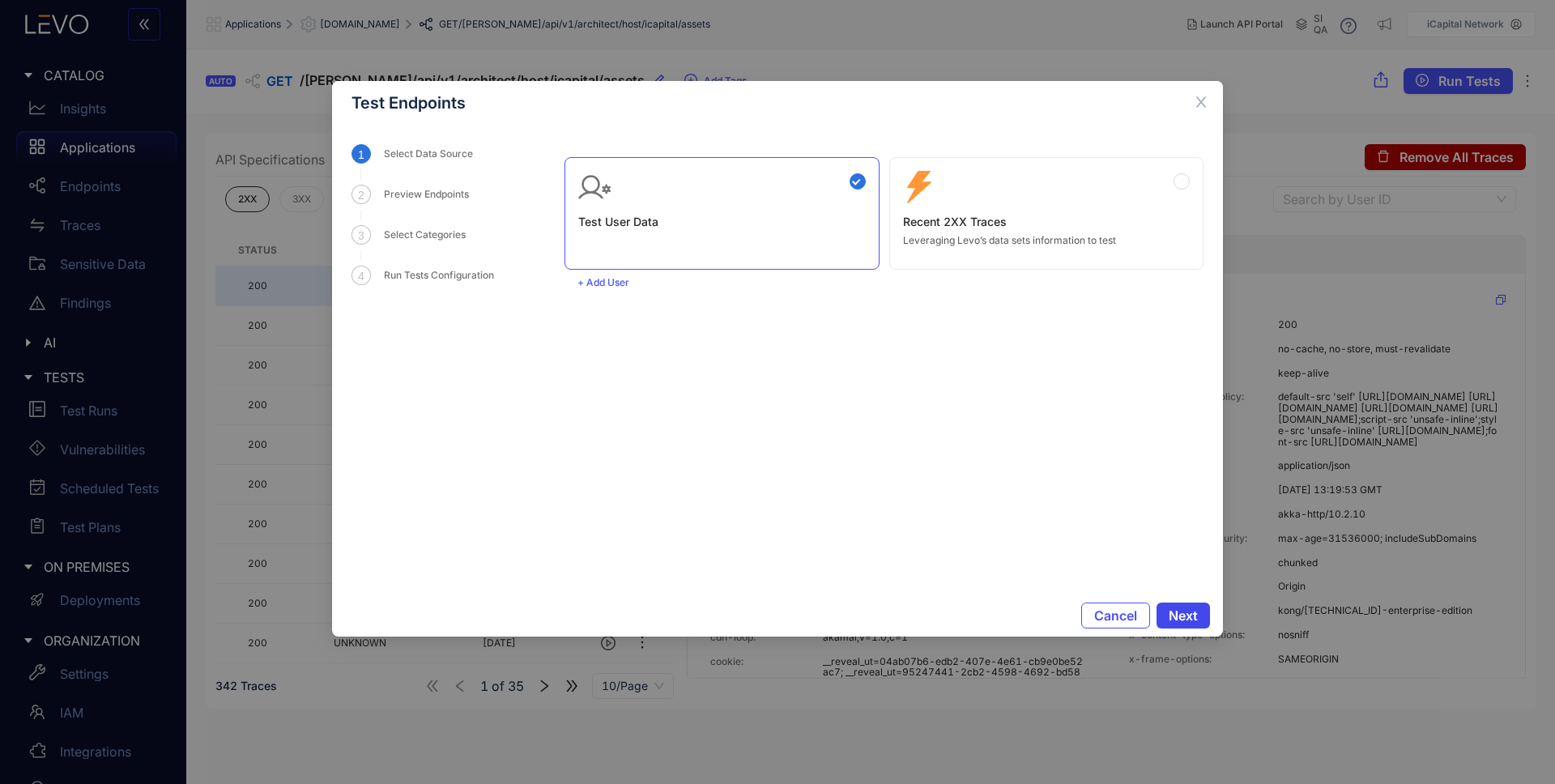
click at [1174, 612] on span "Next" at bounding box center [1184, 615] width 29 height 15
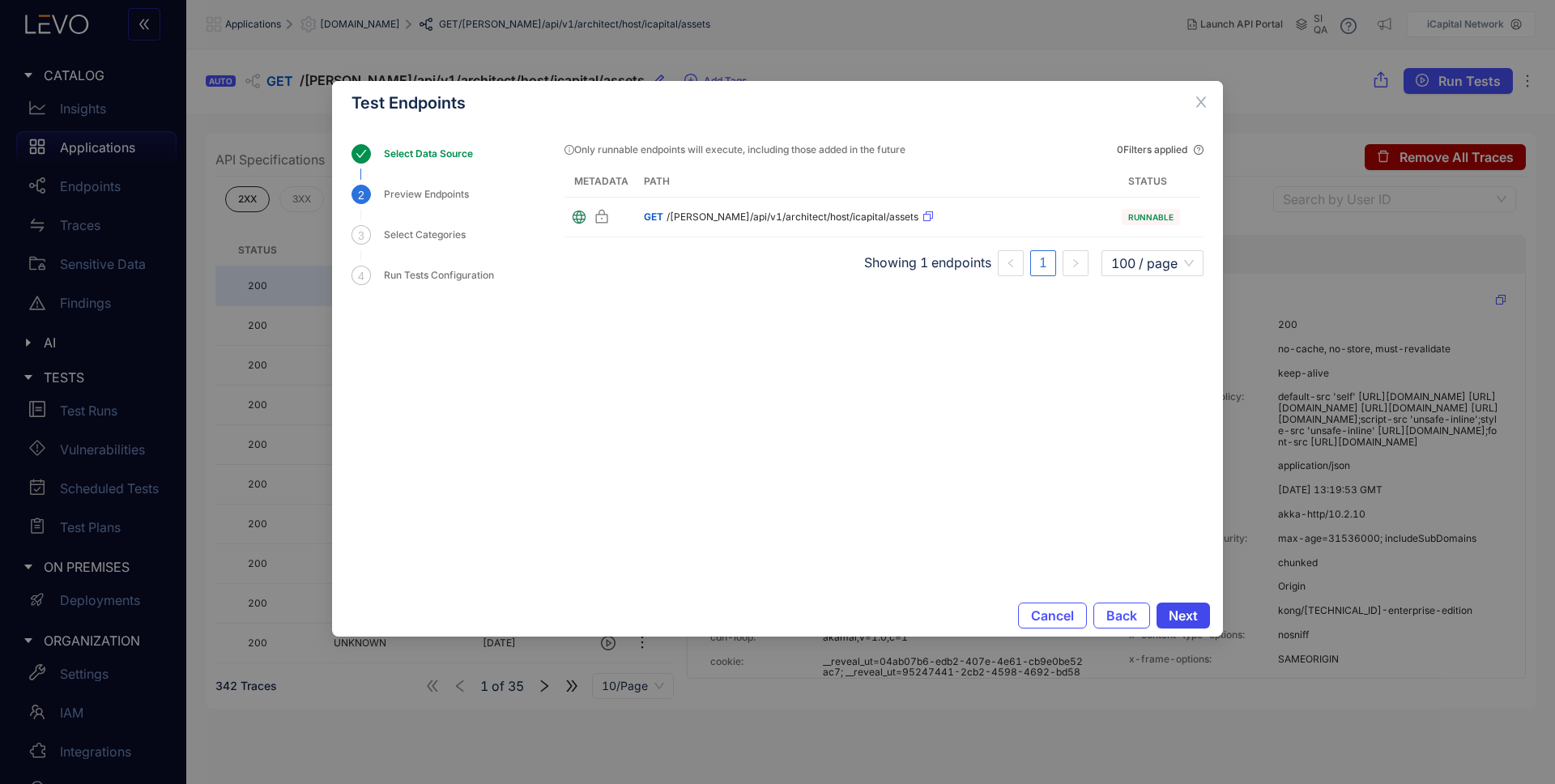
click at [1165, 617] on button "Next" at bounding box center [1183, 615] width 53 height 26
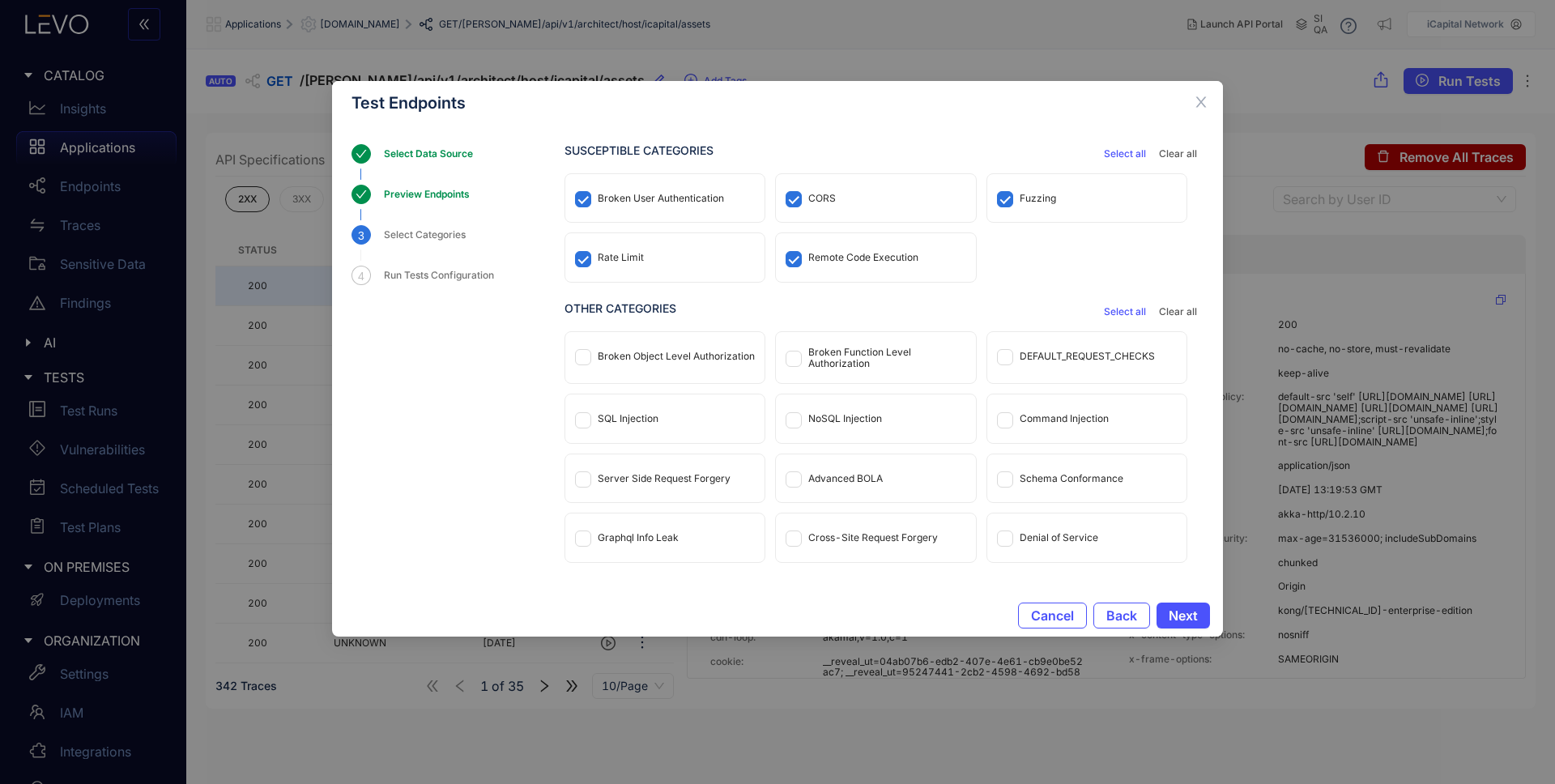
click at [628, 256] on div "Rate Limit" at bounding box center [620, 258] width 47 height 11
click at [827, 251] on div "Remote Code Execution" at bounding box center [876, 257] width 199 height 48
click at [830, 200] on div "CORS" at bounding box center [822, 198] width 28 height 11
click at [1190, 608] on span "Next" at bounding box center [1184, 615] width 29 height 15
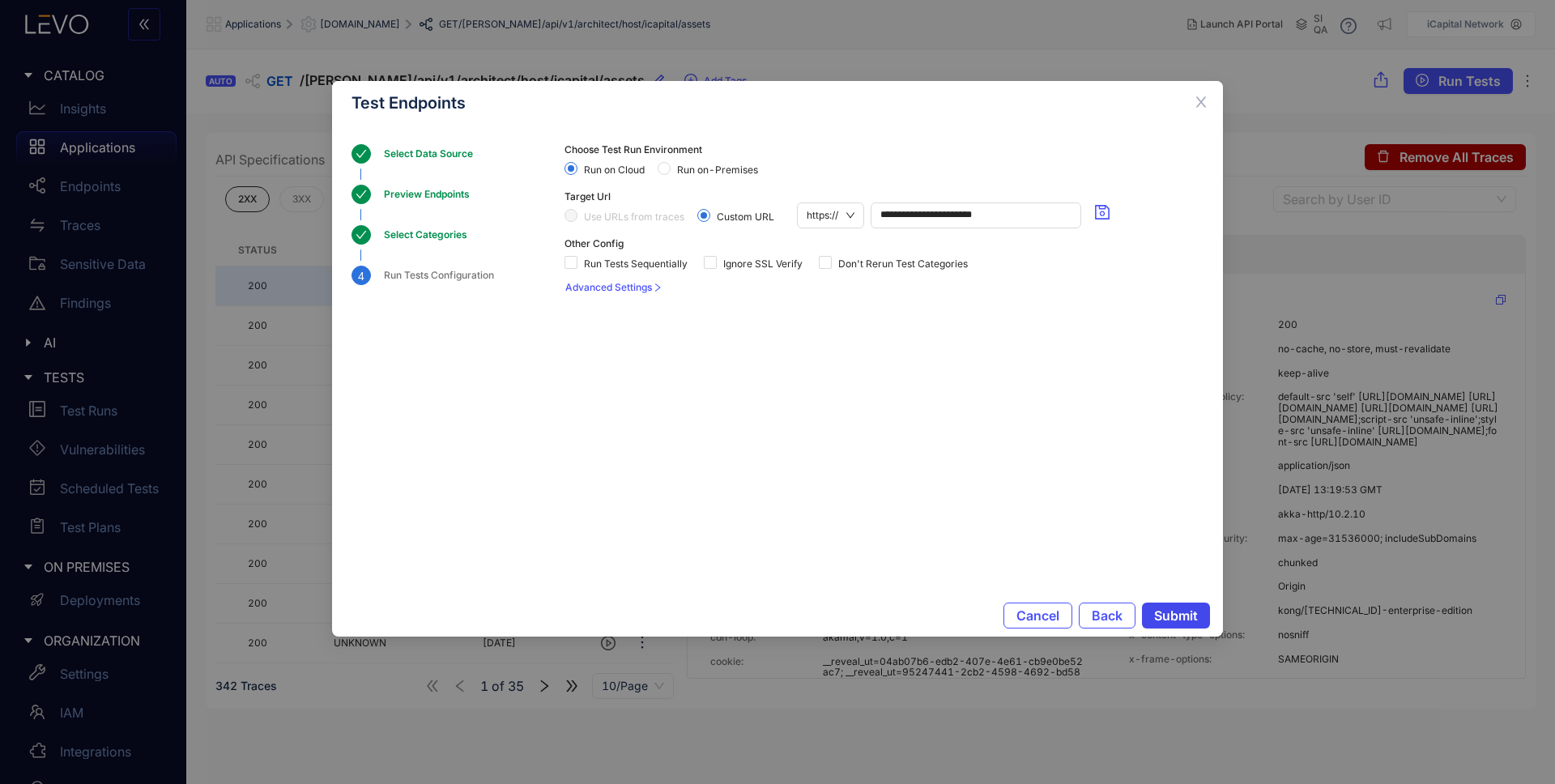
click at [1162, 614] on span "Submit" at bounding box center [1176, 615] width 44 height 15
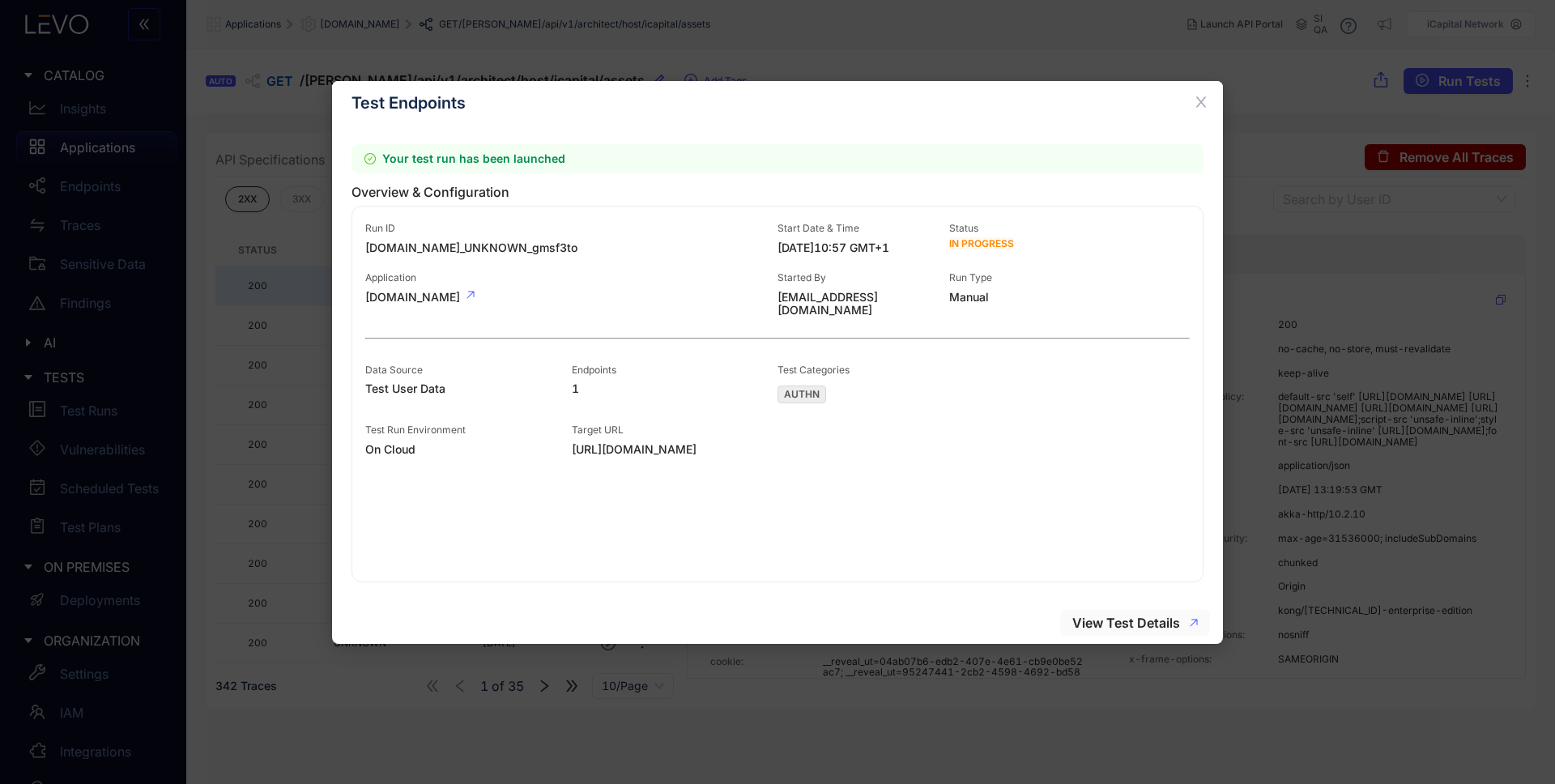
click at [1192, 618] on icon "button" at bounding box center [1194, 622] width 8 height 8
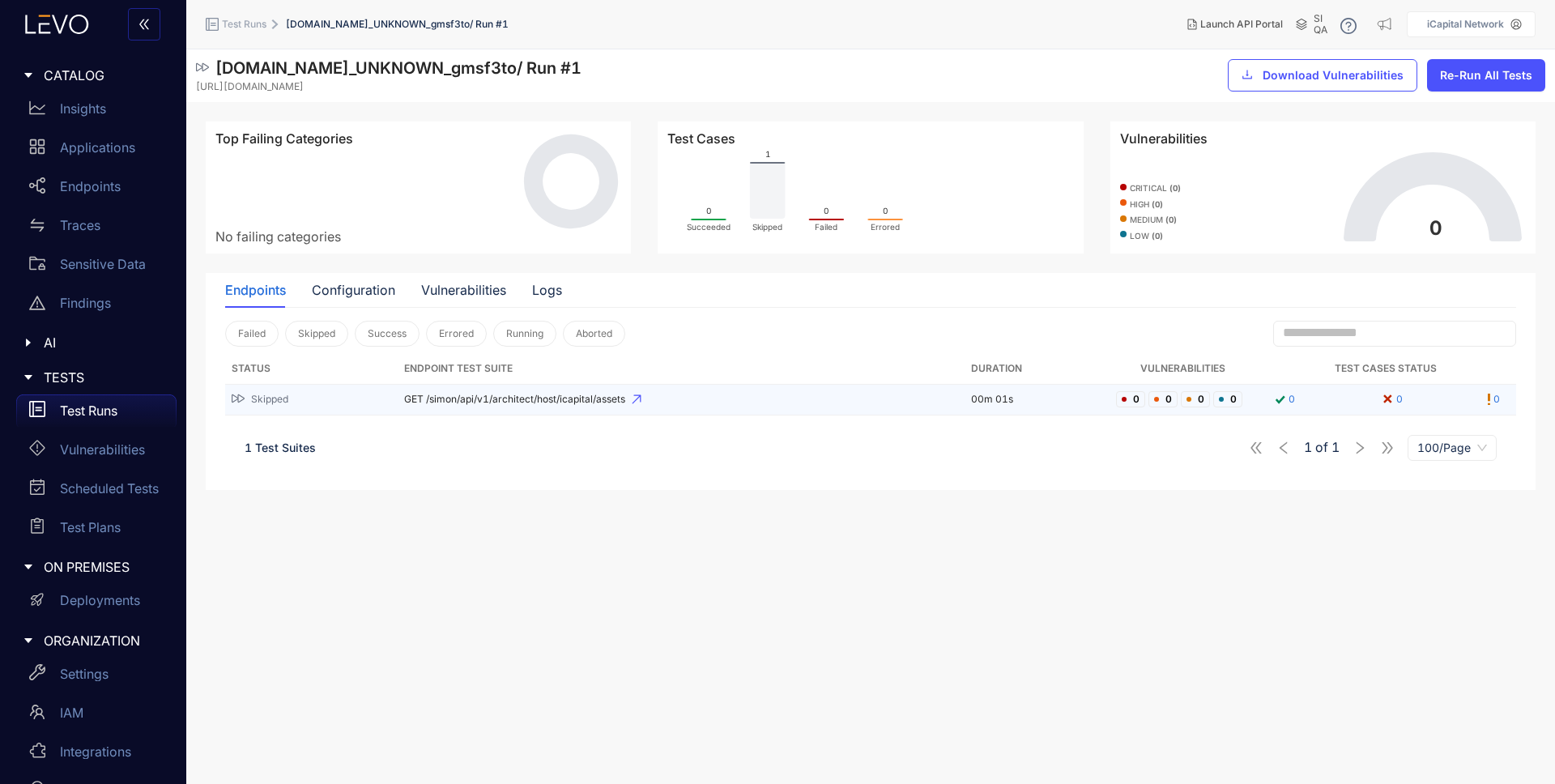
click at [482, 403] on span "GET /simon/api/v1/architect/host/icapital/assets" at bounding box center [681, 399] width 554 height 11
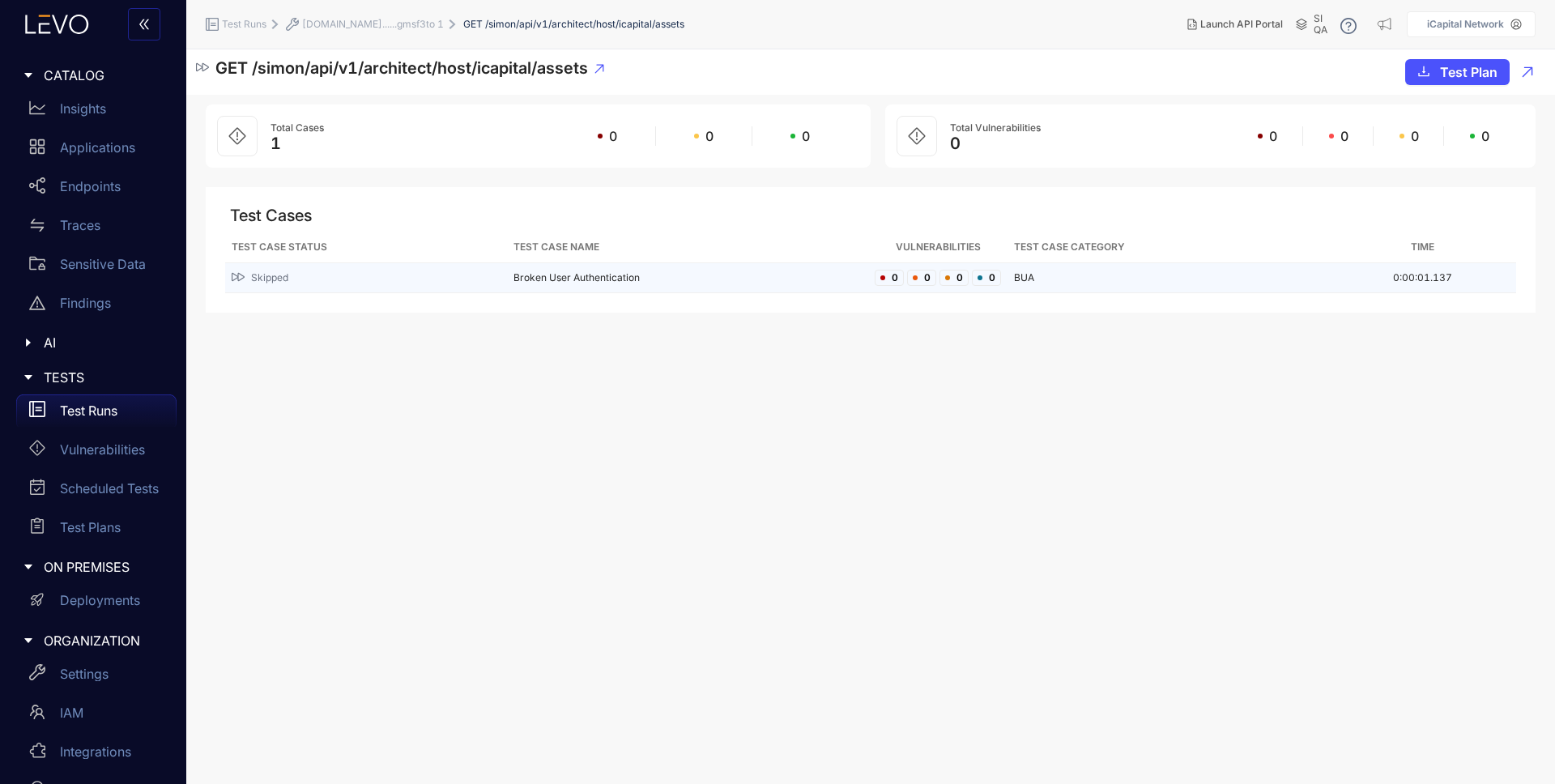
click at [312, 273] on div "Skipped" at bounding box center [366, 277] width 269 height 16
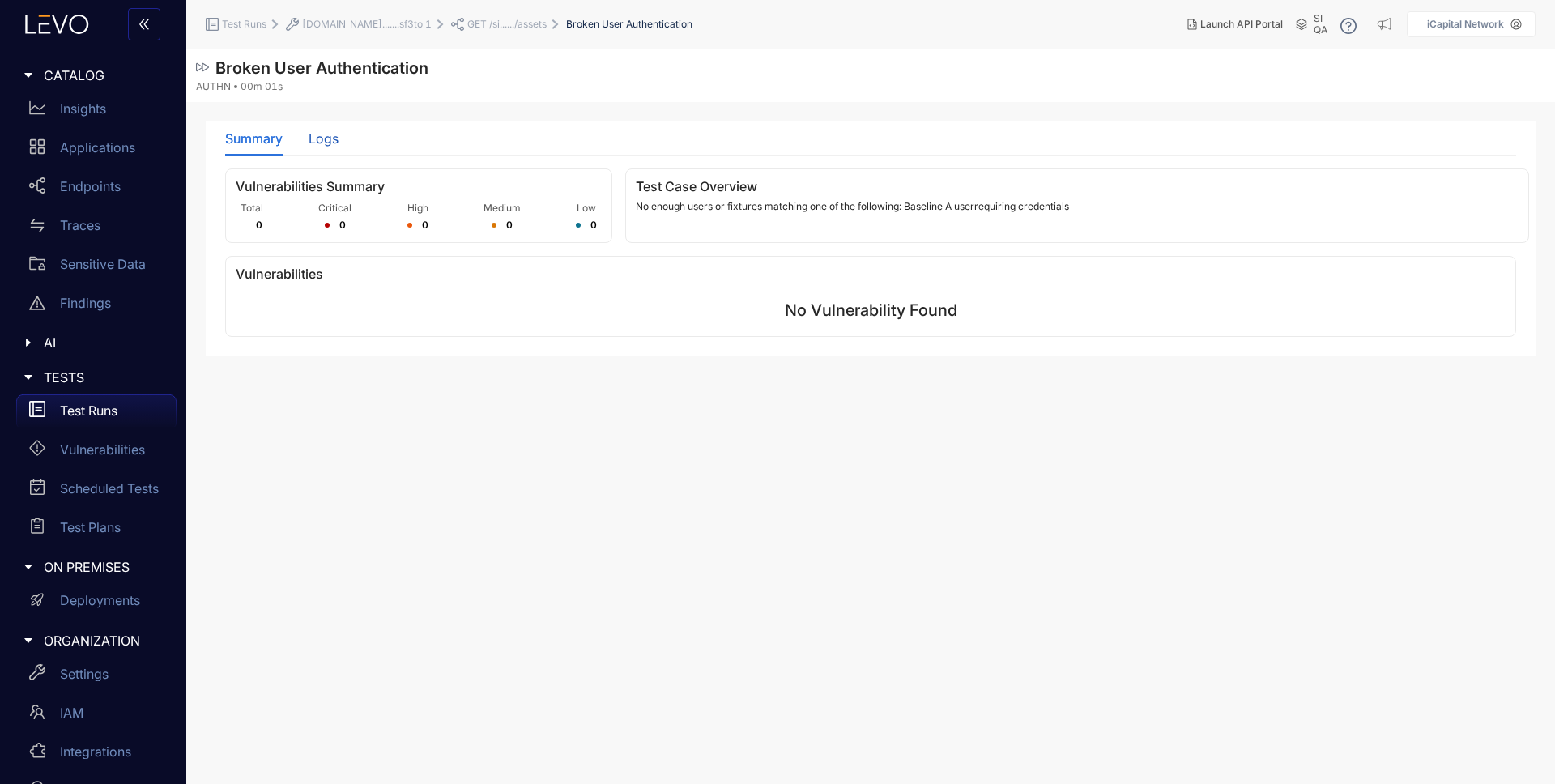
click at [333, 143] on div "Logs" at bounding box center [323, 139] width 30 height 15
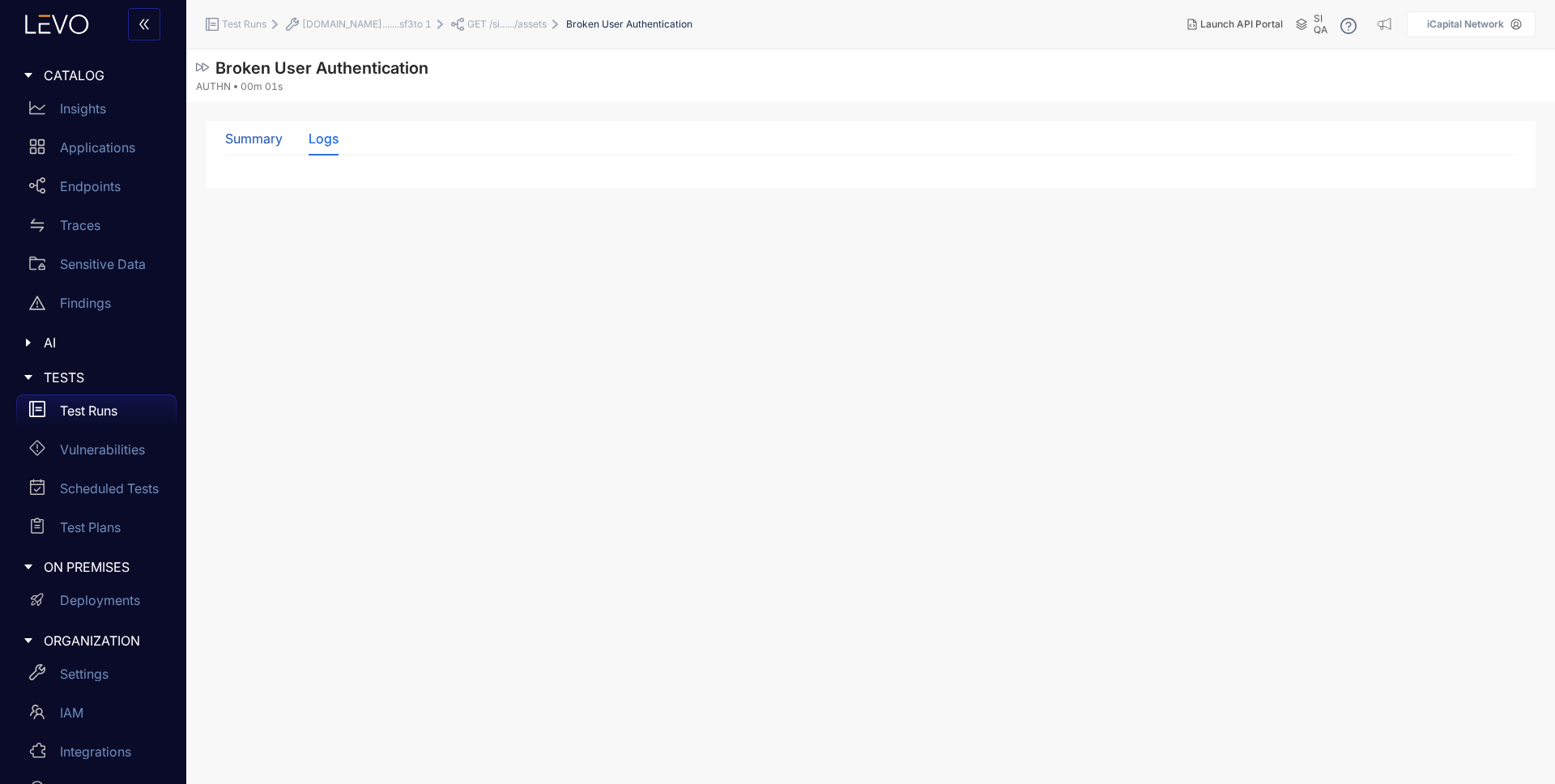
click at [265, 137] on div "Summary" at bounding box center [254, 139] width 57 height 15
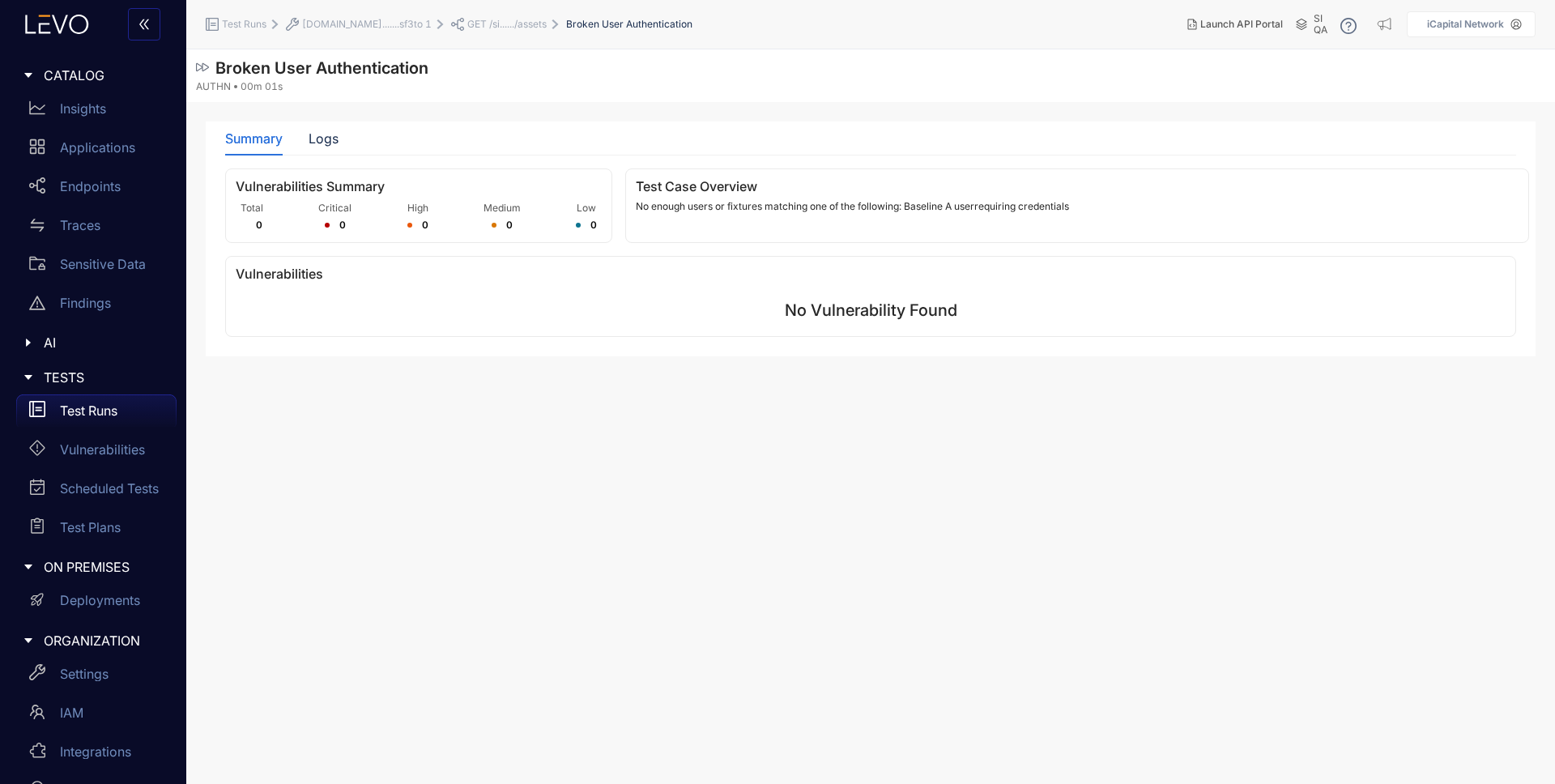
click at [639, 206] on p "No enough users or fixtures matching one of the following: Baseline A userrequi…" at bounding box center [1077, 206] width 883 height 11
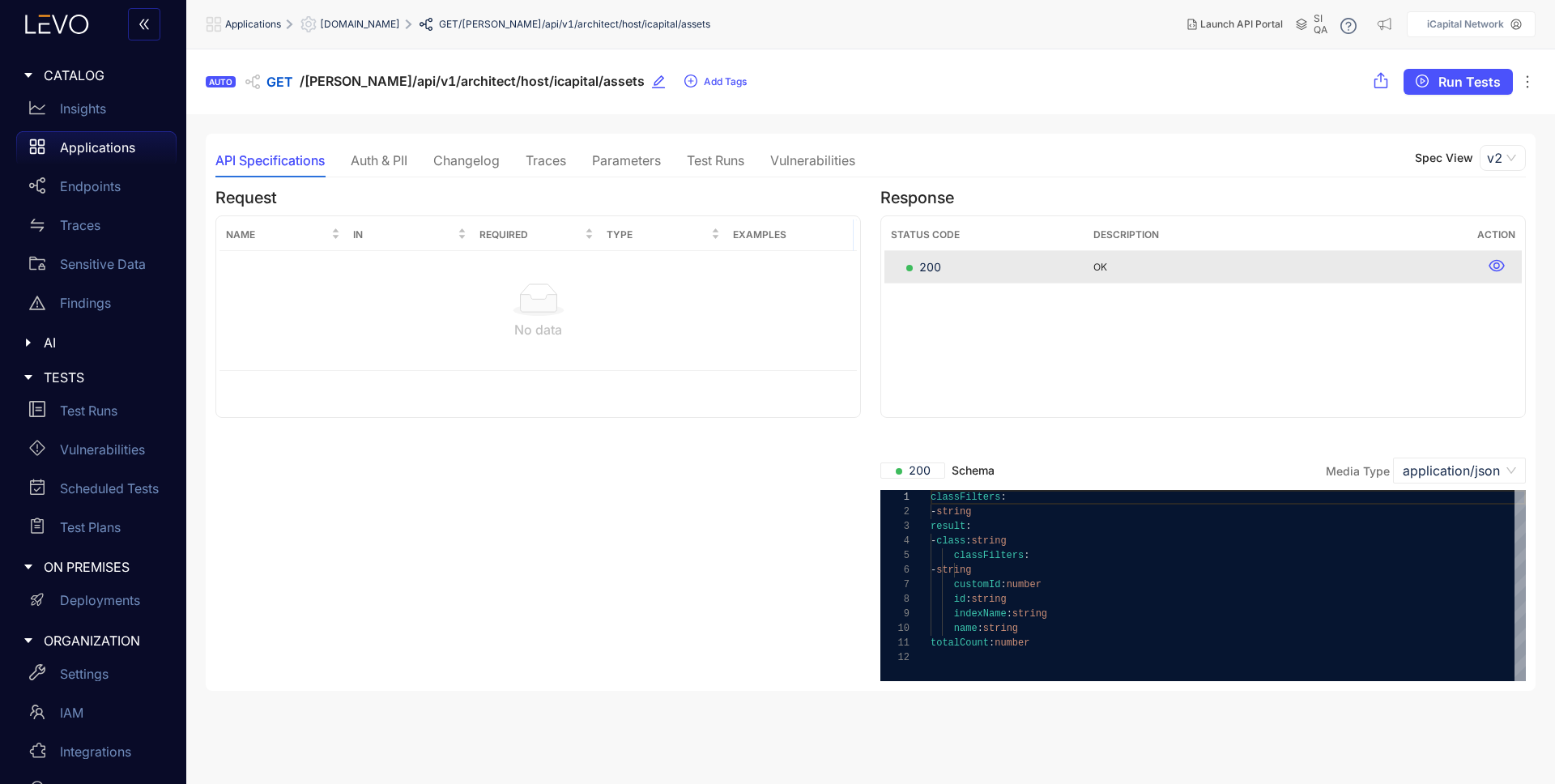
click at [559, 163] on div "Traces" at bounding box center [546, 161] width 41 height 15
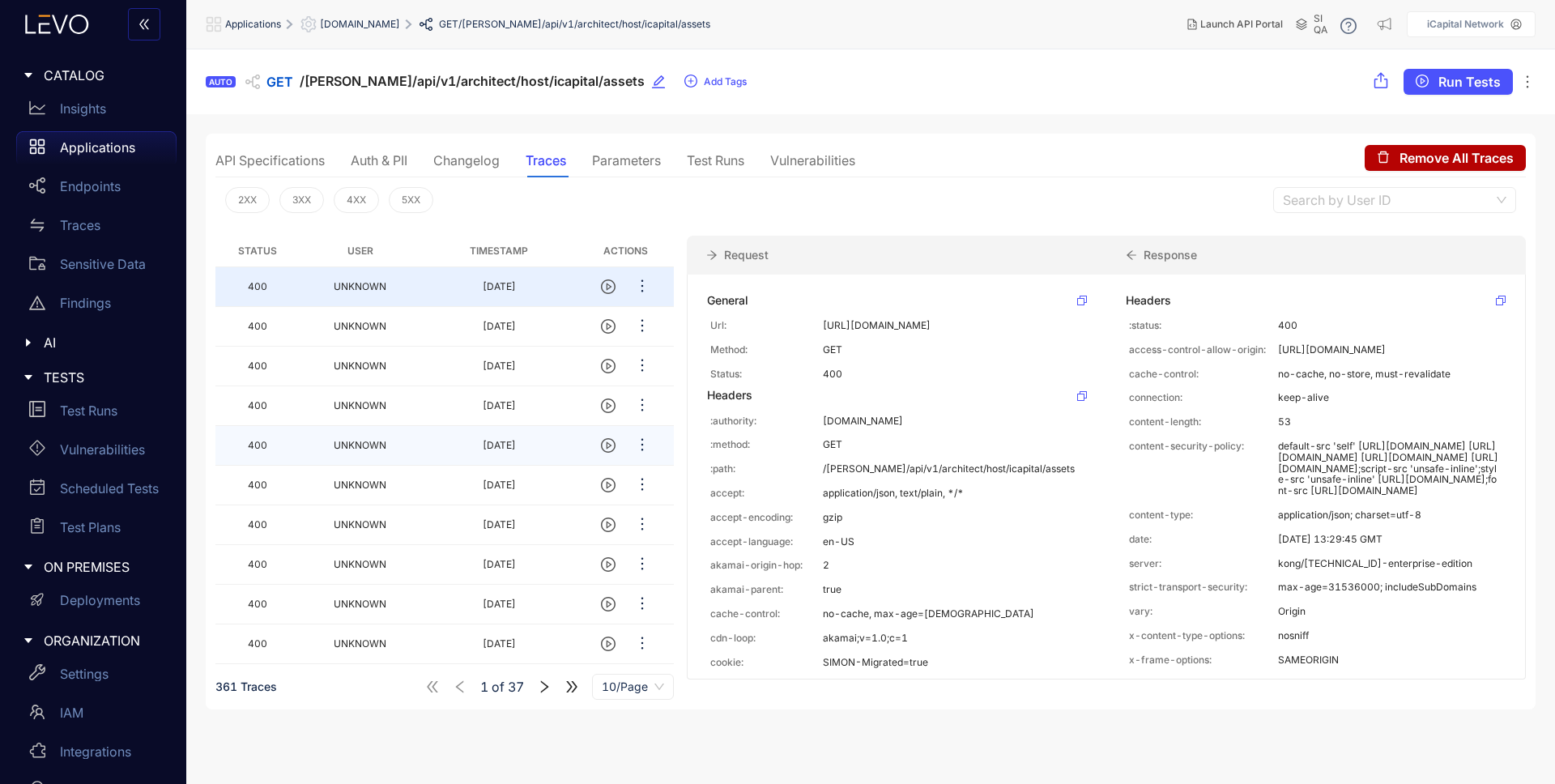
scroll to position [1, 0]
click at [615, 686] on span "10/Page" at bounding box center [633, 686] width 62 height 24
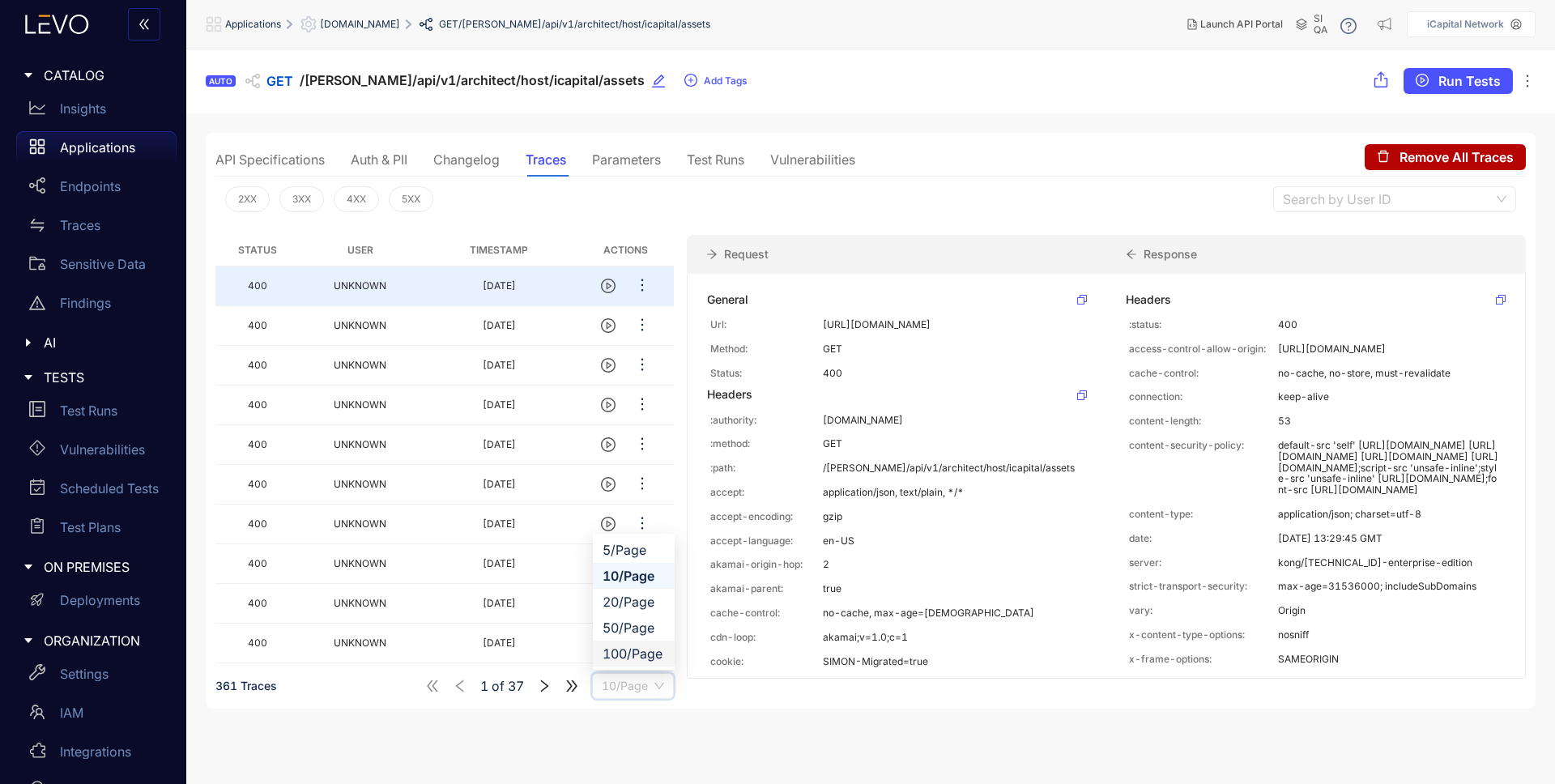
click at [656, 653] on div "100/Page" at bounding box center [633, 653] width 62 height 18
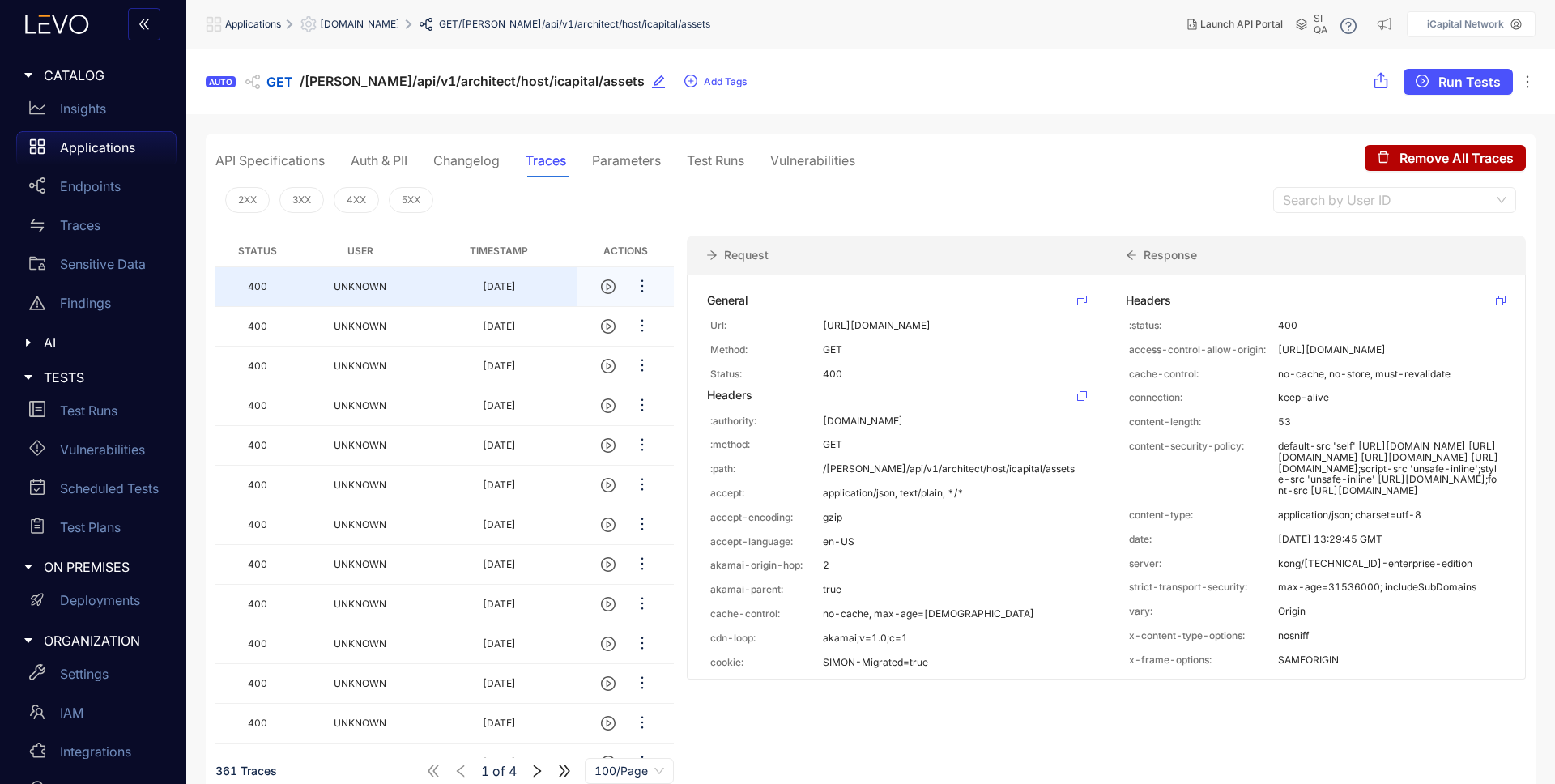
click at [325, 290] on td "UNKNOWN" at bounding box center [360, 286] width 121 height 40
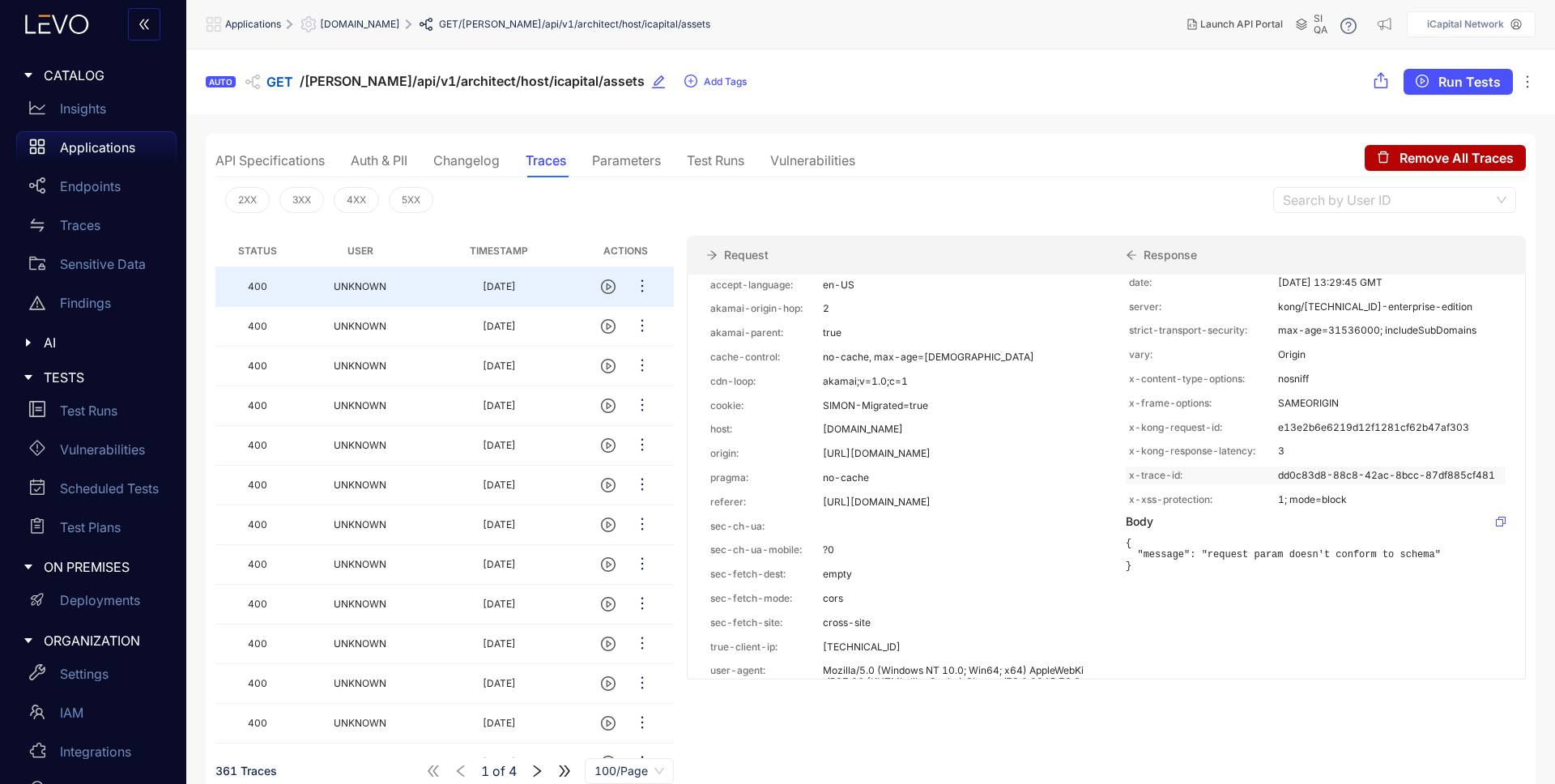
scroll to position [266, 0]
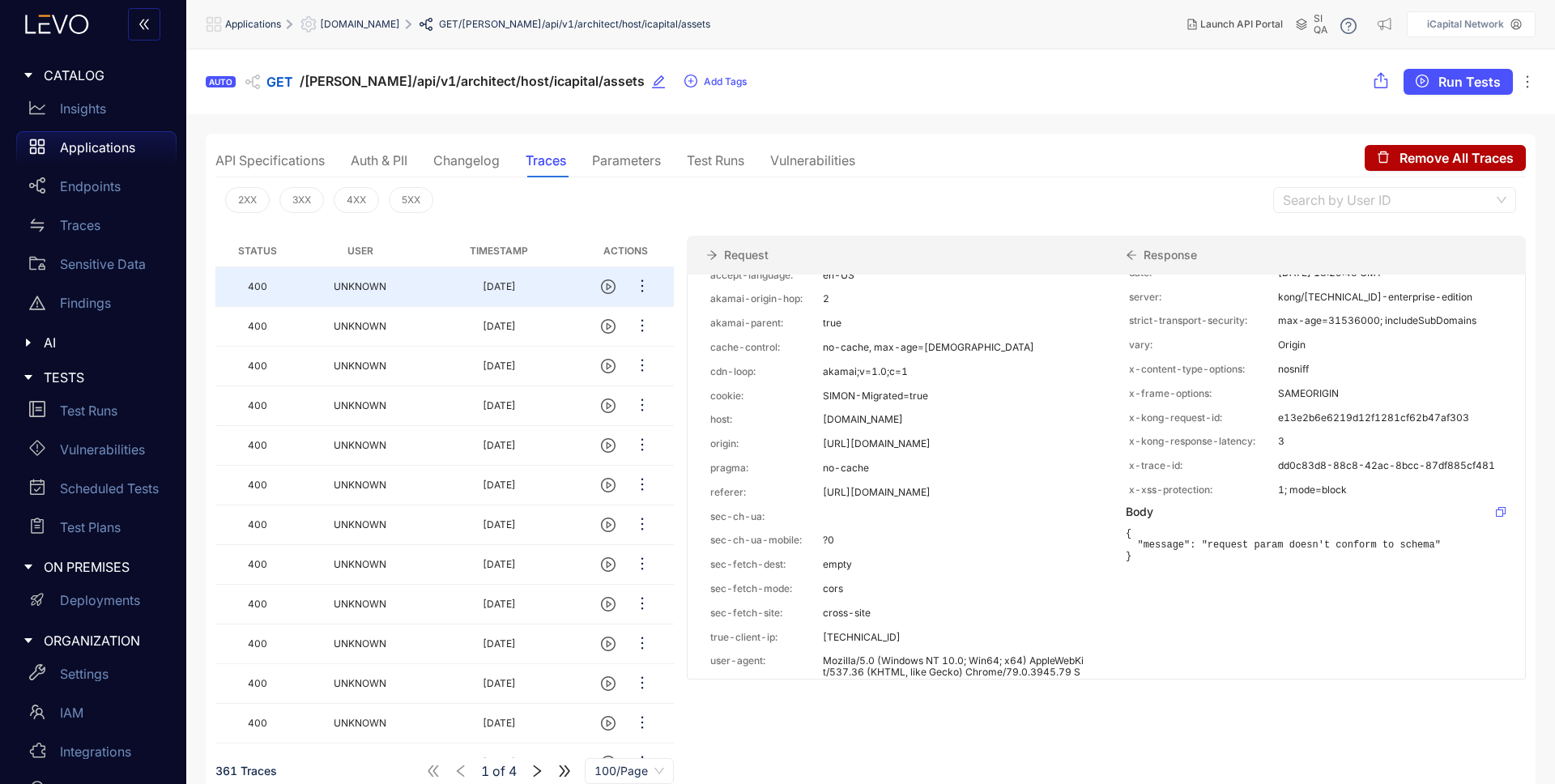
click at [1260, 562] on pre "{ "message": "request param doesn't conform to schema" }" at bounding box center [1315, 545] width 380 height 34
click at [1246, 615] on div "Headers :status: 400 access-control-allow-origin: https://bo-524-brookfield-oak…" at bounding box center [1316, 458] width 419 height 901
click at [1261, 562] on pre "{ "message": "request param doesn't conform to schema" }" at bounding box center [1315, 545] width 380 height 34
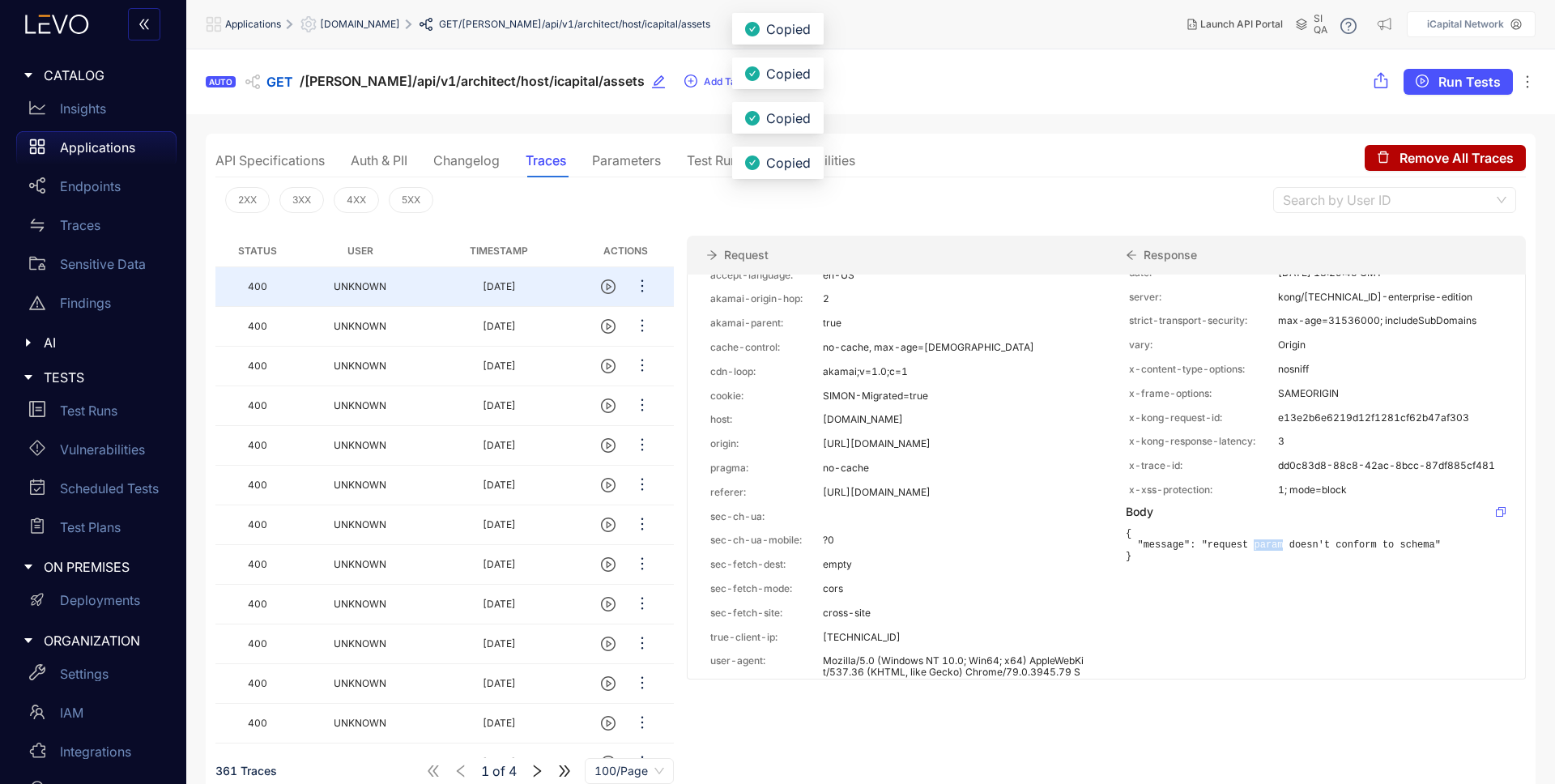
click at [1261, 562] on pre "{ "message": "request param doesn't conform to schema" }" at bounding box center [1315, 545] width 380 height 34
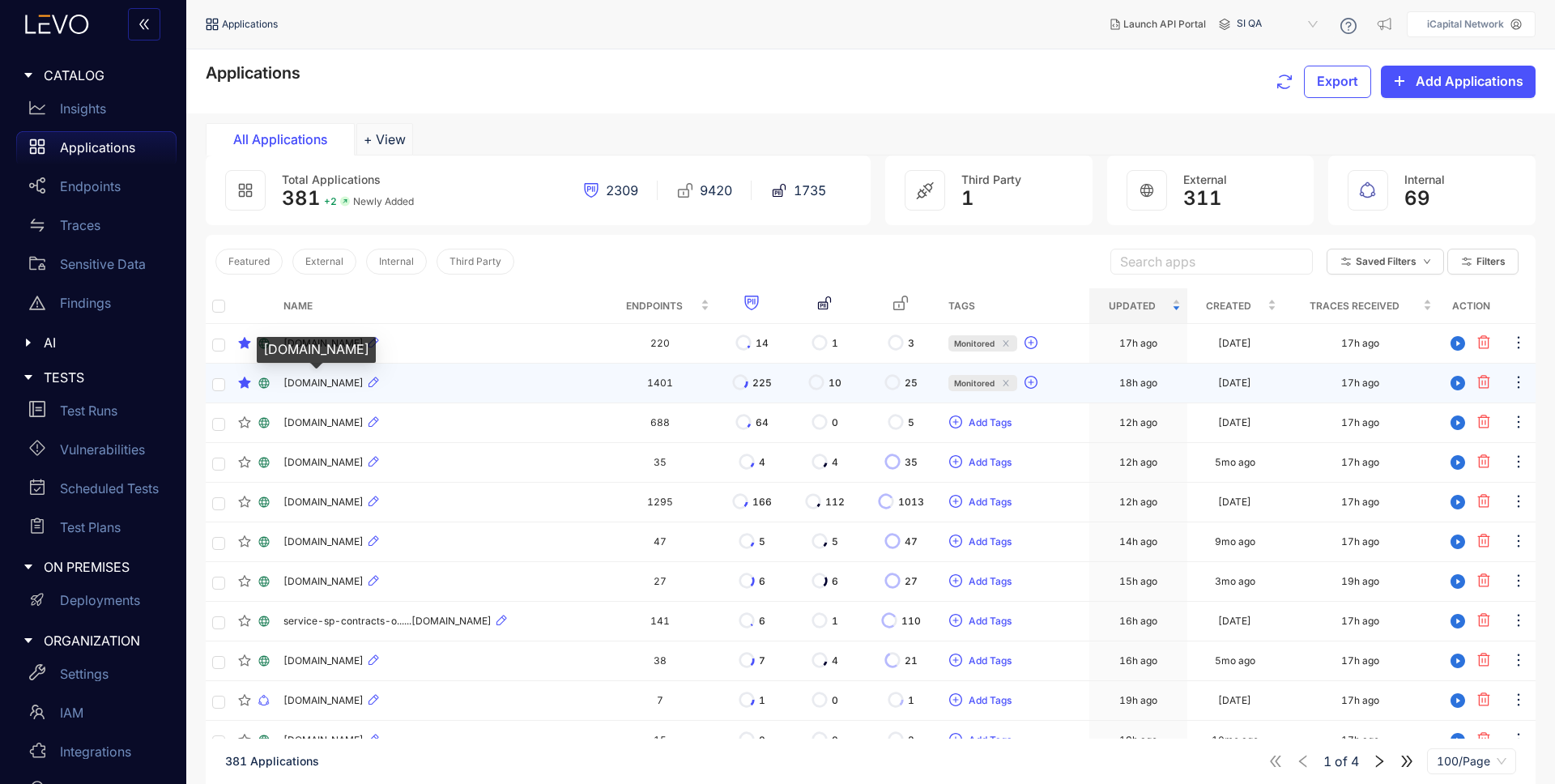
click at [334, 380] on span "[DOMAIN_NAME]" at bounding box center [323, 383] width 80 height 11
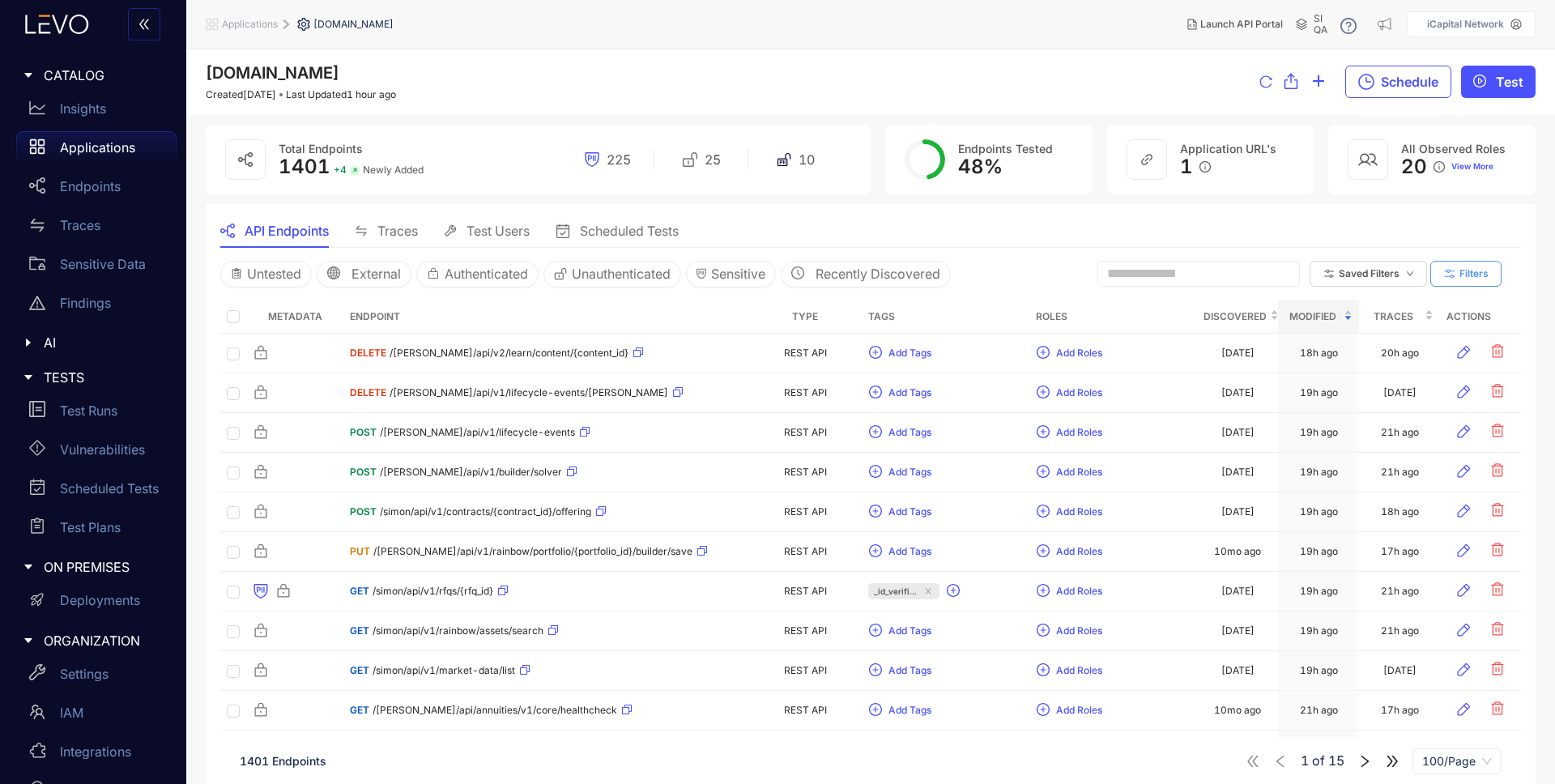
click at [1477, 273] on span "Filters" at bounding box center [1474, 273] width 29 height 11
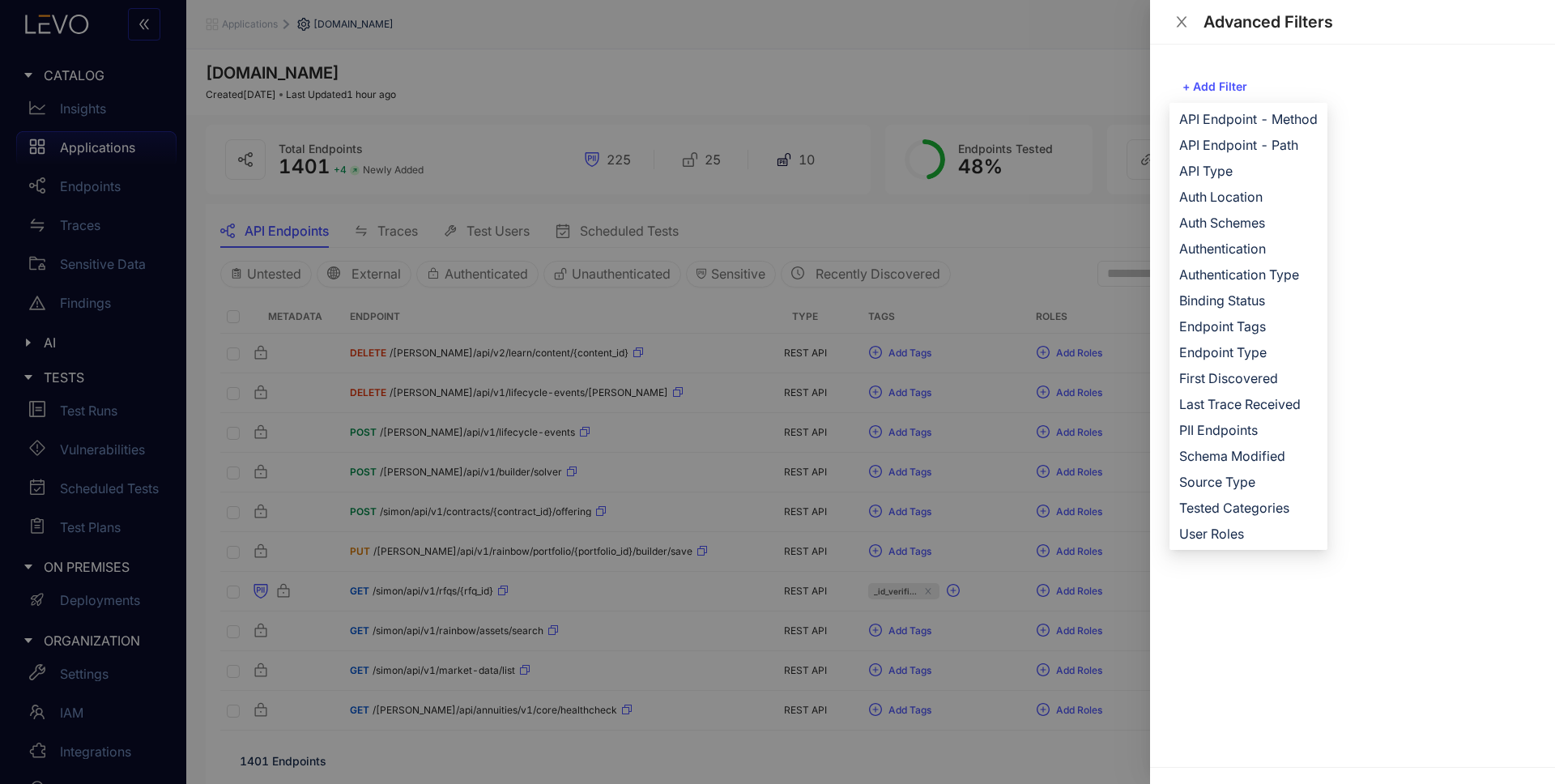
click at [959, 94] on div at bounding box center [777, 392] width 1555 height 784
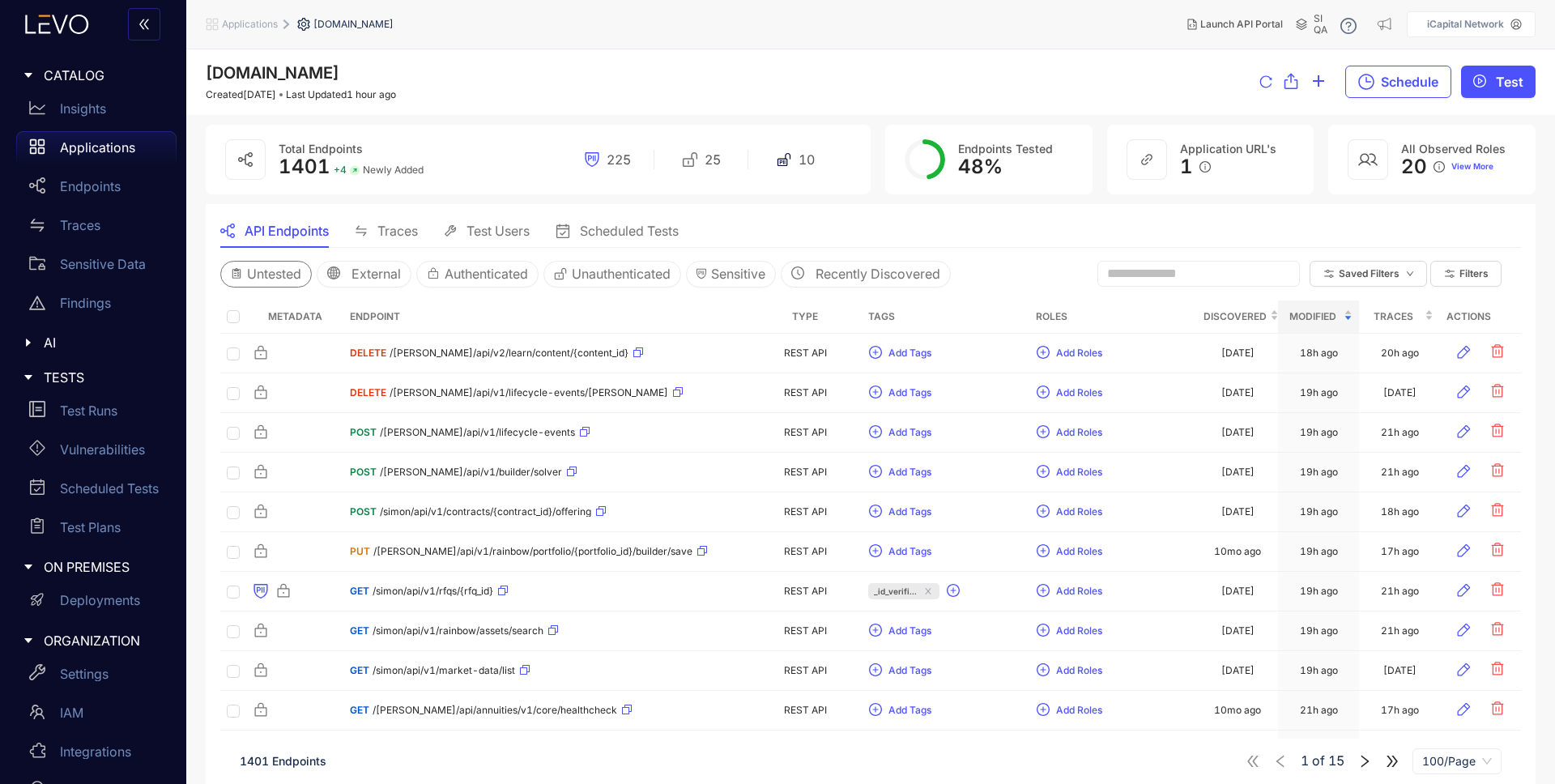
click at [255, 271] on span "Untested" at bounding box center [274, 273] width 54 height 15
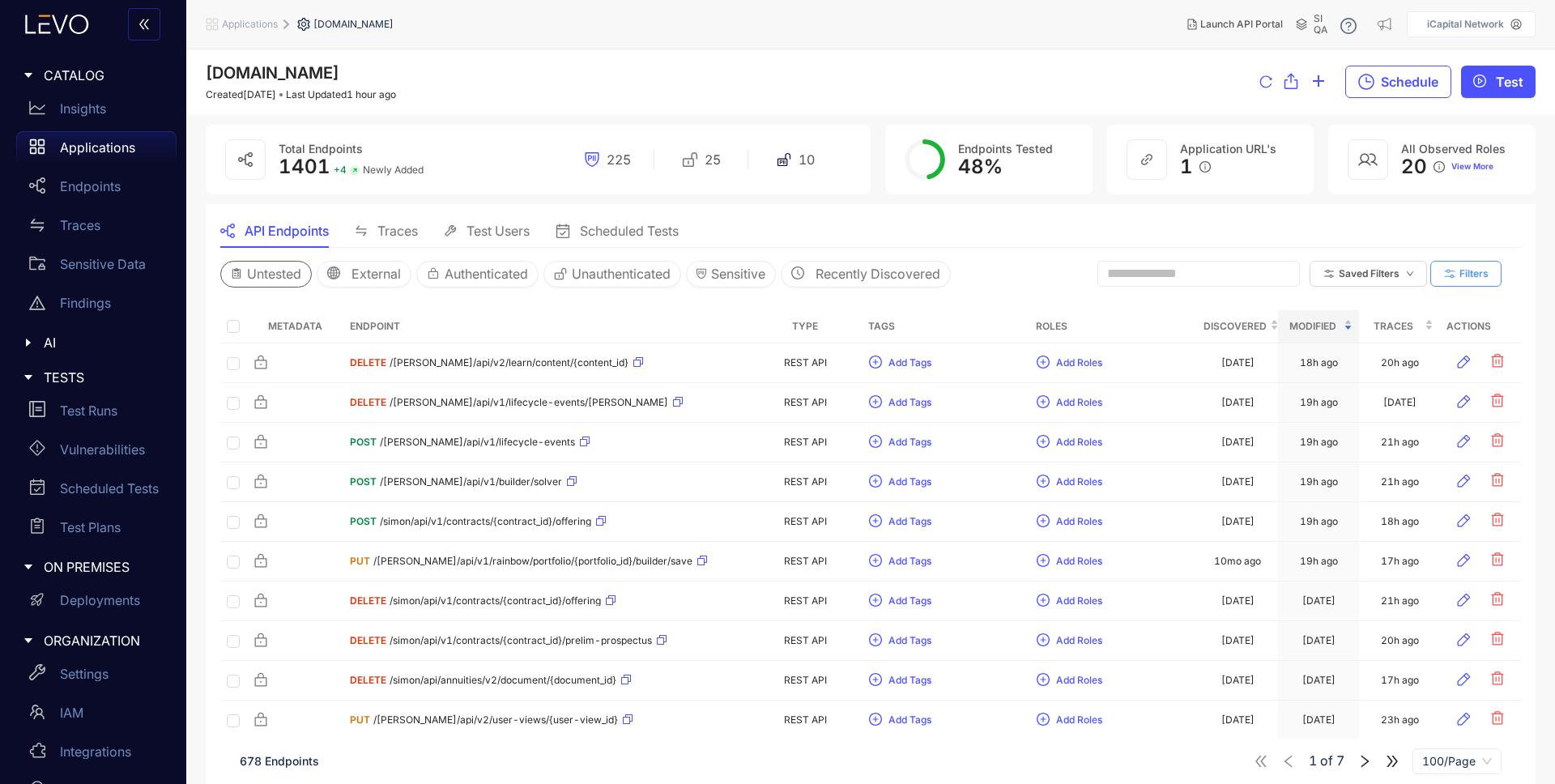
click at [1489, 268] on button "Filters" at bounding box center [1466, 274] width 71 height 26
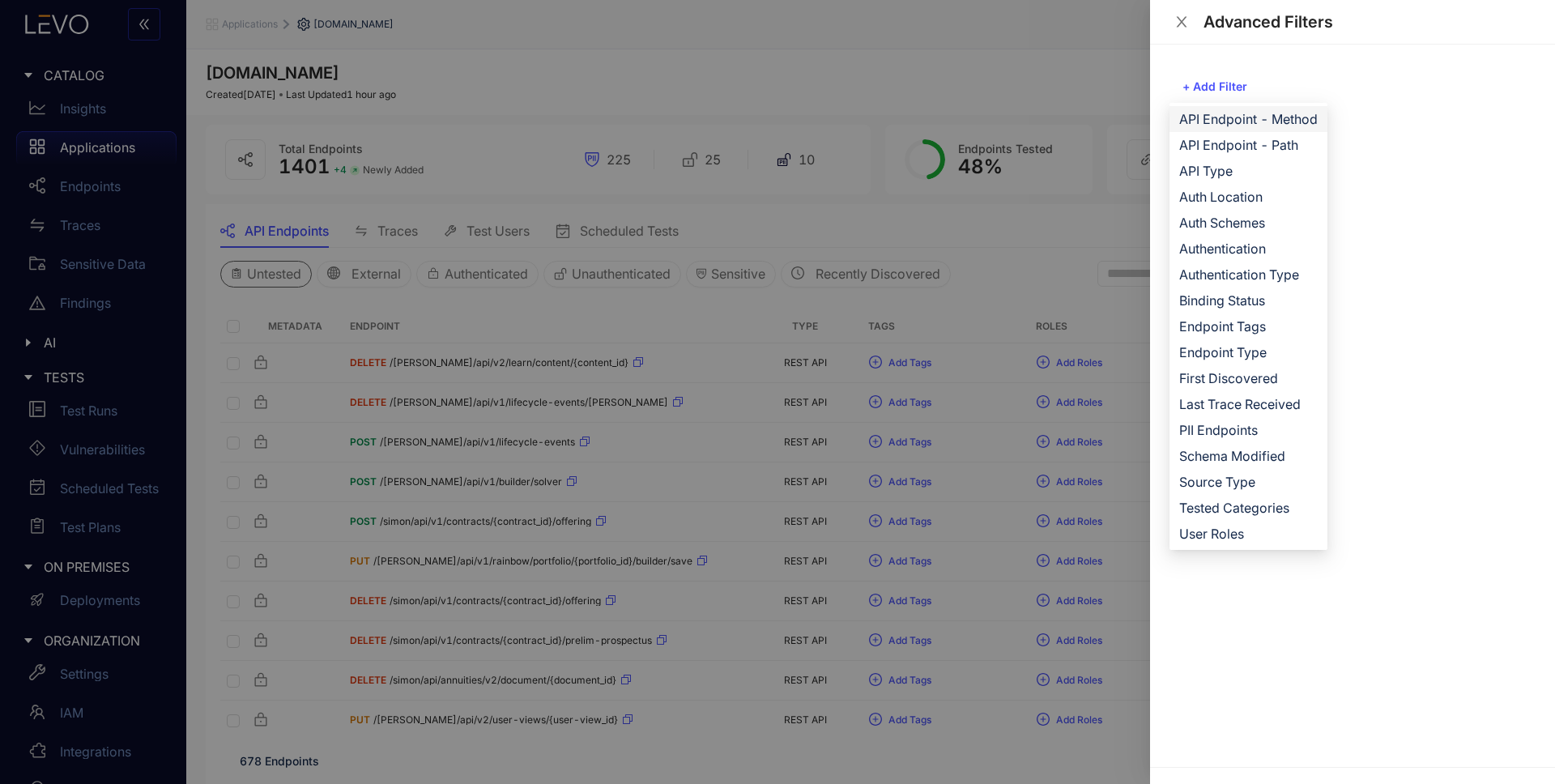
click at [1239, 122] on span "API Endpoint - Method" at bounding box center [1249, 119] width 139 height 18
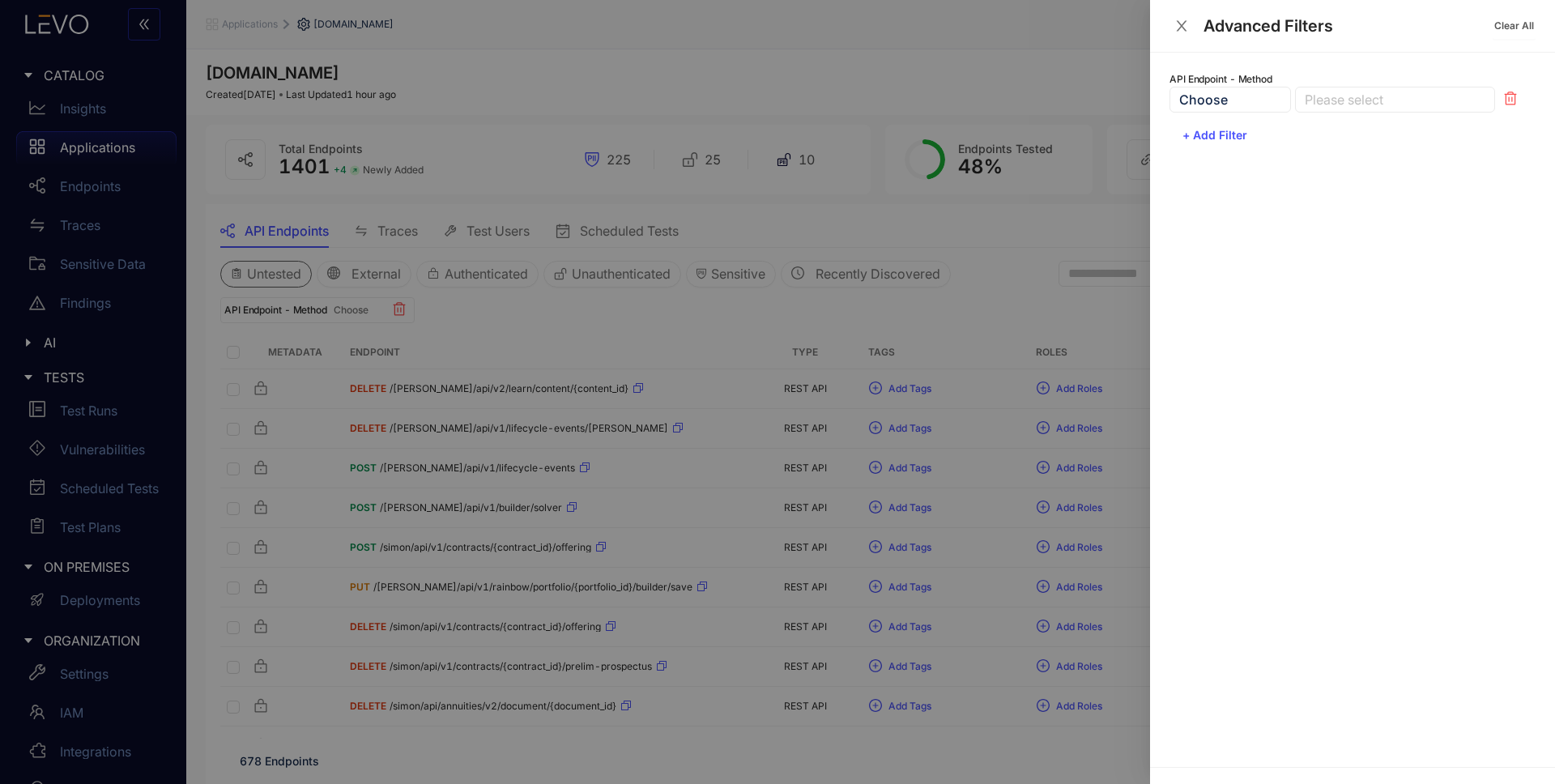
click at [1322, 102] on div at bounding box center [1387, 100] width 172 height 17
drag, startPoint x: 1360, startPoint y: 132, endPoint x: 1300, endPoint y: 153, distance: 63.6
click at [1360, 132] on div "GET" at bounding box center [1395, 132] width 180 height 18
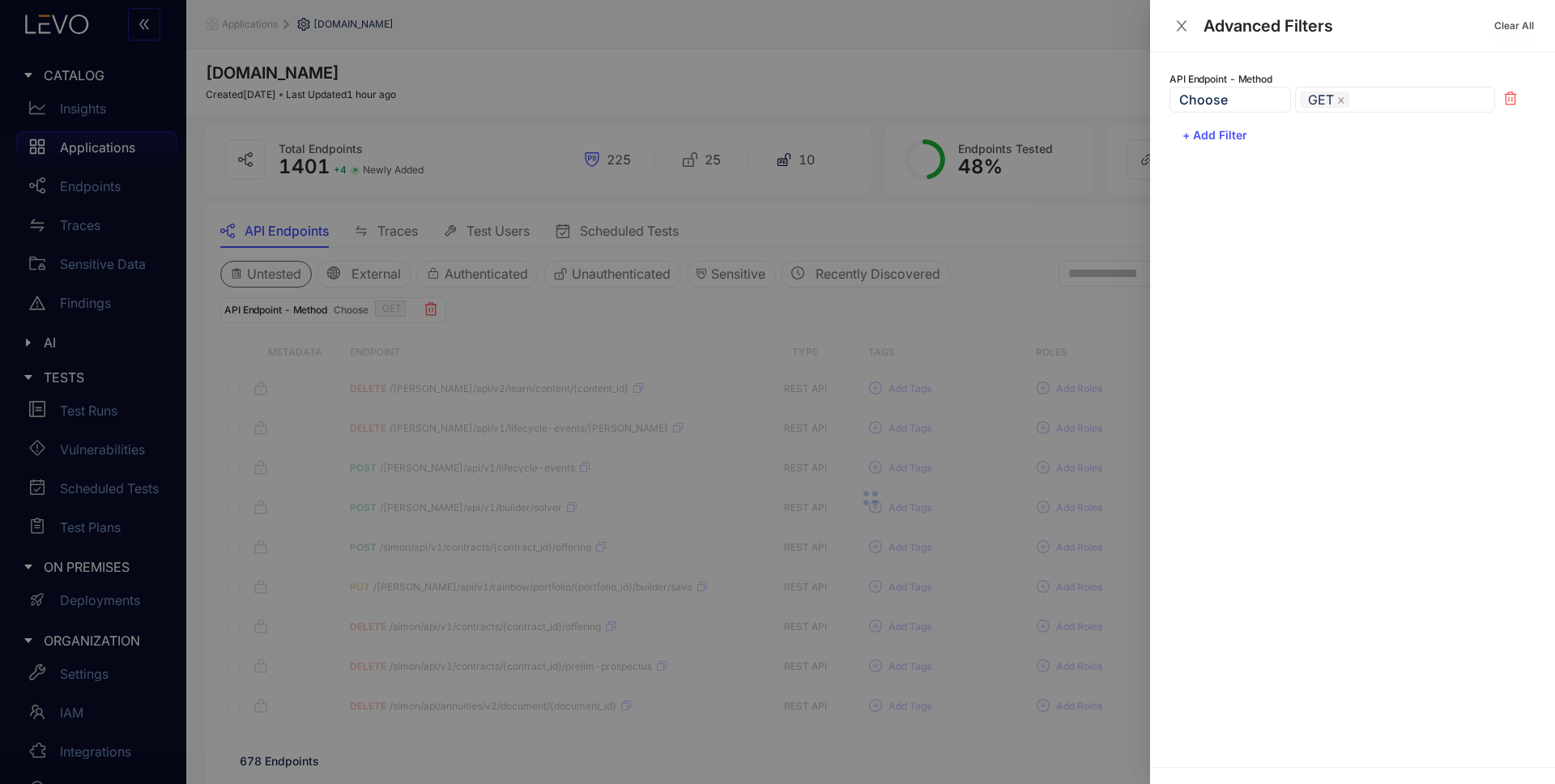
click at [766, 310] on div at bounding box center [777, 392] width 1555 height 784
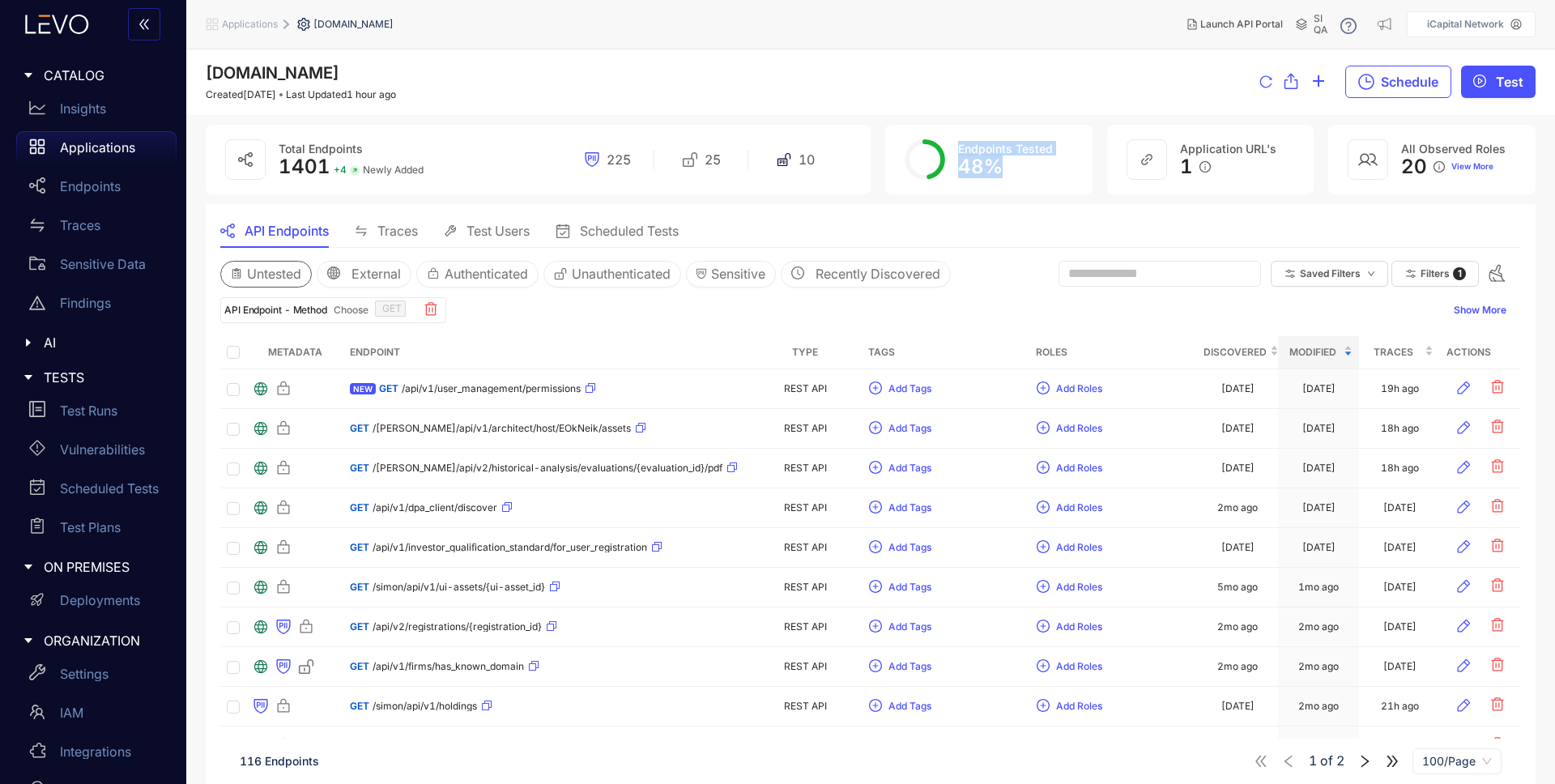
drag, startPoint x: 1002, startPoint y: 167, endPoint x: 957, endPoint y: 152, distance: 47.4
click at [957, 152] on div "Endpoints Tested 48 %" at bounding box center [989, 159] width 207 height 69
click at [904, 225] on div "API Endpoints Traces Test Users Scheduled Tests" at bounding box center [871, 231] width 1301 height 34
click at [1007, 217] on div "API Endpoints Traces Test Users Scheduled Tests" at bounding box center [871, 231] width 1301 height 34
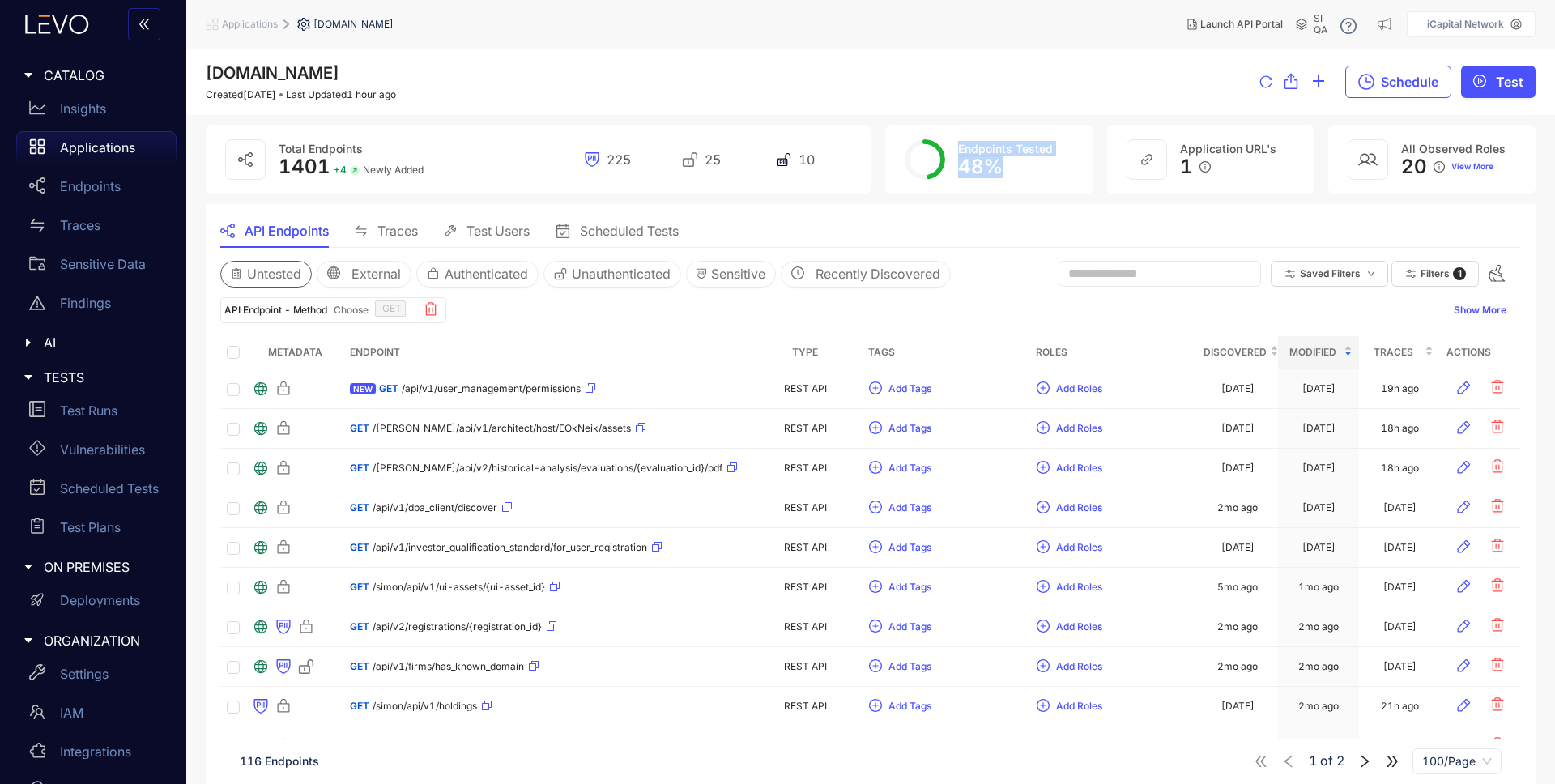
drag, startPoint x: 1006, startPoint y: 166, endPoint x: 949, endPoint y: 149, distance: 59.5
click at [948, 149] on div "Endpoints Tested 48 %" at bounding box center [989, 159] width 207 height 69
click at [989, 225] on div "API Endpoints Traces Test Users Scheduled Tests" at bounding box center [871, 231] width 1301 height 34
click at [1372, 269] on icon "down" at bounding box center [1371, 273] width 8 height 8
click at [1062, 303] on div "API Endpoint - Method Choose GET" at bounding box center [833, 310] width 1225 height 26
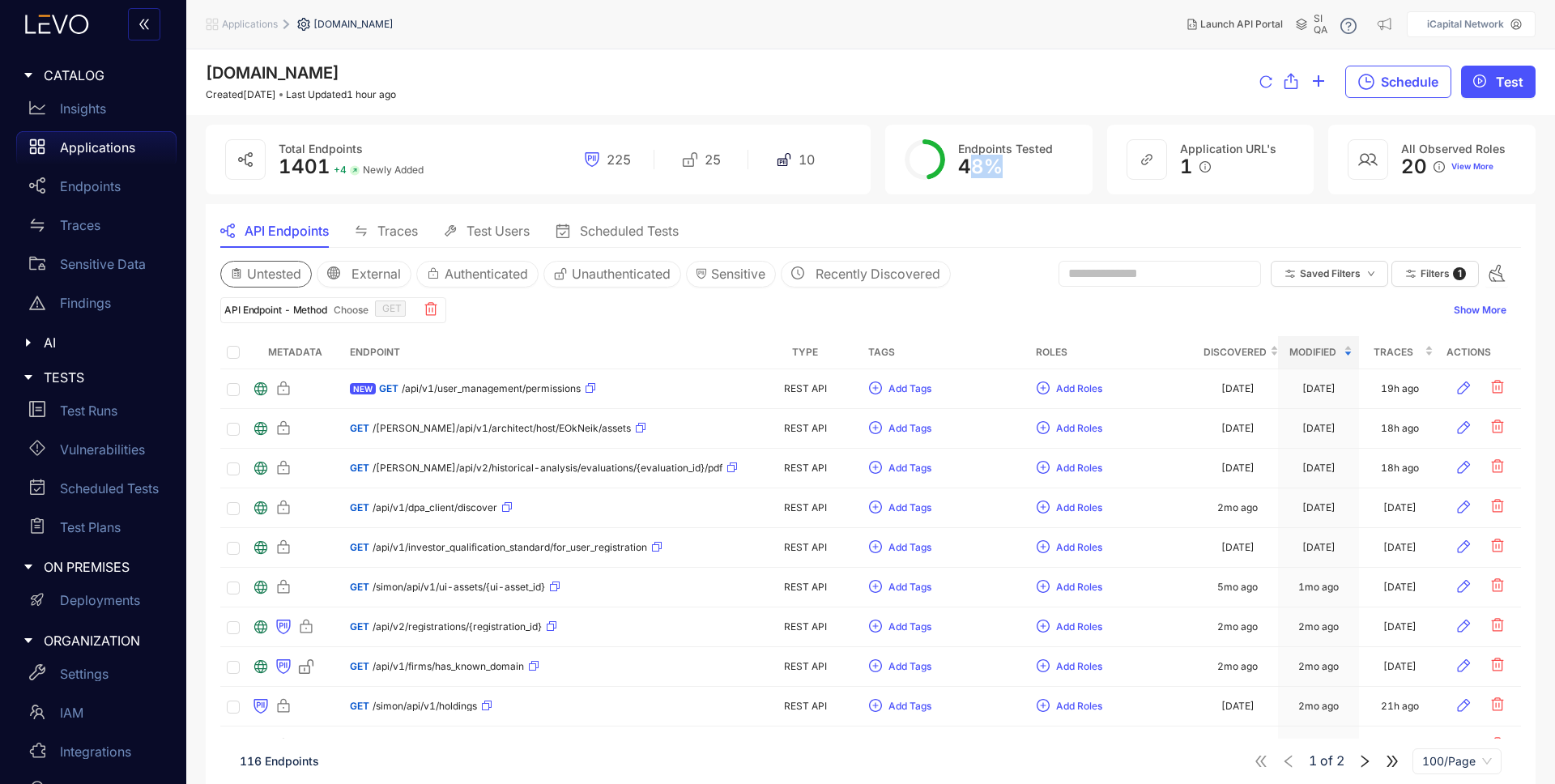
drag, startPoint x: 965, startPoint y: 169, endPoint x: 1012, endPoint y: 165, distance: 47.2
click at [1012, 165] on div "48 %" at bounding box center [1006, 167] width 95 height 23
drag, startPoint x: 1002, startPoint y: 167, endPoint x: 961, endPoint y: 167, distance: 41.0
click at [961, 167] on div "48 %" at bounding box center [1006, 167] width 95 height 23
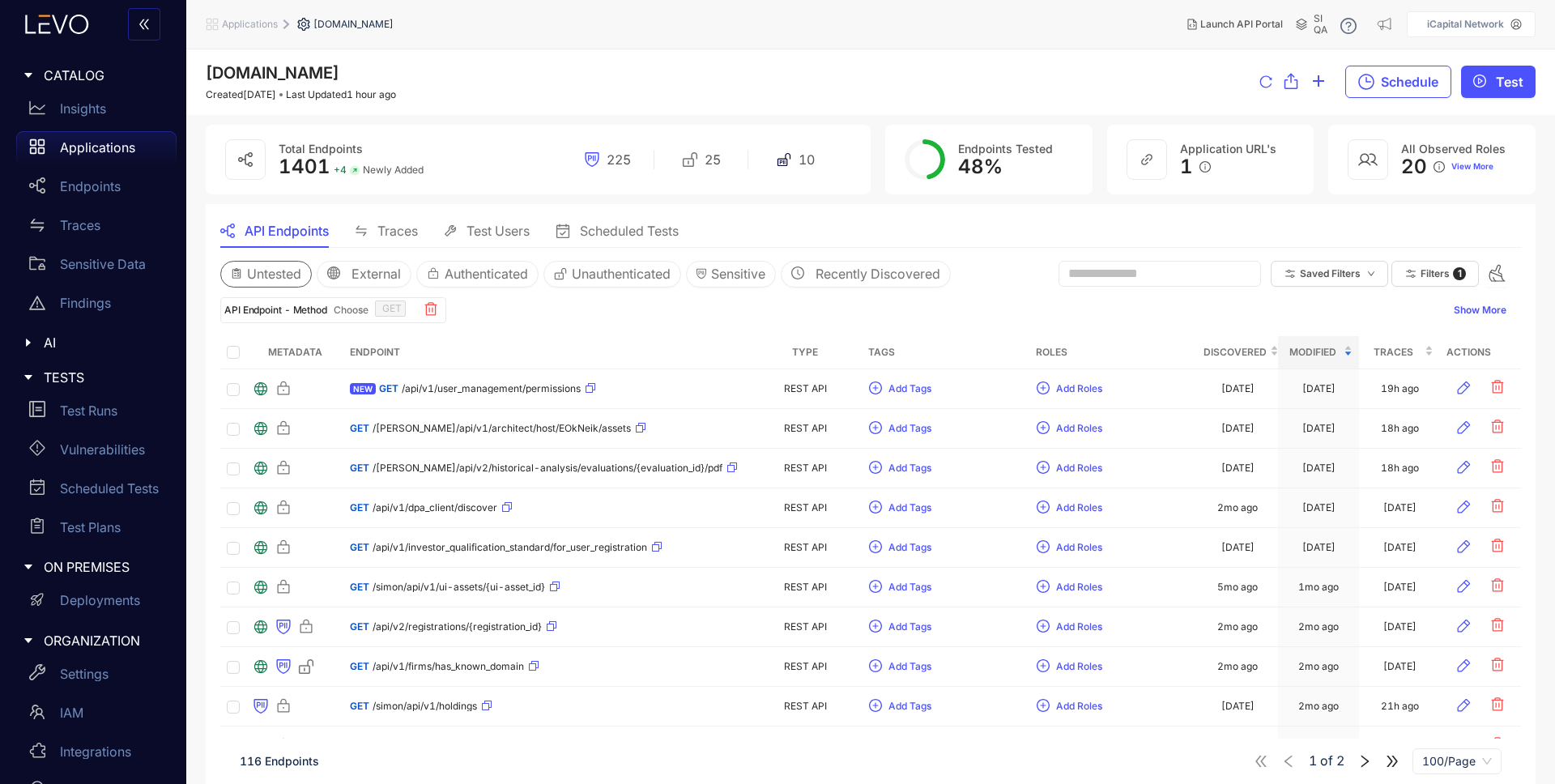
click at [1002, 276] on div "Untested External Authenticated Unauthenticated Sensitive Recently Discovered S…" at bounding box center [871, 274] width 1301 height 26
click at [60, 145] on p "Applications" at bounding box center [97, 148] width 75 height 15
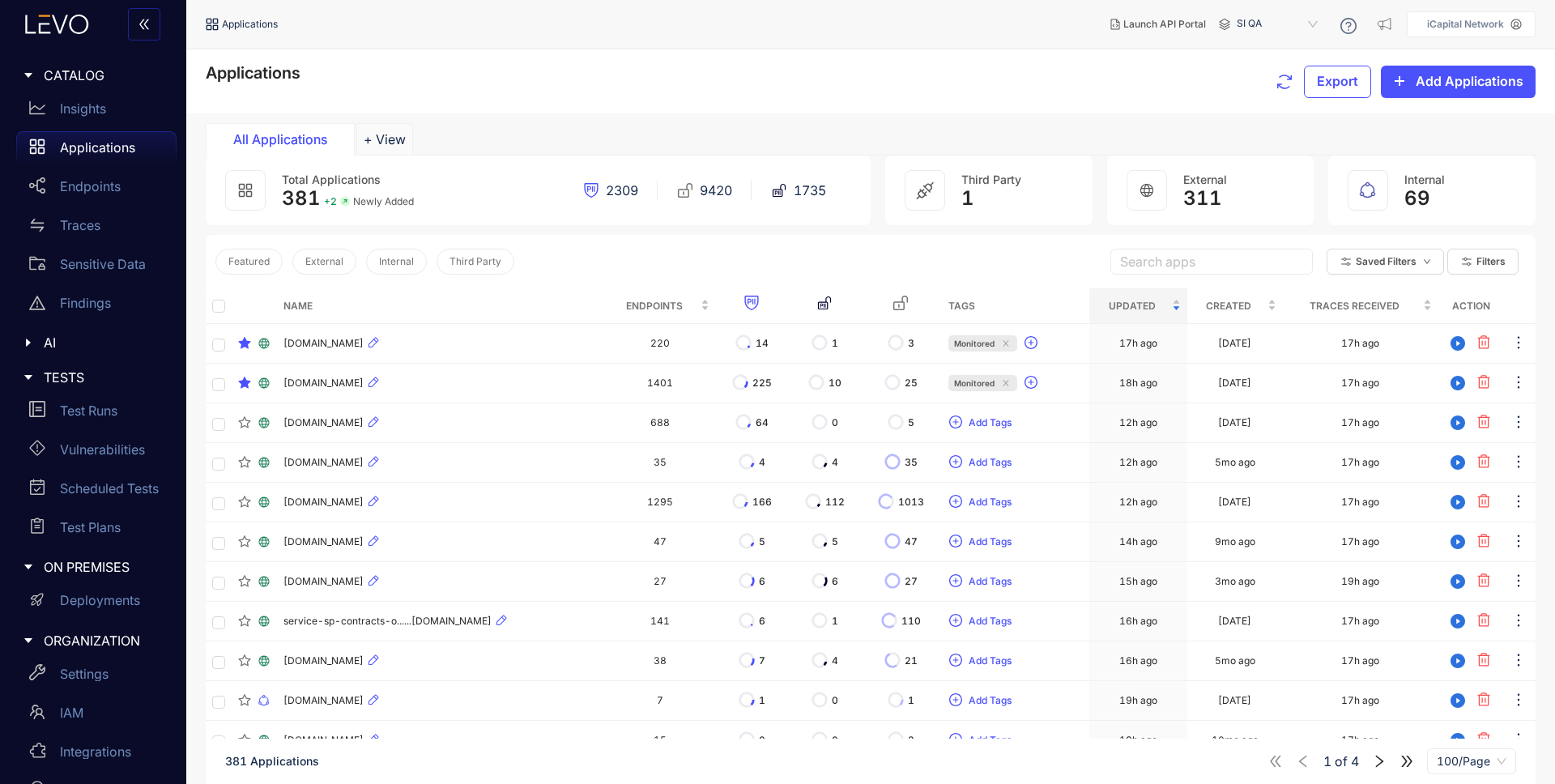
click at [895, 251] on div "Featured External Internal Third Party Search apps Saved Filters Filters" at bounding box center [870, 261] width 1330 height 53
click at [1310, 20] on span "SI QA" at bounding box center [1278, 24] width 84 height 26
click at [1278, 160] on div "SI alpha" at bounding box center [1285, 157] width 84 height 18
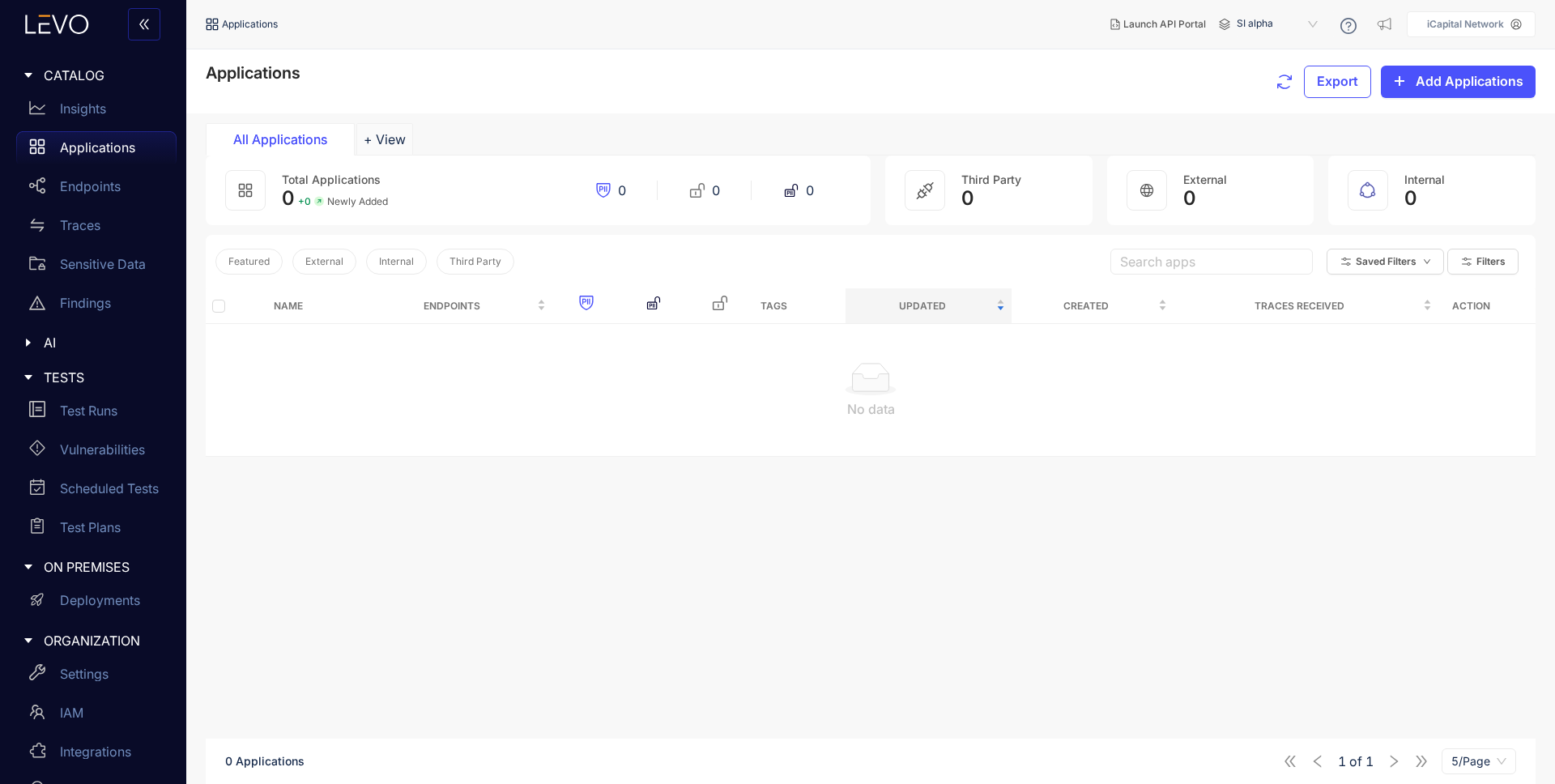
click at [1282, 20] on span "SI alpha" at bounding box center [1278, 24] width 84 height 26
click at [1268, 113] on div "Alts uat" at bounding box center [1285, 114] width 84 height 18
